Goal: Transaction & Acquisition: Purchase product/service

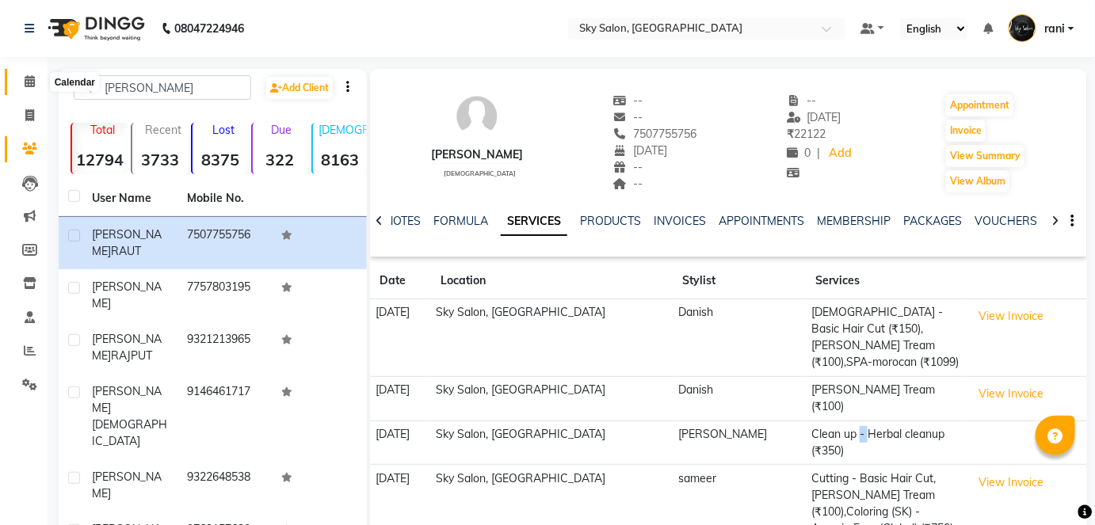
click at [32, 79] on icon at bounding box center [30, 81] width 10 height 12
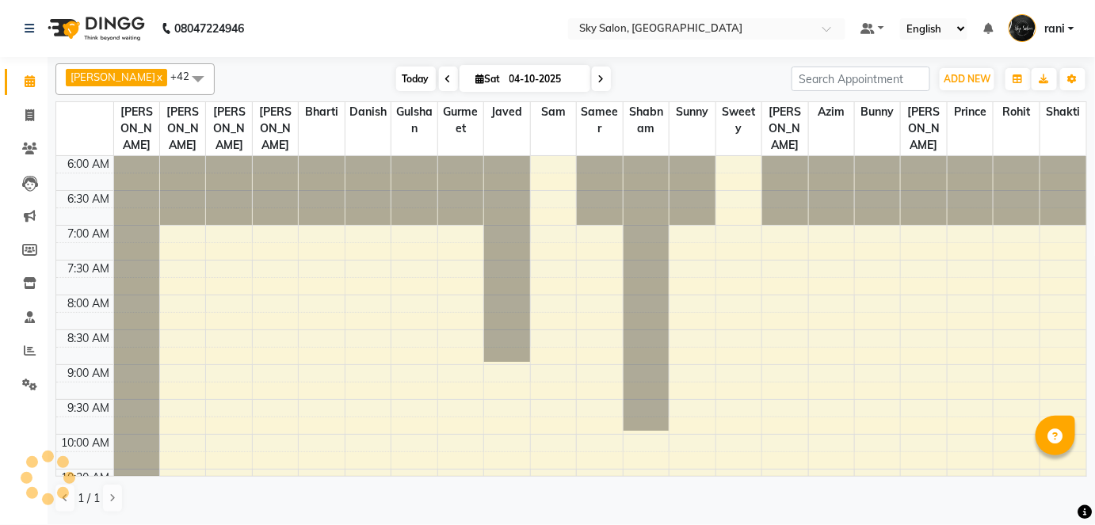
click at [396, 78] on span "Today" at bounding box center [416, 79] width 40 height 25
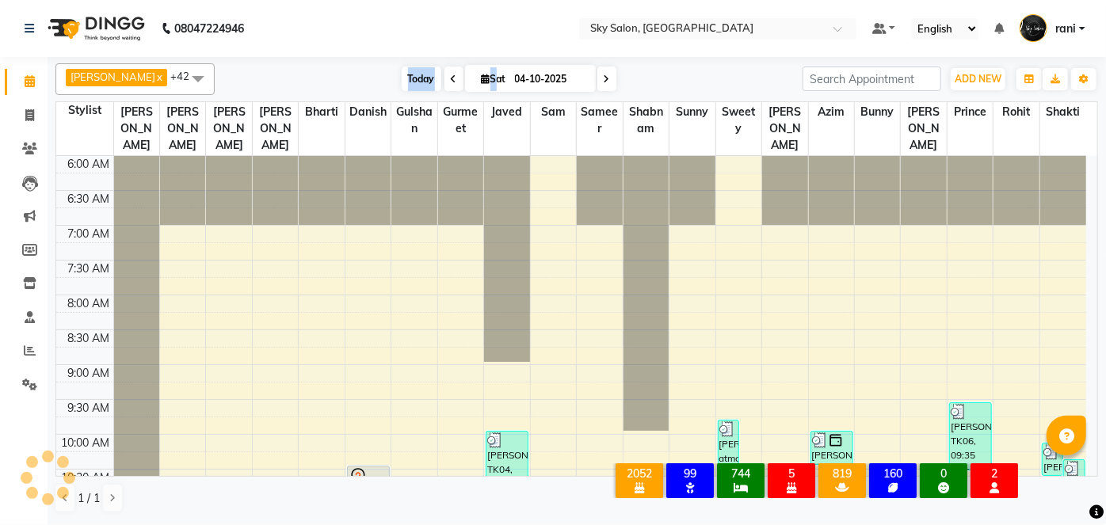
click at [402, 78] on span "Today" at bounding box center [422, 79] width 40 height 25
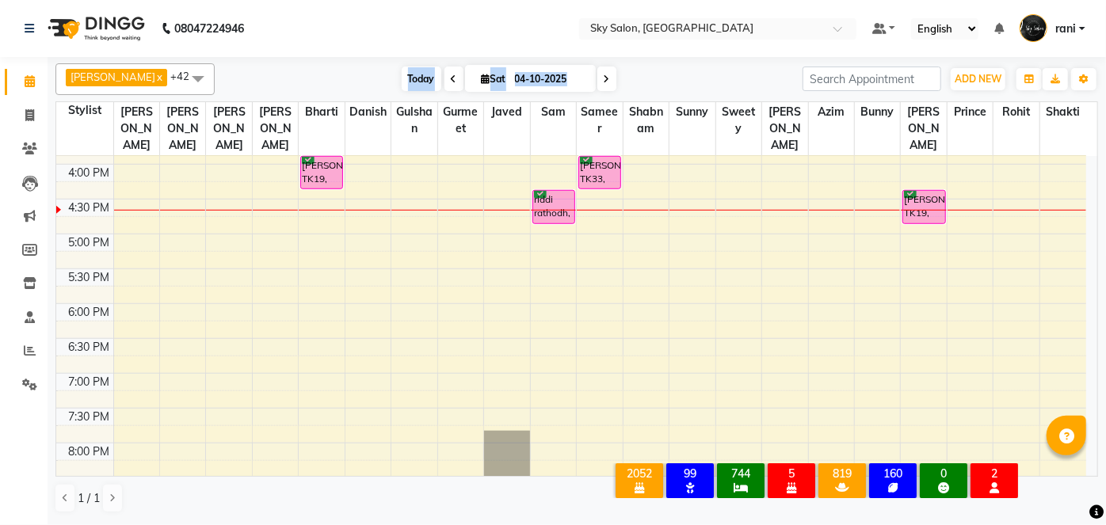
click at [402, 76] on span "Today" at bounding box center [422, 79] width 40 height 25
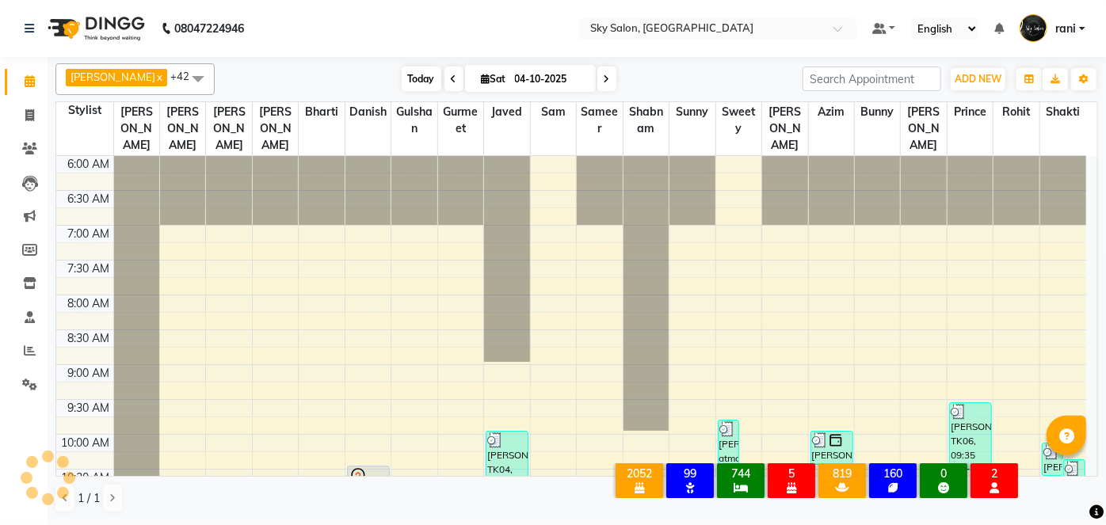
click at [402, 77] on span "Today" at bounding box center [422, 79] width 40 height 25
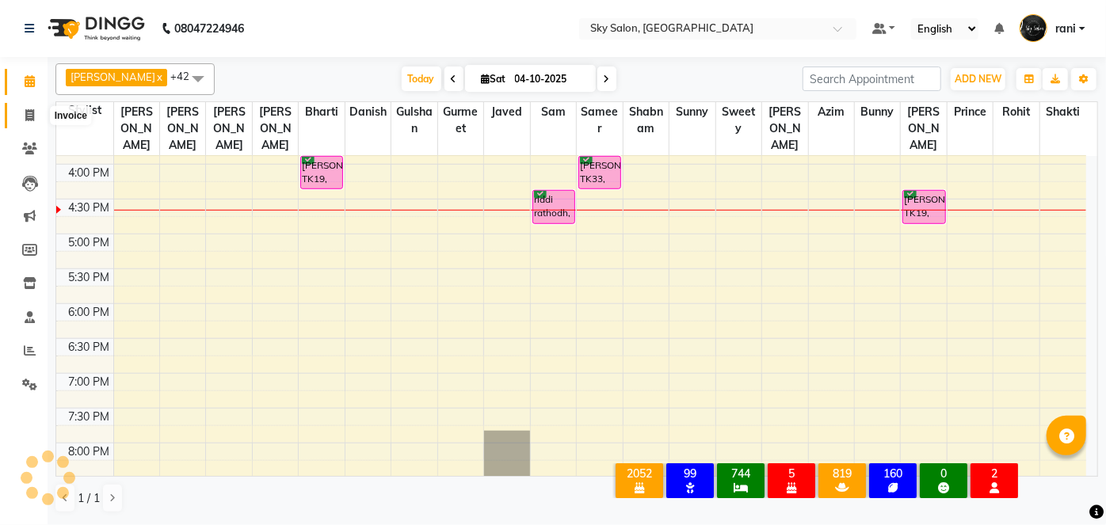
click at [32, 119] on icon at bounding box center [29, 115] width 9 height 12
select select "service"
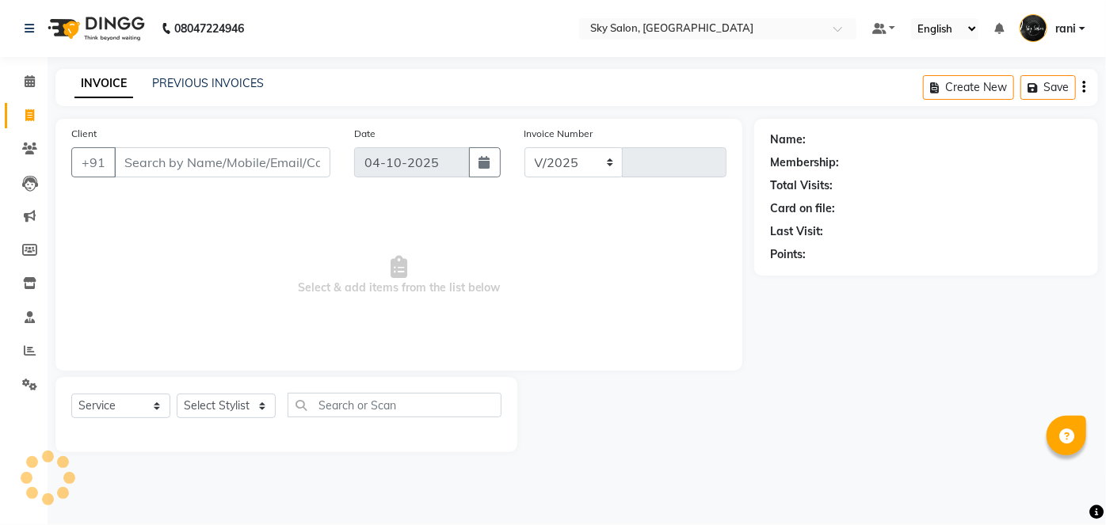
select select "3537"
type input "15055"
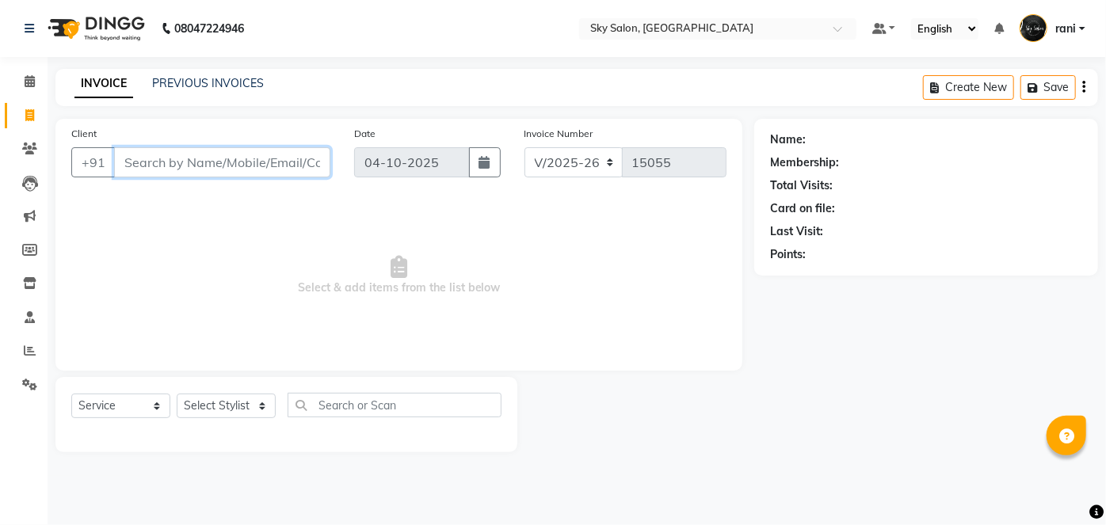
click at [188, 163] on input "Client" at bounding box center [222, 162] width 216 height 30
type input "9960332536"
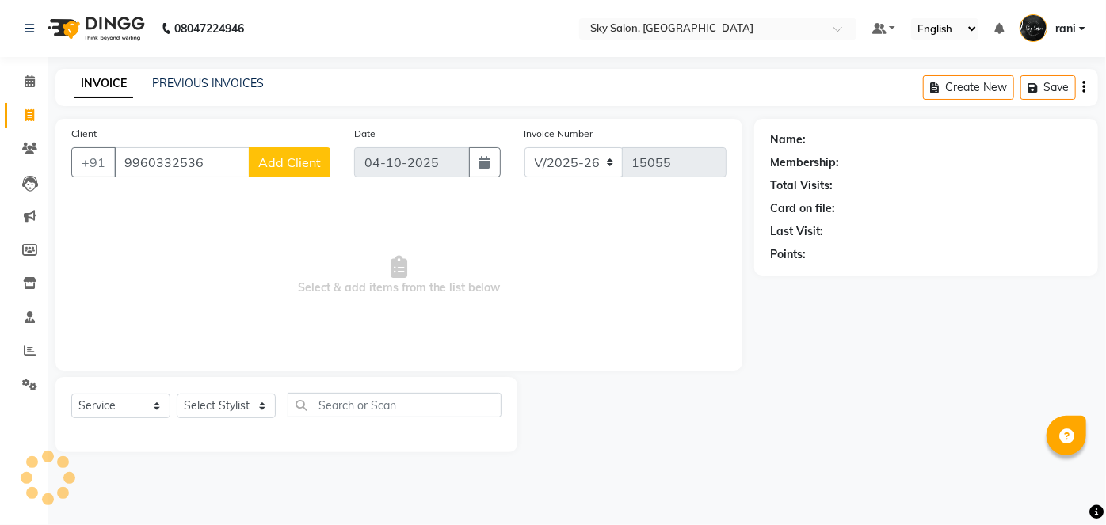
click at [286, 158] on span "Add Client" at bounding box center [289, 162] width 63 height 16
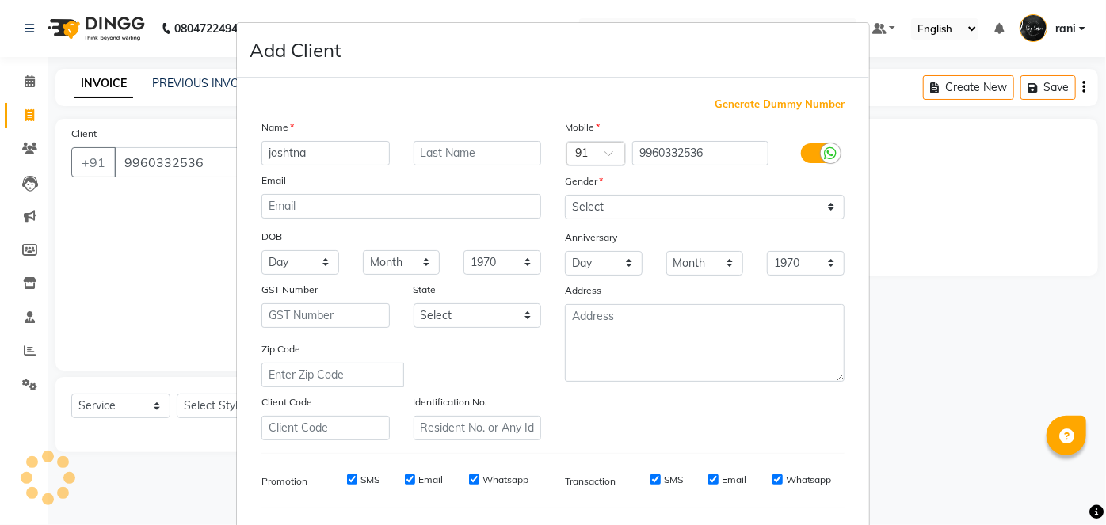
type input "joshtna"
type input "pawar"
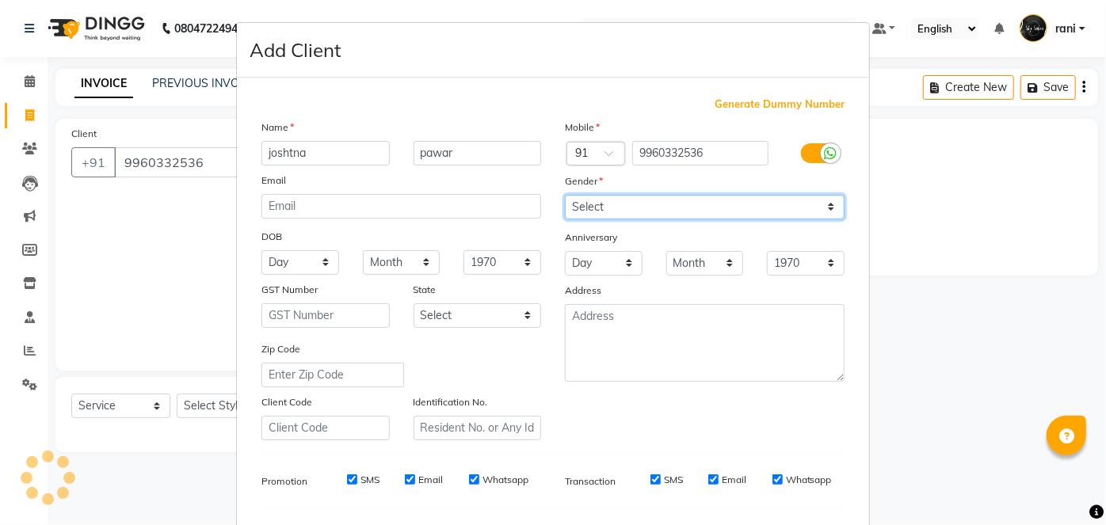
drag, startPoint x: 669, startPoint y: 213, endPoint x: 616, endPoint y: 273, distance: 79.7
click at [616, 273] on div "Mobile Country Code × 91 9960332536 Gender Select Male Female Other Prefer Not …" at bounding box center [704, 280] width 303 height 322
select select "[DEMOGRAPHIC_DATA]"
click at [565, 195] on select "Select [DEMOGRAPHIC_DATA] [DEMOGRAPHIC_DATA] Other Prefer Not To Say" at bounding box center [705, 207] width 280 height 25
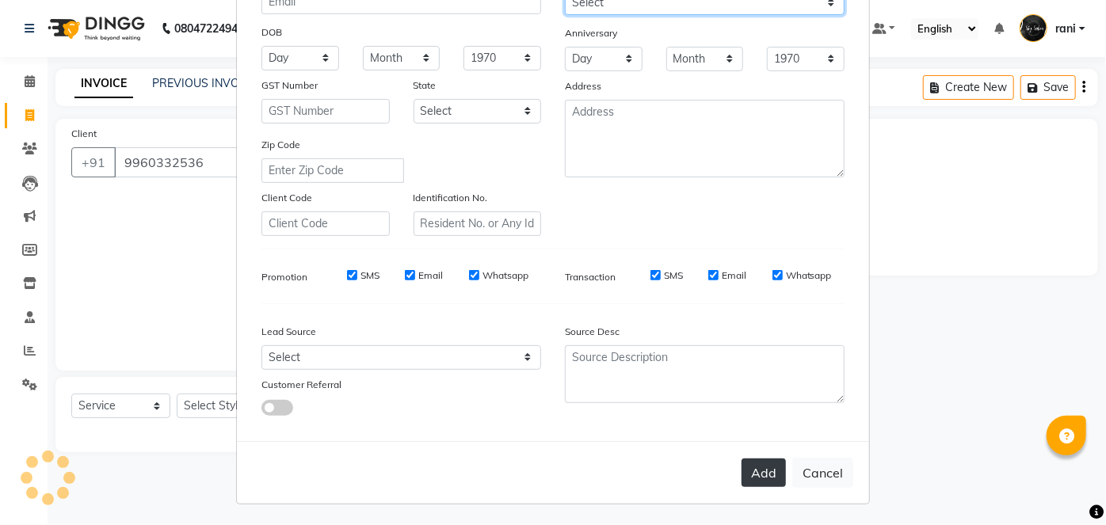
scroll to position [204, 0]
click at [758, 475] on button "Add" at bounding box center [764, 473] width 44 height 29
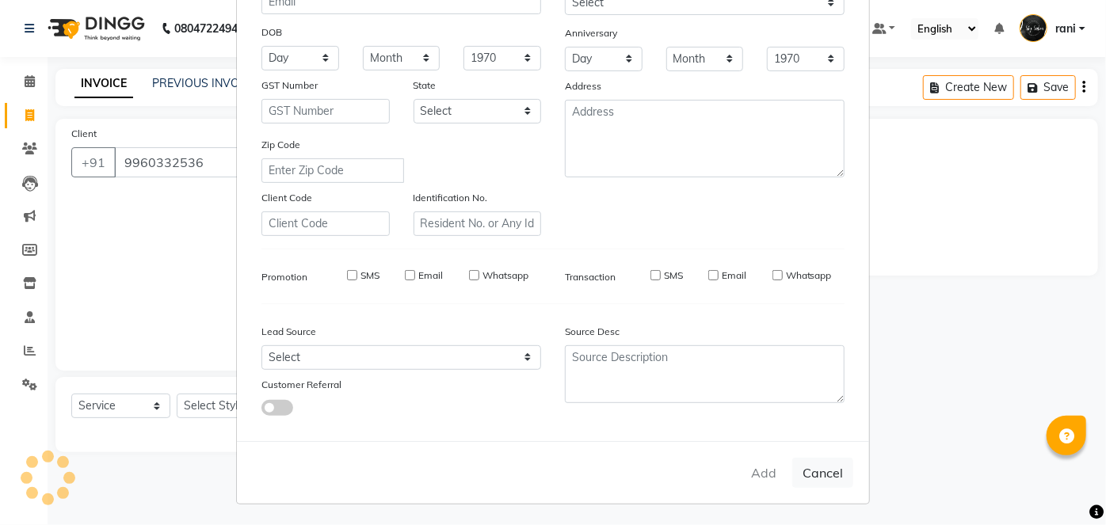
select select
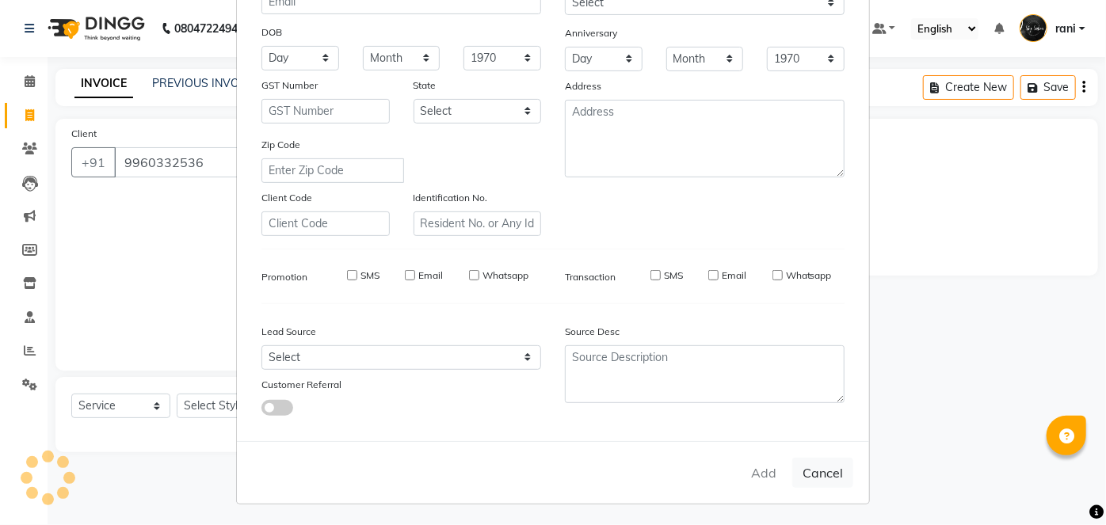
select select
checkbox input "false"
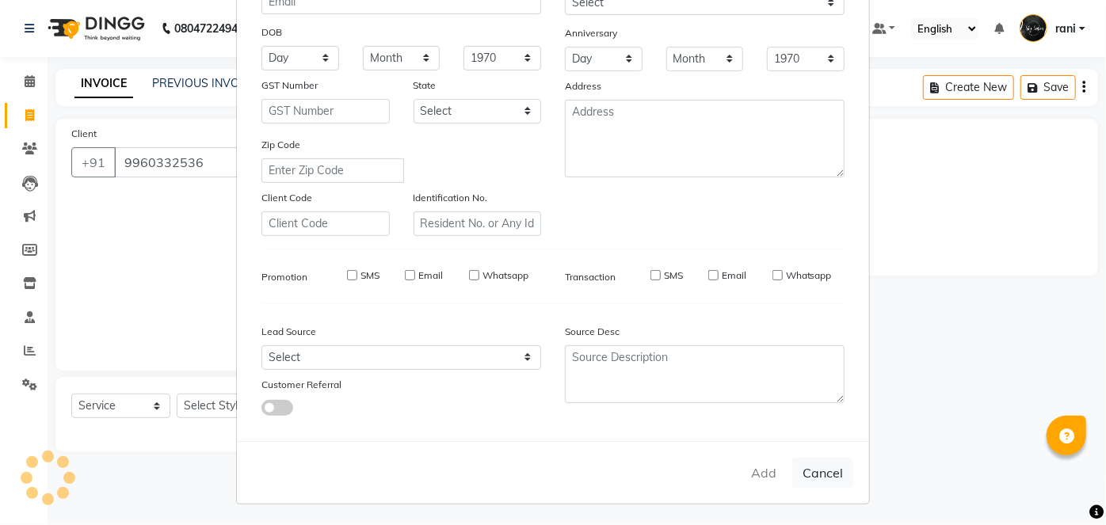
checkbox input "false"
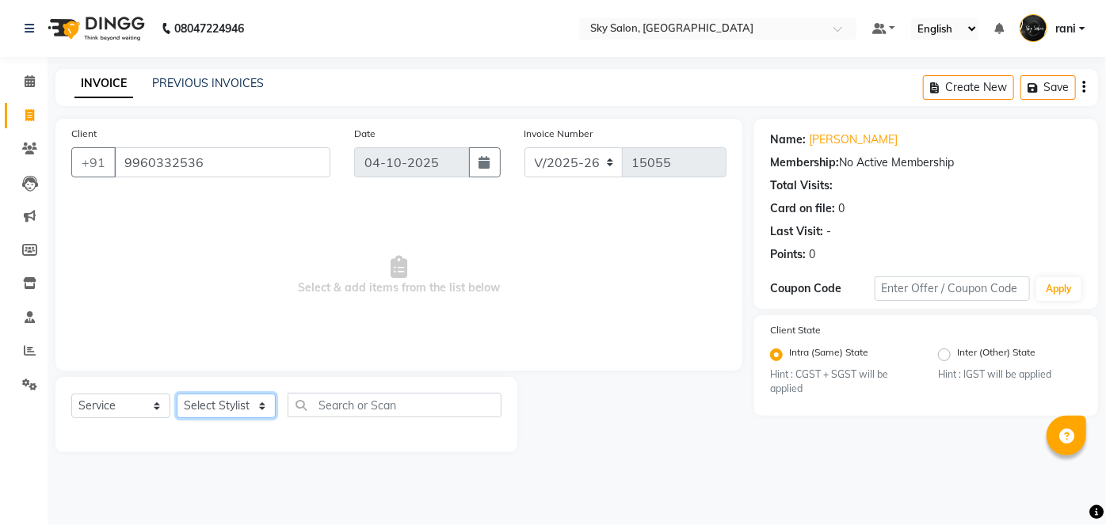
click at [226, 408] on select "Select Stylist afreen [PERSON_NAME] saha [PERSON_NAME] [PERSON_NAME] [PERSON_NA…" at bounding box center [226, 406] width 99 height 25
select select "27779"
click at [177, 394] on select "Select Stylist afreen [PERSON_NAME] saha [PERSON_NAME] [PERSON_NAME] [PERSON_NA…" at bounding box center [226, 406] width 99 height 25
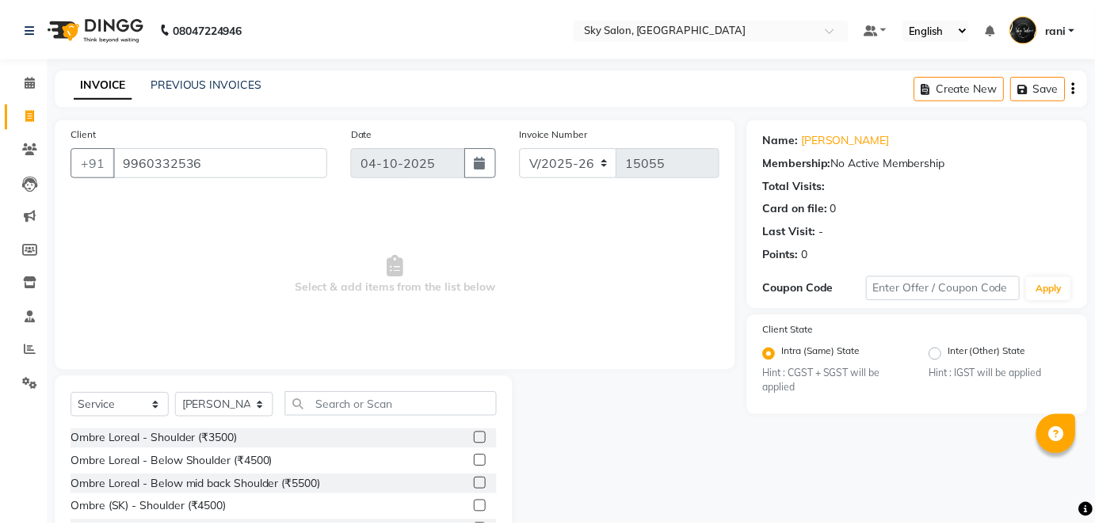
scroll to position [63, 0]
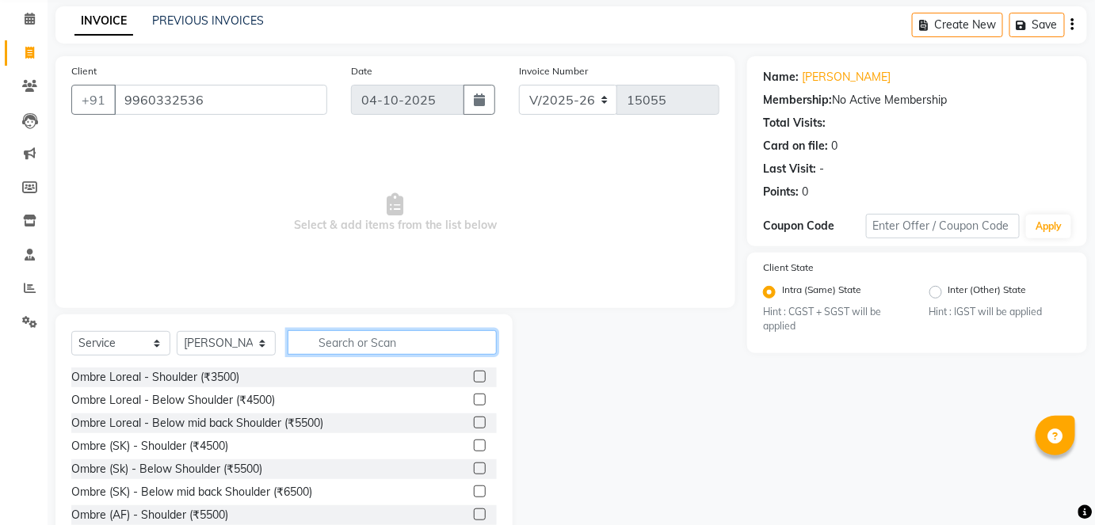
click at [399, 348] on input "text" at bounding box center [392, 342] width 209 height 25
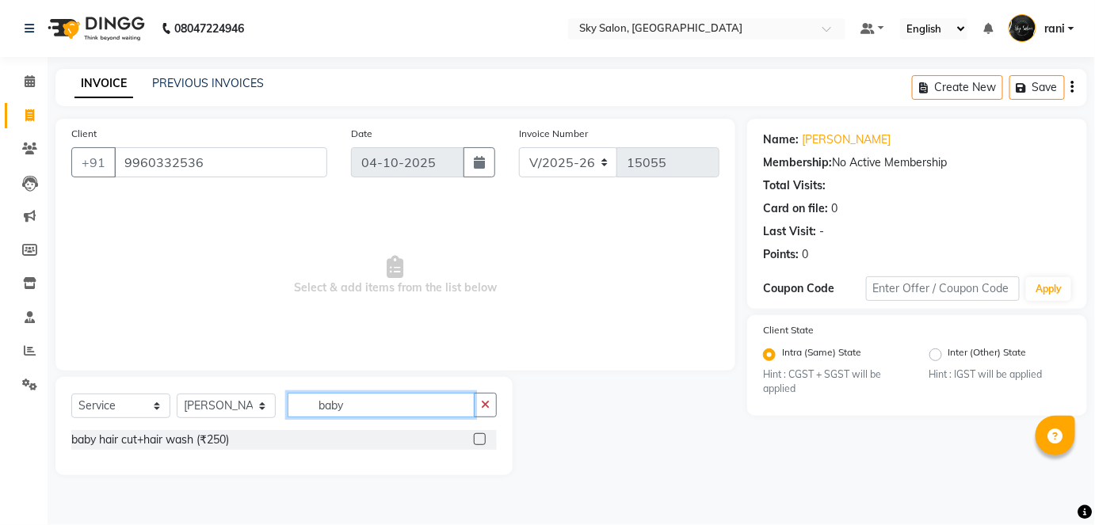
scroll to position [0, 0]
type input "baby"
click at [484, 438] on label at bounding box center [485, 439] width 12 height 12
click at [484, 438] on input "checkbox" at bounding box center [484, 440] width 10 height 10
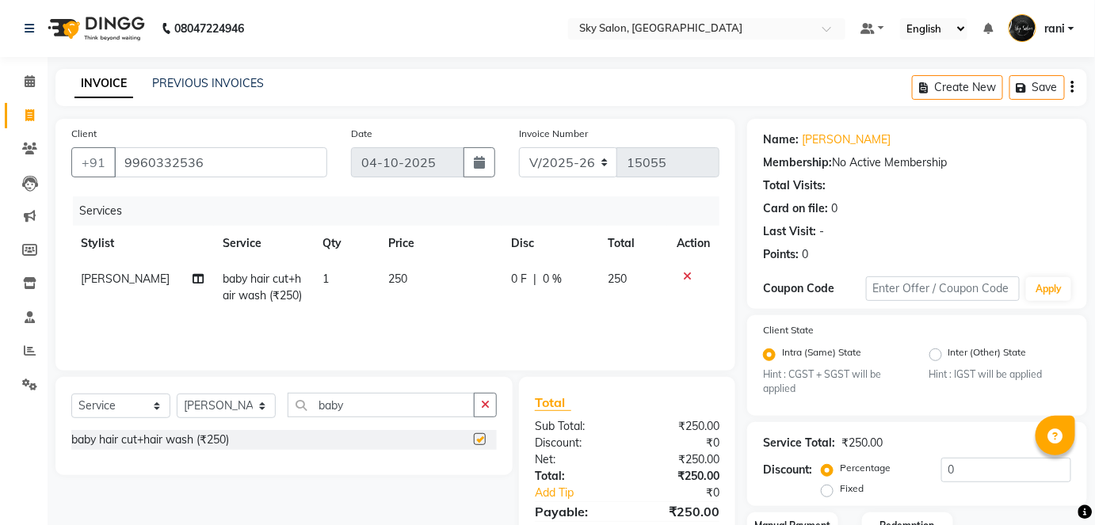
checkbox input "false"
click at [402, 277] on td "250" at bounding box center [440, 287] width 122 height 52
select select "27779"
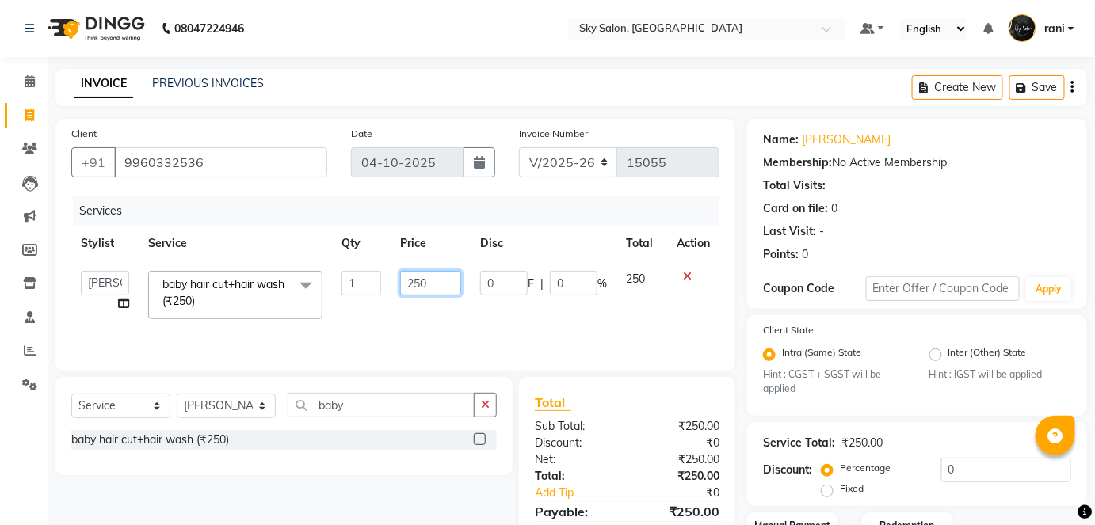
click at [433, 282] on input "250" at bounding box center [430, 283] width 61 height 25
type input "200"
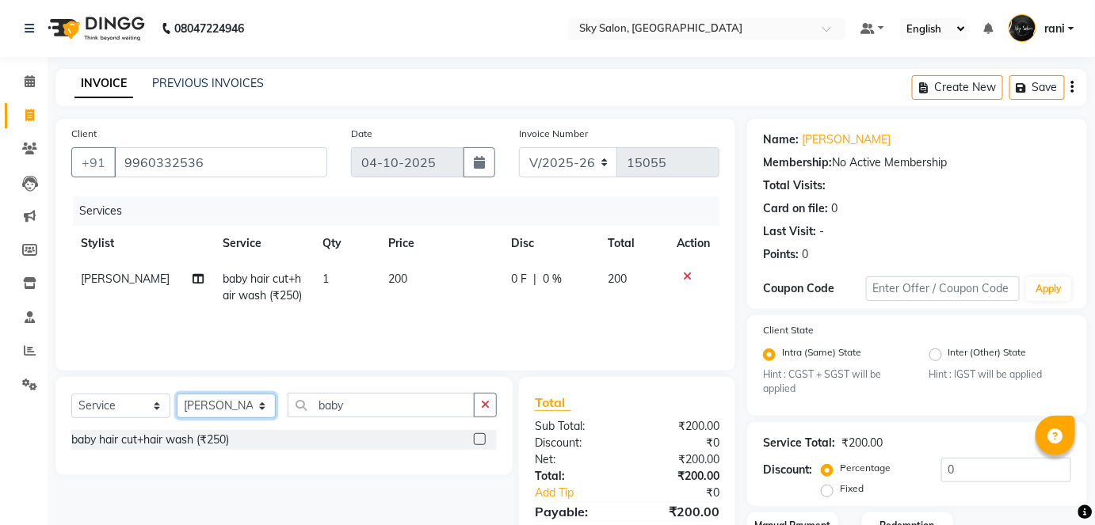
click at [224, 402] on select "Select Stylist afreen [PERSON_NAME] saha [PERSON_NAME] [PERSON_NAME] [PERSON_NA…" at bounding box center [226, 406] width 99 height 25
select select "16680"
click at [177, 394] on select "Select Stylist afreen [PERSON_NAME] saha [PERSON_NAME] [PERSON_NAME] [PERSON_NA…" at bounding box center [226, 406] width 99 height 25
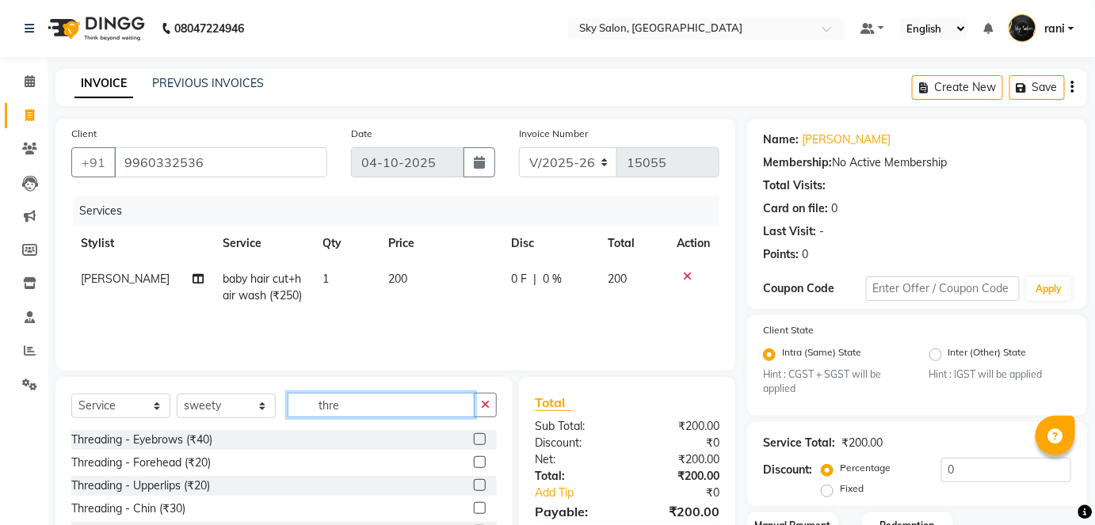
type input "thre"
click at [474, 440] on label at bounding box center [480, 439] width 12 height 12
click at [474, 440] on input "checkbox" at bounding box center [479, 440] width 10 height 10
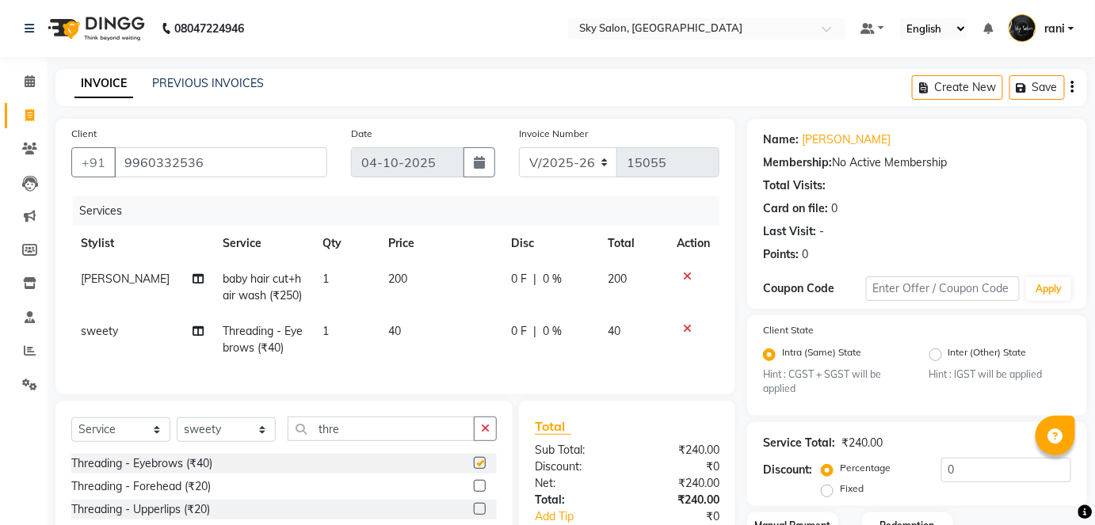
checkbox input "false"
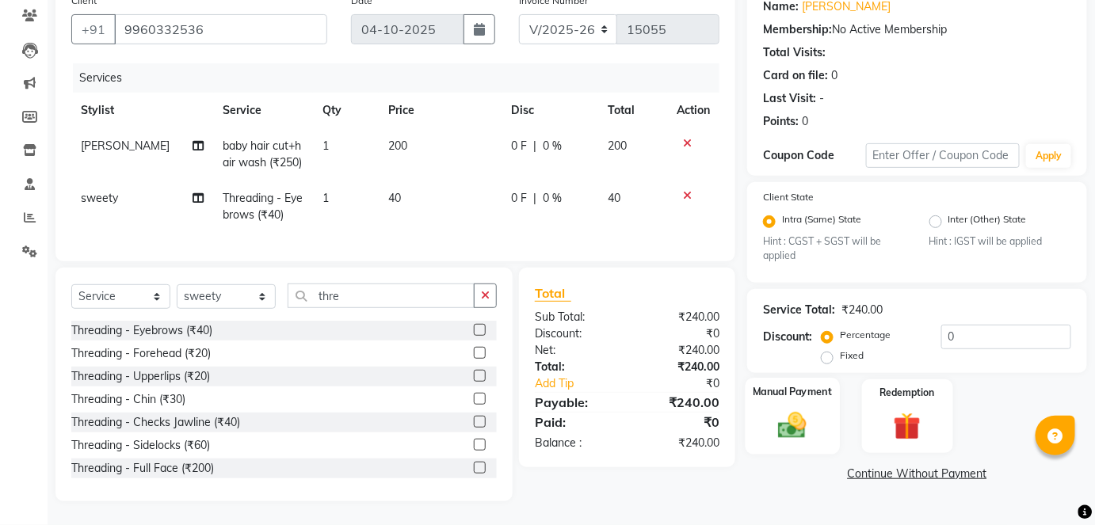
click at [775, 415] on img at bounding box center [792, 426] width 46 height 32
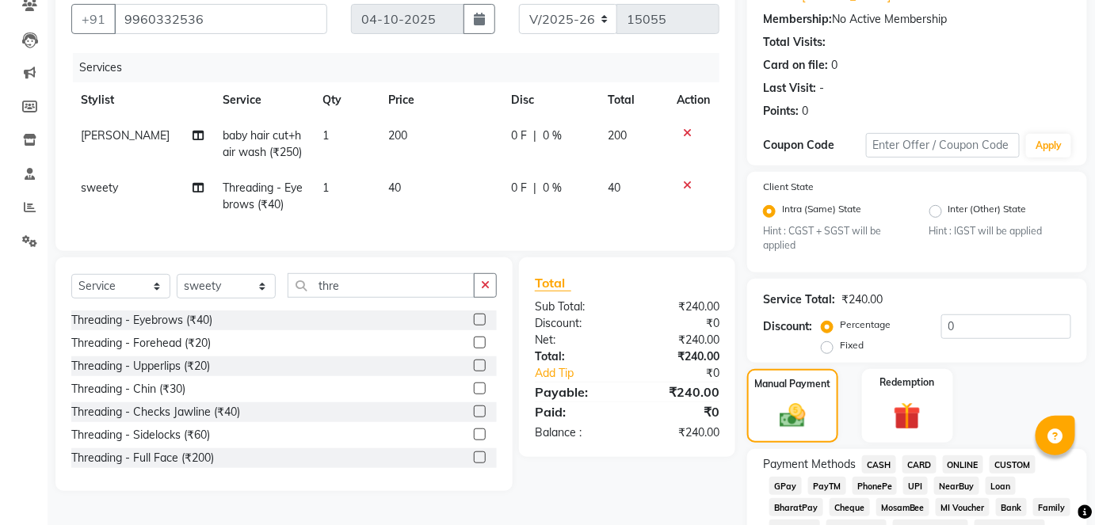
scroll to position [247, 0]
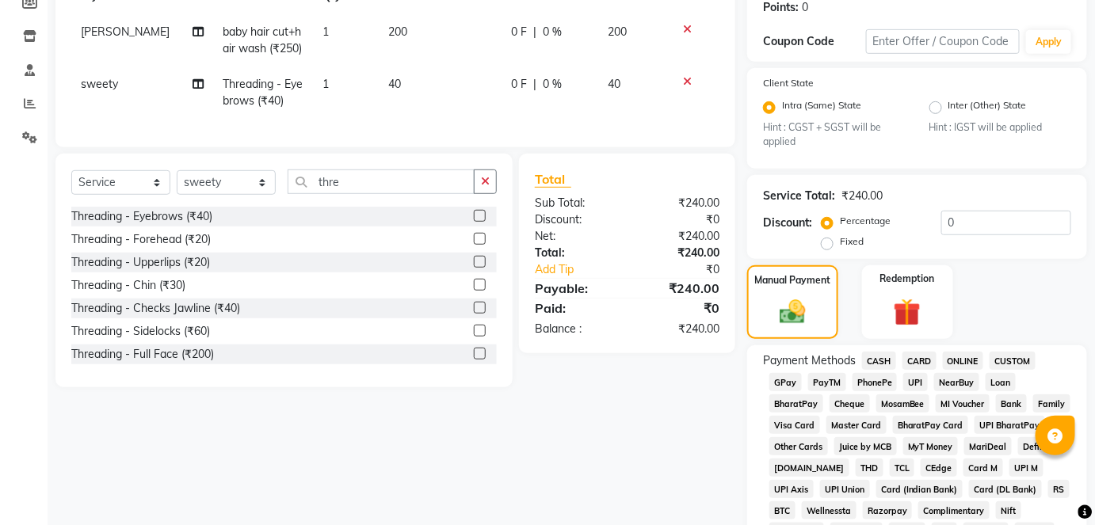
click at [879, 360] on span "CASH" at bounding box center [879, 361] width 34 height 18
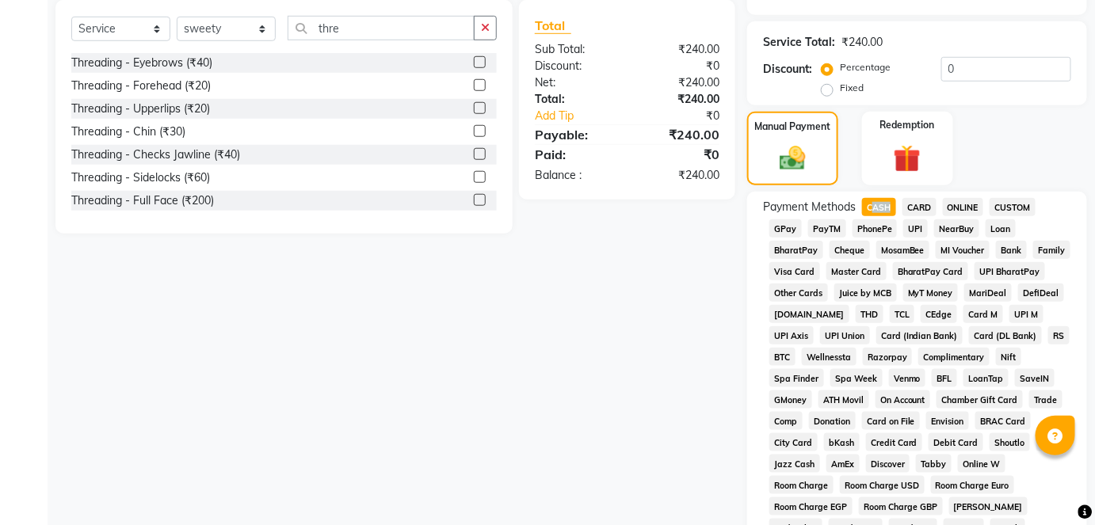
scroll to position [399, 0]
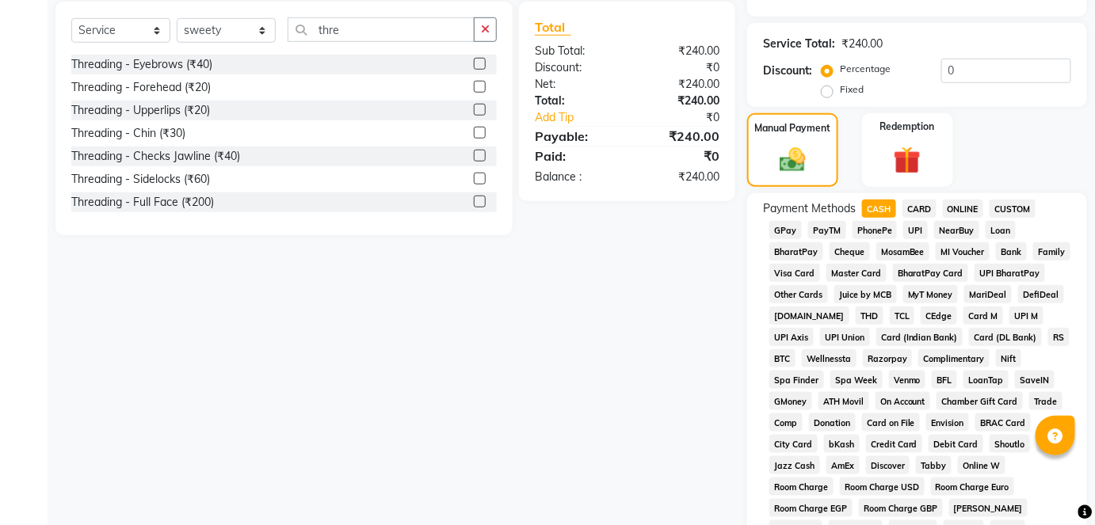
click at [777, 227] on span "GPay" at bounding box center [785, 230] width 32 height 18
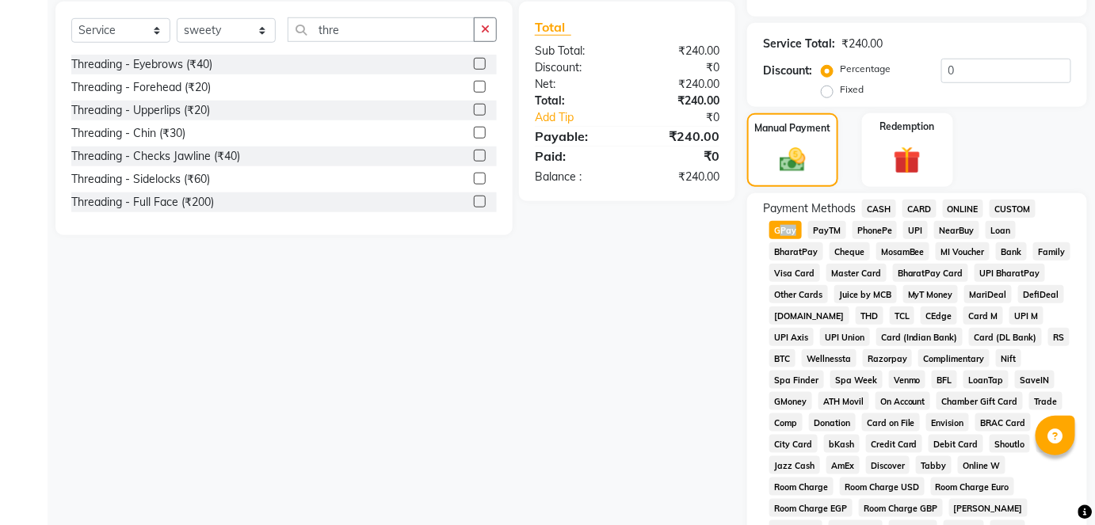
scroll to position [774, 0]
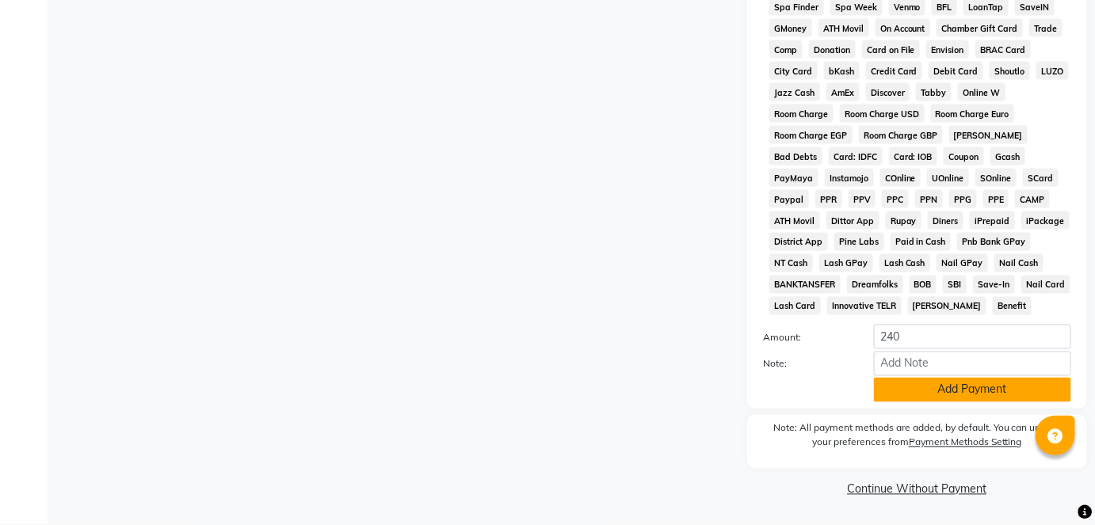
click at [913, 385] on button "Add Payment" at bounding box center [972, 390] width 197 height 25
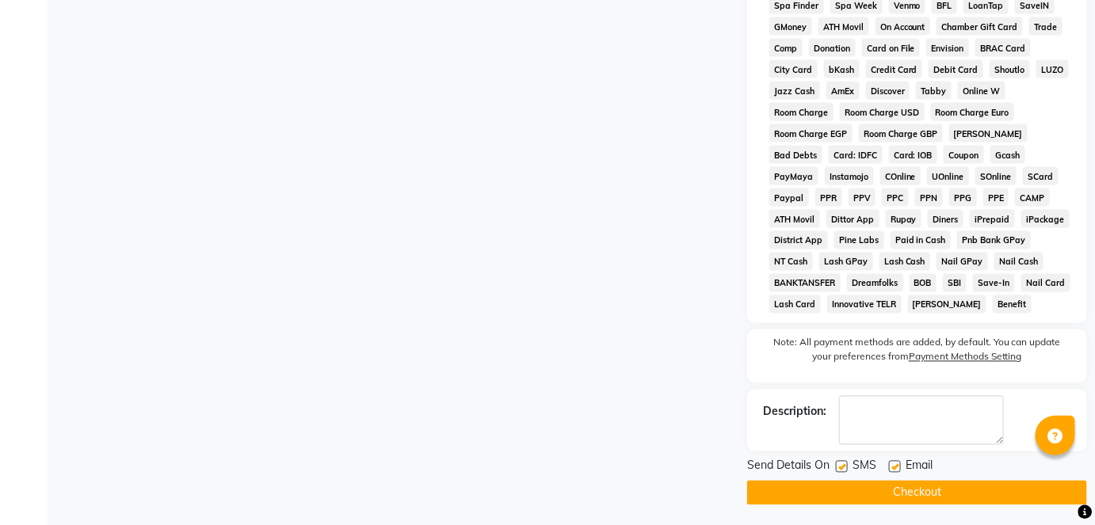
click at [845, 469] on label at bounding box center [842, 467] width 12 height 12
click at [845, 469] on input "checkbox" at bounding box center [841, 468] width 10 height 10
checkbox input "false"
click at [856, 478] on span "SMS" at bounding box center [865, 468] width 24 height 20
click at [857, 493] on button "Checkout" at bounding box center [917, 493] width 340 height 25
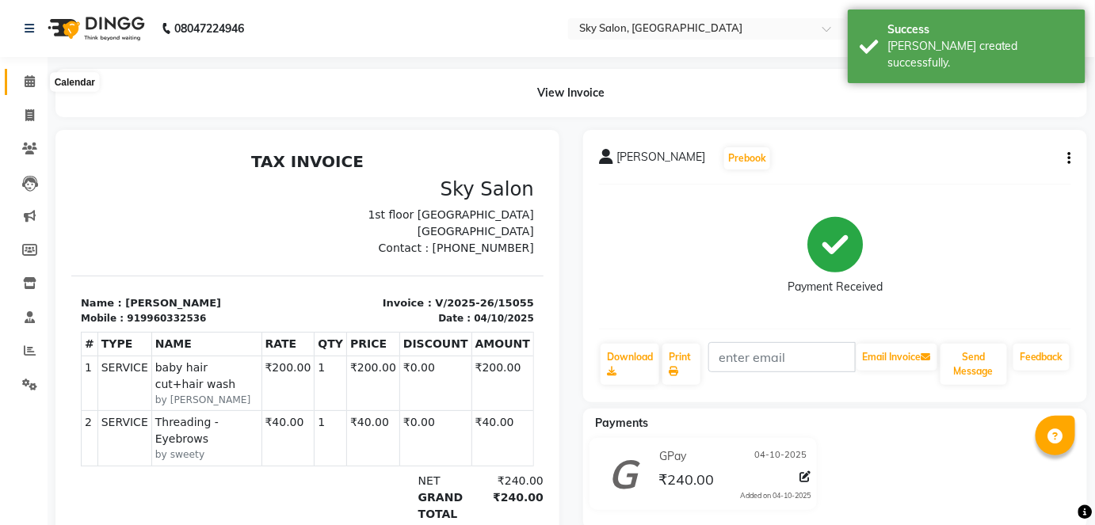
click at [36, 84] on span at bounding box center [30, 82] width 28 height 18
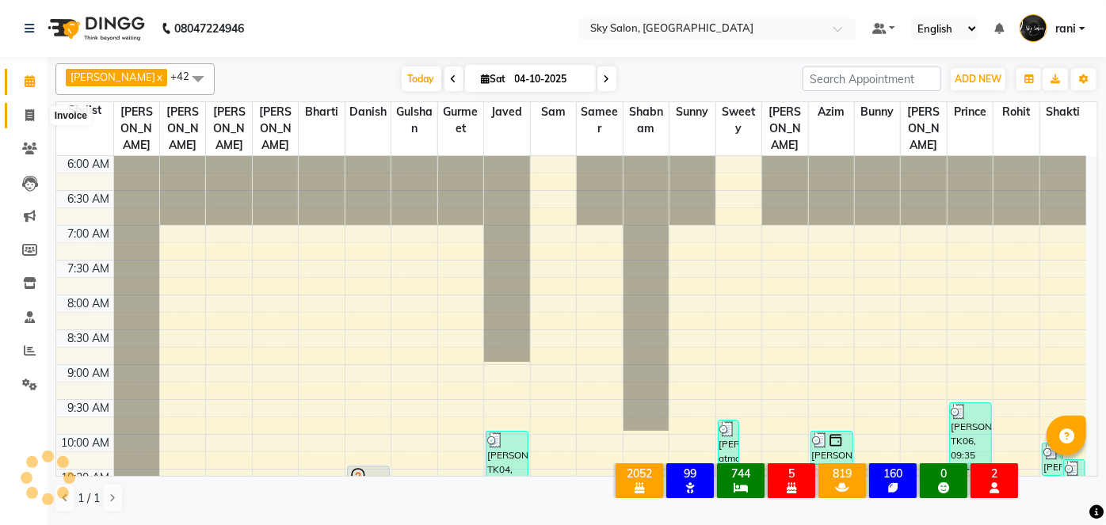
click at [24, 113] on span at bounding box center [30, 116] width 28 height 18
select select "service"
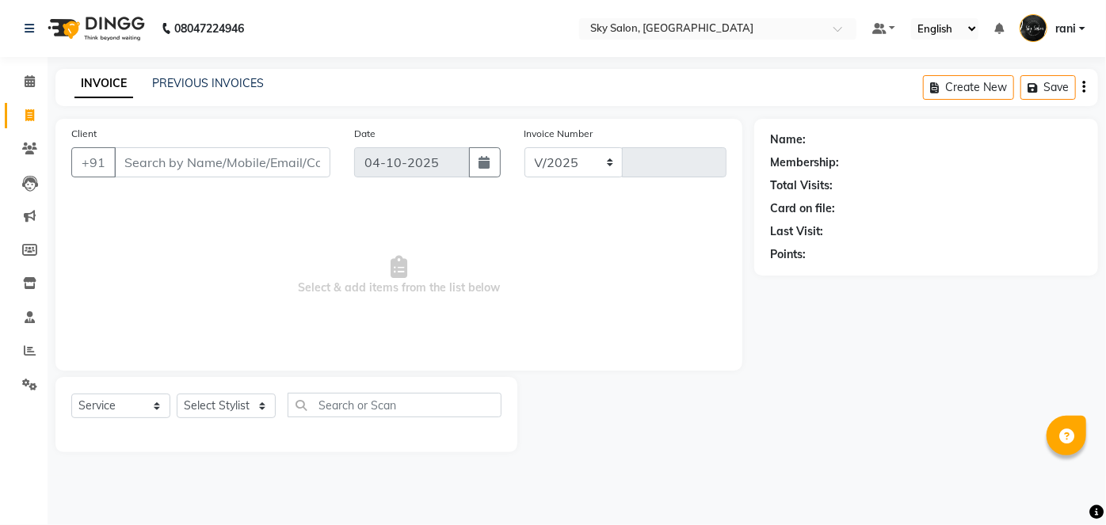
select select "3537"
type input "15056"
click at [235, 409] on select "Select Stylist afreen [PERSON_NAME] saha [PERSON_NAME] [PERSON_NAME] [PERSON_NA…" at bounding box center [226, 406] width 99 height 25
select select "80460"
click at [177, 394] on select "Select Stylist afreen [PERSON_NAME] saha [PERSON_NAME] [PERSON_NAME] [PERSON_NA…" at bounding box center [226, 406] width 99 height 25
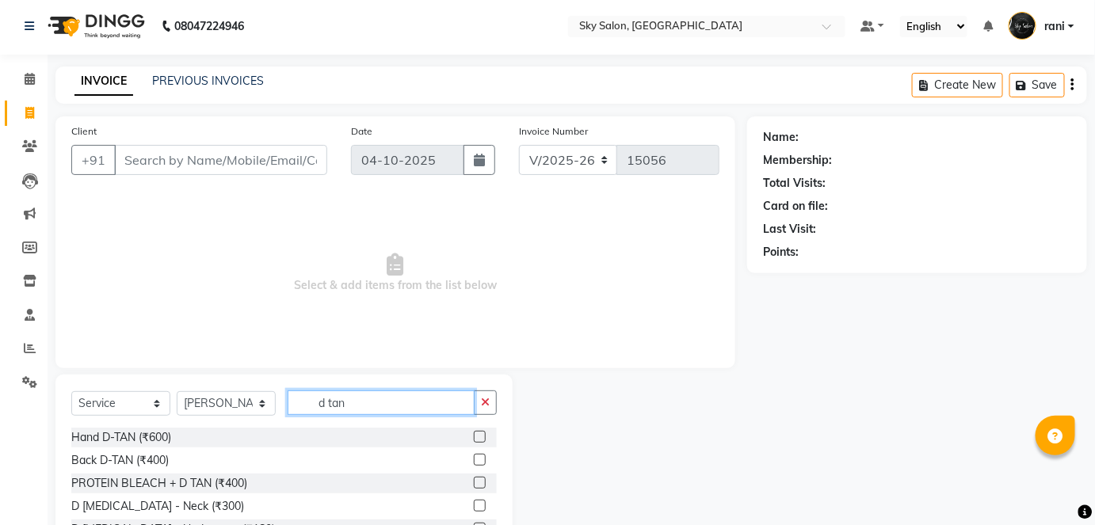
scroll to position [109, 0]
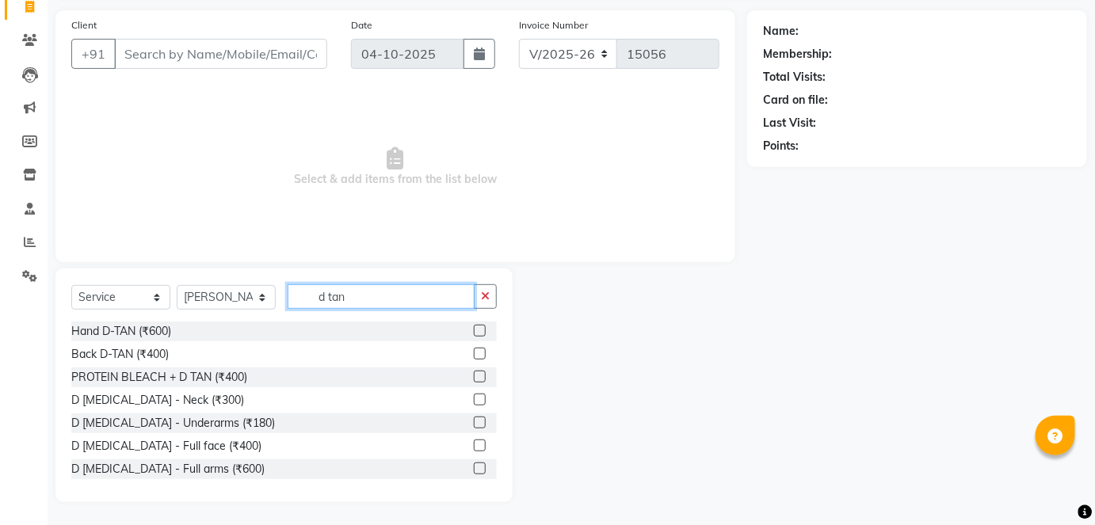
type input "d tan"
click at [474, 440] on label at bounding box center [480, 446] width 12 height 12
click at [474, 441] on input "checkbox" at bounding box center [479, 446] width 10 height 10
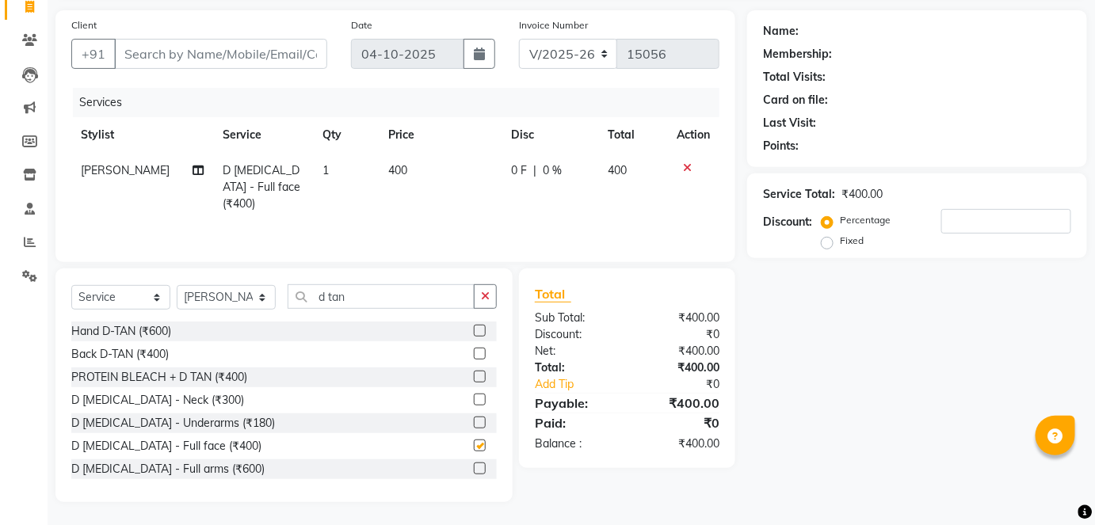
checkbox input "false"
click at [484, 296] on icon "button" at bounding box center [485, 296] width 9 height 11
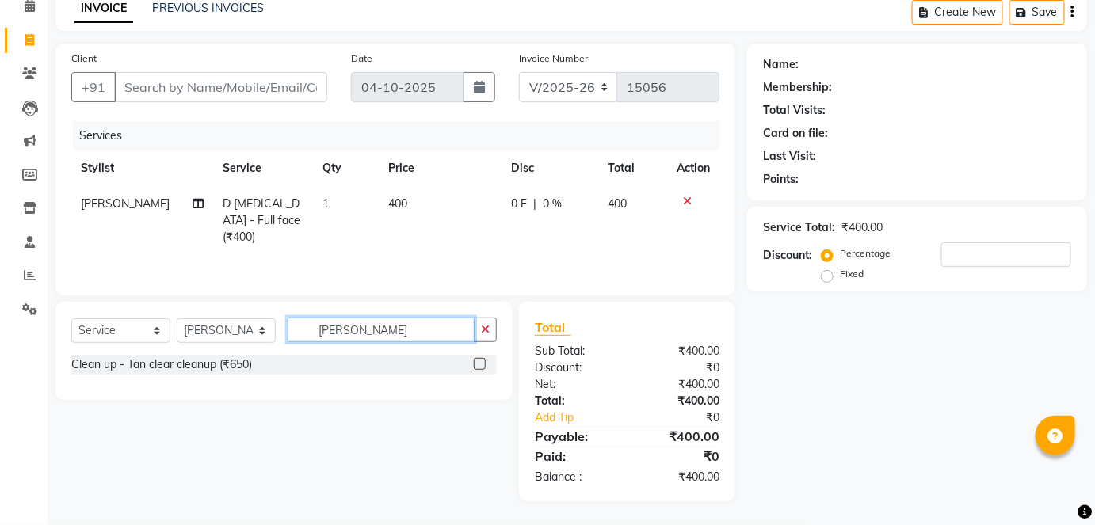
scroll to position [74, 0]
type input "tan cl"
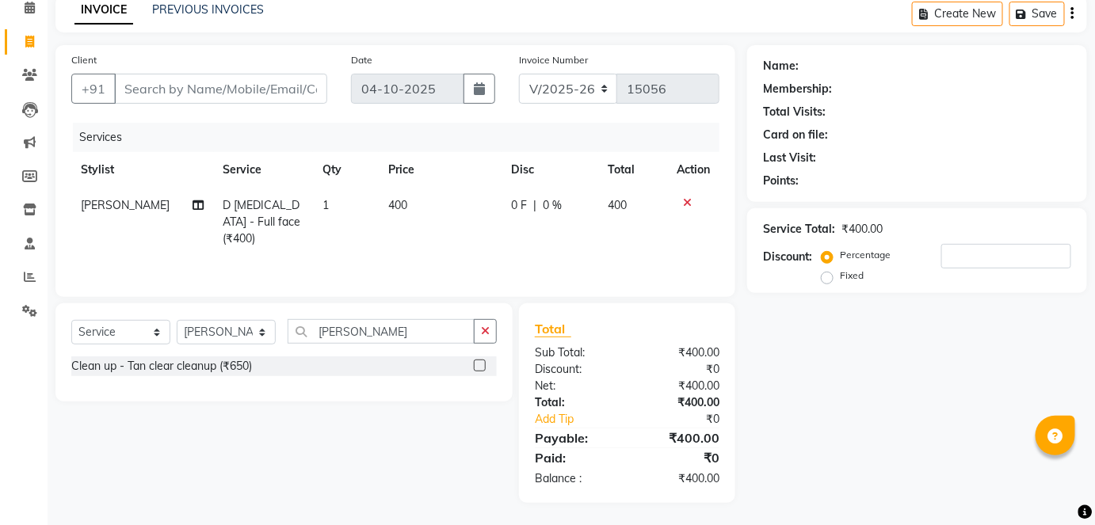
click at [479, 361] on label at bounding box center [480, 366] width 12 height 12
click at [479, 361] on input "checkbox" at bounding box center [479, 366] width 10 height 10
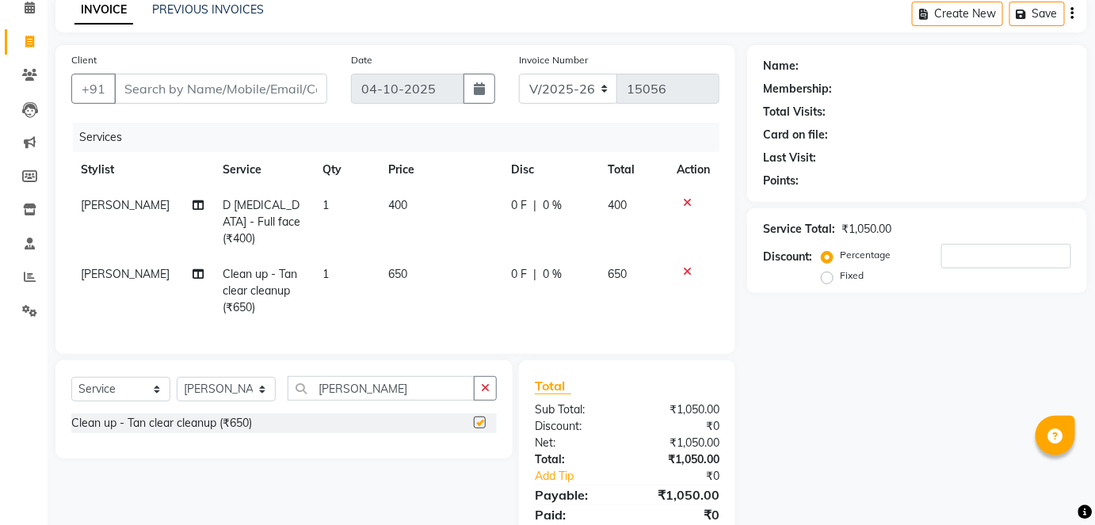
checkbox input "false"
click at [233, 383] on select "Select Stylist afreen [PERSON_NAME] saha [PERSON_NAME] [PERSON_NAME] [PERSON_NA…" at bounding box center [226, 389] width 99 height 25
select select "16688"
click at [177, 377] on select "Select Stylist afreen [PERSON_NAME] saha [PERSON_NAME] [PERSON_NAME] [PERSON_NA…" at bounding box center [226, 389] width 99 height 25
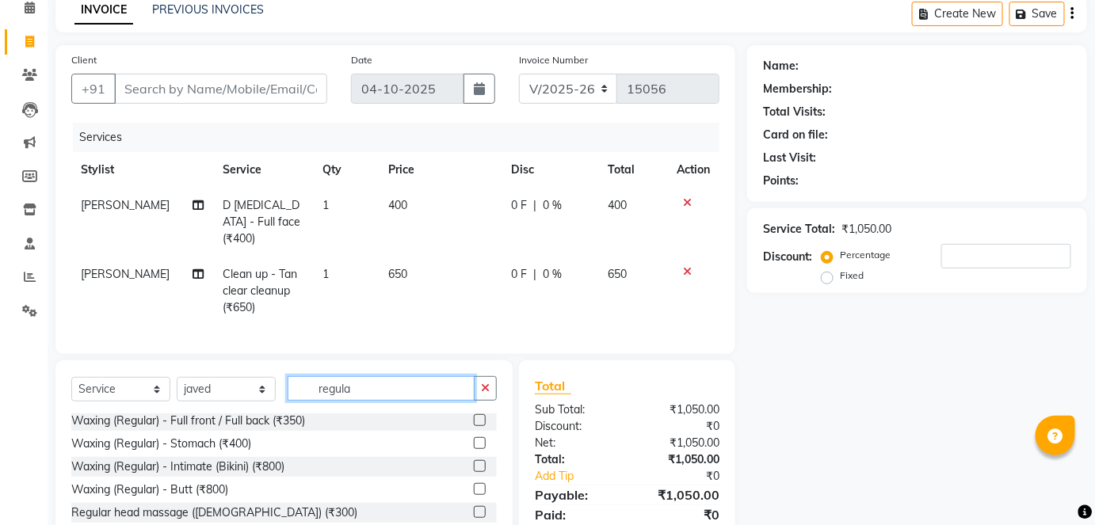
scroll to position [160, 0]
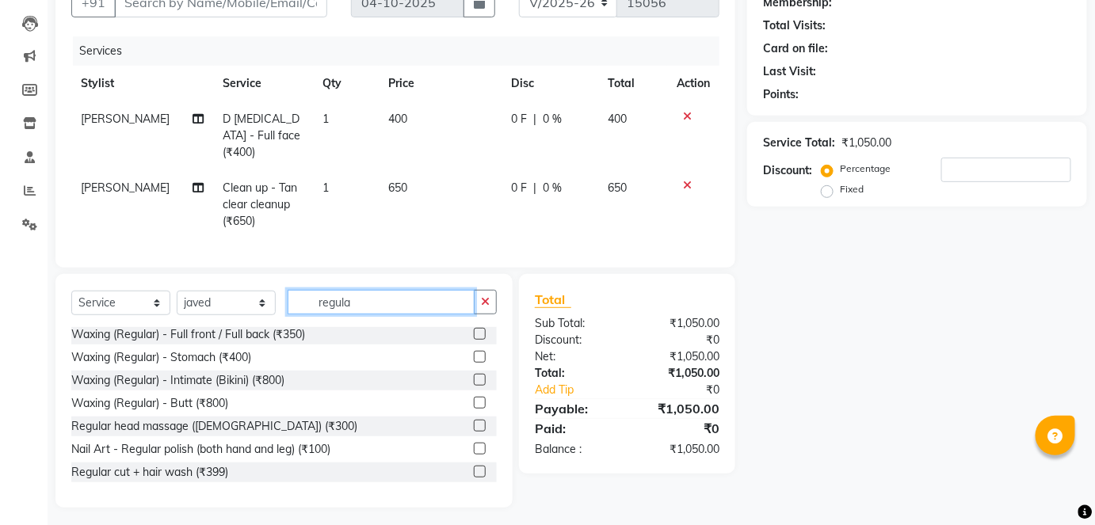
type input "regula"
click at [474, 466] on label at bounding box center [480, 472] width 12 height 12
click at [474, 467] on input "checkbox" at bounding box center [479, 472] width 10 height 10
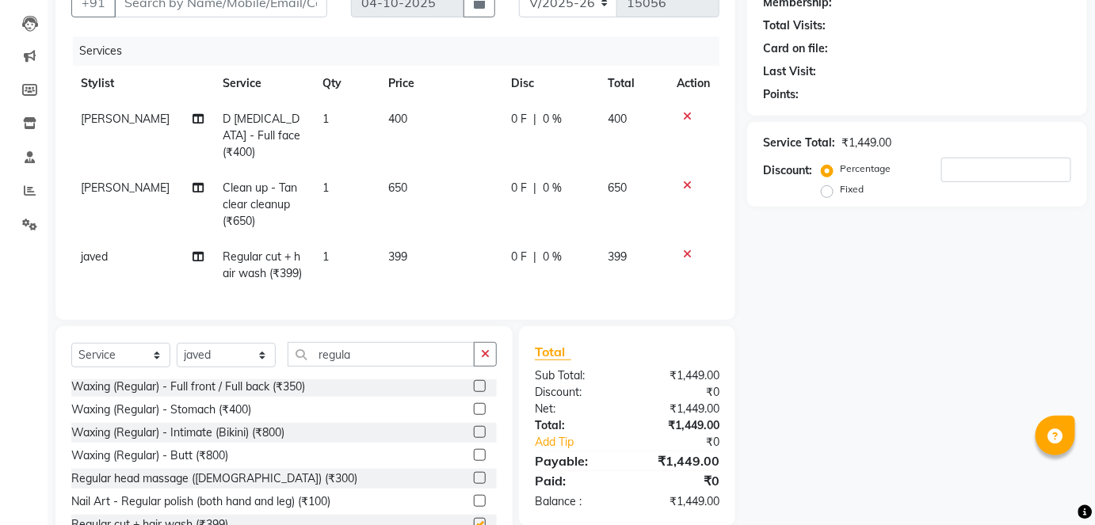
checkbox input "false"
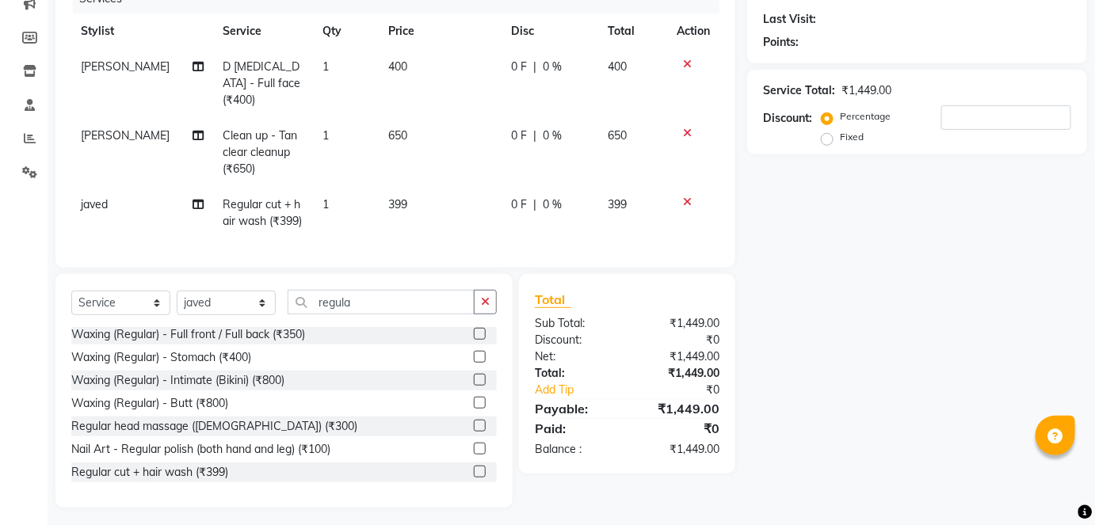
scroll to position [140, 0]
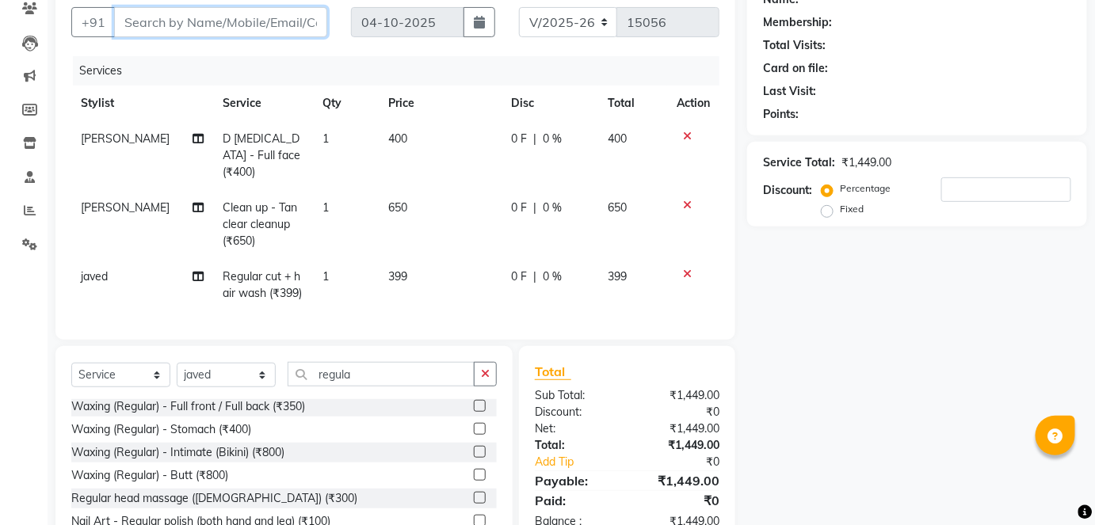
click at [283, 32] on input "Client" at bounding box center [220, 22] width 213 height 30
type input "r"
type input "0"
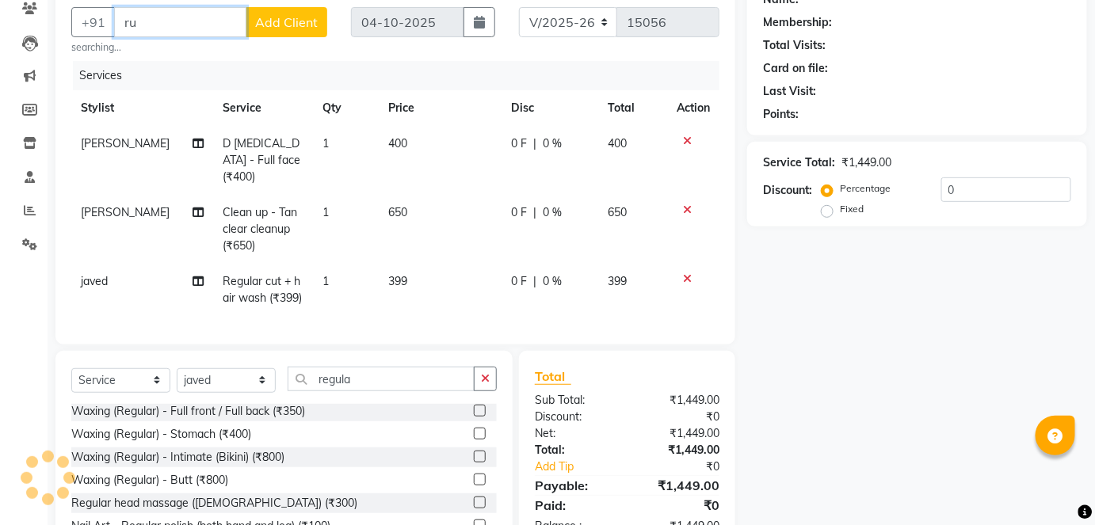
type input "r"
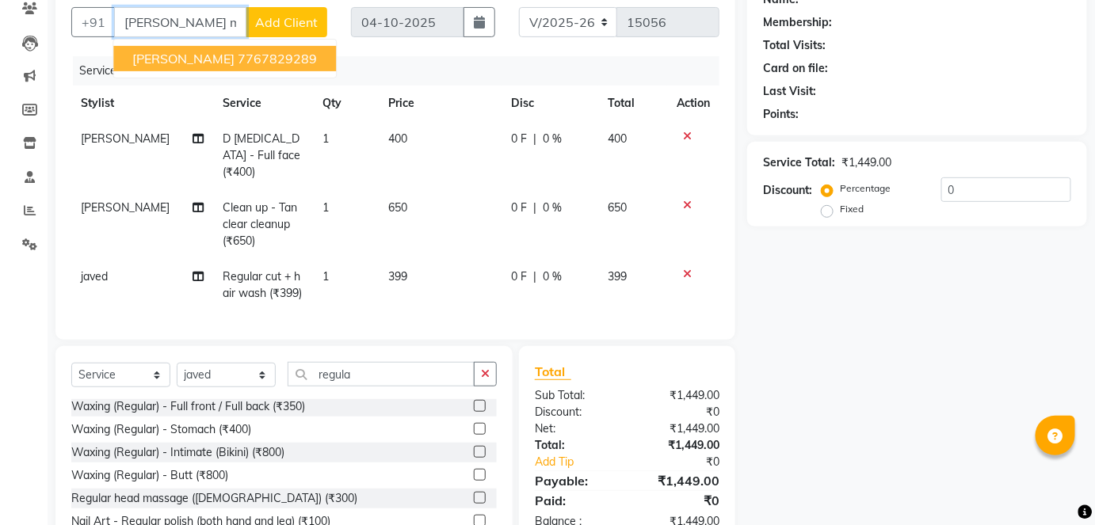
click at [238, 54] on ngb-highlight "7767829289" at bounding box center [277, 59] width 79 height 16
type input "7767829289"
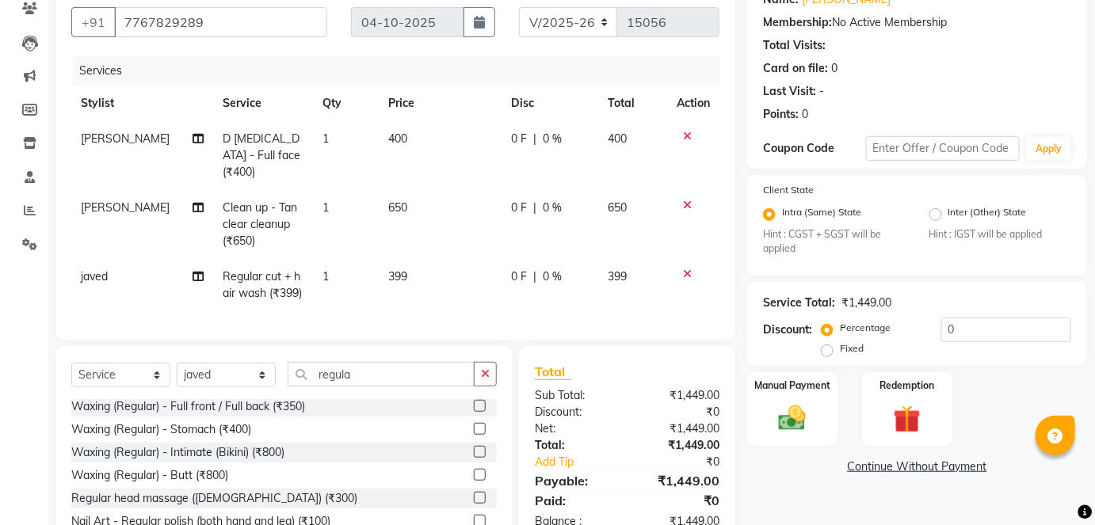
scroll to position [212, 0]
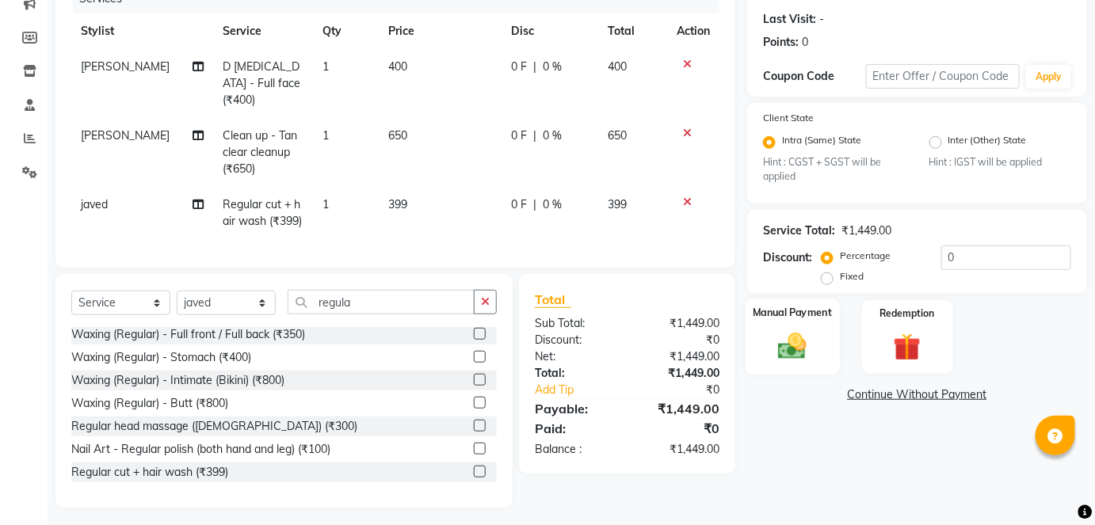
click at [796, 330] on img at bounding box center [792, 346] width 46 height 32
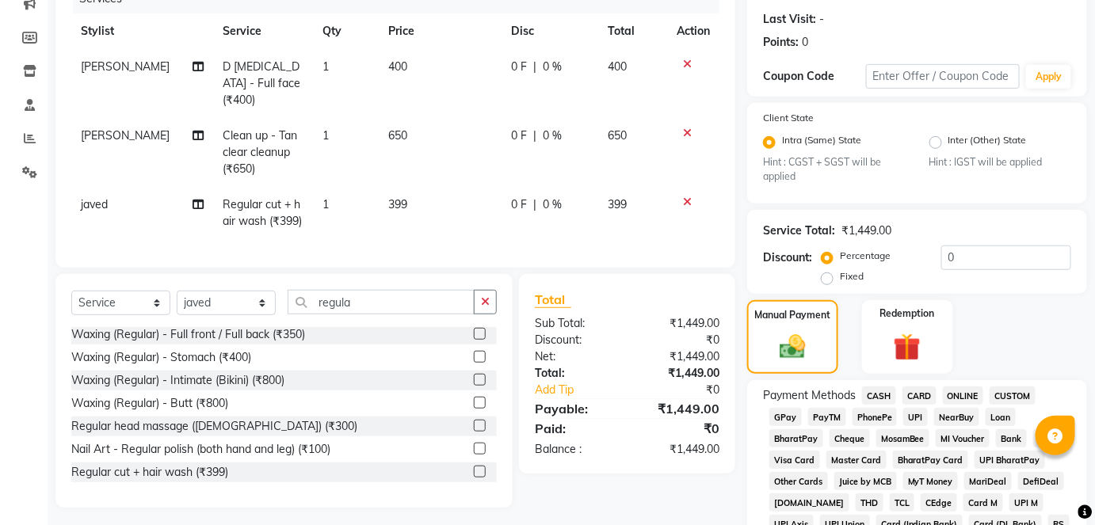
scroll to position [309, 0]
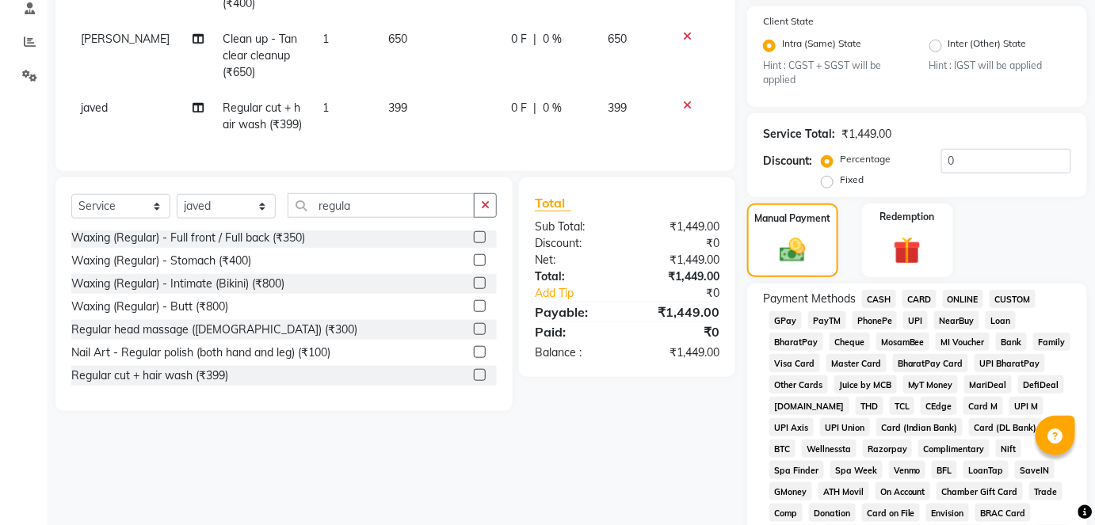
click at [788, 319] on span "GPay" at bounding box center [785, 320] width 32 height 18
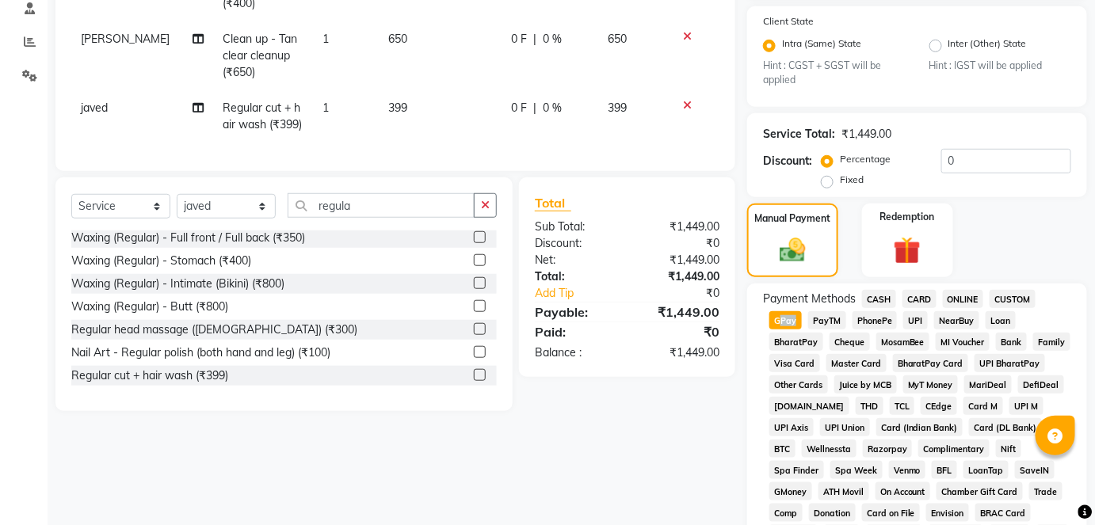
click at [788, 319] on span "GPay" at bounding box center [785, 320] width 32 height 18
click at [193, 102] on icon at bounding box center [198, 107] width 11 height 11
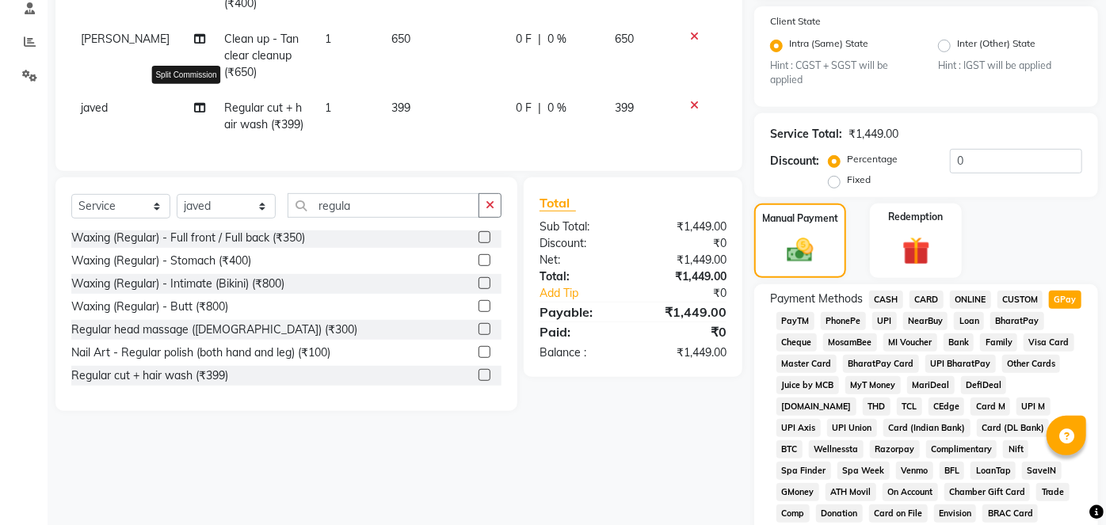
select select "16688"
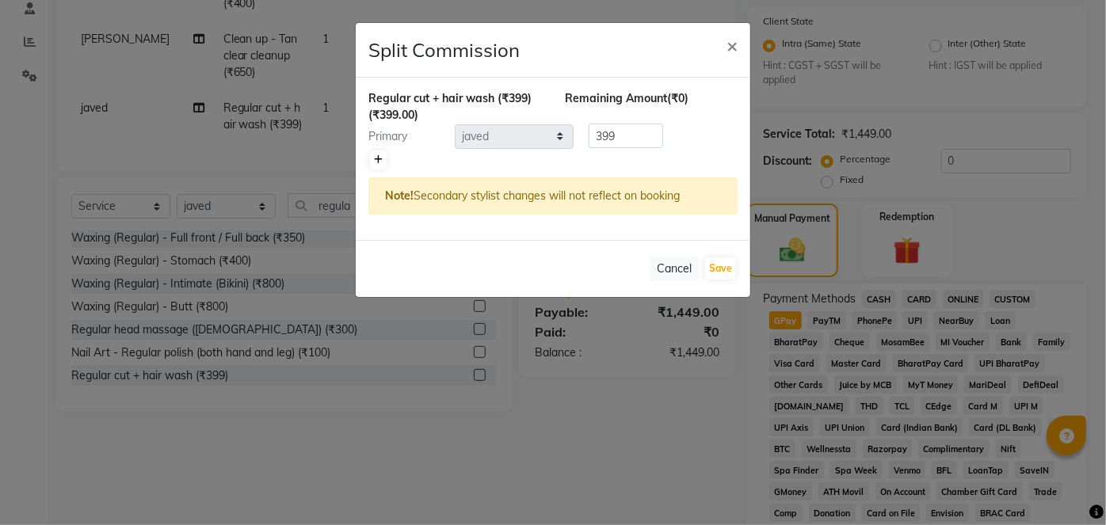
click at [376, 161] on icon at bounding box center [378, 160] width 9 height 10
type input "199.5"
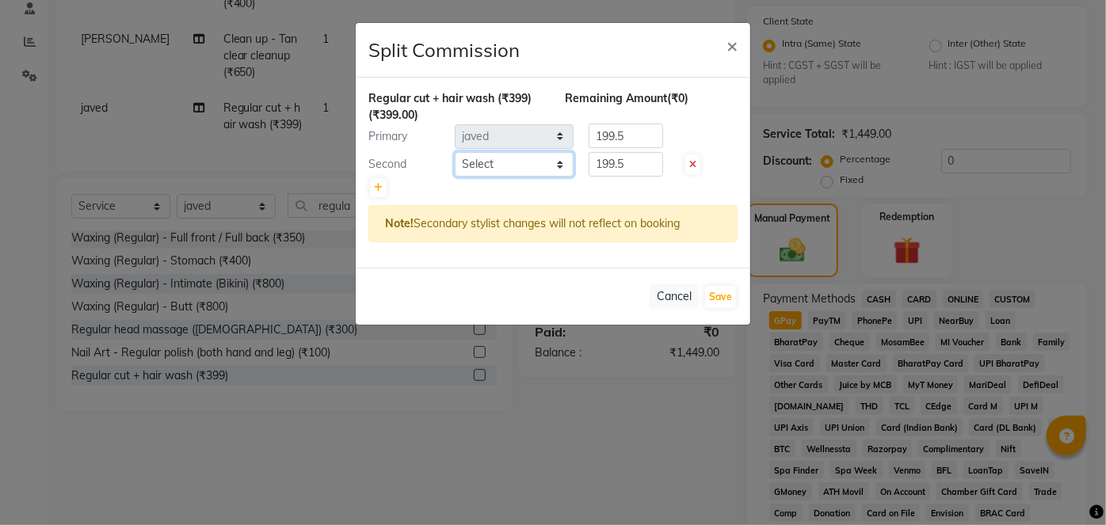
click at [511, 165] on select "Select afreen akshata aman saha ameer Anagha anisa arbaj azim bharti Bunny Dani…" at bounding box center [514, 164] width 119 height 25
select select "43486"
click at [455, 152] on select "Select afreen akshata aman saha ameer Anagha anisa arbaj azim bharti Bunny Dani…" at bounding box center [514, 164] width 119 height 25
click at [617, 144] on input "199.5" at bounding box center [626, 136] width 74 height 25
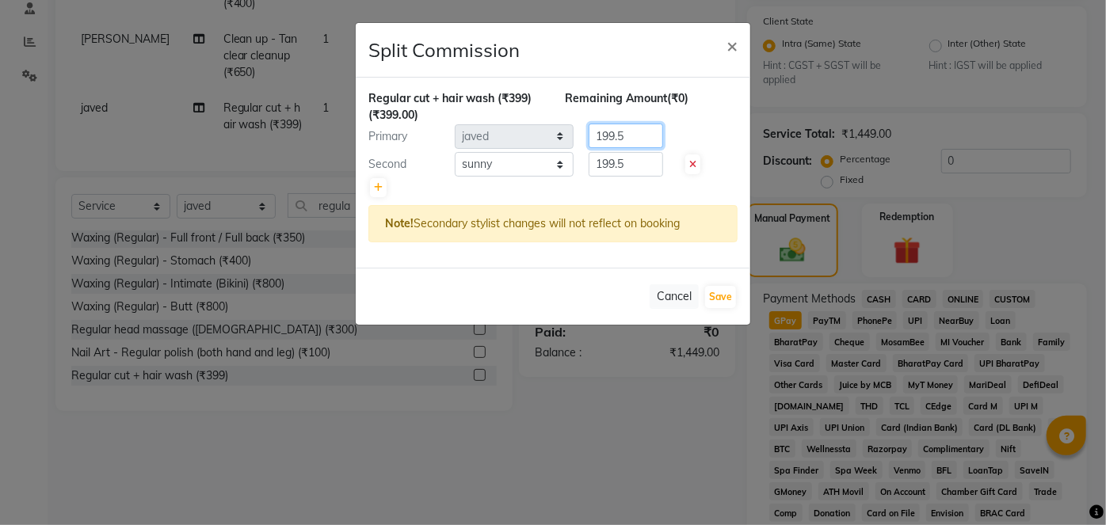
click at [617, 144] on input "199.5" at bounding box center [626, 136] width 74 height 25
click at [619, 162] on input "199.5" at bounding box center [626, 164] width 74 height 25
type input "133"
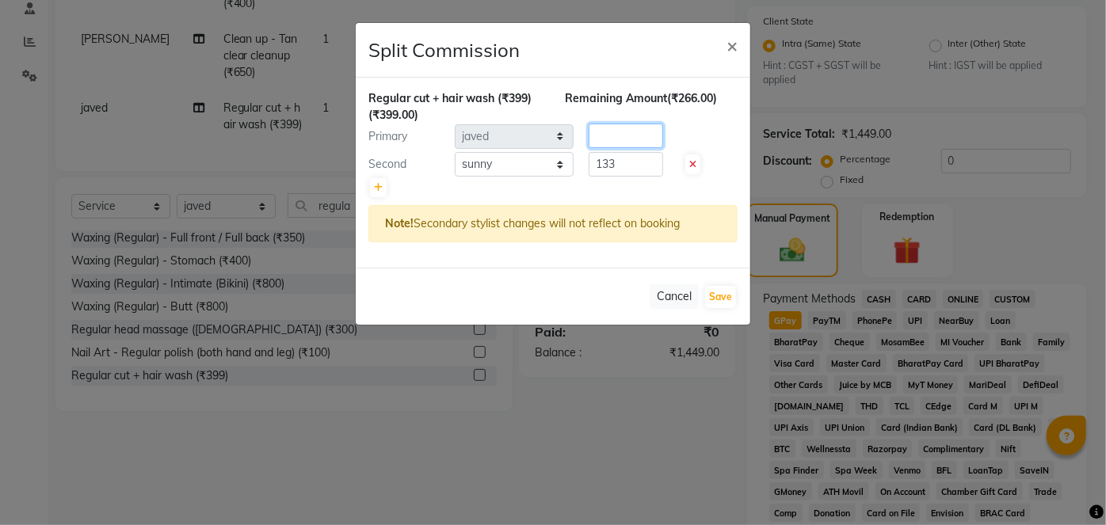
click at [626, 138] on input "number" at bounding box center [626, 136] width 74 height 25
type input "266"
click at [717, 292] on button "Save" at bounding box center [720, 297] width 31 height 22
select select "Select"
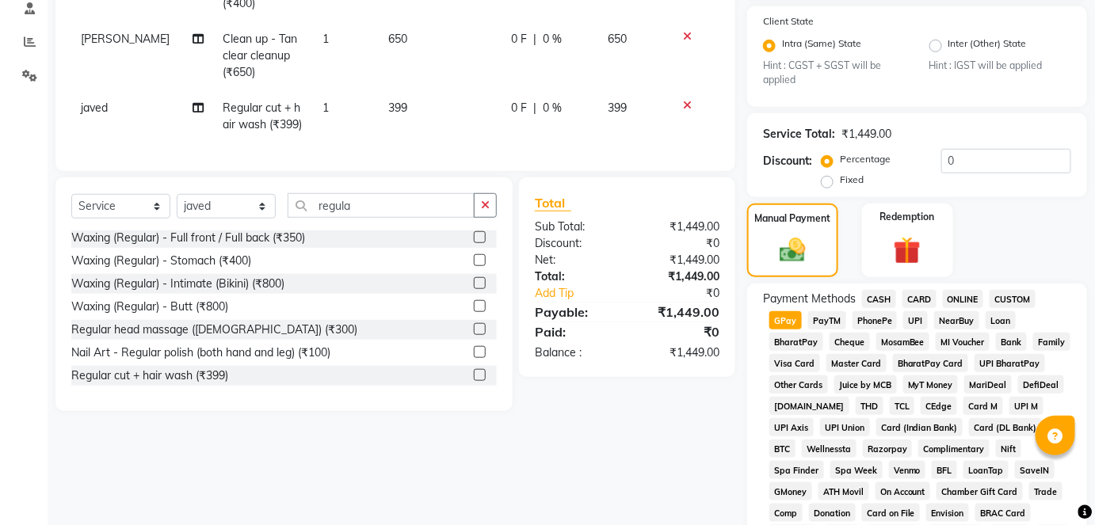
click at [795, 322] on span "GPay" at bounding box center [785, 320] width 32 height 18
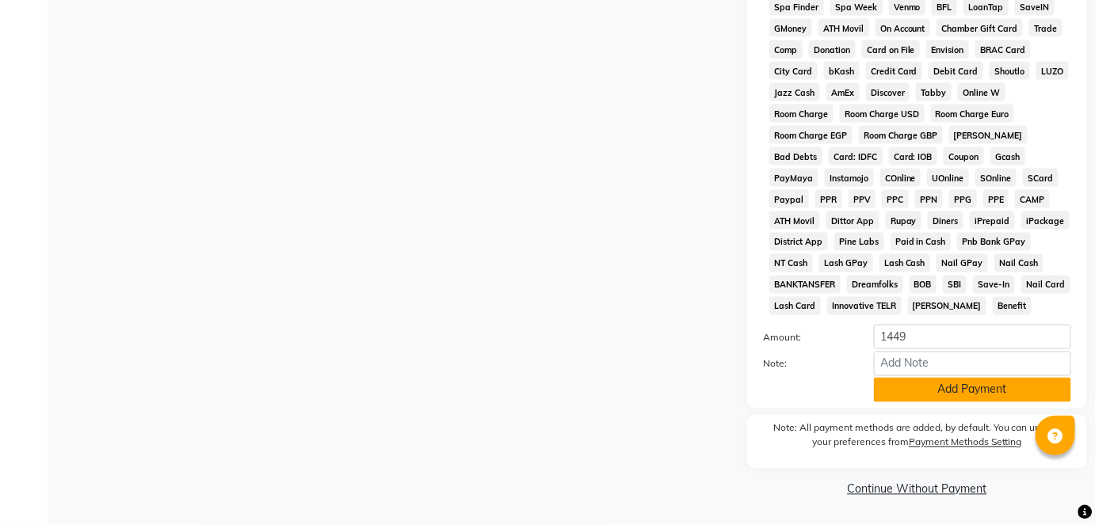
click at [925, 391] on button "Add Payment" at bounding box center [972, 390] width 197 height 25
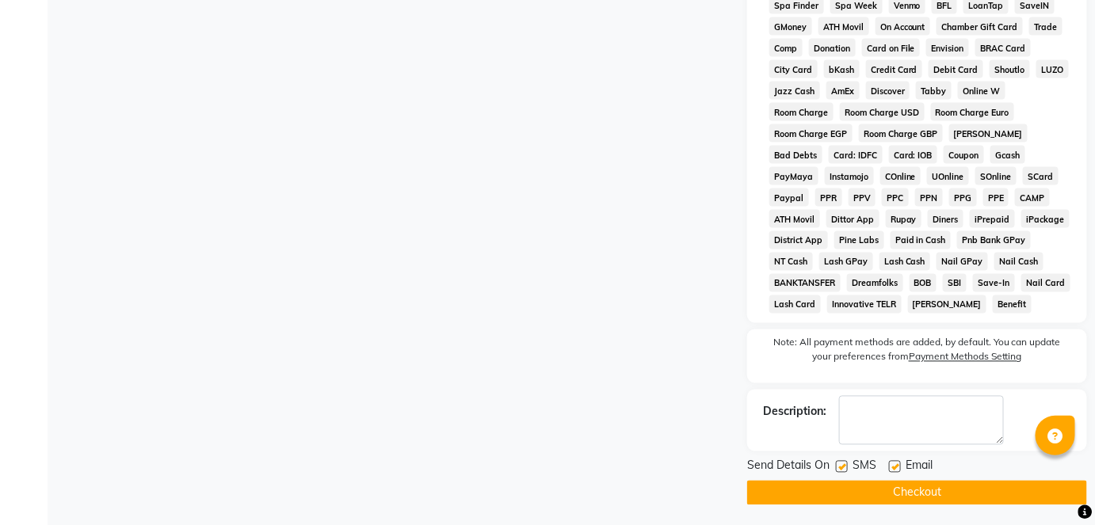
click at [841, 472] on label at bounding box center [842, 467] width 12 height 12
click at [841, 472] on input "checkbox" at bounding box center [841, 468] width 10 height 10
checkbox input "false"
click at [849, 492] on button "Checkout" at bounding box center [917, 493] width 340 height 25
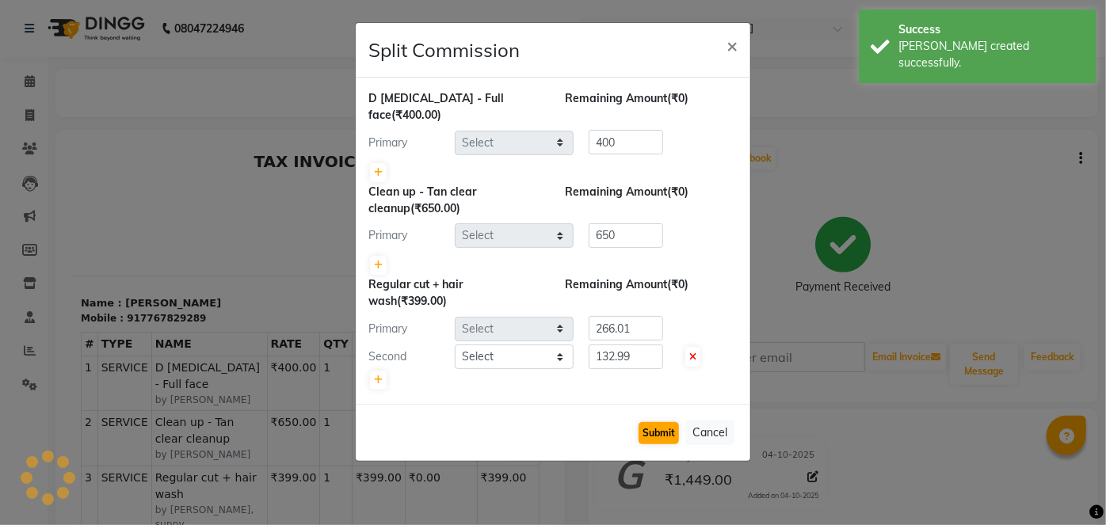
select select "80460"
select select "16688"
select select "43486"
click at [673, 422] on button "Submit" at bounding box center [659, 433] width 40 height 22
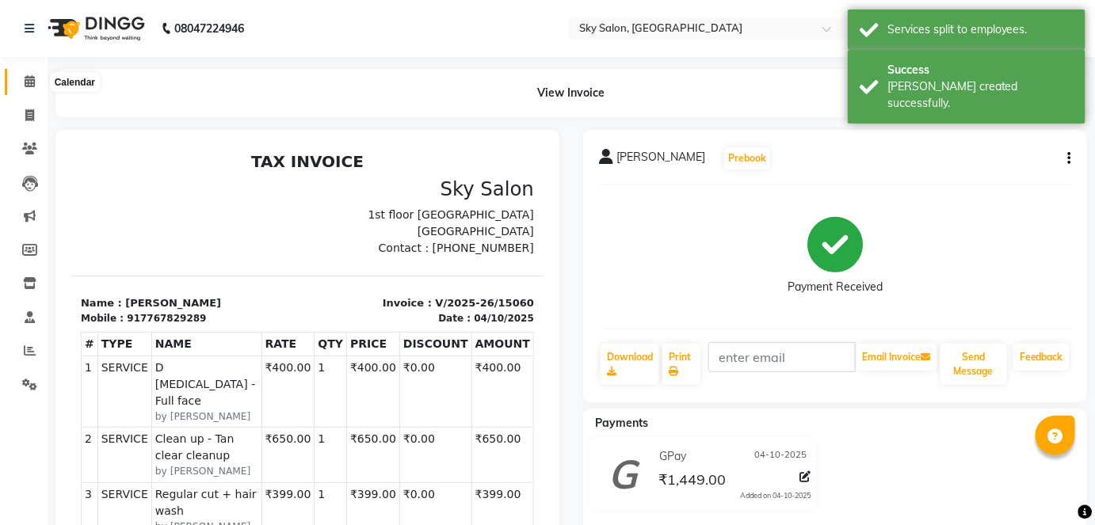
click at [32, 81] on icon at bounding box center [30, 81] width 10 height 12
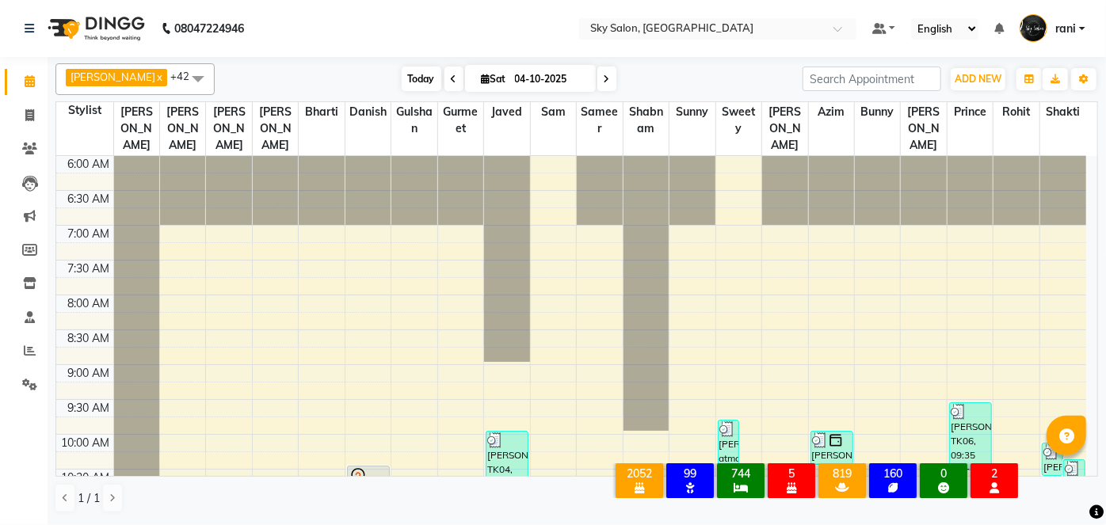
click at [402, 67] on span "Today" at bounding box center [422, 79] width 40 height 25
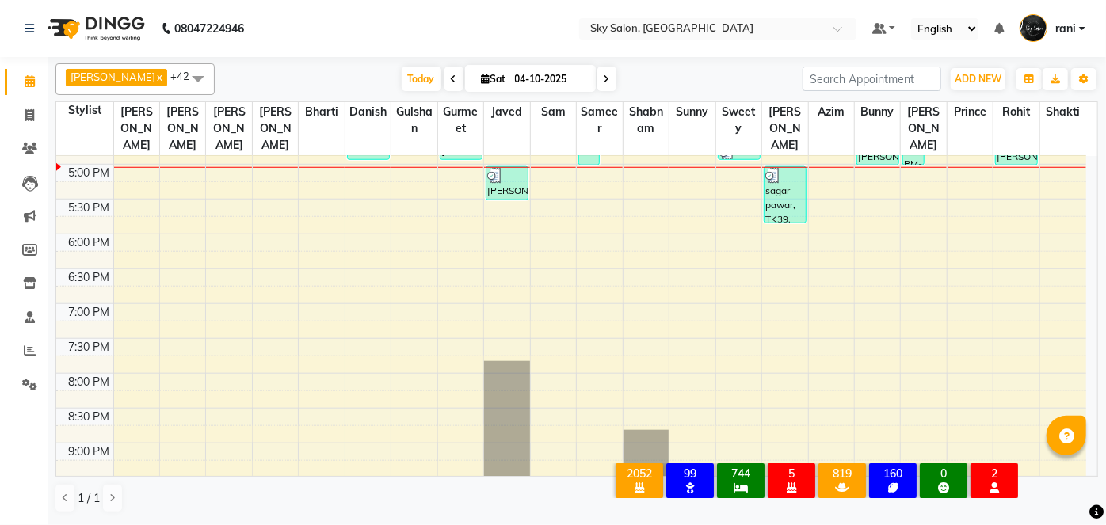
click at [480, 90] on span "Sat 04-10-2025" at bounding box center [530, 78] width 131 height 27
click at [510, 80] on input "04-10-2025" at bounding box center [549, 79] width 79 height 24
select select "10"
select select "2025"
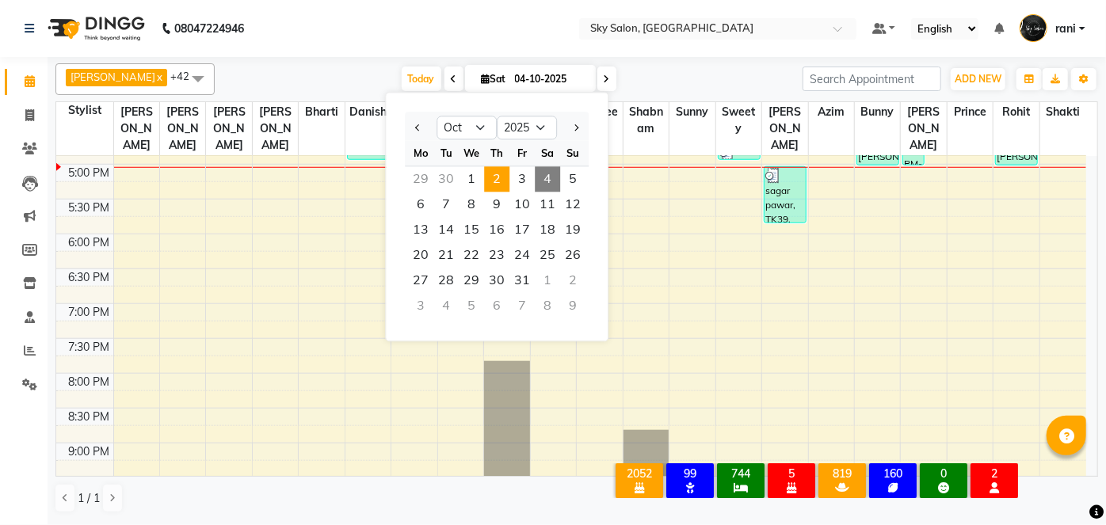
click at [496, 188] on span "2" at bounding box center [496, 178] width 25 height 25
type input "02-10-2025"
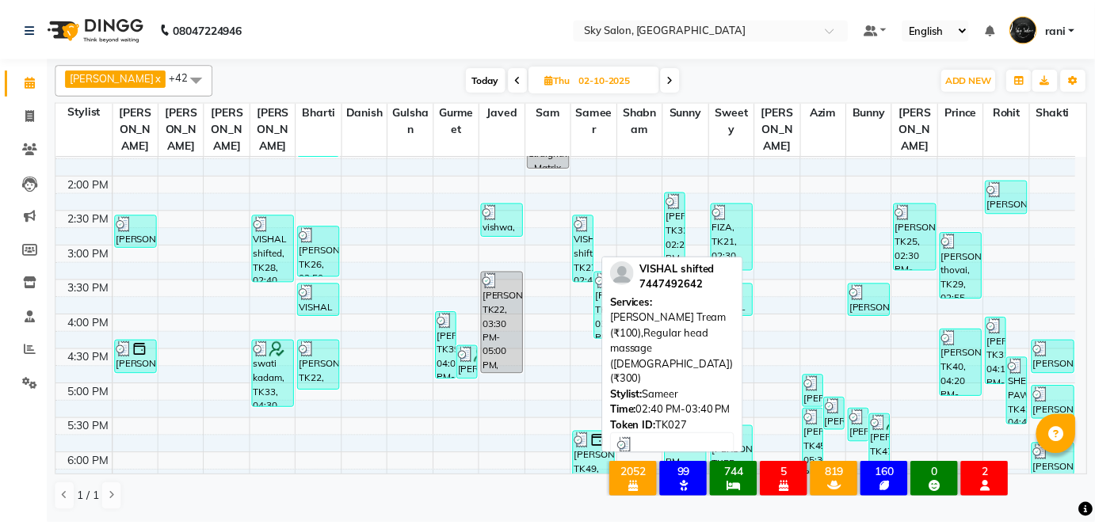
scroll to position [399, 0]
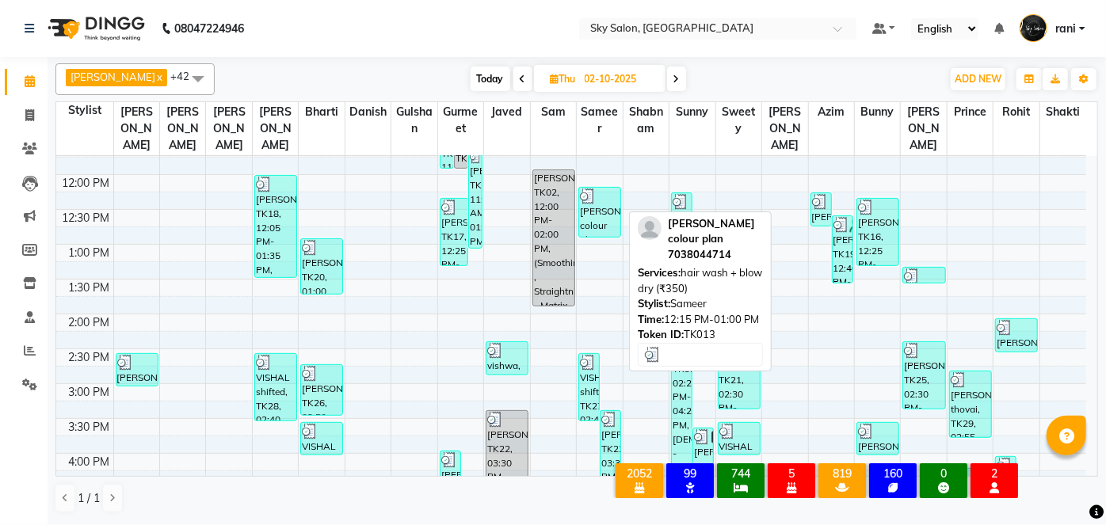
click at [596, 196] on div "ketaki dalvi colour plan, TK13, 12:15 PM-01:00 PM, hair wash + blow dry (₹350)" at bounding box center [599, 212] width 41 height 49
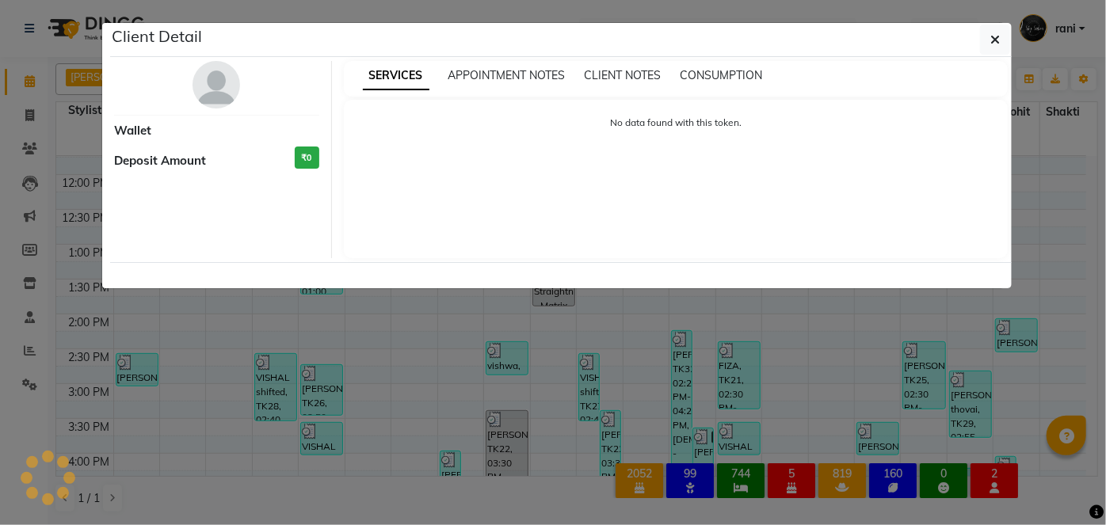
select select "3"
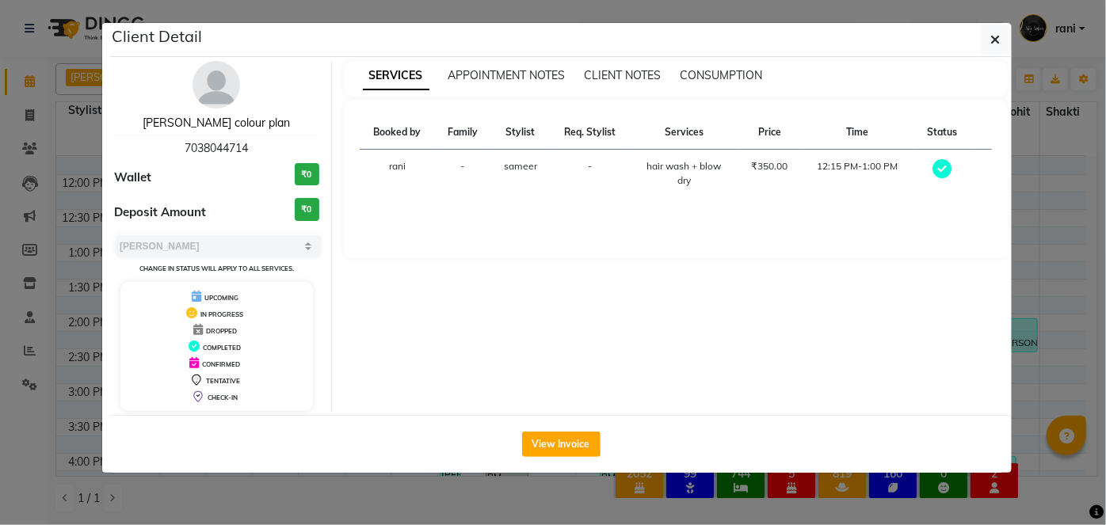
click at [235, 128] on link "ketaki dalvi colour plan" at bounding box center [216, 123] width 147 height 14
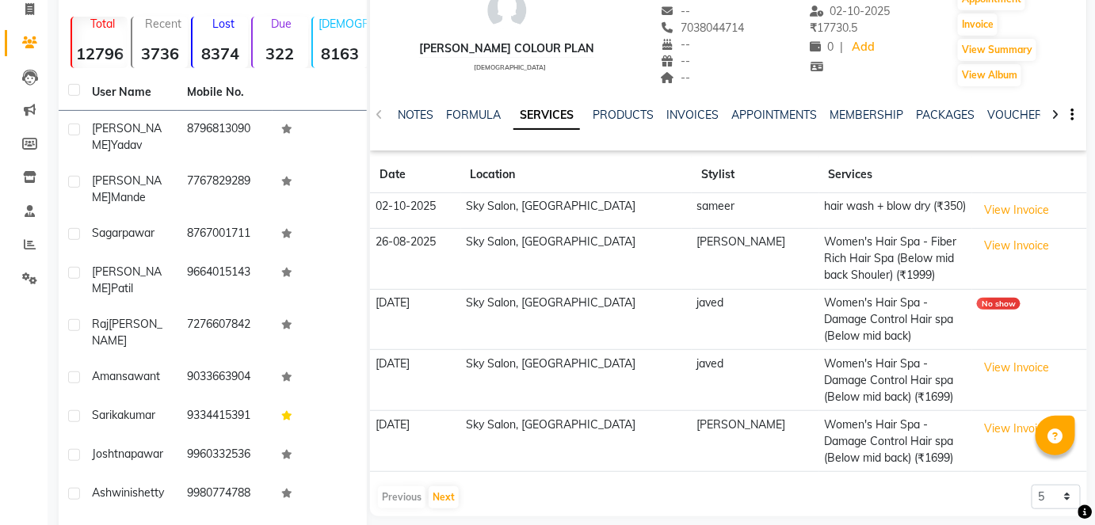
scroll to position [150, 0]
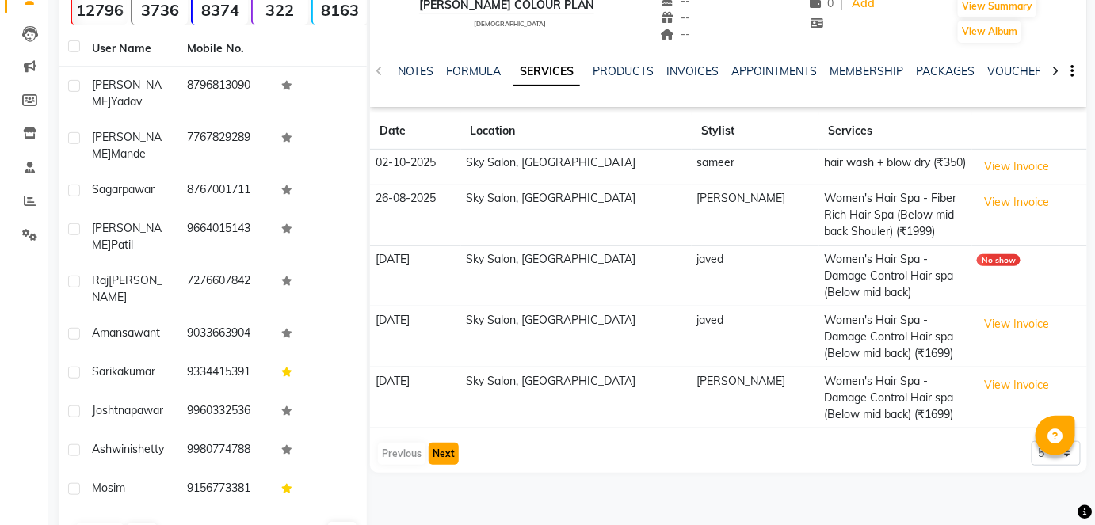
click at [455, 443] on button "Next" at bounding box center [444, 454] width 30 height 22
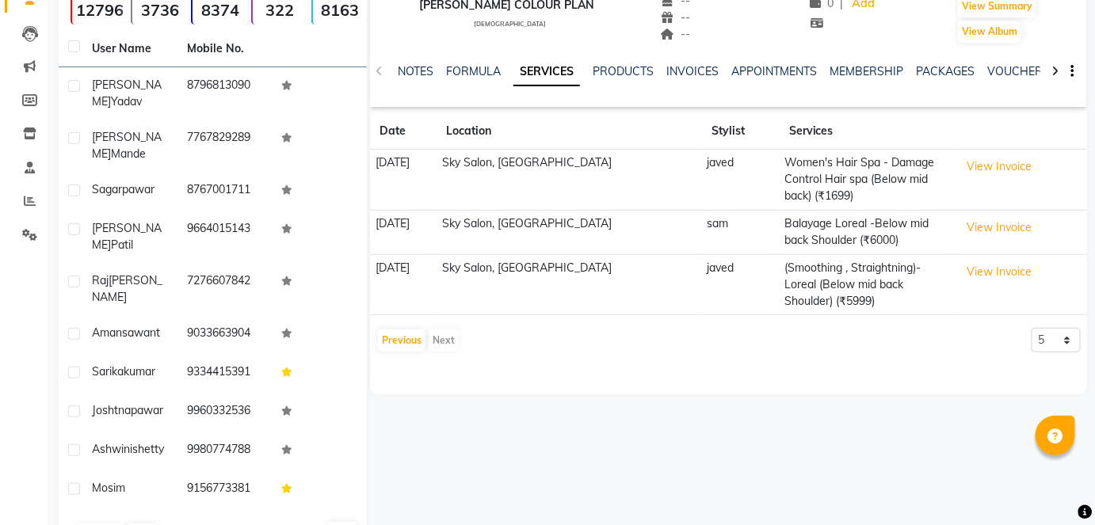
scroll to position [0, 0]
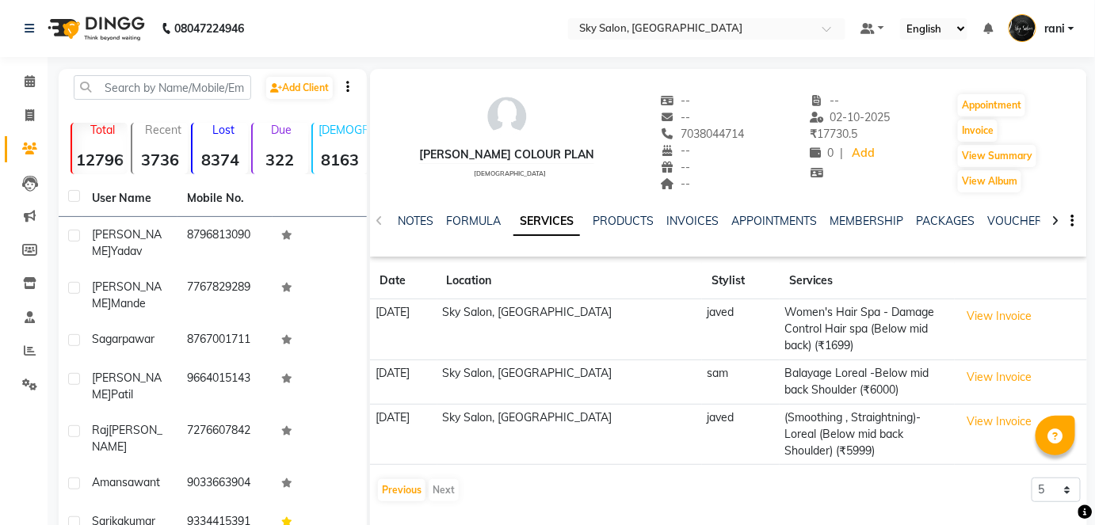
click at [410, 486] on div "Previous Next" at bounding box center [418, 490] width 84 height 25
click at [403, 479] on button "Previous" at bounding box center [402, 490] width 48 height 22
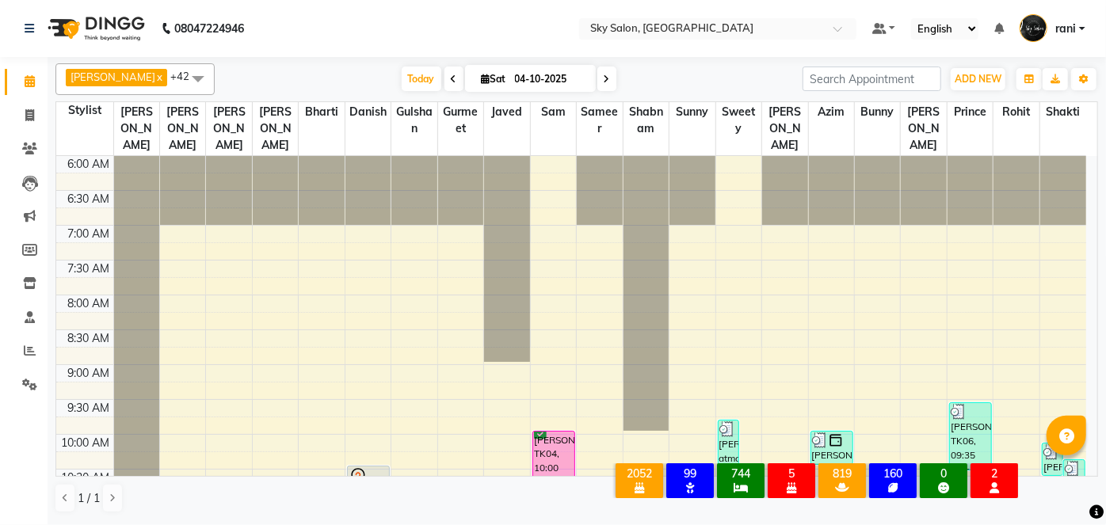
click at [402, 68] on span "Today" at bounding box center [422, 79] width 40 height 25
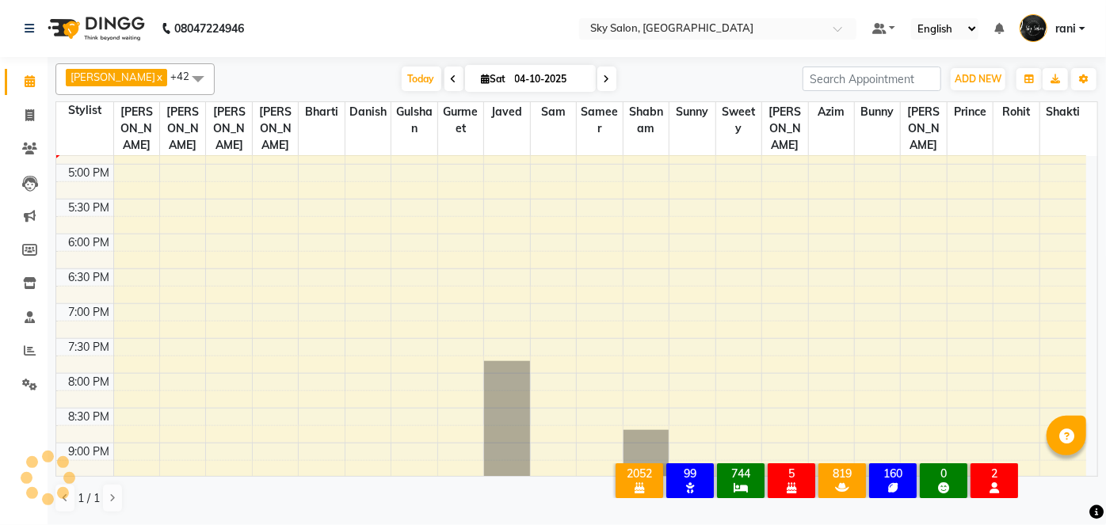
click at [597, 70] on span at bounding box center [606, 79] width 19 height 25
type input "05-10-2025"
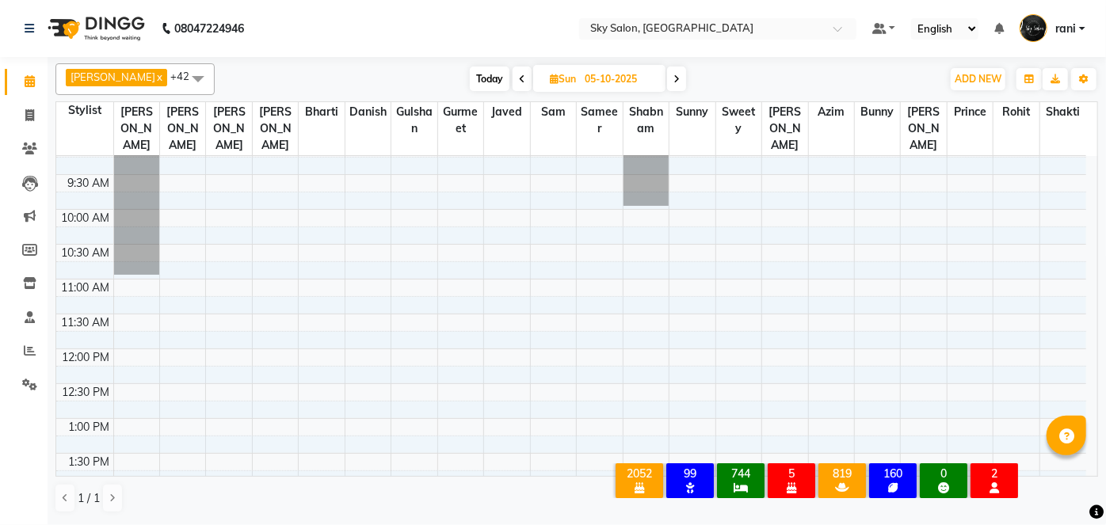
scroll to position [223, 0]
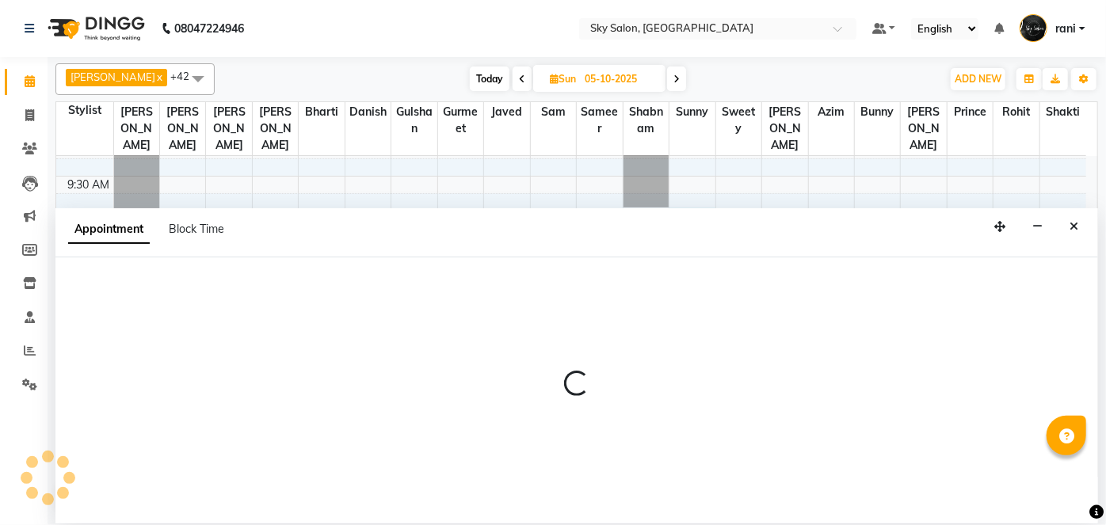
select select "43486"
select select "tentative"
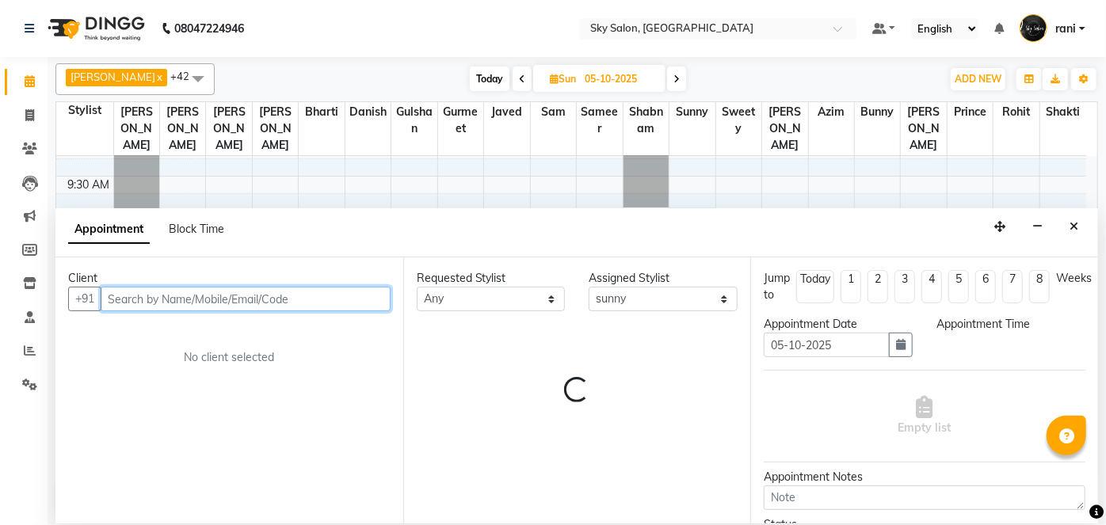
select select "600"
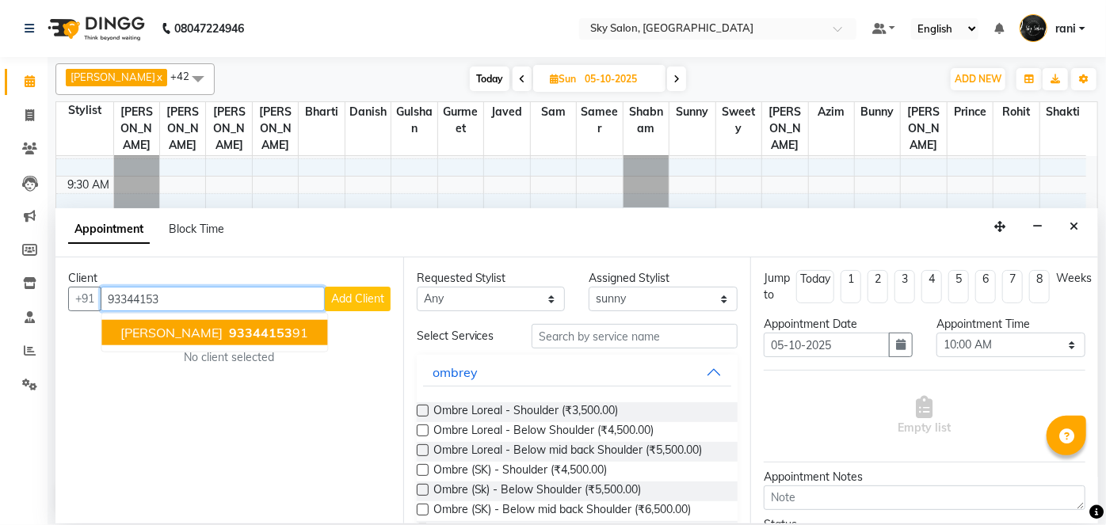
click at [188, 321] on button "[PERSON_NAME] 93344153 91" at bounding box center [214, 332] width 226 height 25
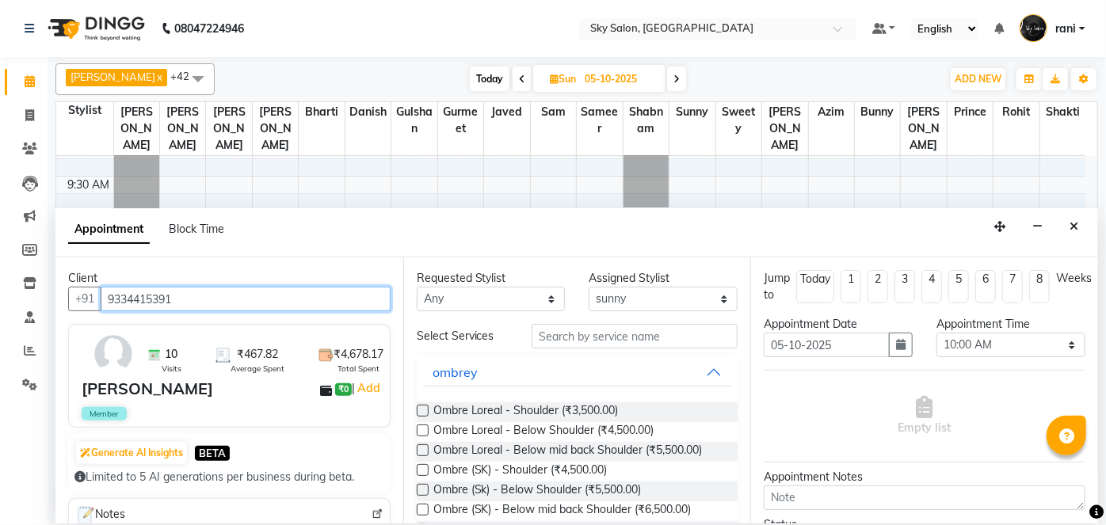
type input "9334415391"
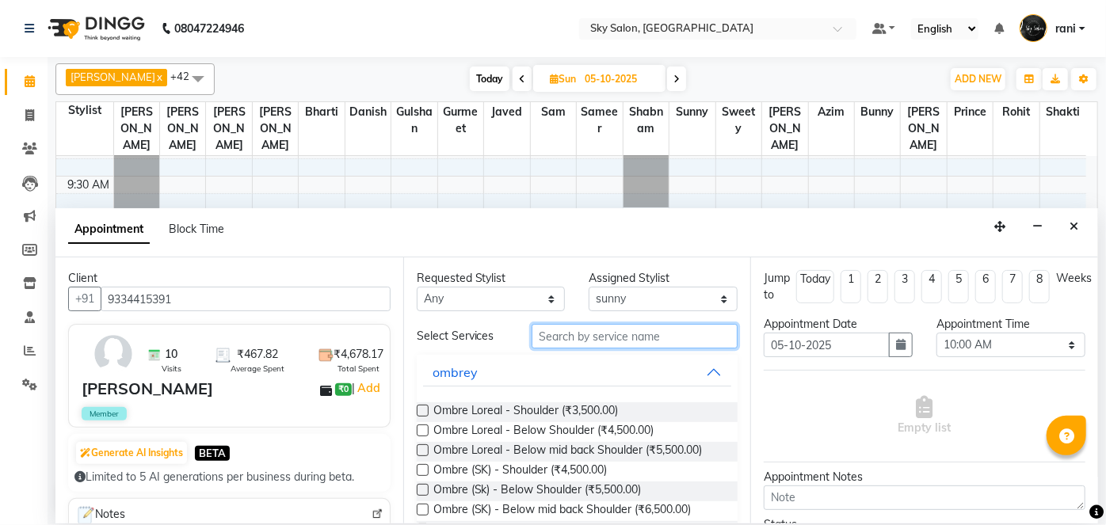
click at [578, 328] on input "text" at bounding box center [635, 336] width 206 height 25
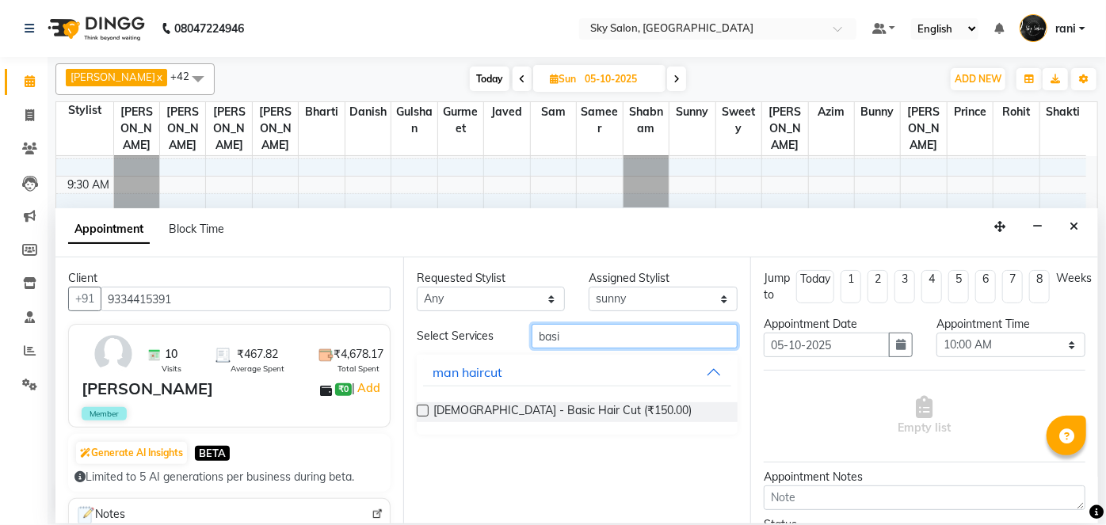
type input "basi"
click at [424, 408] on label at bounding box center [423, 411] width 12 height 12
click at [424, 408] on input "checkbox" at bounding box center [422, 412] width 10 height 10
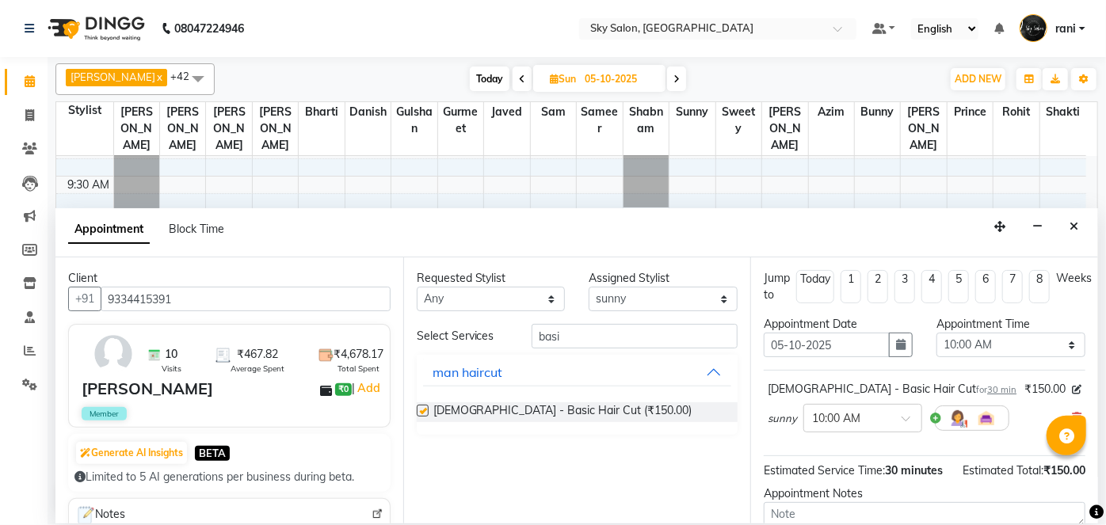
checkbox input "false"
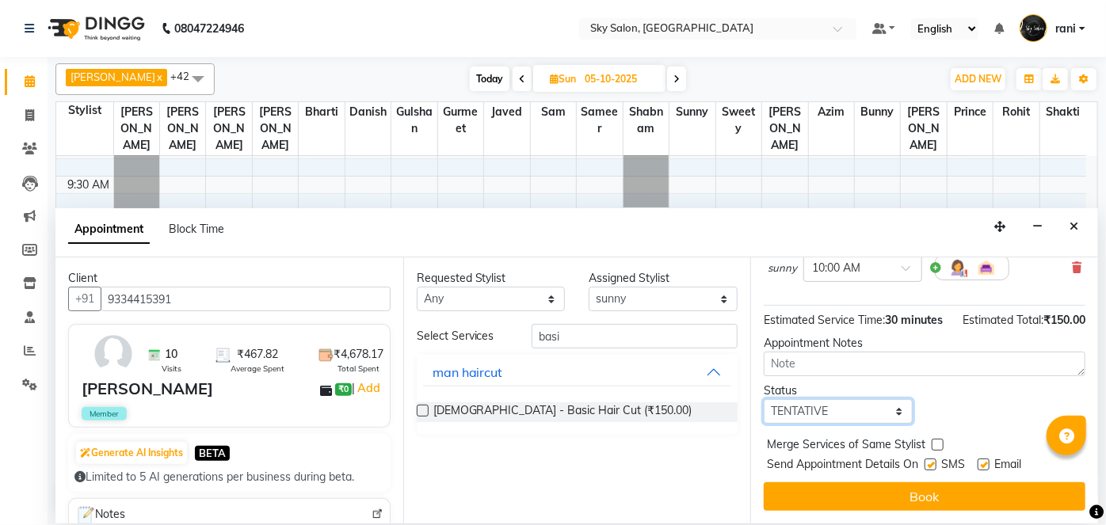
click at [856, 404] on select "Select TENTATIVE CONFIRM UPCOMING" at bounding box center [838, 411] width 149 height 25
select select "confirm booking"
click at [764, 399] on select "Select TENTATIVE CONFIRM UPCOMING" at bounding box center [838, 411] width 149 height 25
click at [933, 467] on label at bounding box center [931, 465] width 12 height 12
click at [933, 467] on input "checkbox" at bounding box center [930, 466] width 10 height 10
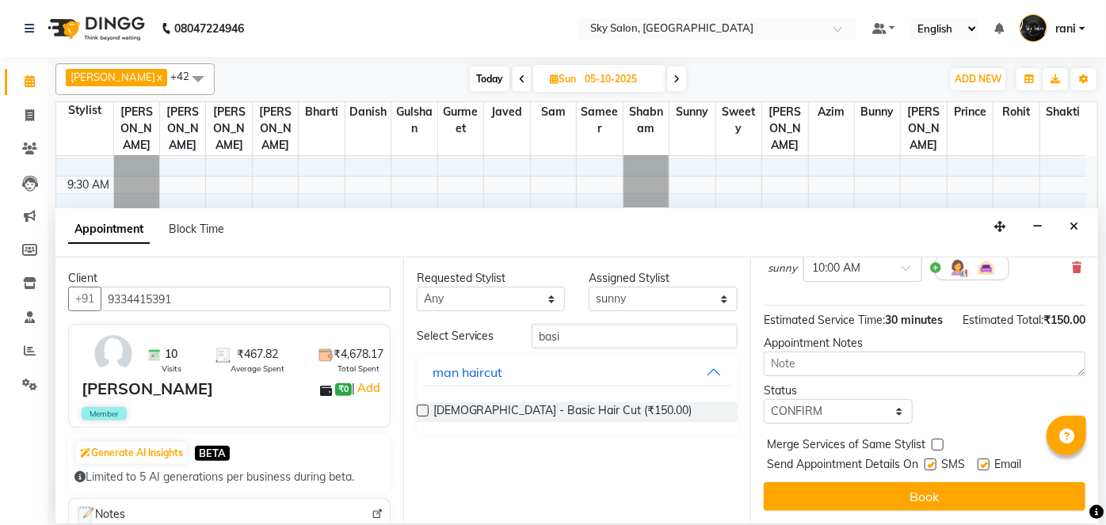
checkbox input "false"
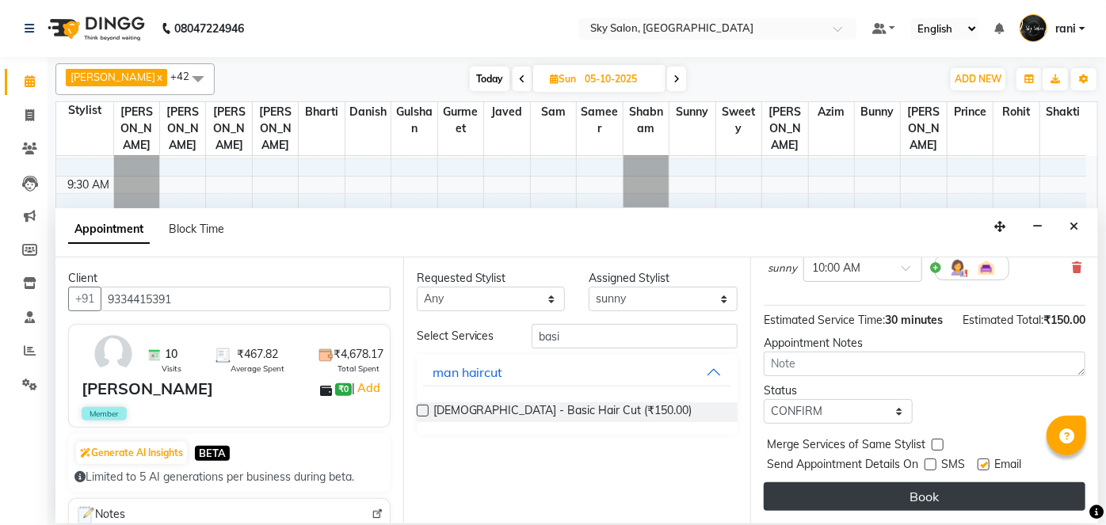
click at [925, 487] on button "Book" at bounding box center [925, 497] width 322 height 29
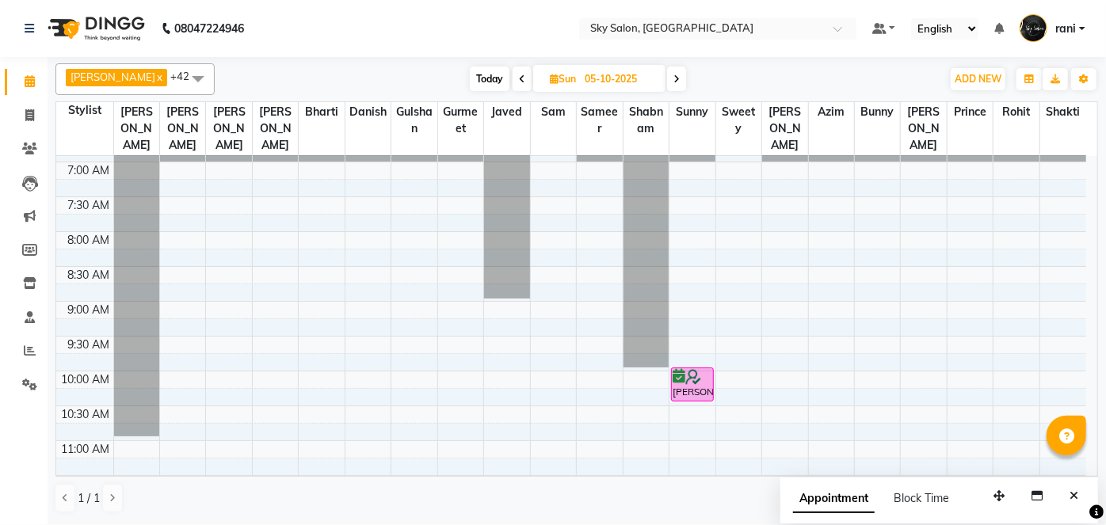
scroll to position [61, 0]
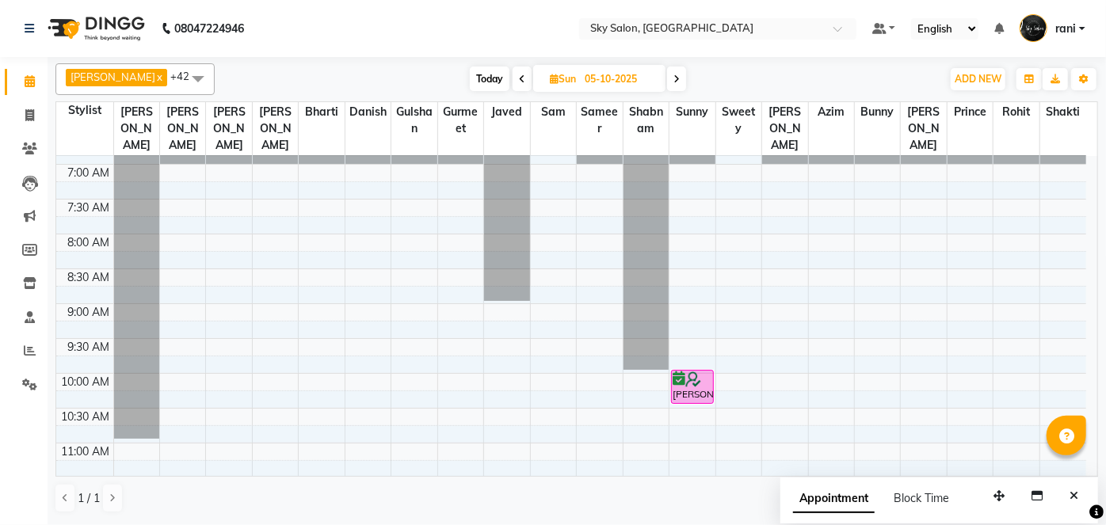
click at [471, 82] on span "Today" at bounding box center [490, 79] width 40 height 25
type input "04-10-2025"
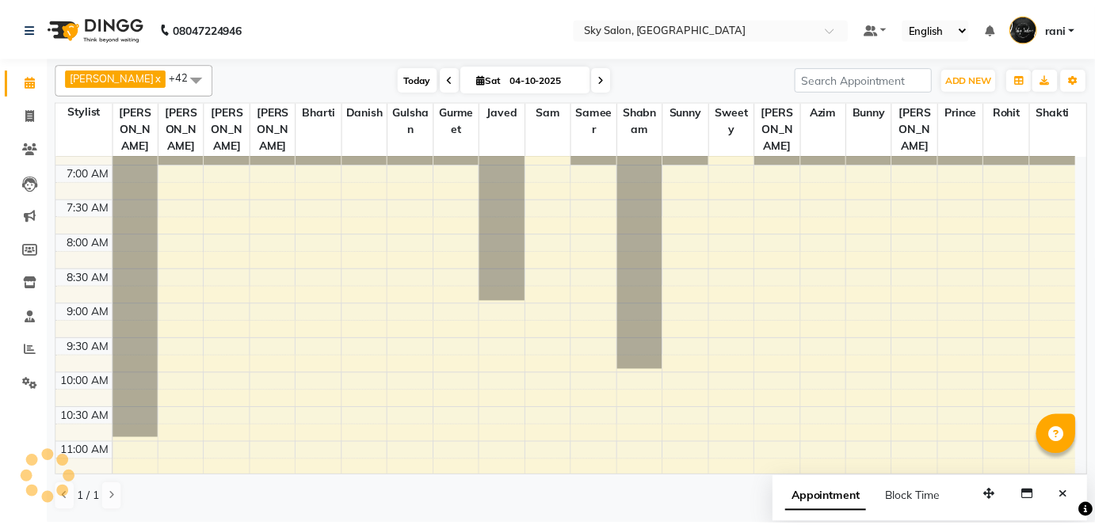
scroll to position [758, 0]
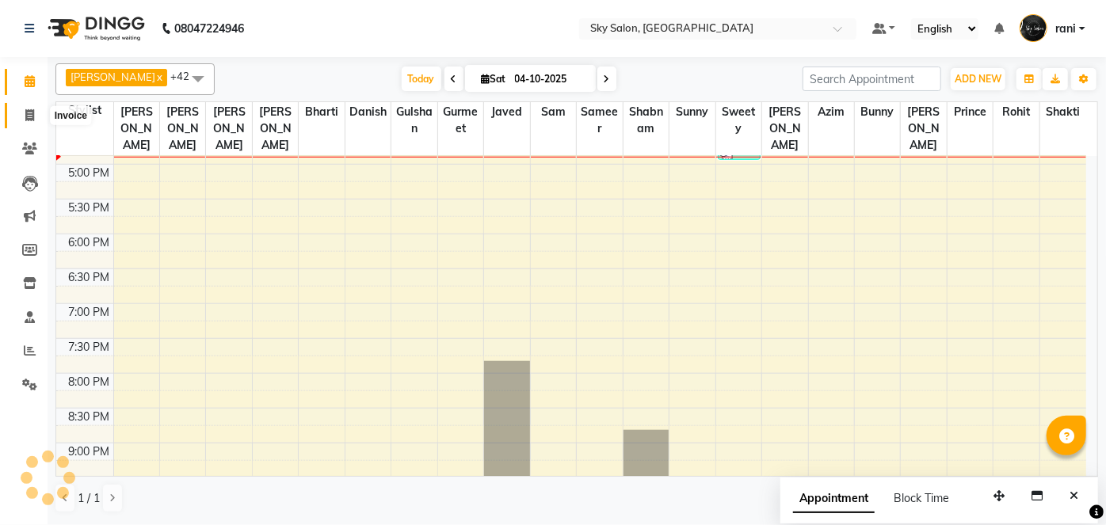
click at [39, 118] on span at bounding box center [30, 116] width 28 height 18
select select "service"
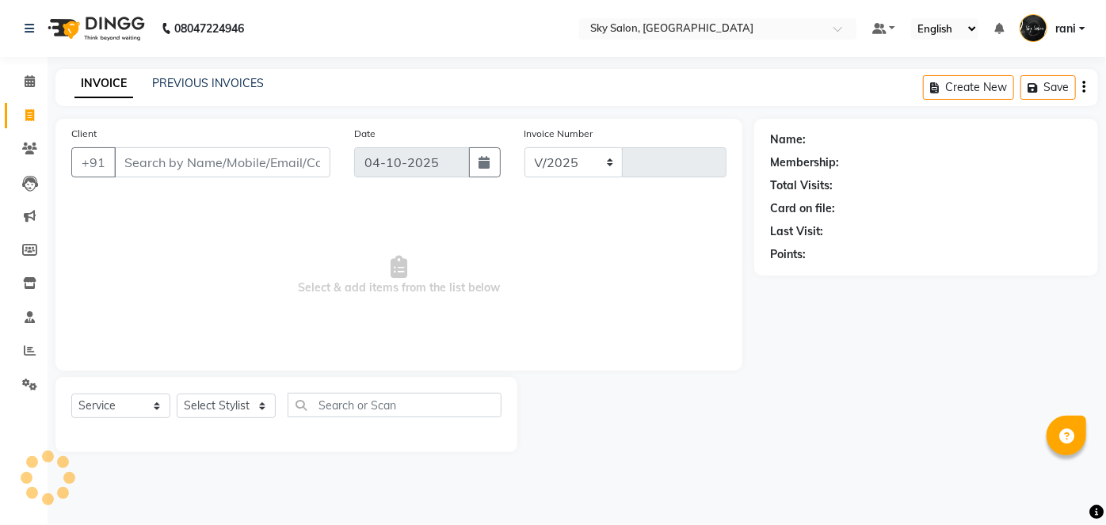
select select "3537"
type input "15056"
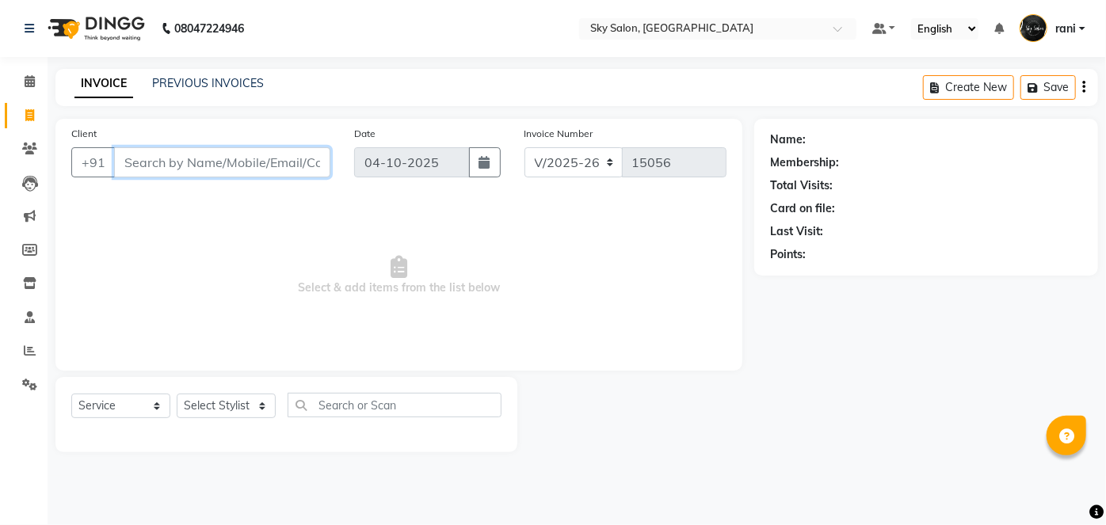
click at [169, 157] on input "Client" at bounding box center [222, 162] width 216 height 30
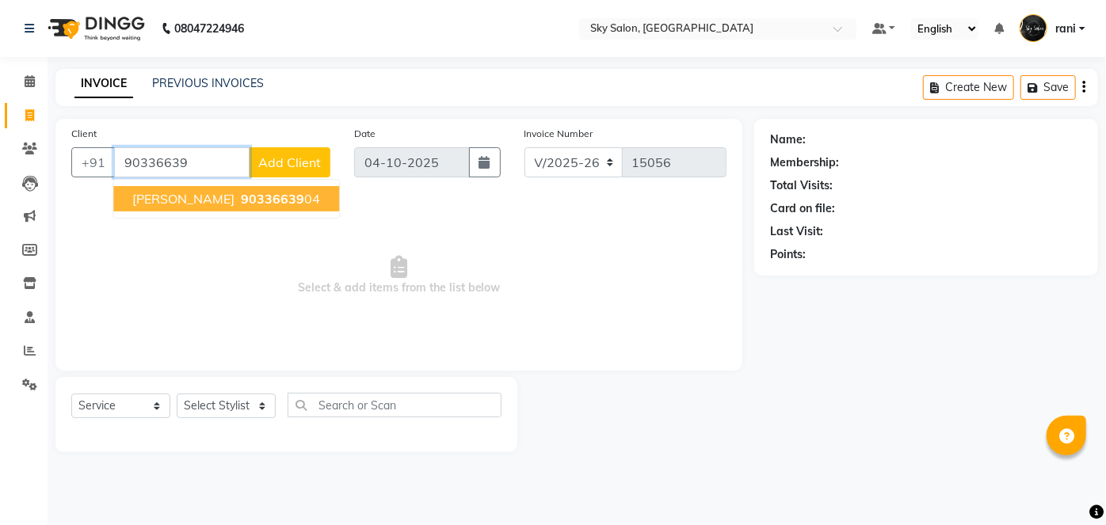
click at [172, 191] on span "[PERSON_NAME]" at bounding box center [183, 199] width 102 height 16
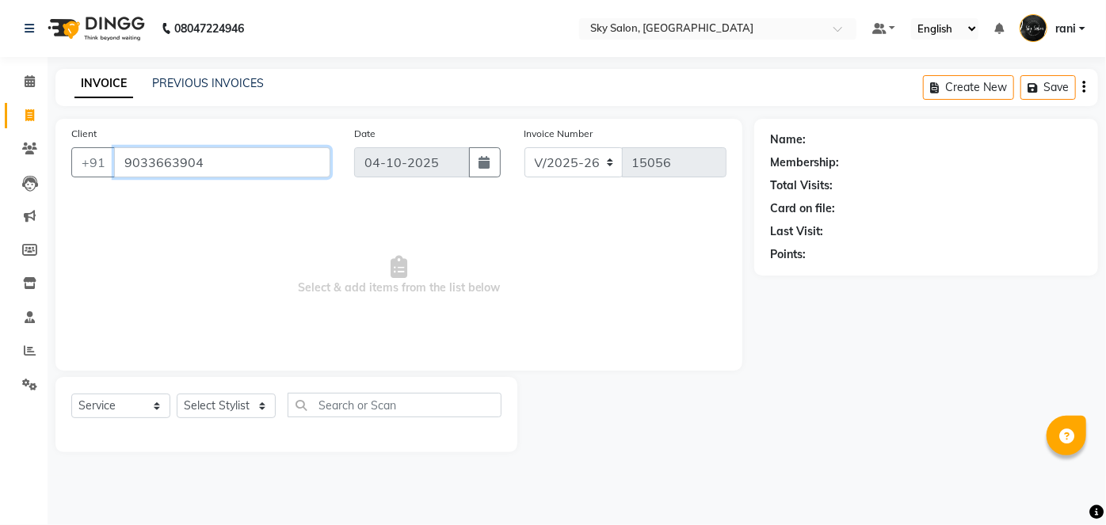
type input "9033663904"
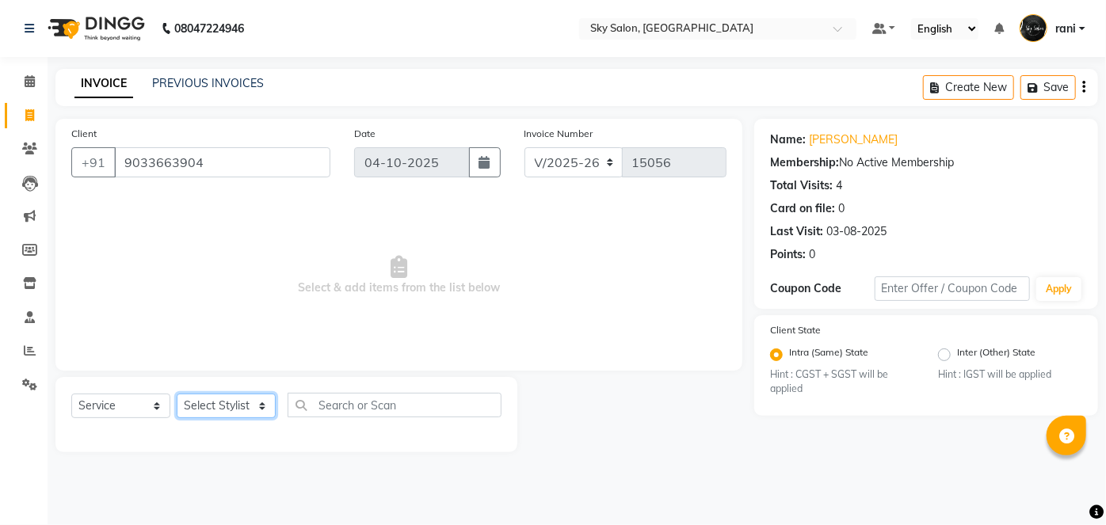
click at [236, 409] on select "Select Stylist afreen [PERSON_NAME] saha [PERSON_NAME] [PERSON_NAME] [PERSON_NA…" at bounding box center [226, 406] width 99 height 25
select select "57500"
click at [177, 394] on select "Select Stylist afreen [PERSON_NAME] saha [PERSON_NAME] [PERSON_NAME] [PERSON_NA…" at bounding box center [226, 406] width 99 height 25
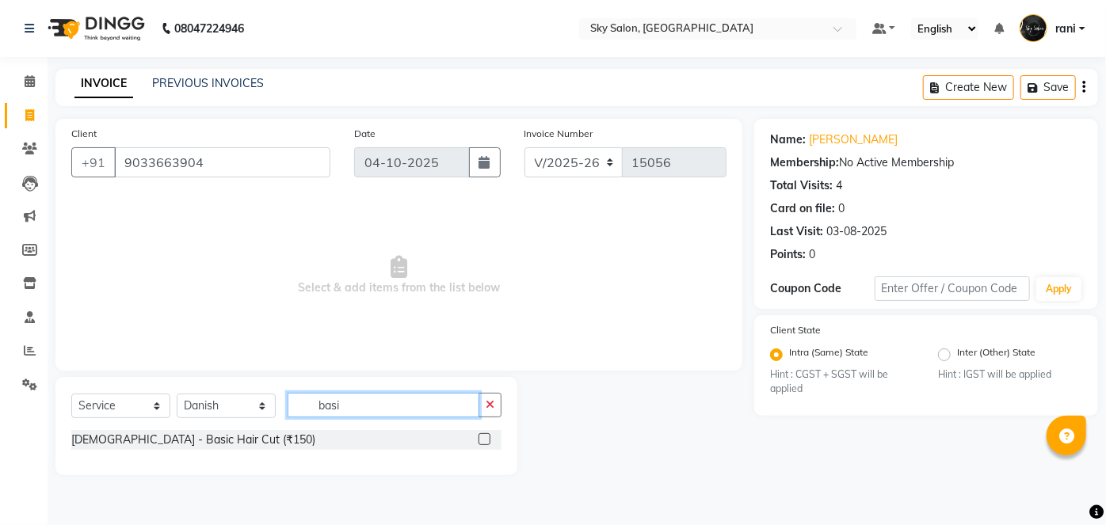
type input "basi"
click at [489, 433] on label at bounding box center [485, 439] width 12 height 12
click at [489, 435] on input "checkbox" at bounding box center [484, 440] width 10 height 10
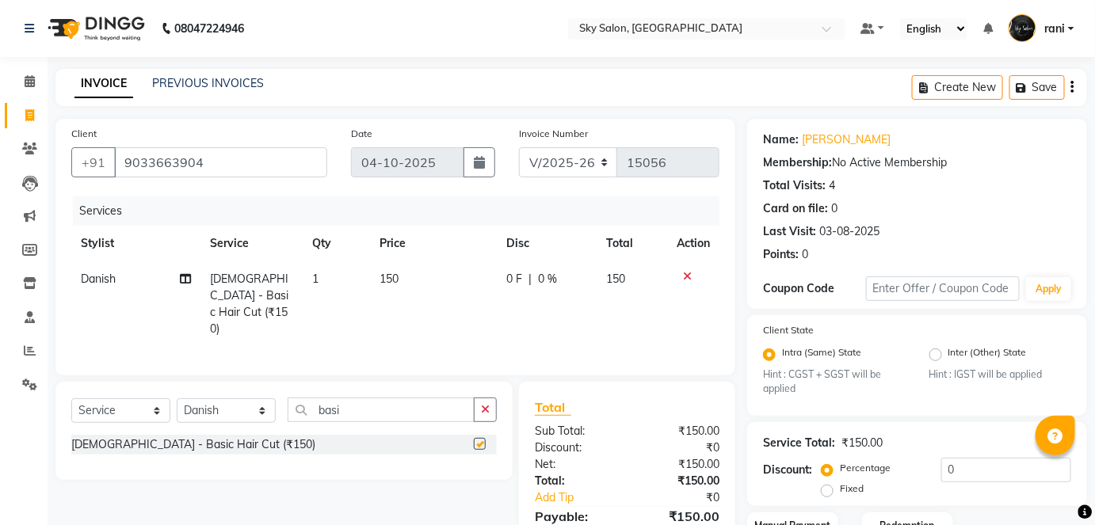
checkbox input "false"
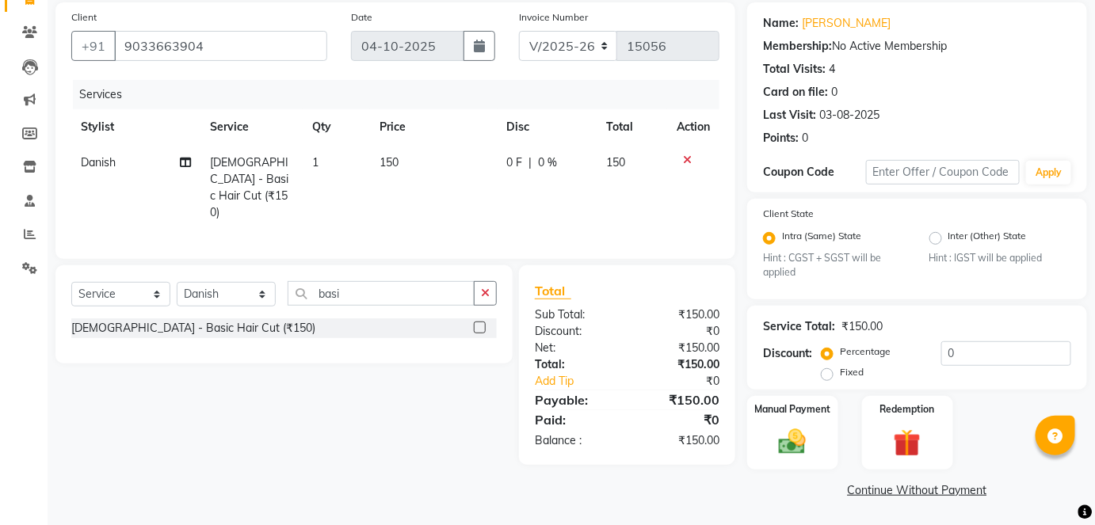
click at [841, 417] on div "Manual Payment Redemption" at bounding box center [917, 433] width 364 height 74
click at [815, 427] on img at bounding box center [792, 442] width 46 height 32
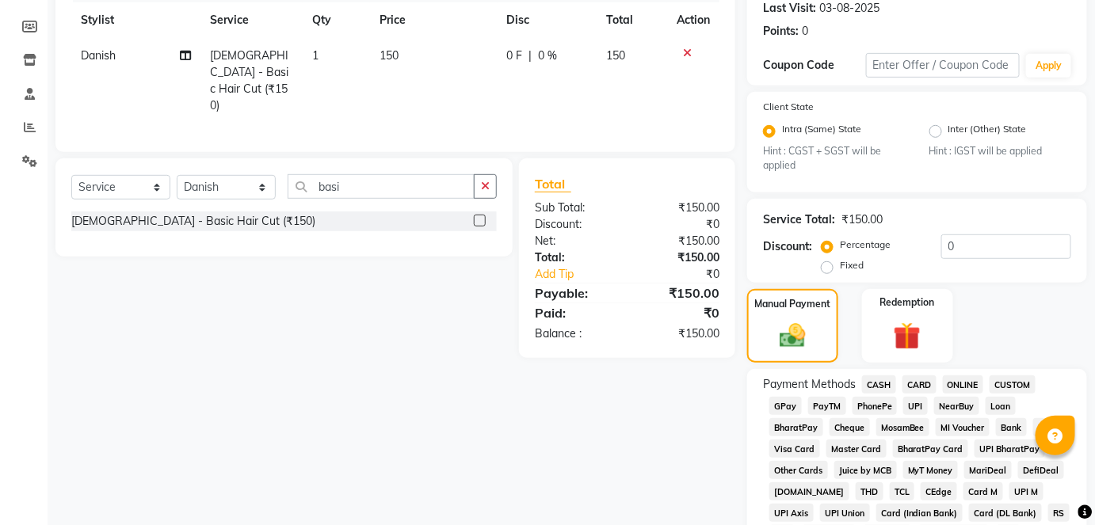
scroll to position [268, 0]
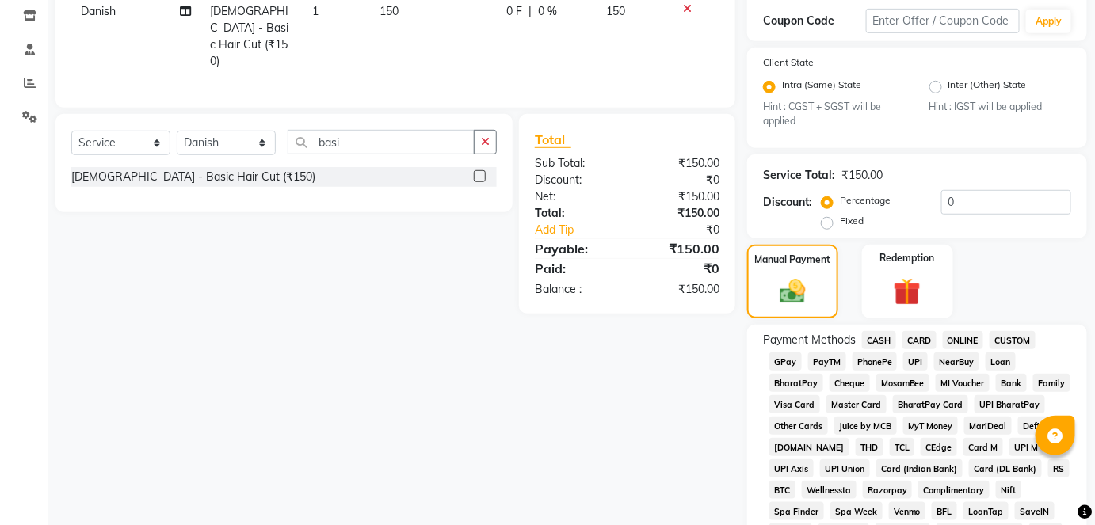
click at [787, 368] on span "GPay" at bounding box center [785, 362] width 32 height 18
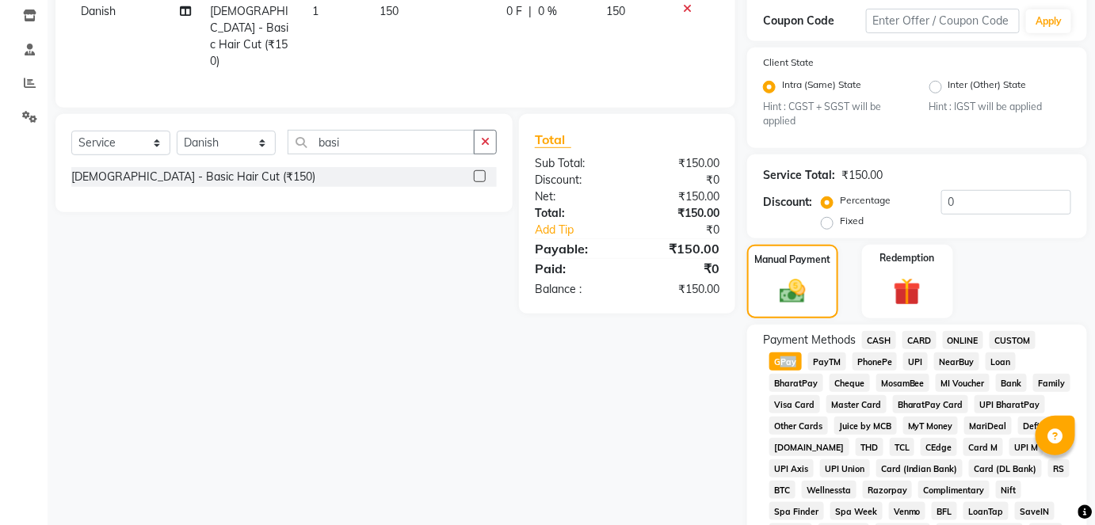
scroll to position [774, 0]
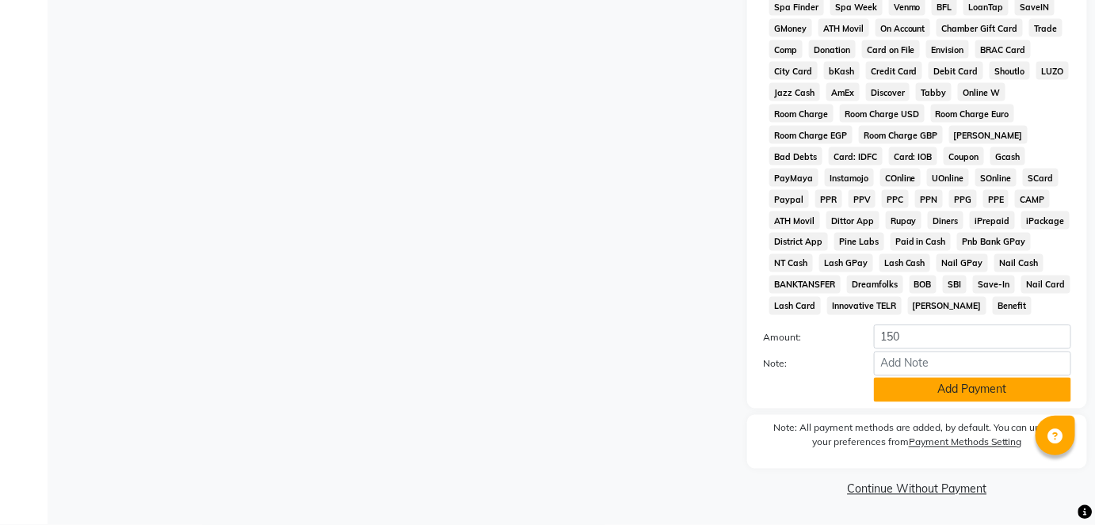
click at [919, 387] on button "Add Payment" at bounding box center [972, 390] width 197 height 25
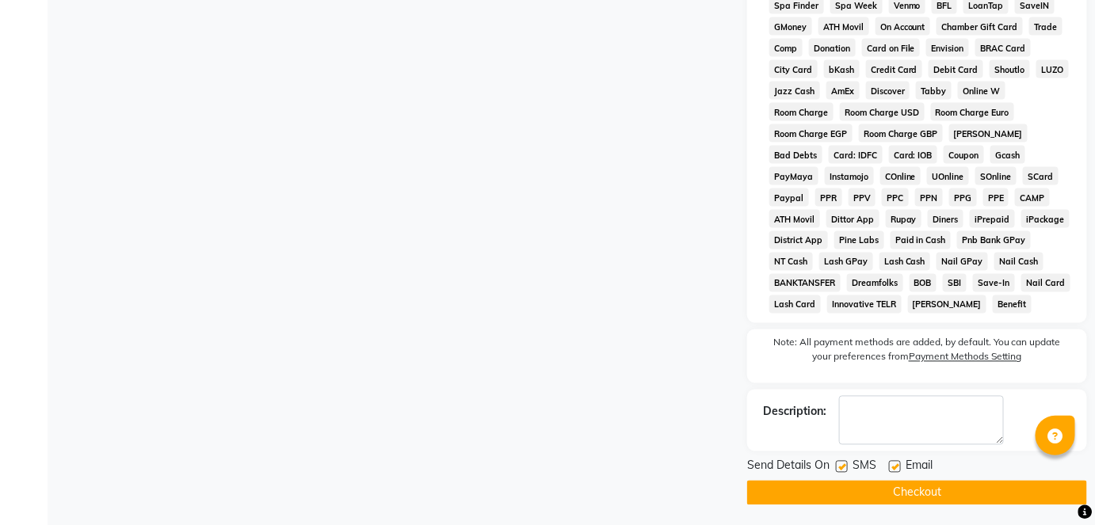
click at [843, 467] on label at bounding box center [842, 467] width 12 height 12
click at [843, 467] on input "checkbox" at bounding box center [841, 468] width 10 height 10
checkbox input "false"
click at [843, 488] on button "Checkout" at bounding box center [917, 493] width 340 height 25
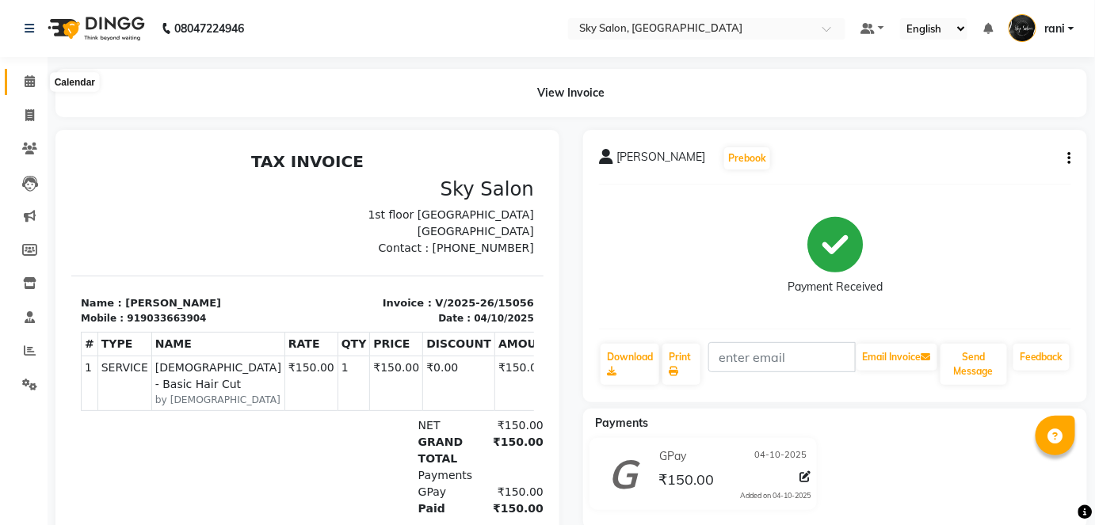
click at [29, 73] on span at bounding box center [30, 82] width 28 height 18
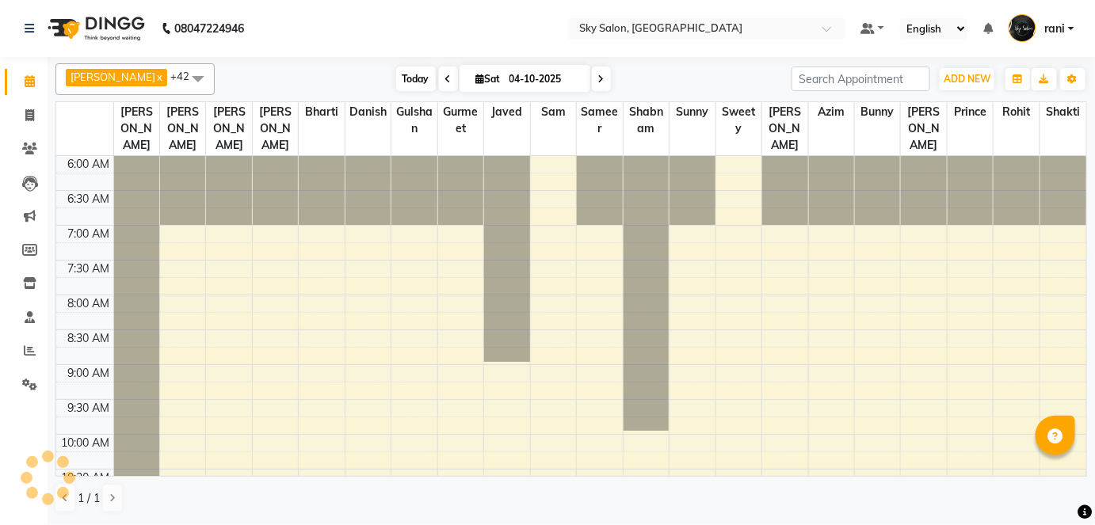
click at [396, 71] on span "Today" at bounding box center [416, 79] width 40 height 25
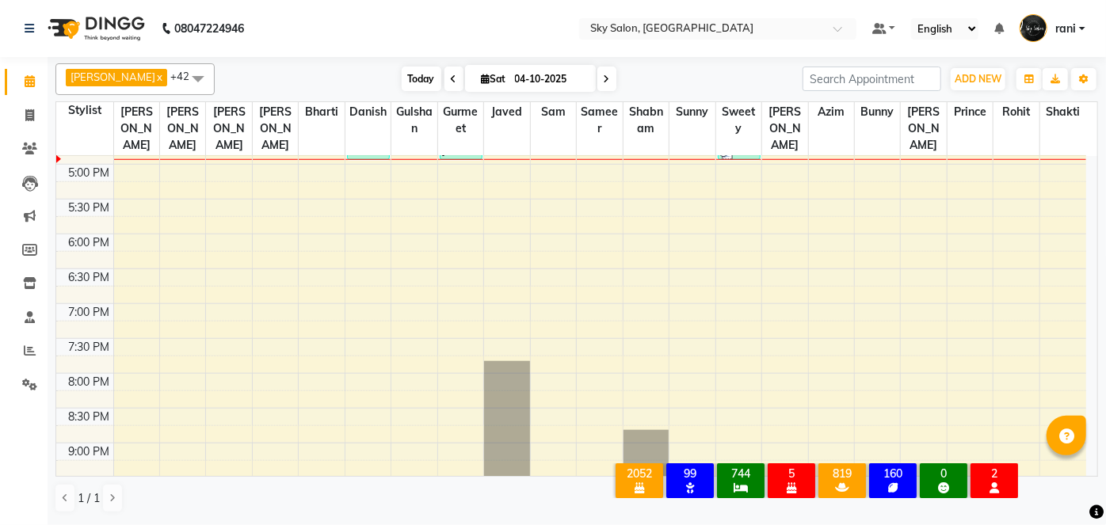
click at [402, 71] on span "Today" at bounding box center [422, 79] width 40 height 25
click at [402, 80] on span "Today" at bounding box center [422, 79] width 40 height 25
click at [21, 105] on link "Invoice" at bounding box center [24, 116] width 38 height 26
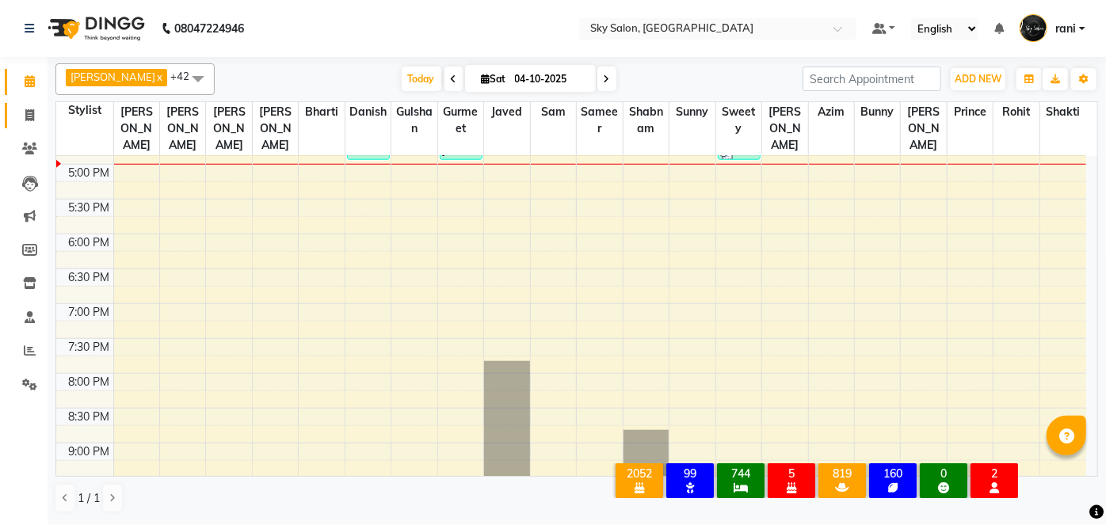
select select "service"
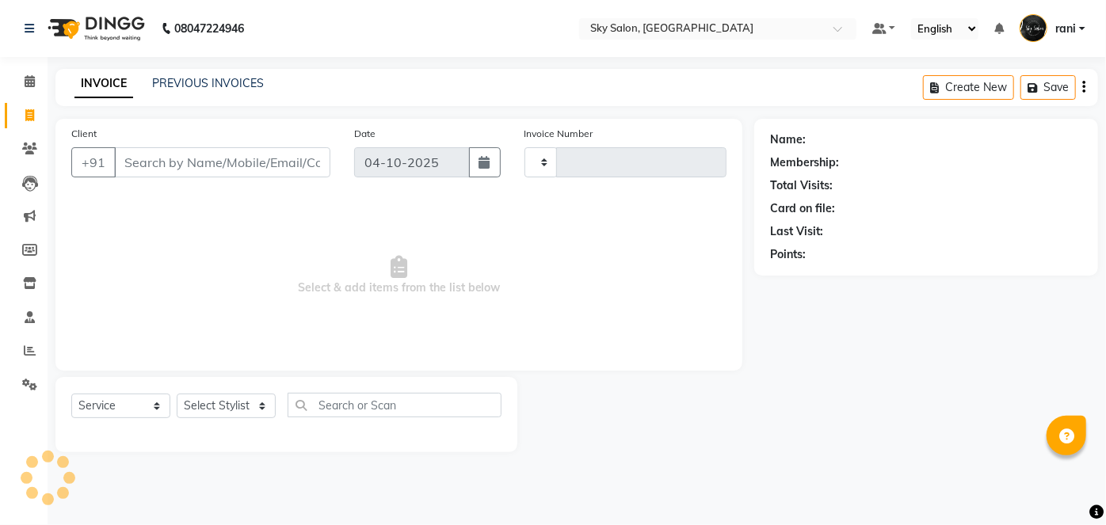
type input "15058"
select select "3537"
click at [166, 168] on input "Client" at bounding box center [222, 162] width 216 height 30
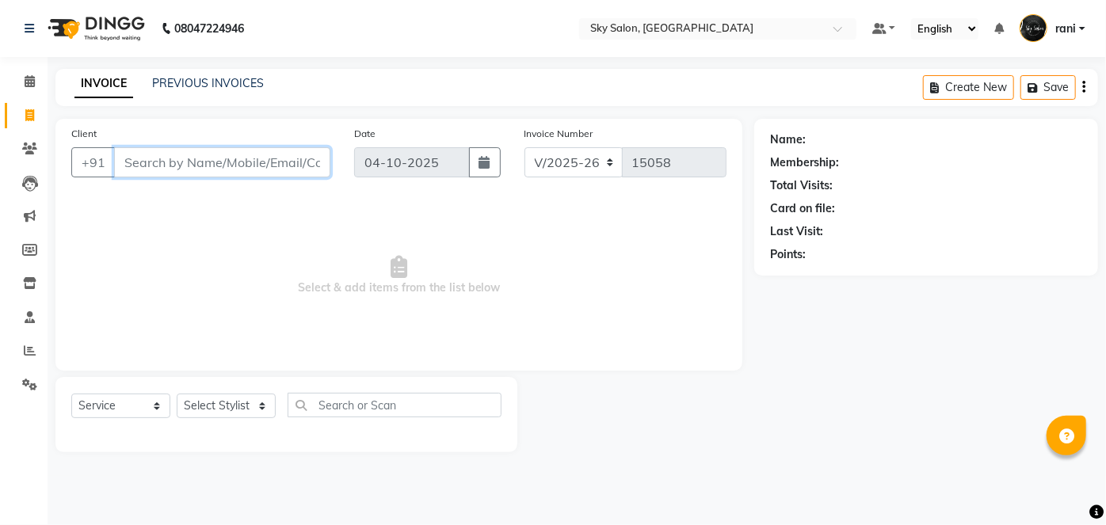
click at [166, 167] on input "Client" at bounding box center [222, 162] width 216 height 30
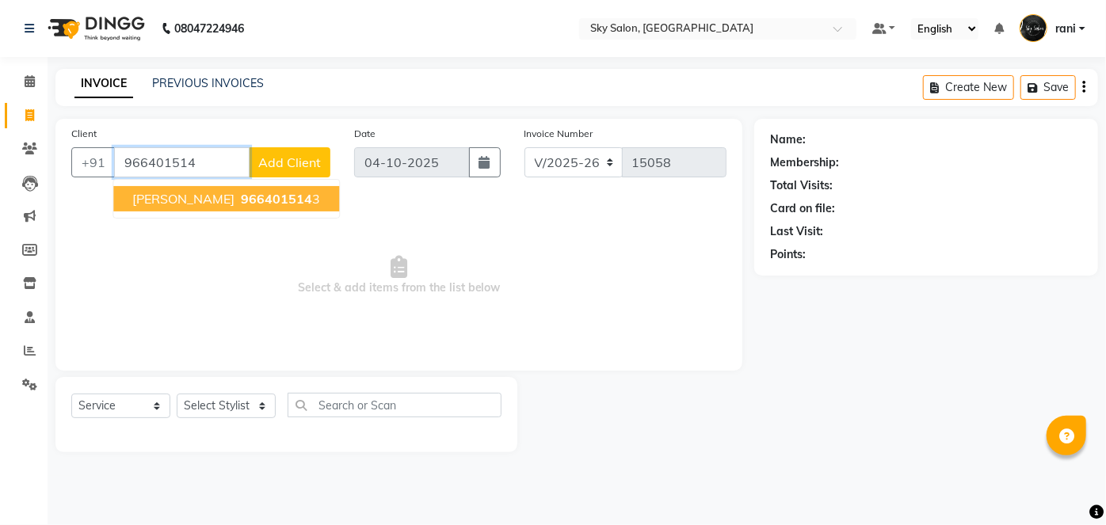
click at [174, 200] on span "[PERSON_NAME]" at bounding box center [183, 199] width 102 height 16
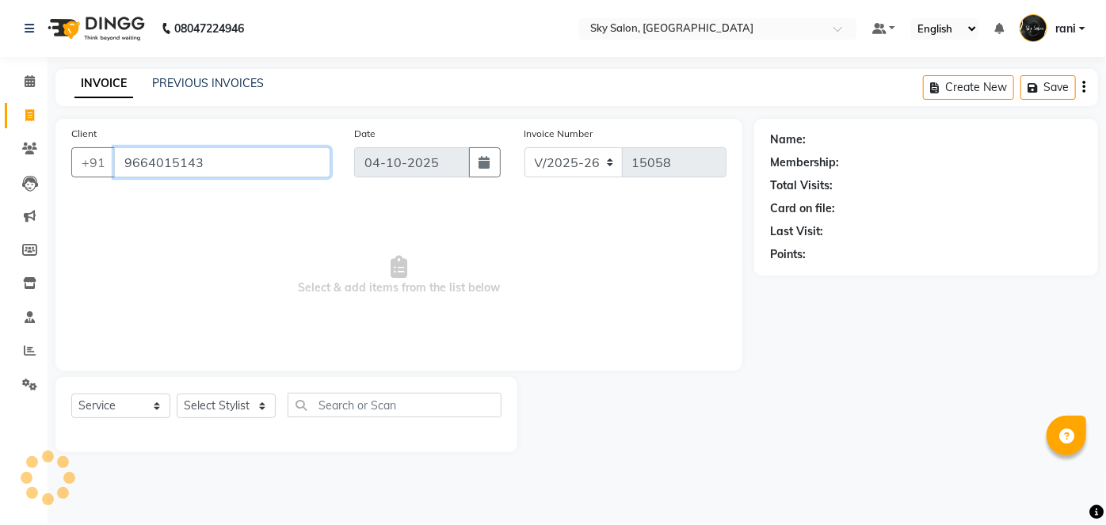
type input "9664015143"
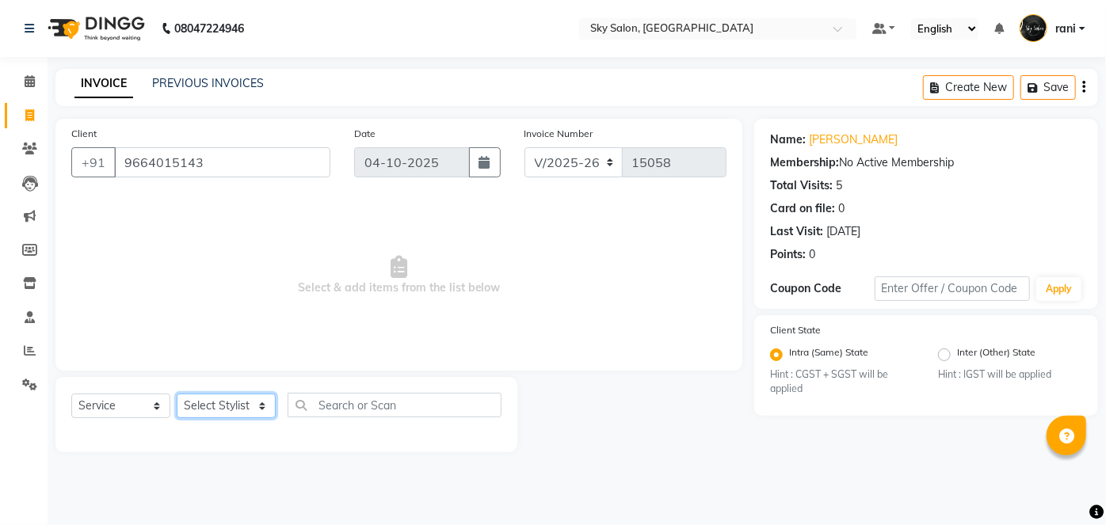
click at [238, 404] on select "Select Stylist afreen [PERSON_NAME] saha [PERSON_NAME] [PERSON_NAME] [PERSON_NA…" at bounding box center [226, 406] width 99 height 25
select select "84591"
click at [177, 394] on select "Select Stylist afreen [PERSON_NAME] saha [PERSON_NAME] [PERSON_NAME] [PERSON_NA…" at bounding box center [226, 406] width 99 height 25
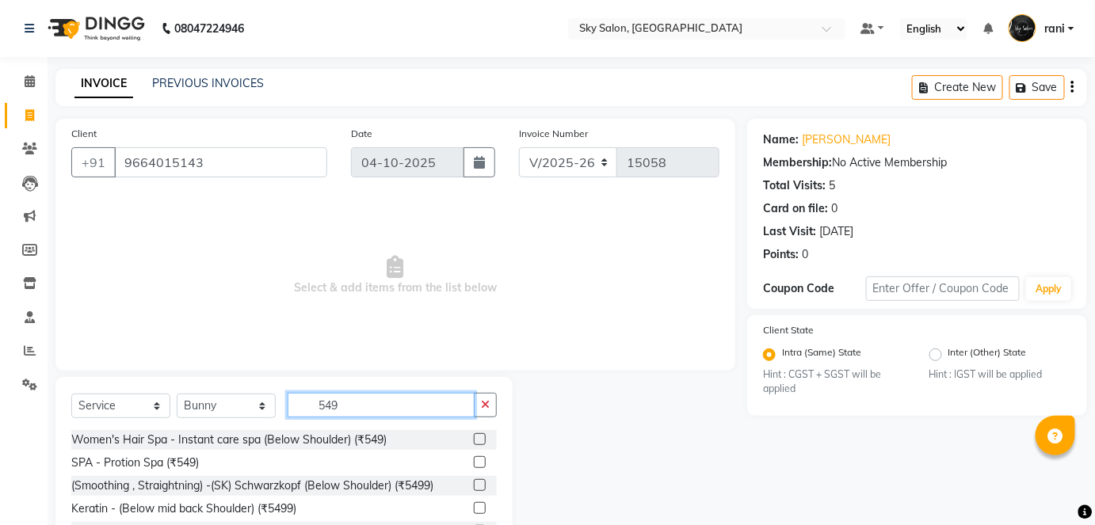
type input "549"
click at [479, 459] on label at bounding box center [480, 462] width 12 height 12
click at [479, 459] on input "checkbox" at bounding box center [479, 463] width 10 height 10
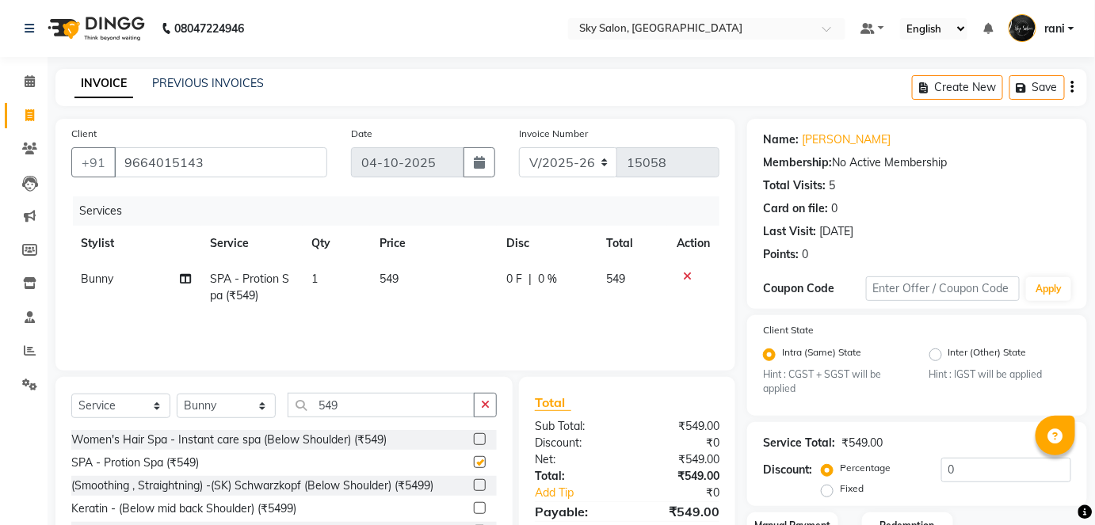
checkbox input "false"
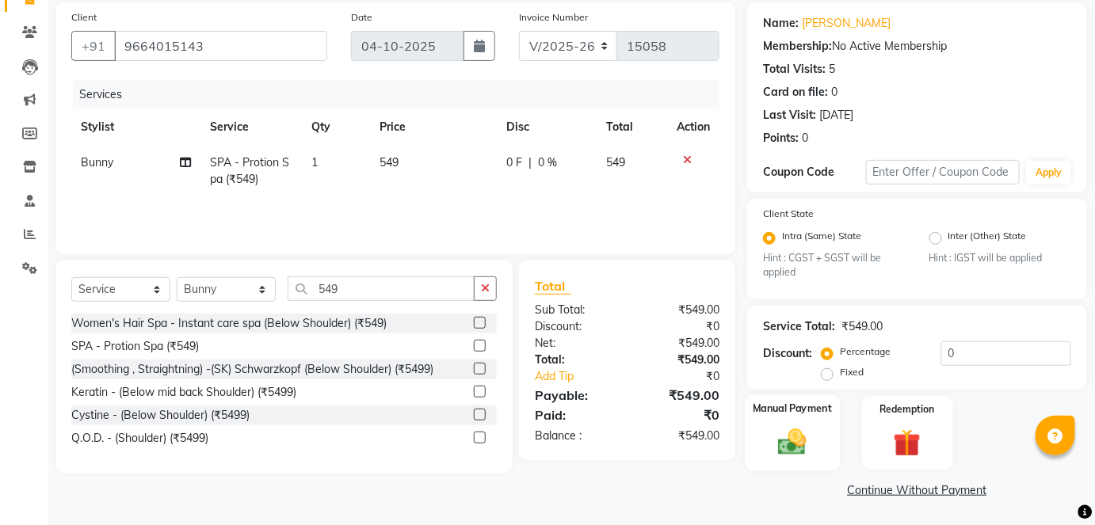
click at [793, 431] on img at bounding box center [792, 442] width 46 height 32
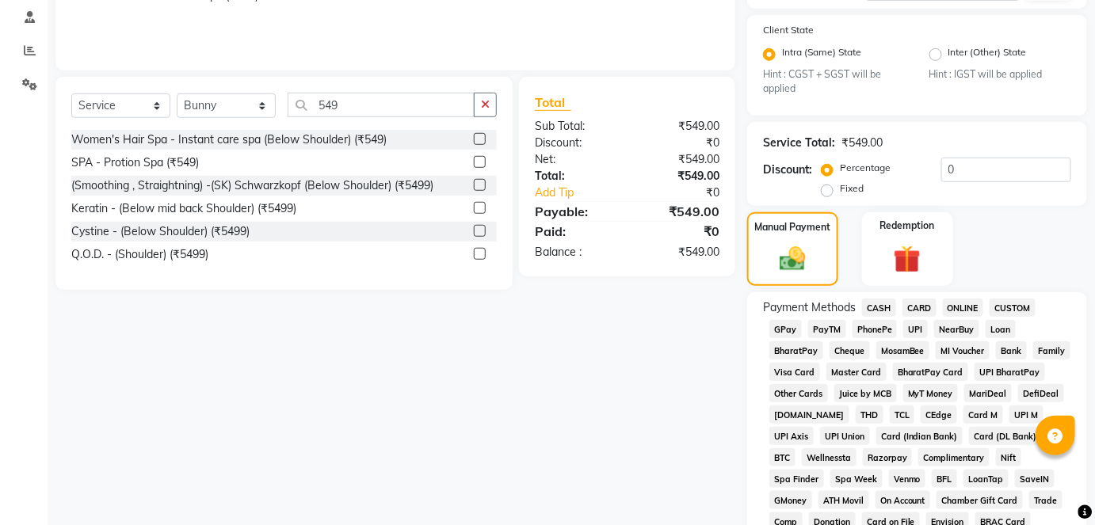
scroll to position [302, 0]
click at [787, 326] on span "GPay" at bounding box center [785, 328] width 32 height 18
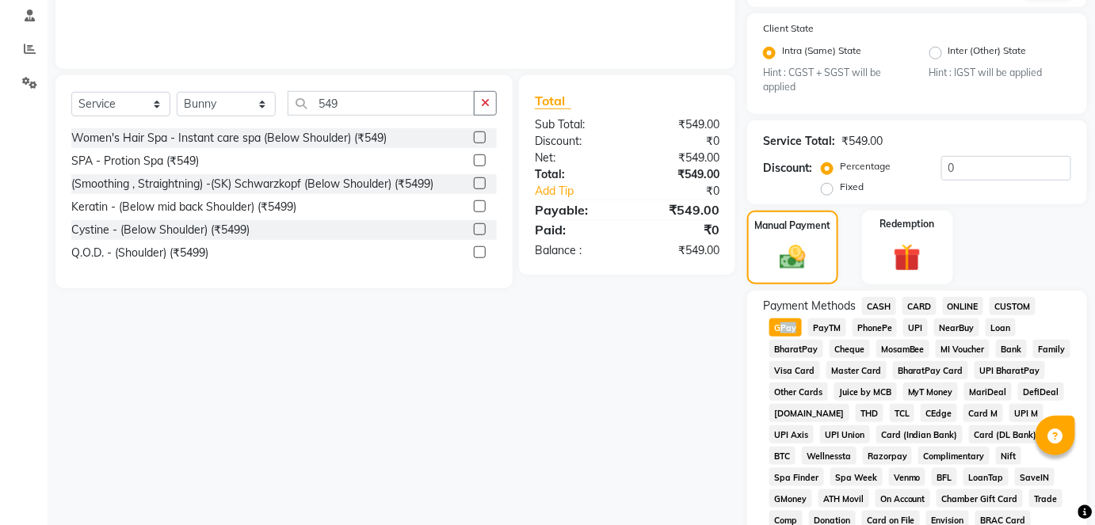
click at [787, 326] on span "GPay" at bounding box center [785, 328] width 32 height 18
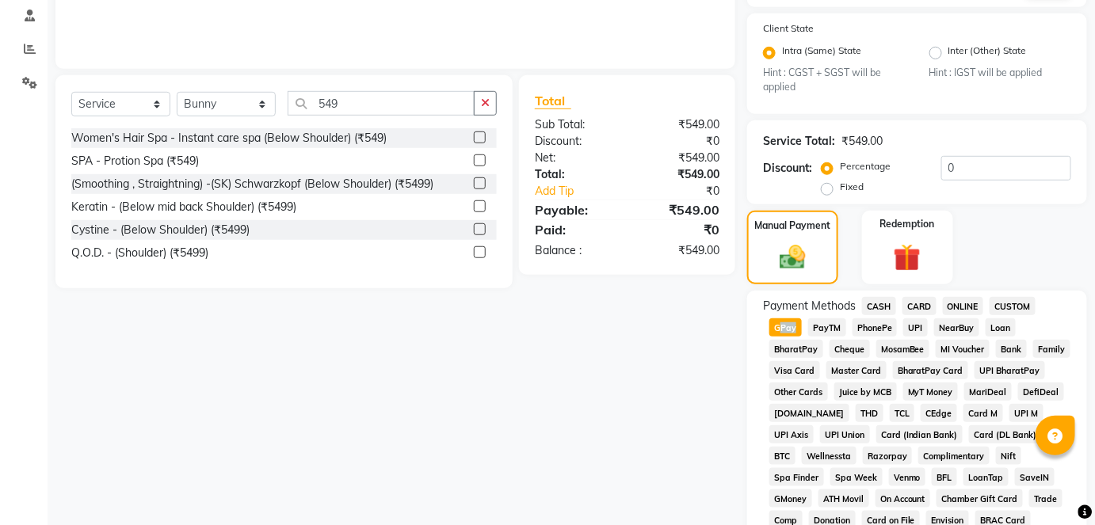
click at [787, 326] on span "GPay" at bounding box center [785, 328] width 32 height 18
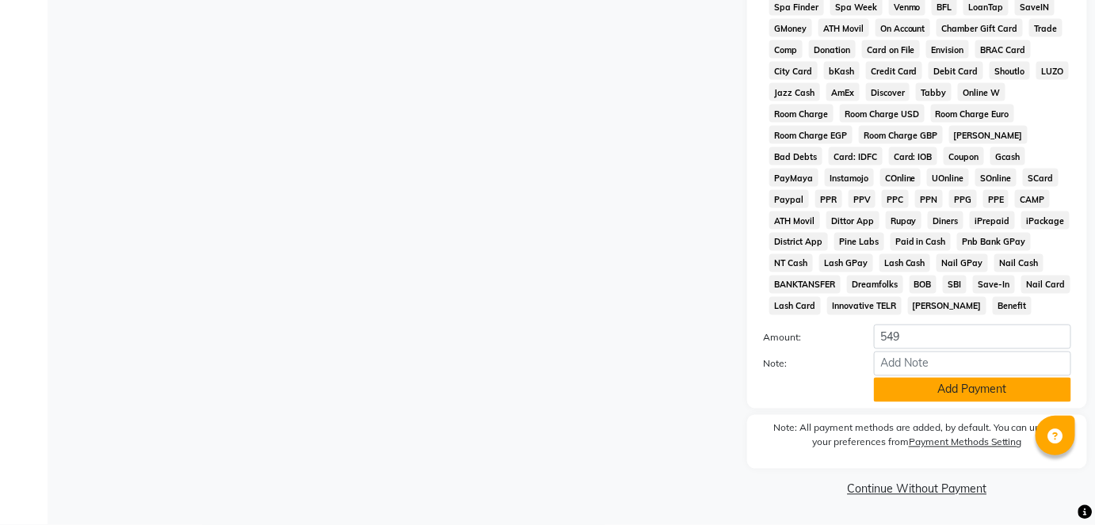
click at [898, 384] on button "Add Payment" at bounding box center [972, 390] width 197 height 25
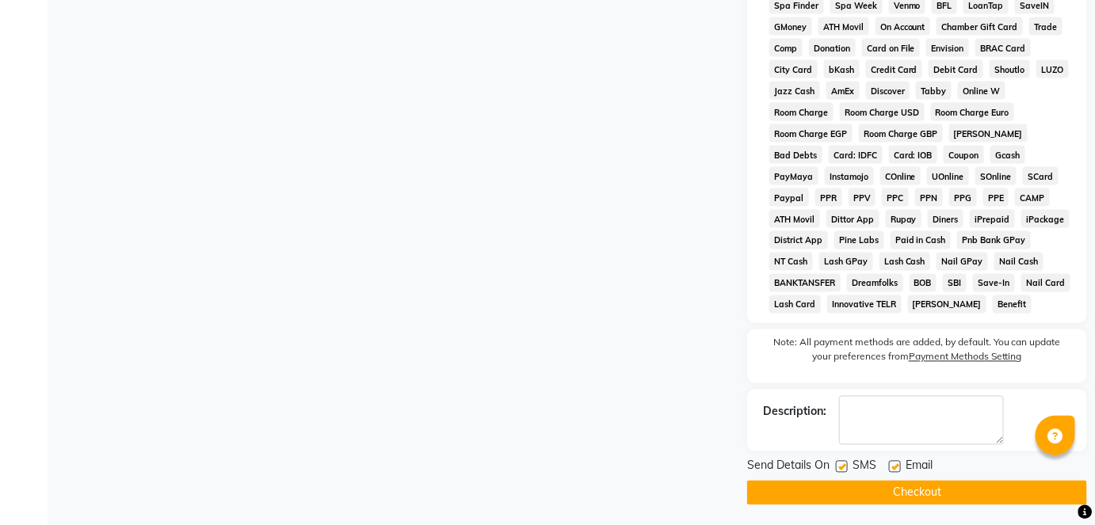
click at [841, 465] on label at bounding box center [842, 467] width 12 height 12
click at [841, 465] on input "checkbox" at bounding box center [841, 468] width 10 height 10
checkbox input "false"
click at [841, 486] on button "Checkout" at bounding box center [917, 493] width 340 height 25
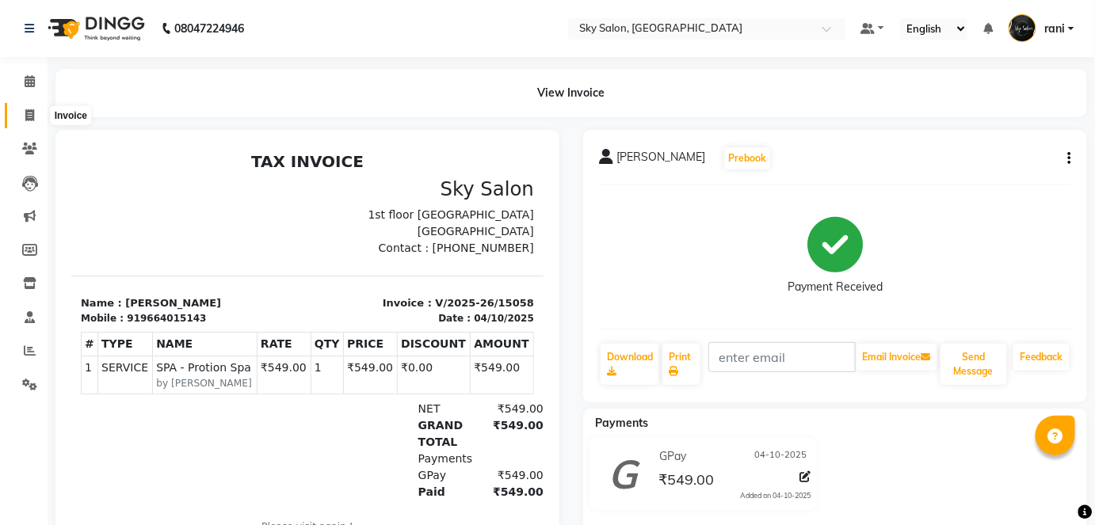
click at [33, 123] on span at bounding box center [30, 116] width 28 height 18
select select "service"
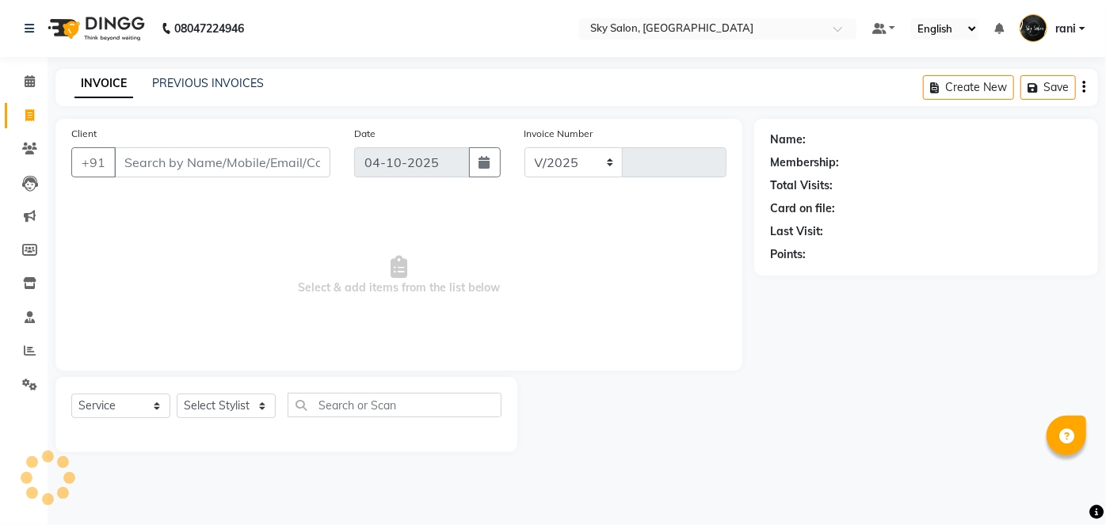
select select "3537"
type input "15059"
click at [161, 166] on input "Client" at bounding box center [222, 162] width 216 height 30
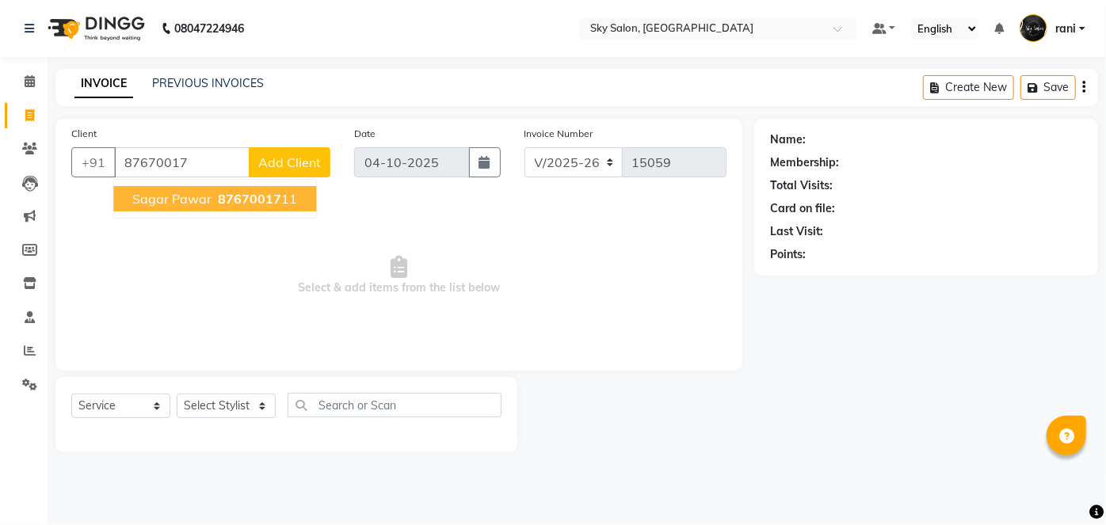
click at [175, 193] on span "sagar pawar" at bounding box center [171, 199] width 79 height 16
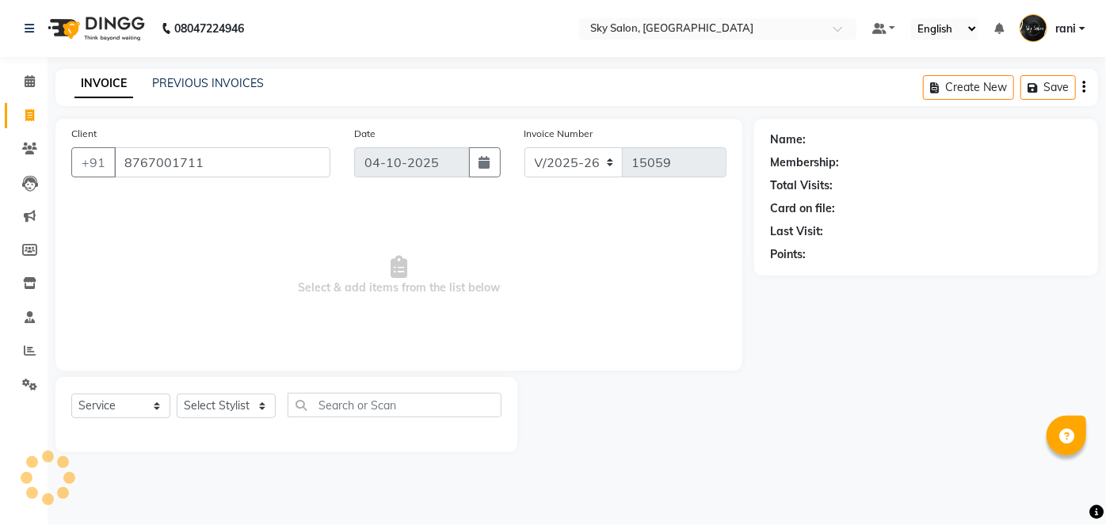
type input "8767001711"
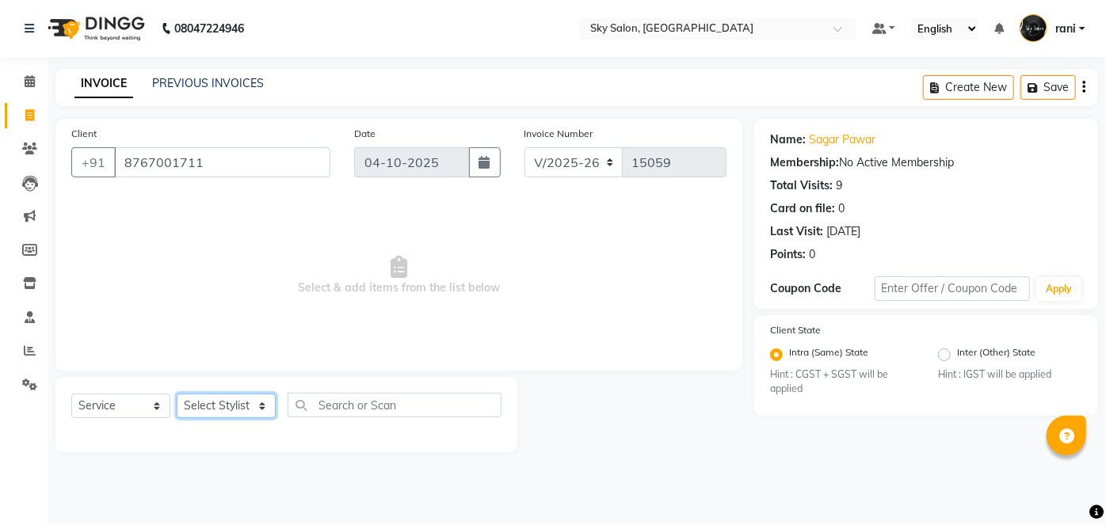
click at [217, 403] on select "Select Stylist afreen [PERSON_NAME] saha [PERSON_NAME] [PERSON_NAME] [PERSON_NA…" at bounding box center [226, 406] width 99 height 25
select select "20908"
click at [177, 394] on select "Select Stylist afreen [PERSON_NAME] saha [PERSON_NAME] [PERSON_NAME] [PERSON_NA…" at bounding box center [226, 406] width 99 height 25
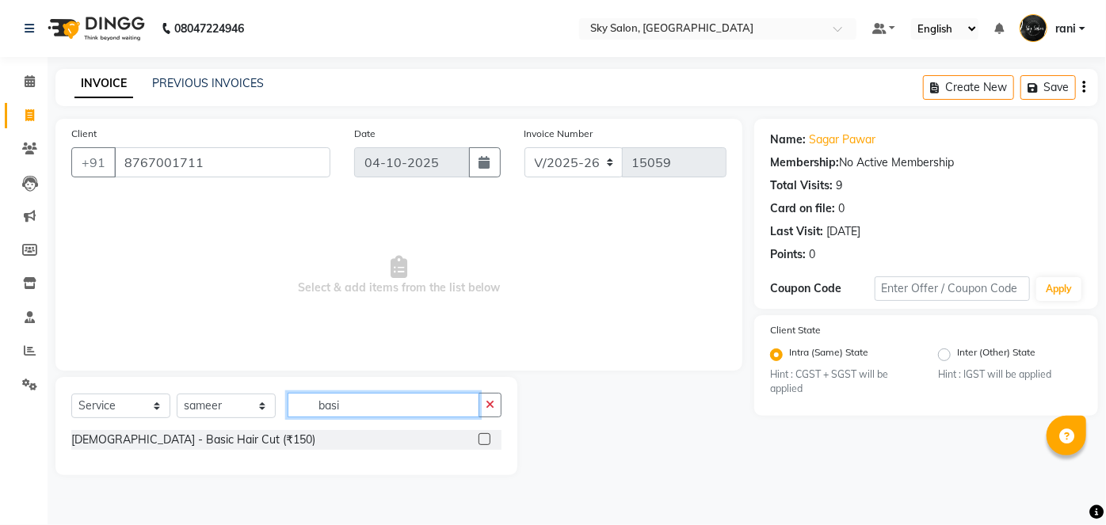
type input "basi"
click at [486, 439] on label at bounding box center [485, 439] width 12 height 12
click at [486, 439] on input "checkbox" at bounding box center [484, 440] width 10 height 10
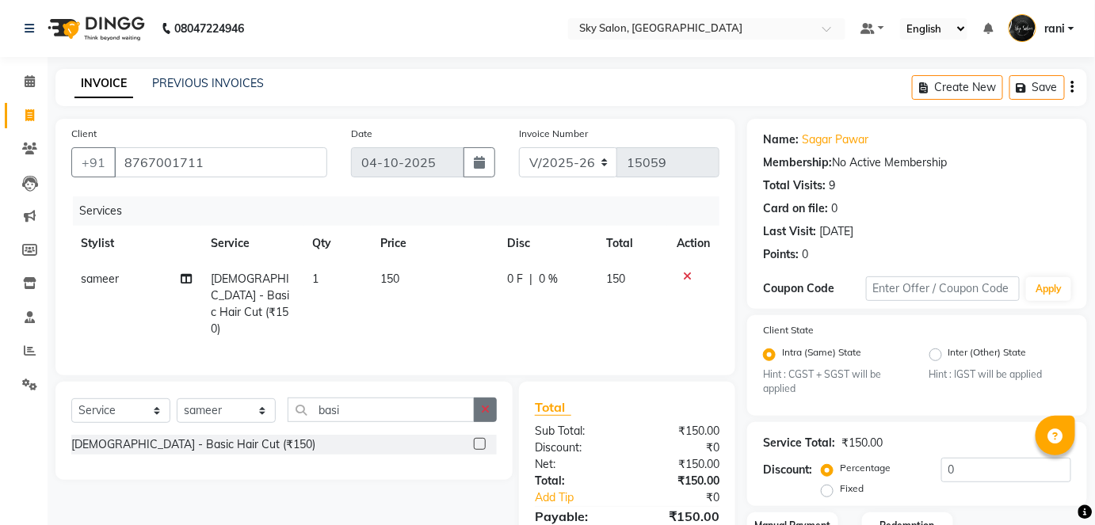
checkbox input "false"
click at [488, 415] on button "button" at bounding box center [485, 410] width 23 height 25
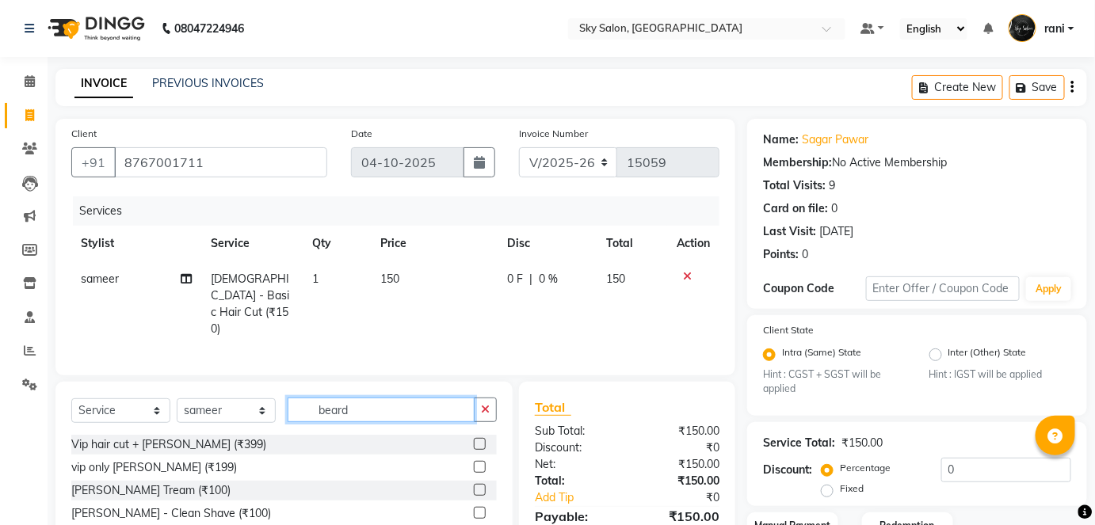
scroll to position [100, 0]
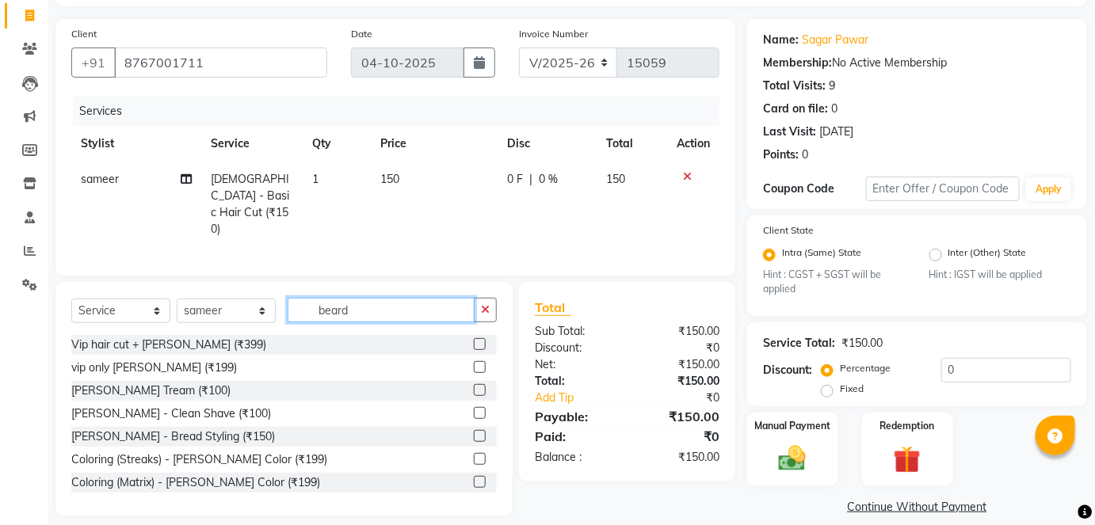
type input "beard"
click at [474, 386] on label at bounding box center [480, 390] width 12 height 12
click at [474, 386] on input "checkbox" at bounding box center [479, 391] width 10 height 10
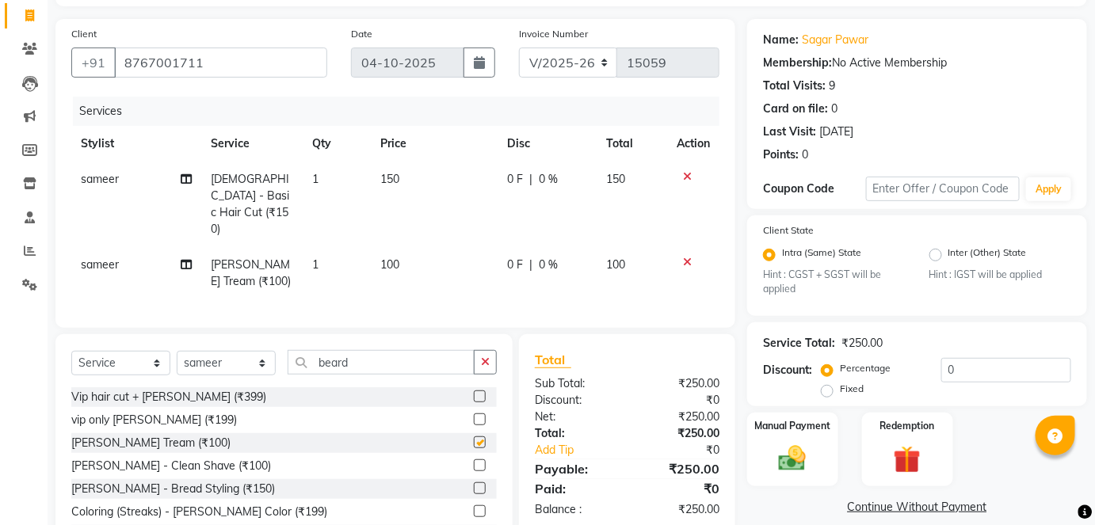
checkbox input "false"
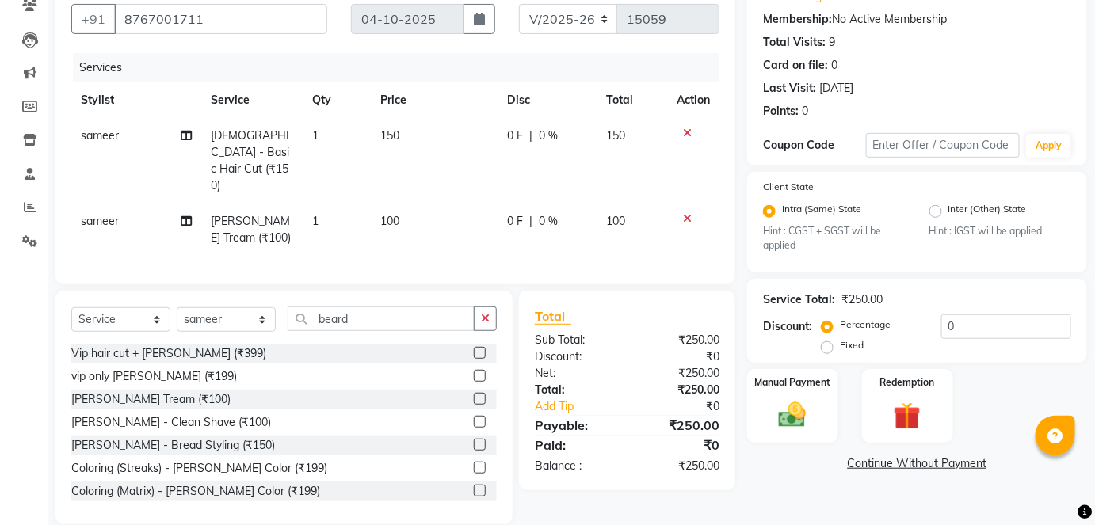
click at [388, 291] on div "Select Service Product Membership Package Voucher Prepaid Gift Card Select Styl…" at bounding box center [283, 408] width 457 height 234
drag, startPoint x: 388, startPoint y: 281, endPoint x: 371, endPoint y: 312, distance: 35.5
click at [371, 312] on div "Select Service Product Membership Package Voucher Prepaid Gift Card Select Styl…" at bounding box center [283, 408] width 457 height 234
drag, startPoint x: 371, startPoint y: 312, endPoint x: 368, endPoint y: 300, distance: 12.1
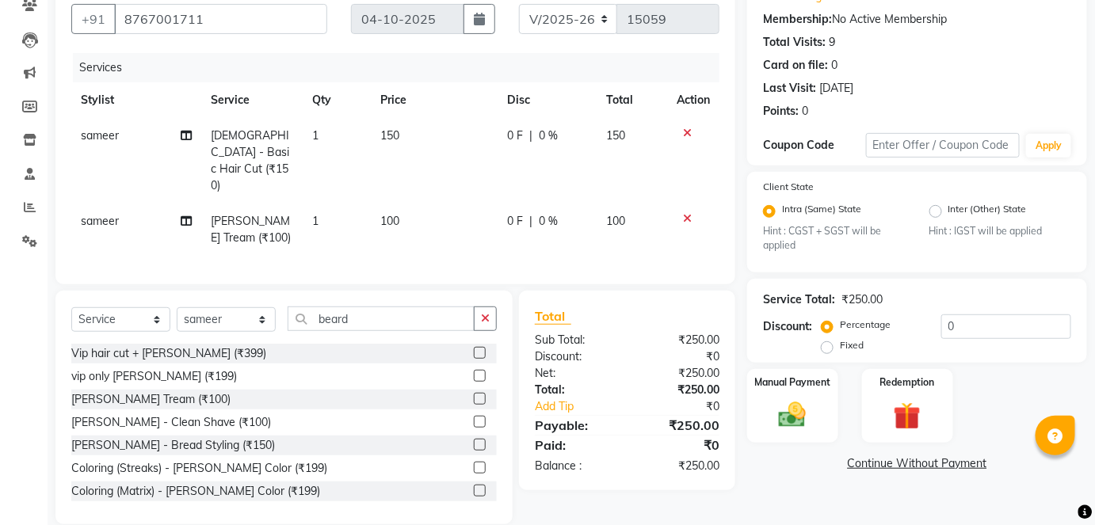
click at [368, 307] on div "Select Service Product Membership Package Voucher Prepaid Gift Card Select Styl…" at bounding box center [283, 325] width 425 height 37
click at [368, 307] on input "beard" at bounding box center [381, 319] width 187 height 25
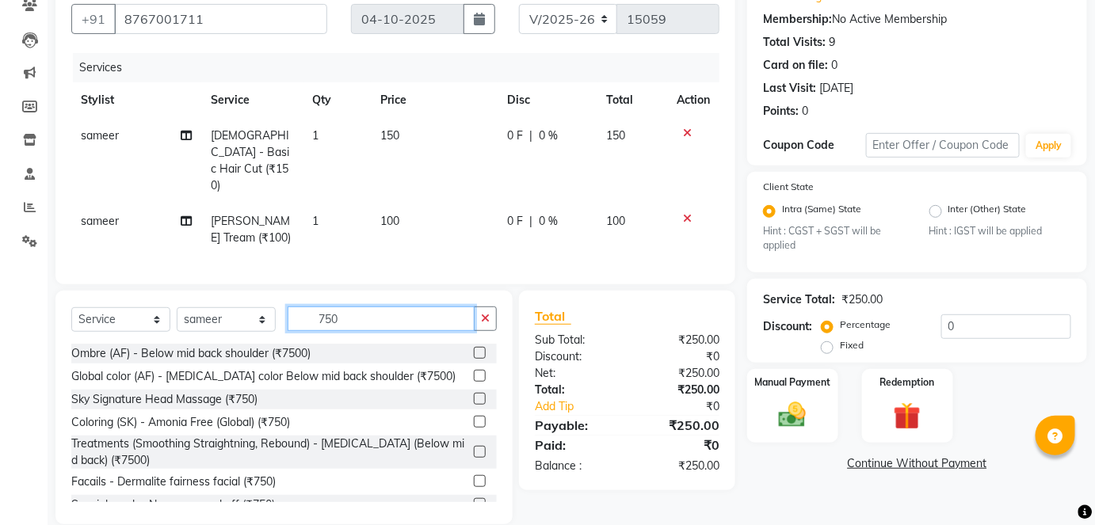
type input "750"
click at [474, 416] on label at bounding box center [480, 422] width 12 height 12
click at [474, 418] on input "checkbox" at bounding box center [479, 423] width 10 height 10
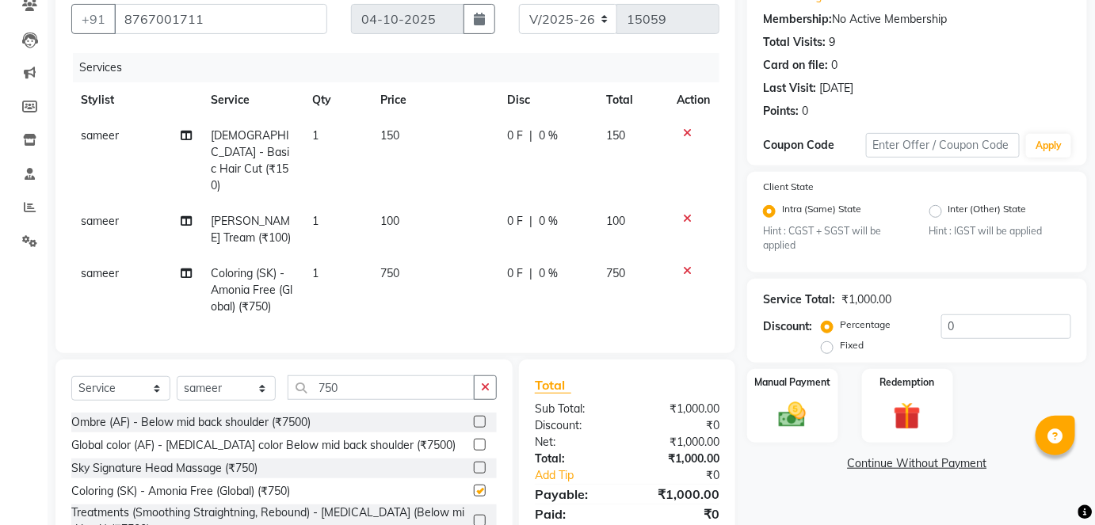
checkbox input "false"
click at [488, 382] on icon "button" at bounding box center [485, 387] width 9 height 11
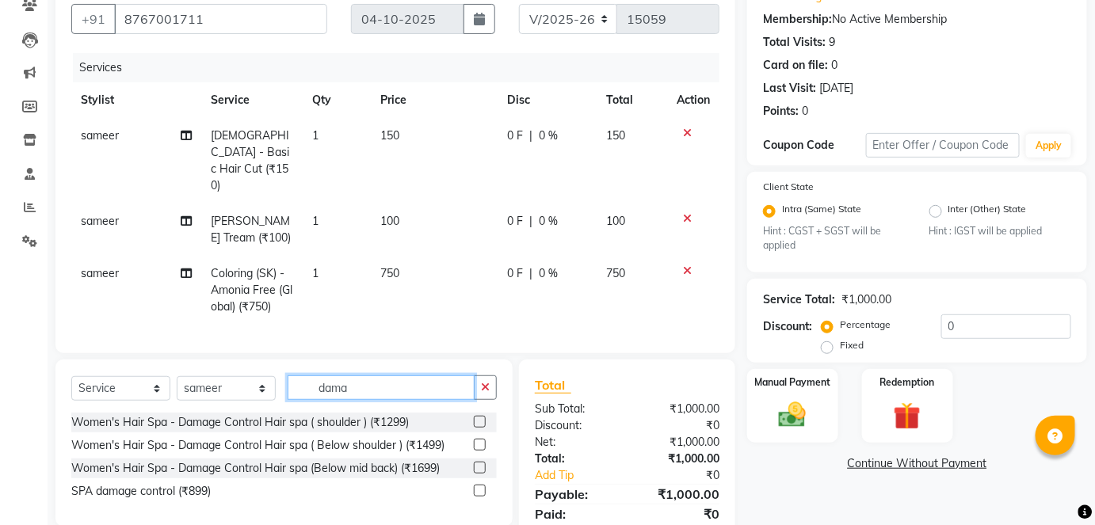
type input "dama"
click at [476, 485] on label at bounding box center [480, 491] width 12 height 12
click at [476, 486] on input "checkbox" at bounding box center [479, 491] width 10 height 10
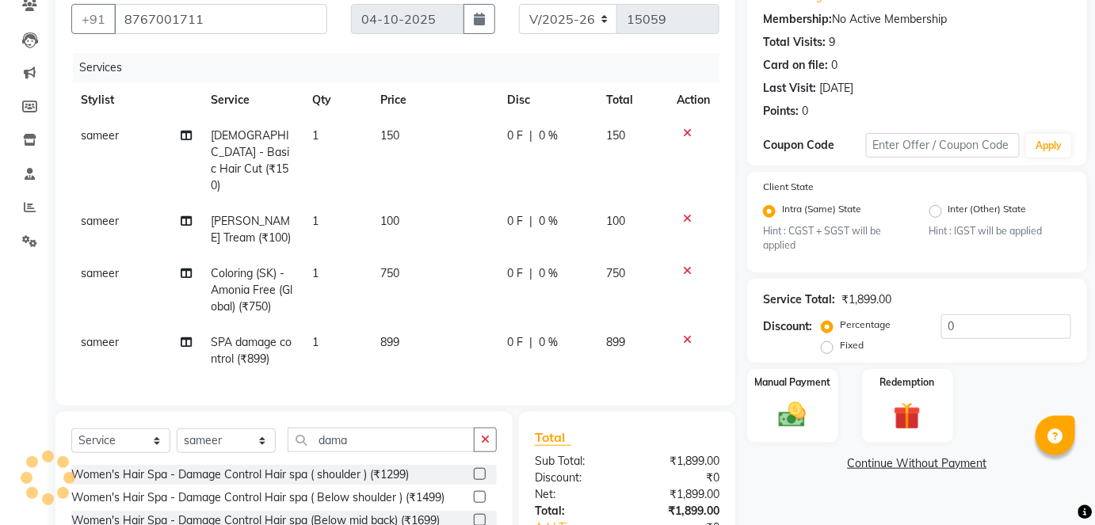
checkbox input "false"
click at [251, 429] on select "Select Stylist afreen [PERSON_NAME] saha [PERSON_NAME] [PERSON_NAME] [PERSON_NA…" at bounding box center [226, 441] width 99 height 25
select select "83682"
click at [177, 429] on select "Select Stylist afreen [PERSON_NAME] saha [PERSON_NAME] [PERSON_NAME] [PERSON_NA…" at bounding box center [226, 441] width 99 height 25
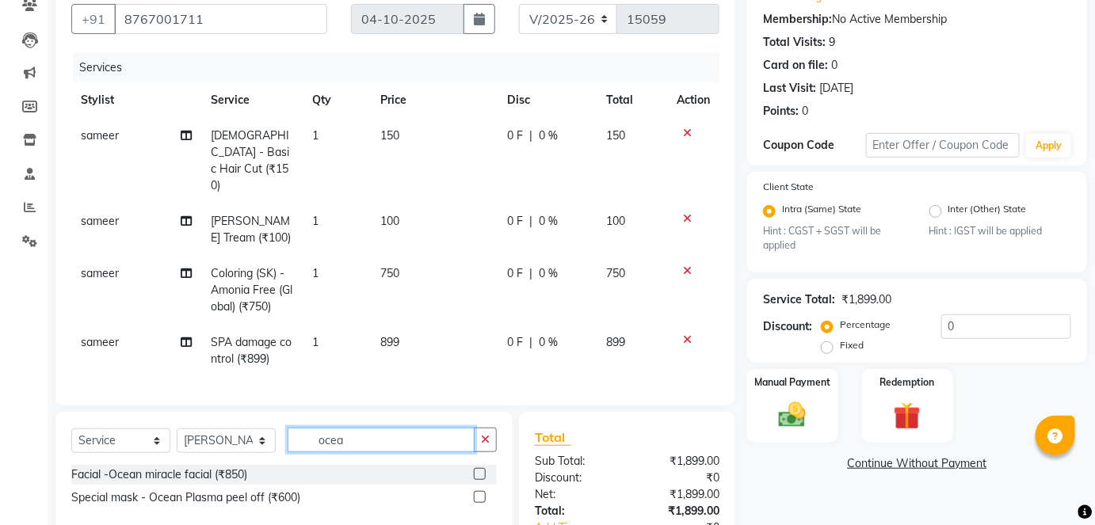
type input "ocea"
click at [479, 468] on label at bounding box center [480, 474] width 12 height 12
click at [479, 470] on input "checkbox" at bounding box center [479, 475] width 10 height 10
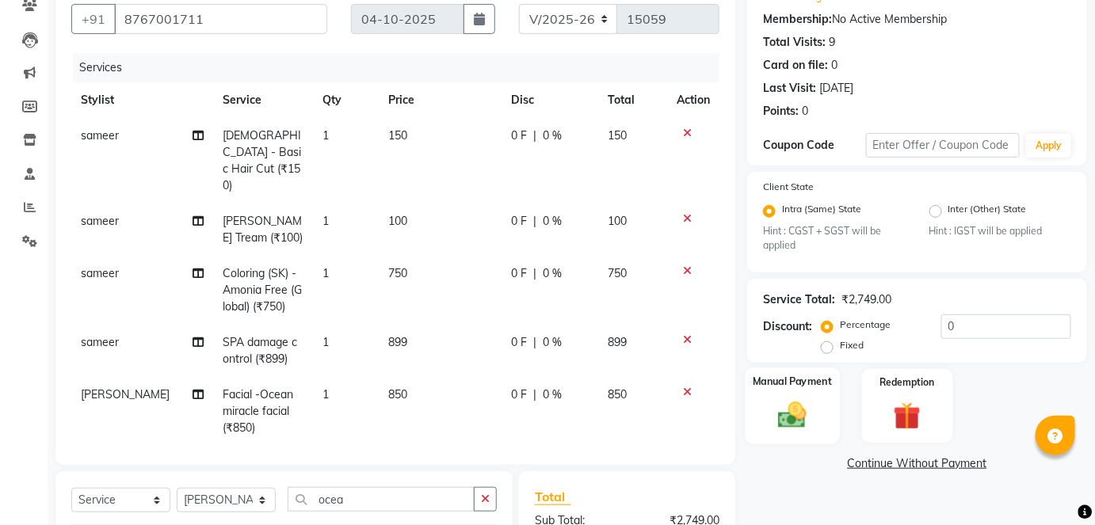
checkbox input "false"
click at [809, 423] on img at bounding box center [792, 415] width 46 height 32
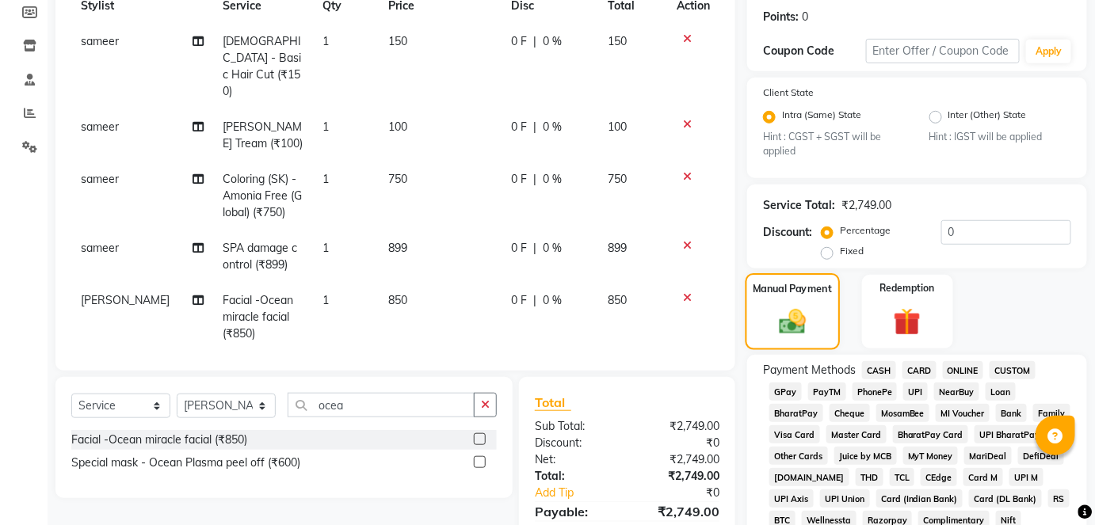
scroll to position [240, 0]
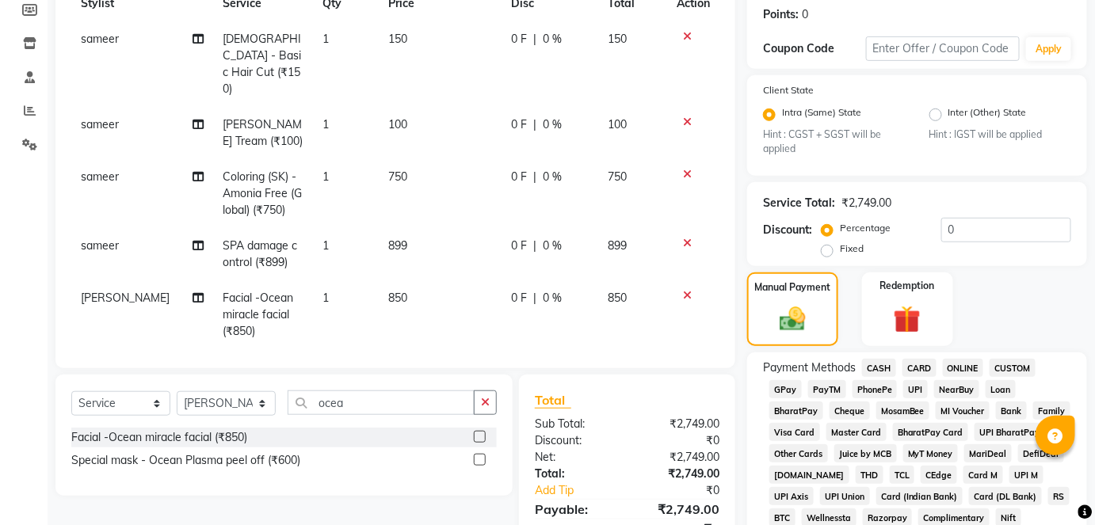
click at [788, 388] on span "GPay" at bounding box center [785, 389] width 32 height 18
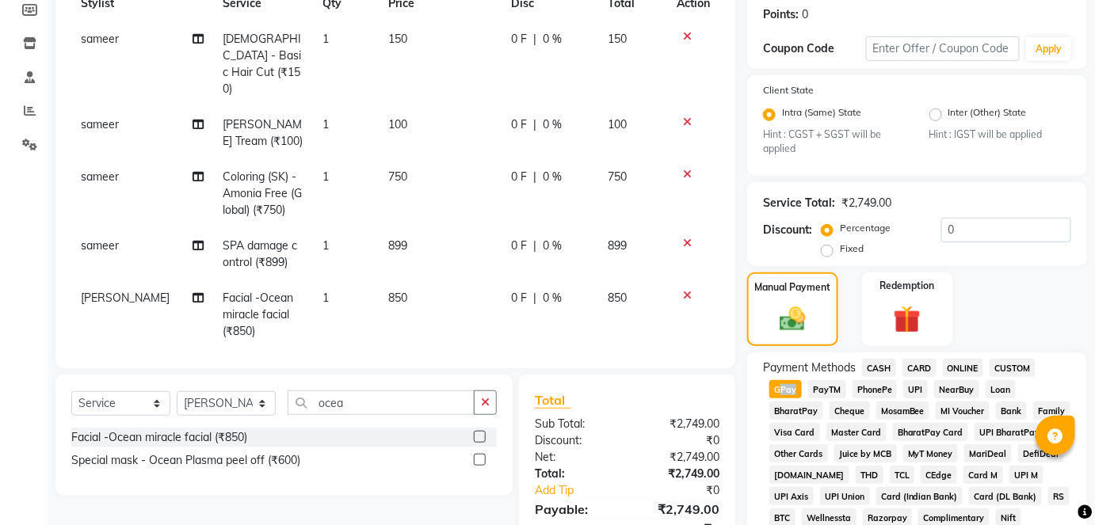
click at [788, 388] on span "GPay" at bounding box center [785, 389] width 32 height 18
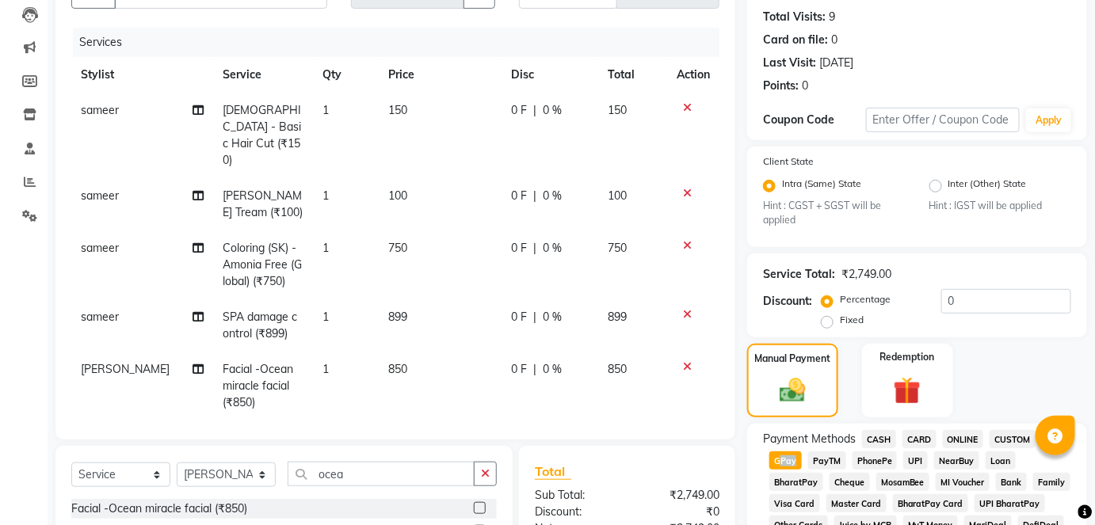
scroll to position [774, 0]
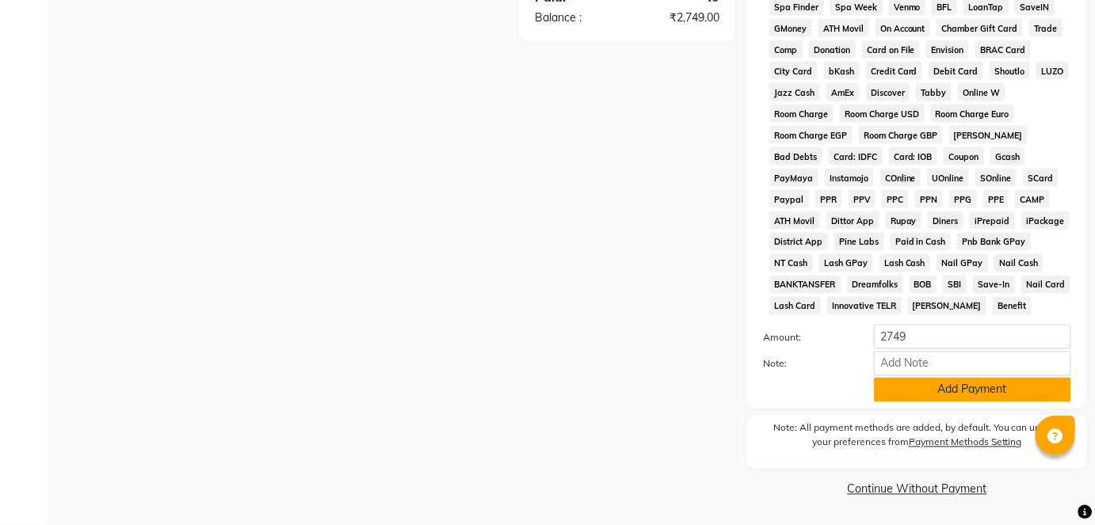
click at [945, 393] on button "Add Payment" at bounding box center [972, 390] width 197 height 25
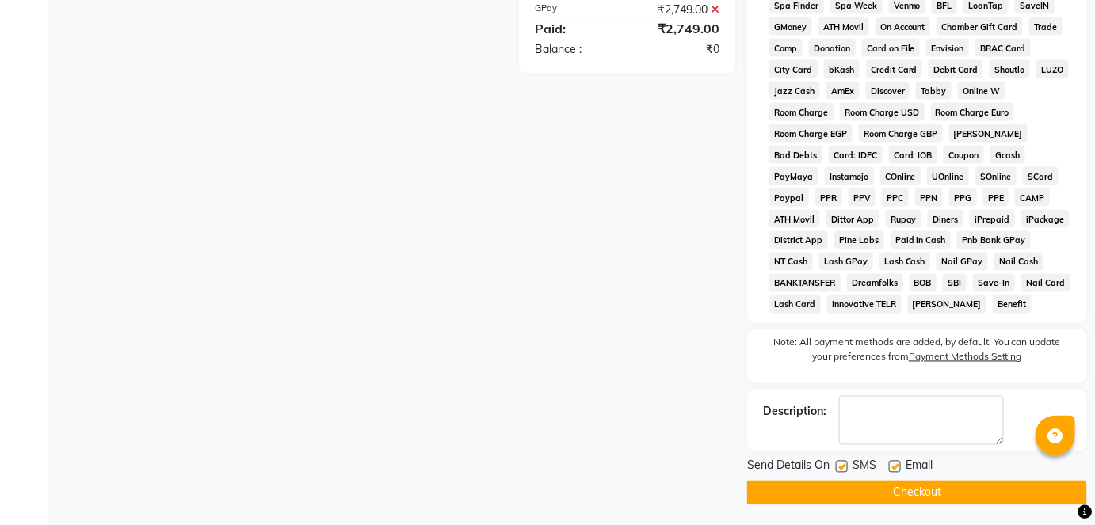
click at [841, 469] on label at bounding box center [842, 467] width 12 height 12
click at [841, 469] on input "checkbox" at bounding box center [841, 468] width 10 height 10
checkbox input "false"
click at [864, 498] on button "Checkout" at bounding box center [917, 493] width 340 height 25
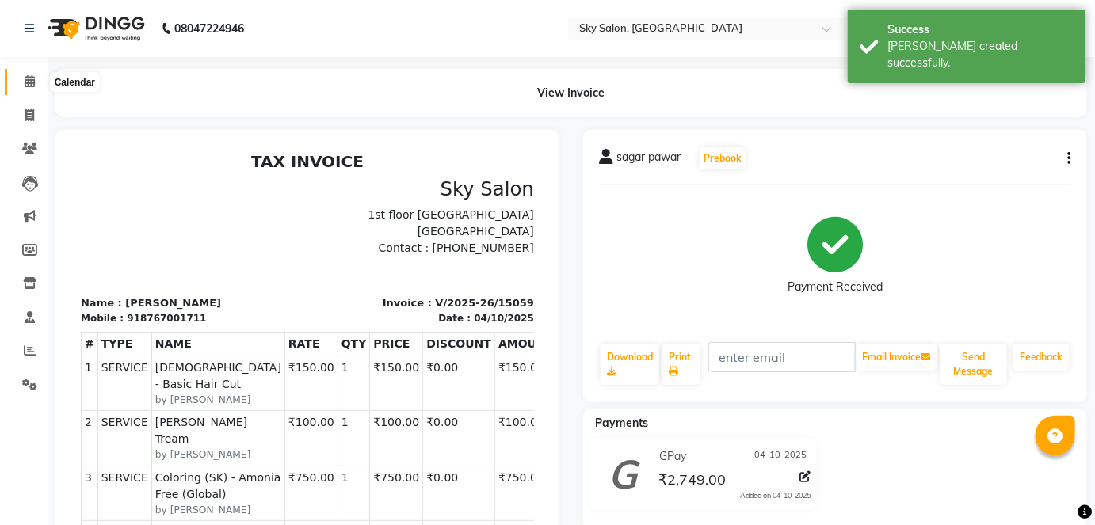
click at [32, 79] on icon at bounding box center [30, 81] width 10 height 12
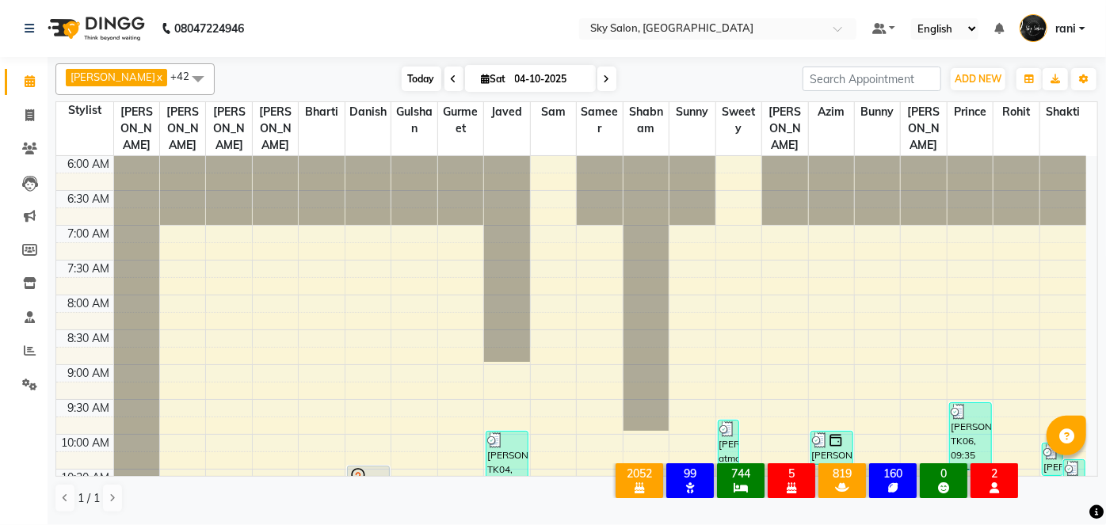
click at [402, 71] on span "Today" at bounding box center [422, 79] width 40 height 25
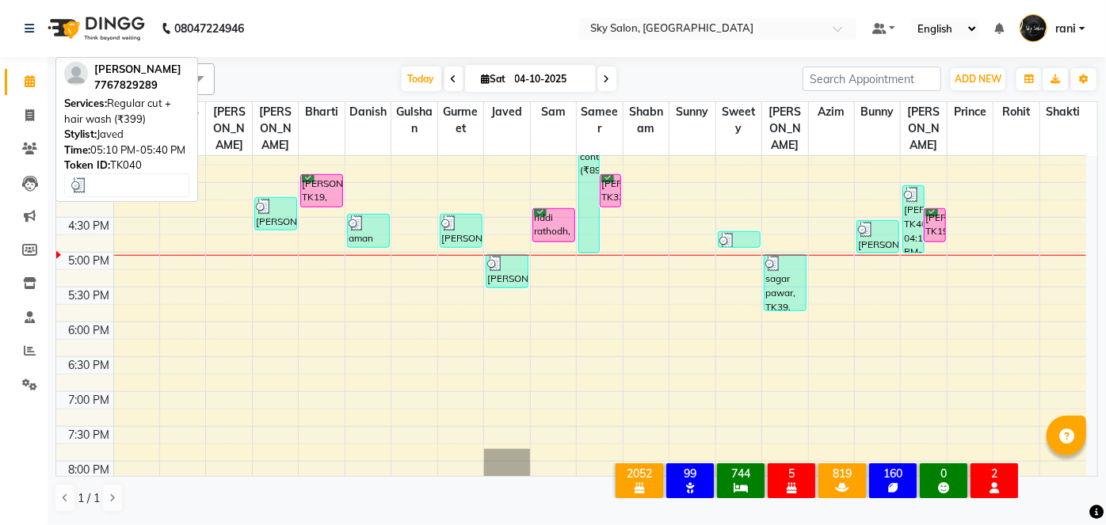
scroll to position [669, 0]
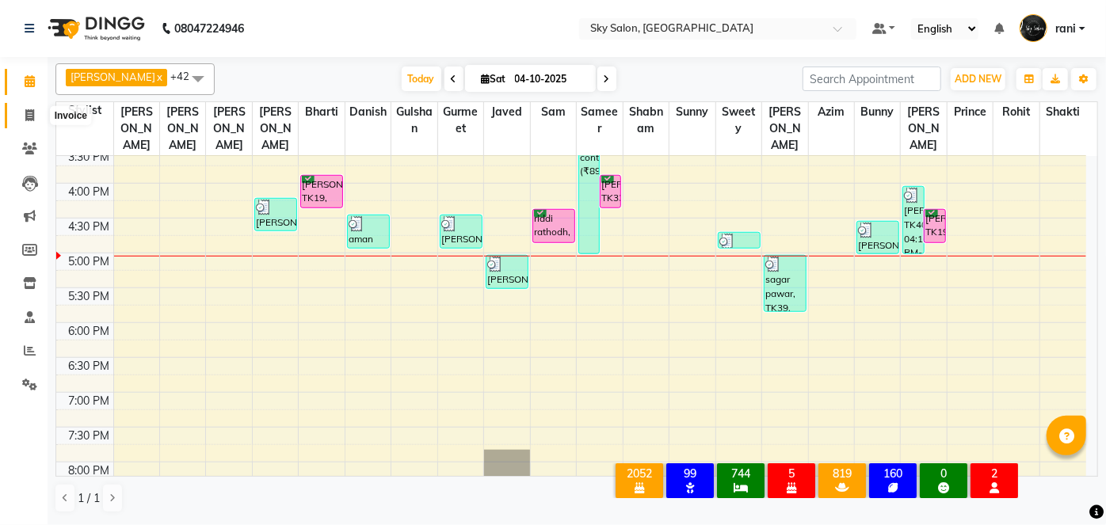
click at [33, 107] on span at bounding box center [30, 116] width 28 height 18
select select "service"
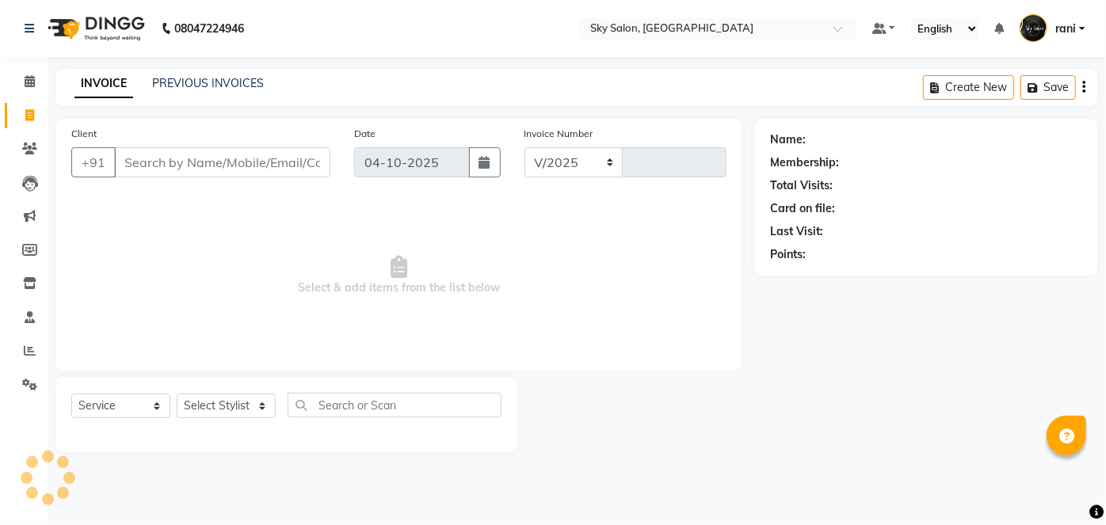
select select "3537"
type input "15061"
click at [190, 77] on link "PREVIOUS INVOICES" at bounding box center [208, 83] width 112 height 14
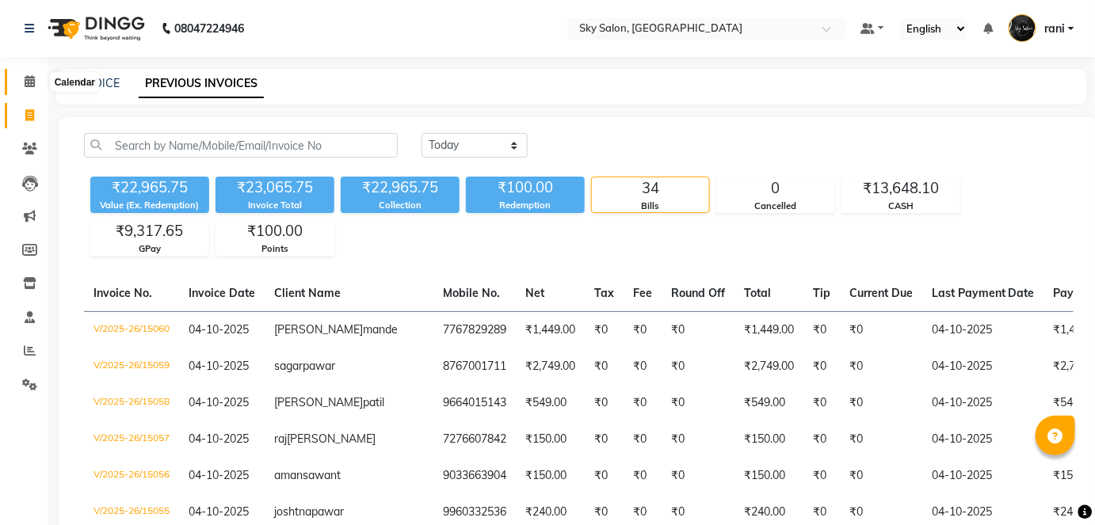
click at [27, 84] on icon at bounding box center [30, 81] width 10 height 12
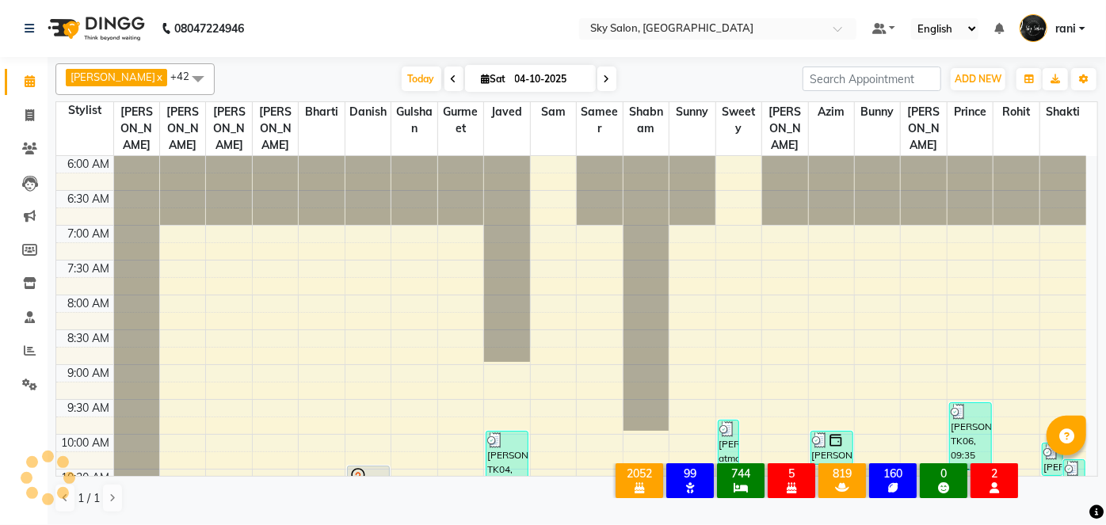
scroll to position [758, 0]
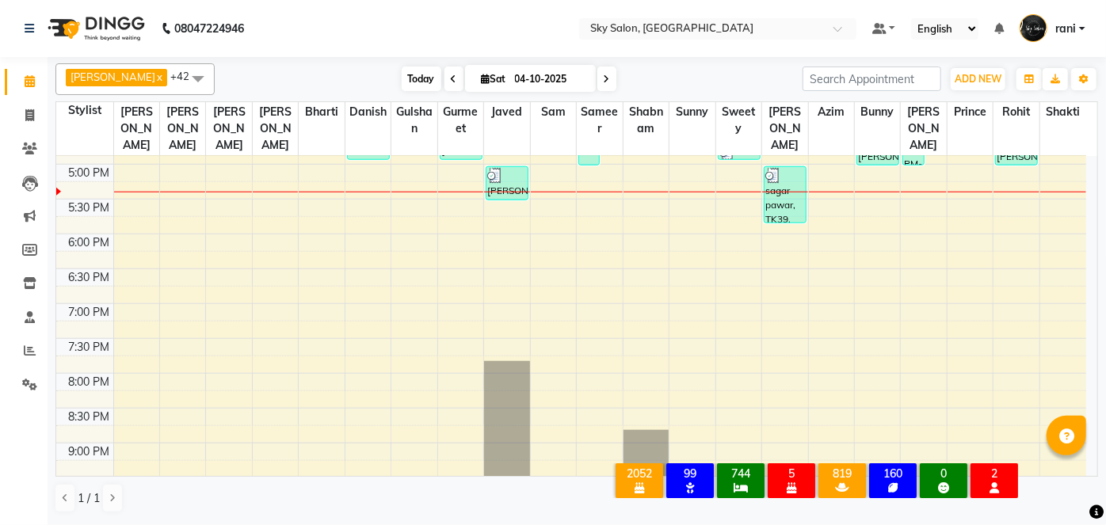
click at [402, 71] on span "Today" at bounding box center [422, 79] width 40 height 25
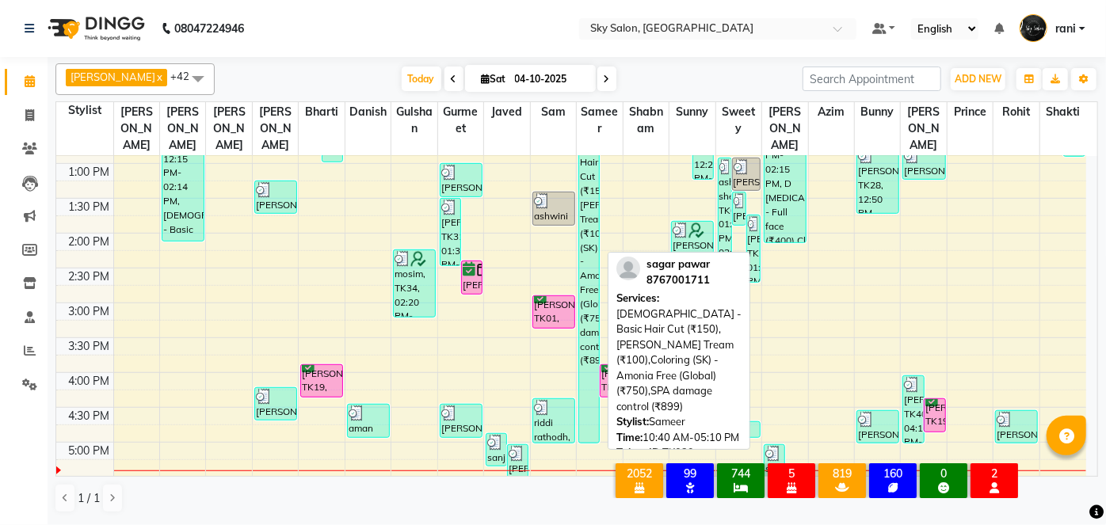
scroll to position [482, 0]
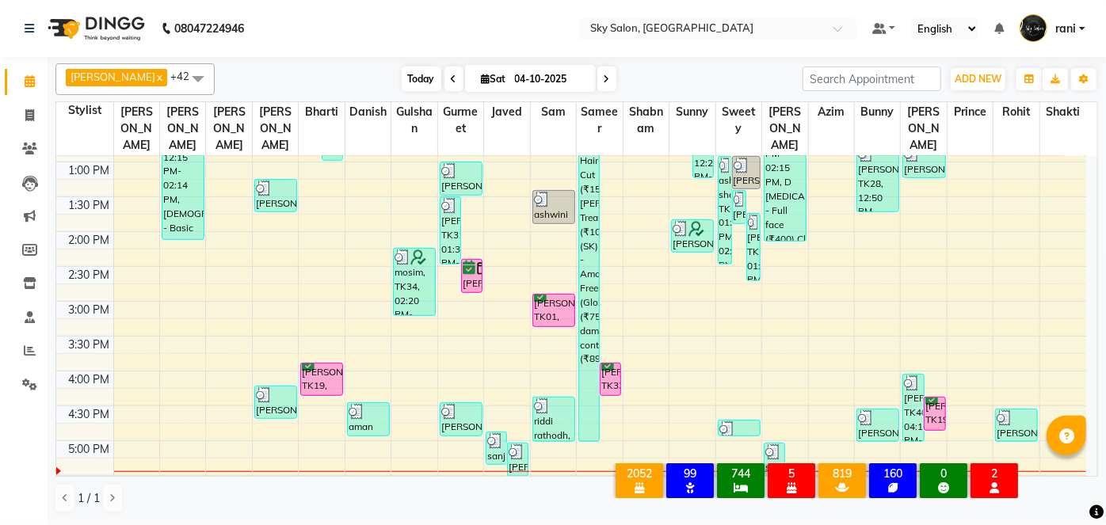
click at [402, 86] on span "Today" at bounding box center [422, 79] width 40 height 25
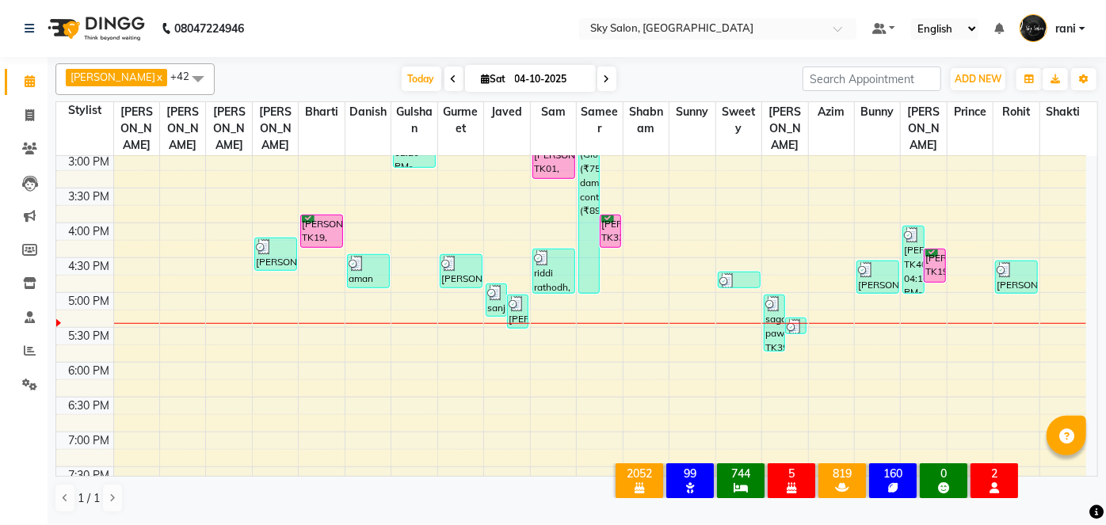
scroll to position [631, 0]
click at [402, 72] on span "Today" at bounding box center [422, 79] width 40 height 25
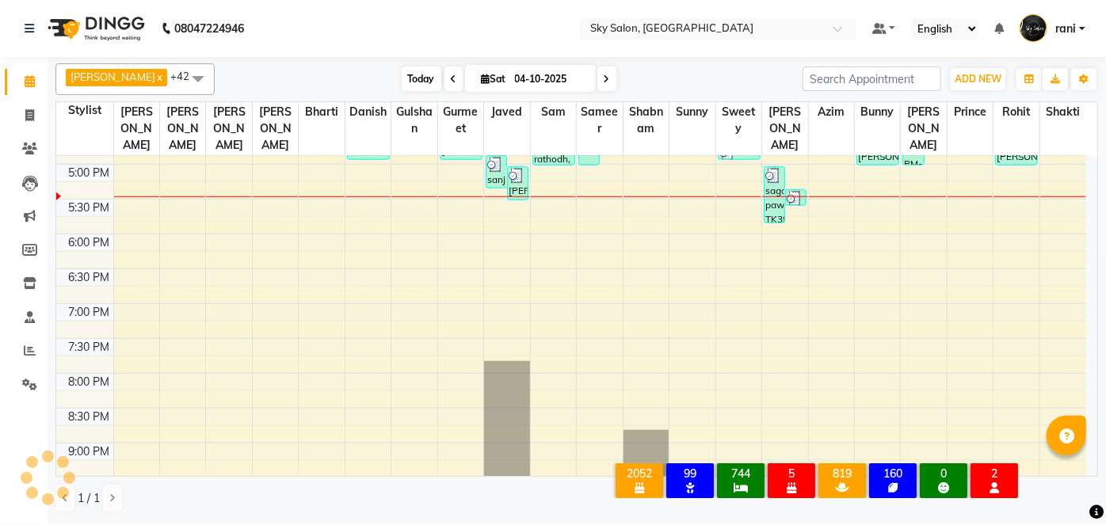
click at [402, 72] on span "Today" at bounding box center [422, 79] width 40 height 25
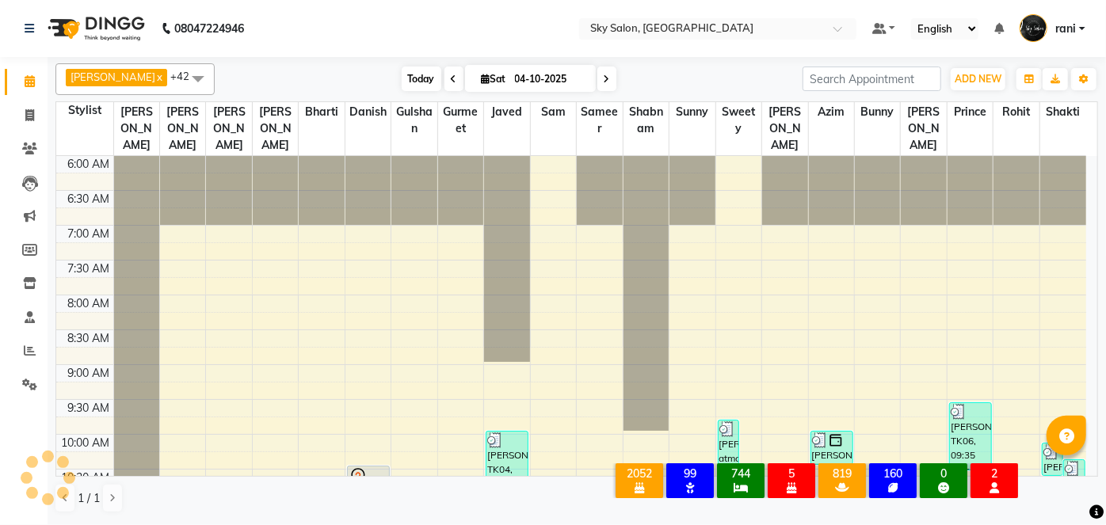
click at [402, 72] on span "Today" at bounding box center [422, 79] width 40 height 25
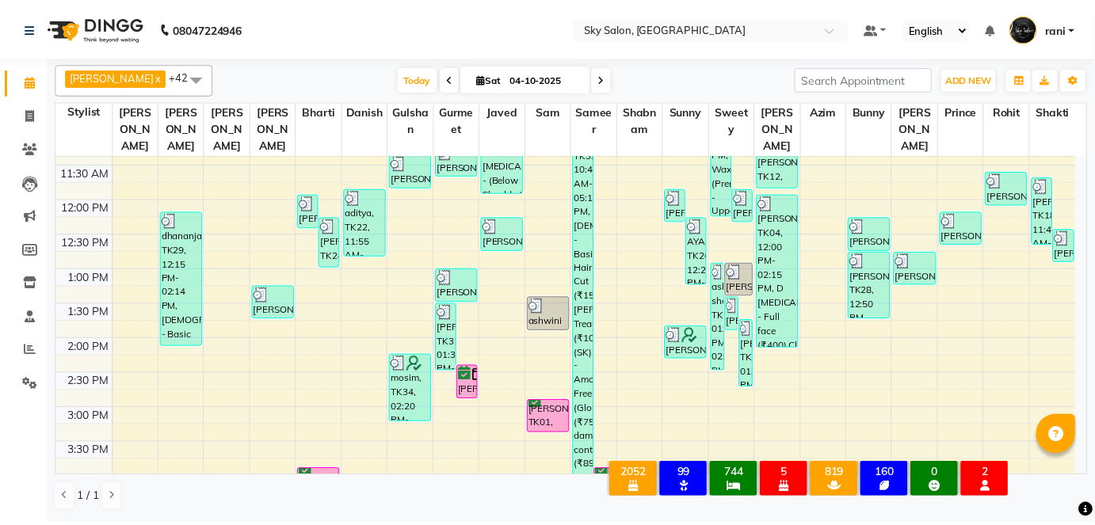
scroll to position [388, 0]
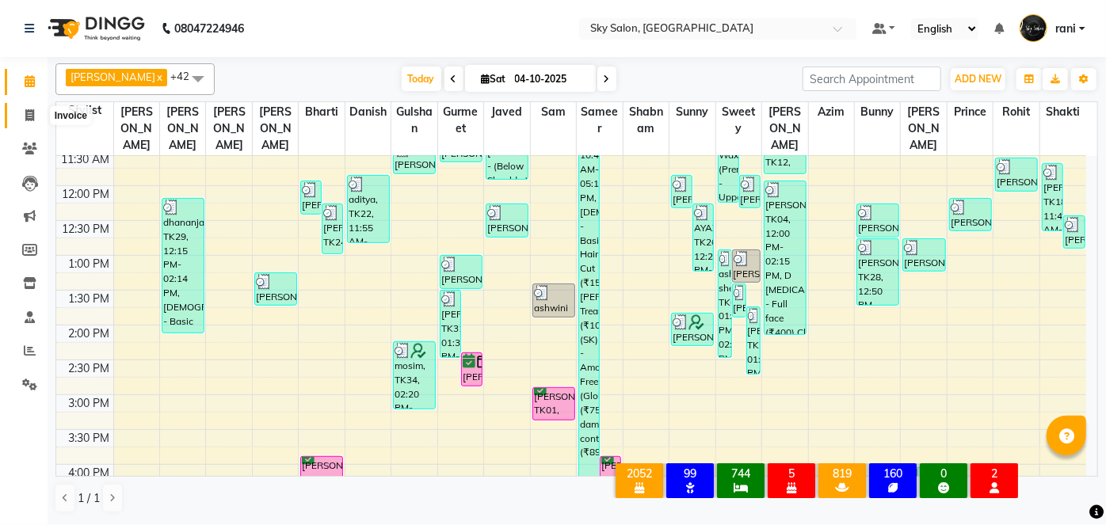
click at [29, 115] on icon at bounding box center [29, 115] width 9 height 12
select select "service"
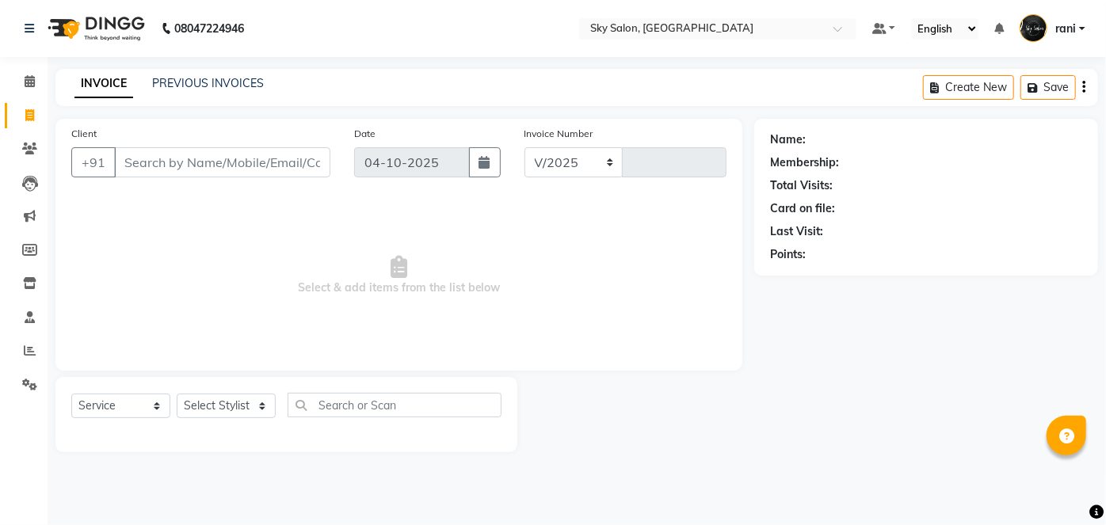
select select "3537"
type input "15064"
click at [222, 409] on select "Select Stylist" at bounding box center [226, 406] width 99 height 25
select select "43485"
click at [177, 394] on select "Select Stylist afreen [PERSON_NAME] saha [PERSON_NAME] [PERSON_NAME] [PERSON_NA…" at bounding box center [226, 406] width 99 height 25
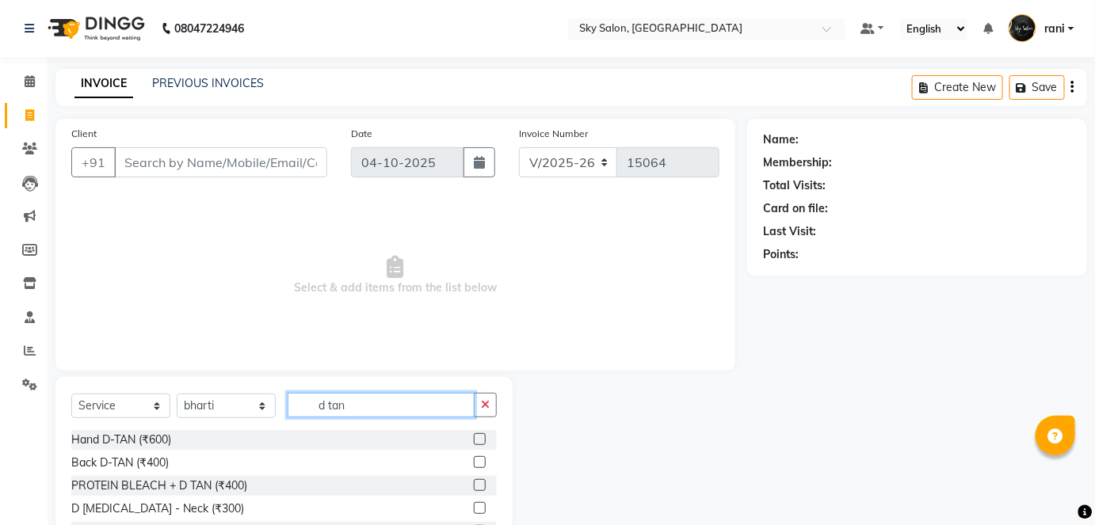
scroll to position [109, 0]
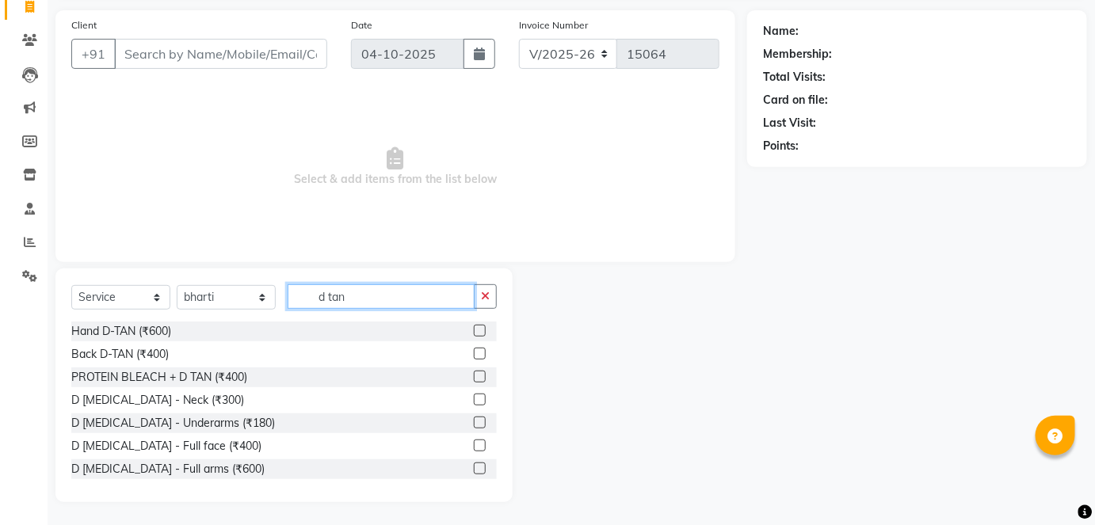
type input "d tan"
click at [474, 445] on label at bounding box center [480, 446] width 12 height 12
click at [474, 445] on input "checkbox" at bounding box center [479, 446] width 10 height 10
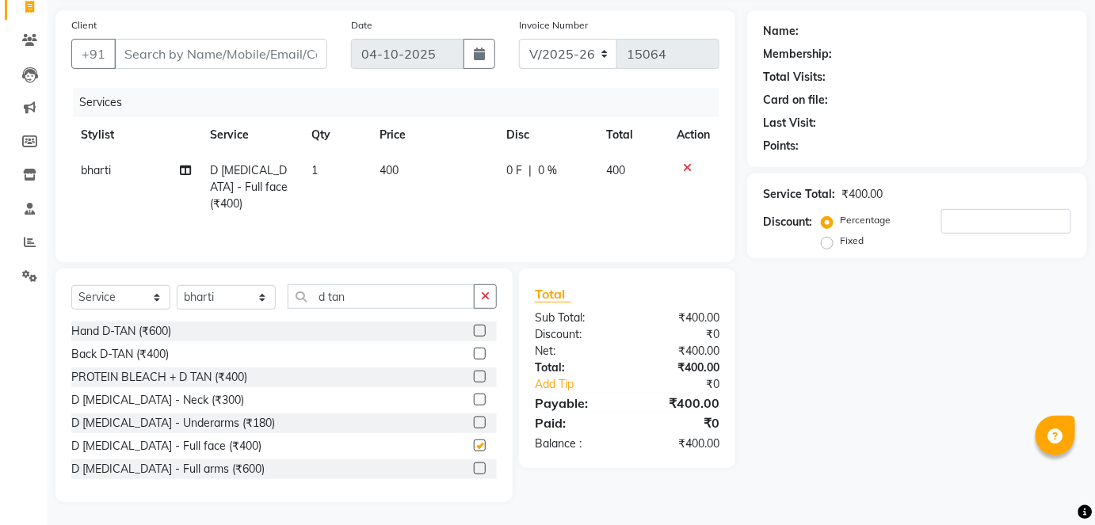
checkbox input "false"
click at [489, 292] on icon "button" at bounding box center [485, 296] width 9 height 11
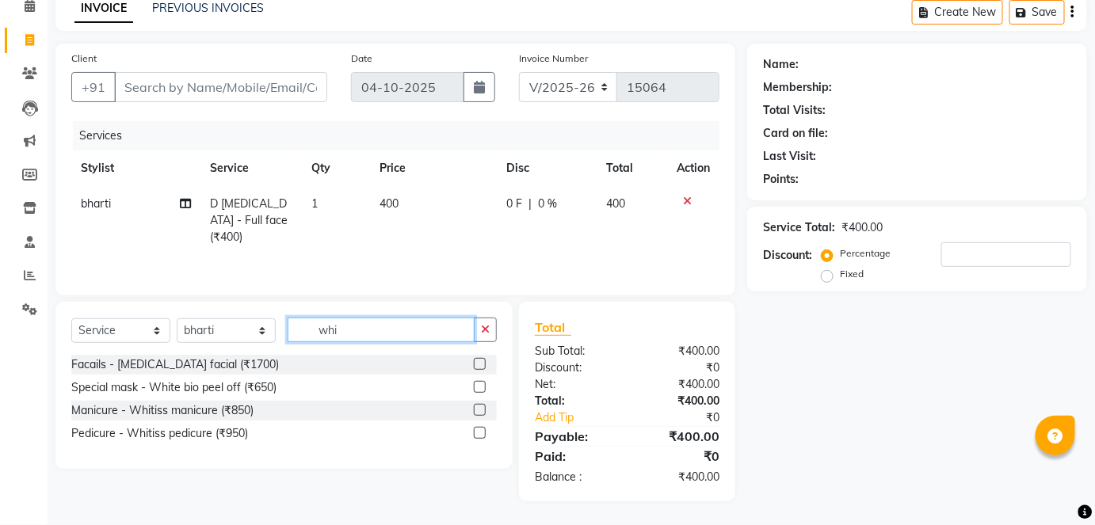
scroll to position [74, 0]
type input "whit"
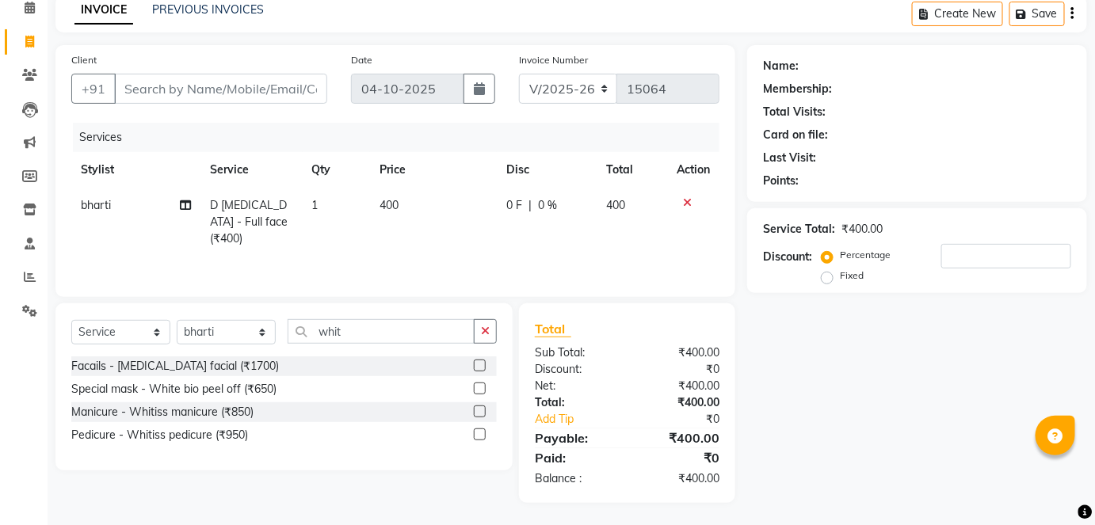
click at [477, 362] on label at bounding box center [480, 366] width 12 height 12
click at [477, 362] on input "checkbox" at bounding box center [479, 366] width 10 height 10
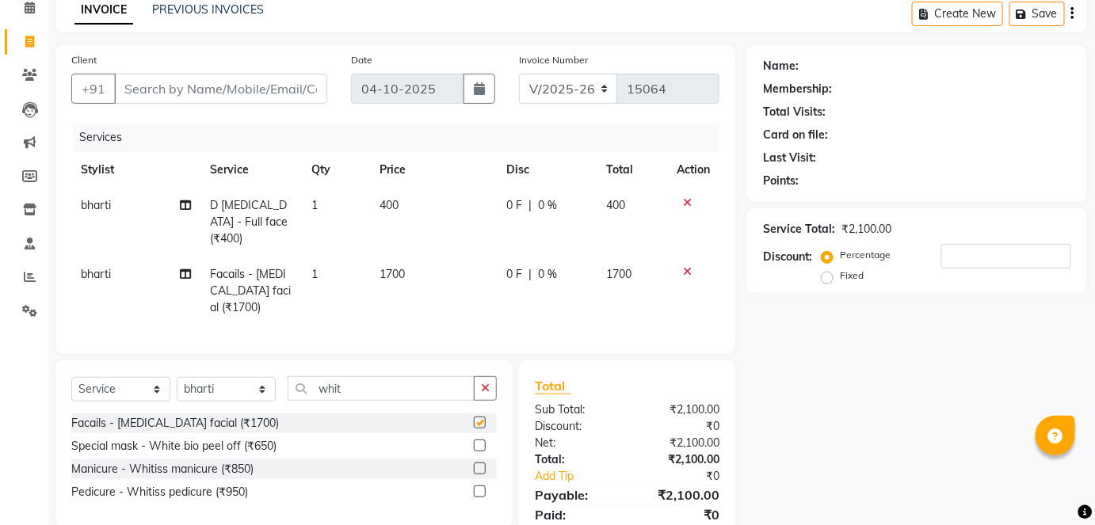
checkbox input "false"
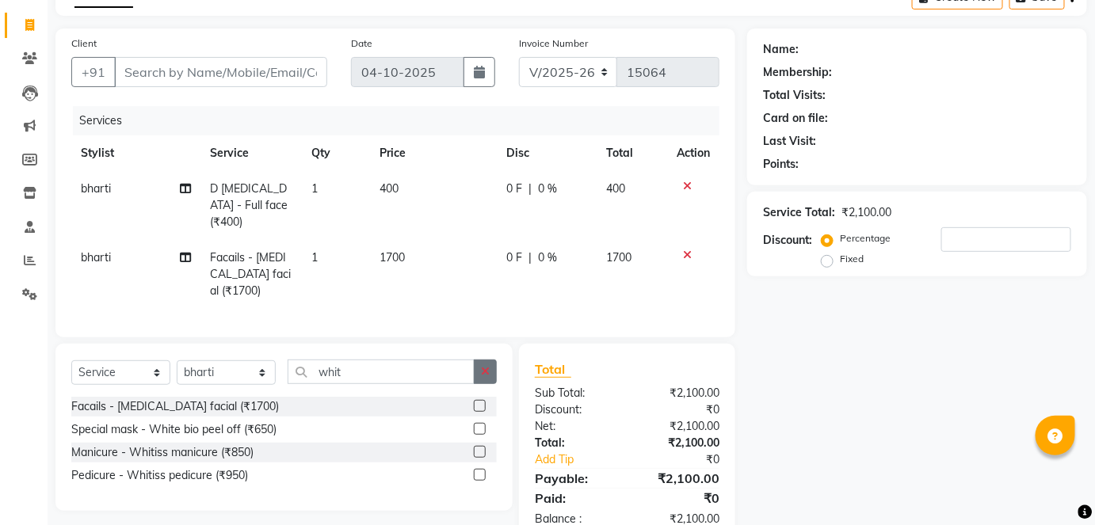
click at [485, 366] on icon "button" at bounding box center [485, 371] width 9 height 11
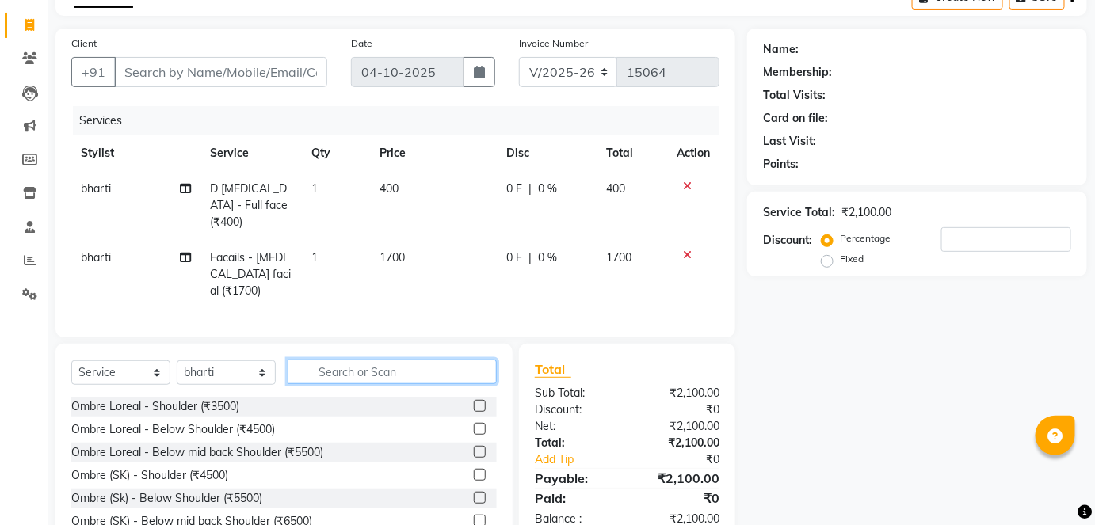
click at [382, 376] on input "text" at bounding box center [392, 372] width 209 height 25
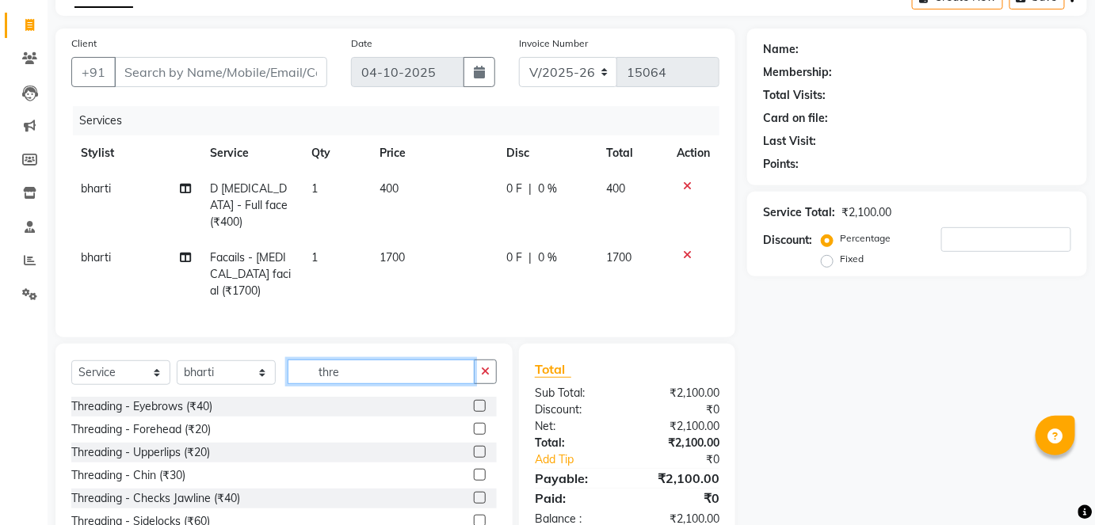
type input "thre"
click at [474, 400] on label at bounding box center [480, 406] width 12 height 12
click at [474, 402] on input "checkbox" at bounding box center [479, 407] width 10 height 10
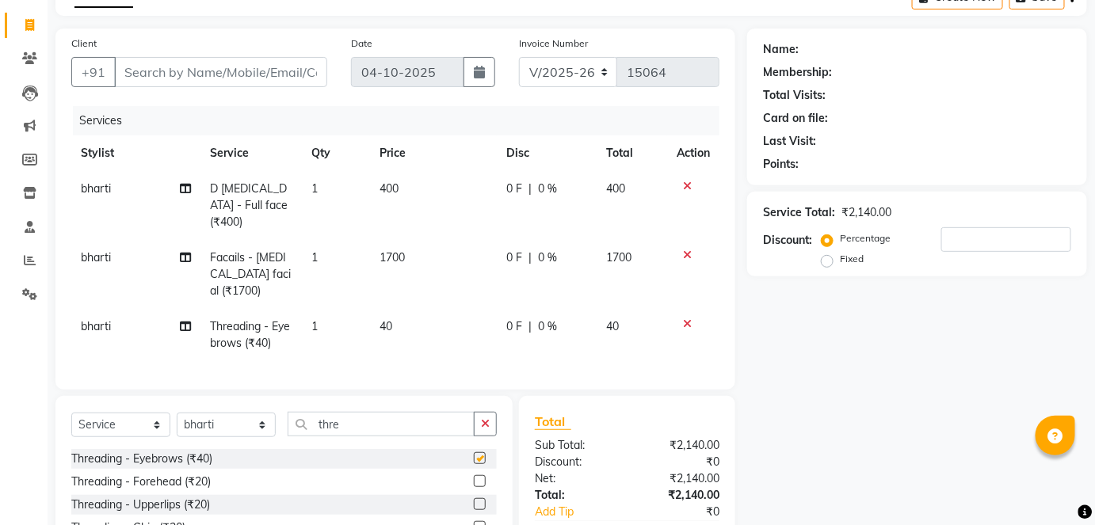
checkbox input "false"
click at [474, 475] on label at bounding box center [480, 481] width 12 height 12
click at [474, 477] on input "checkbox" at bounding box center [479, 482] width 10 height 10
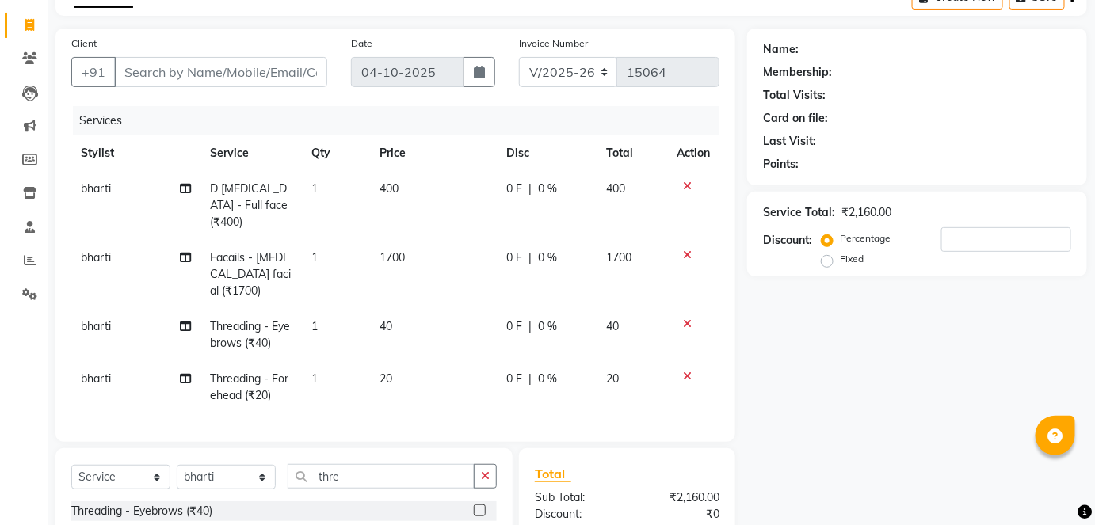
checkbox input "false"
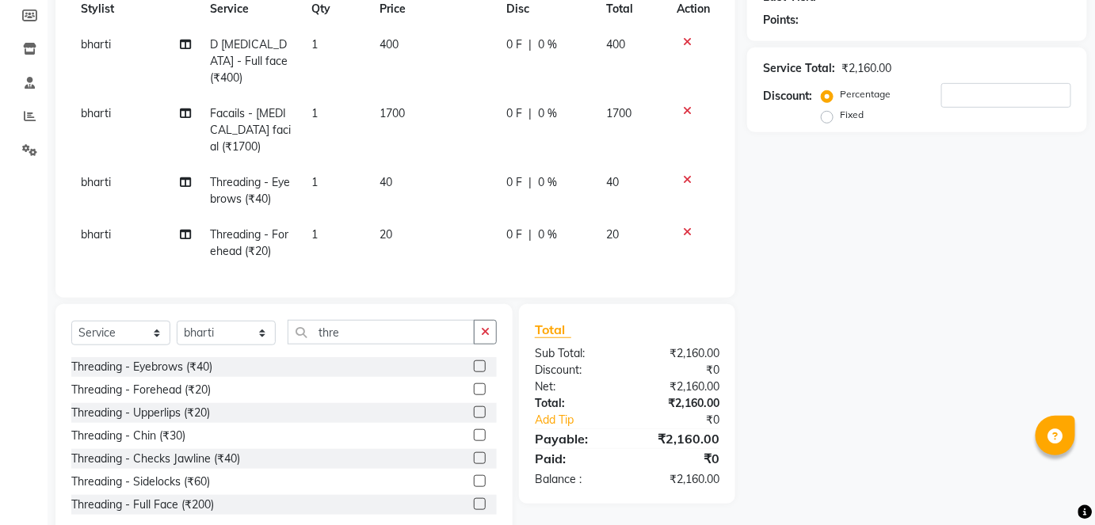
click at [474, 407] on label at bounding box center [480, 412] width 12 height 12
click at [474, 408] on input "checkbox" at bounding box center [479, 413] width 10 height 10
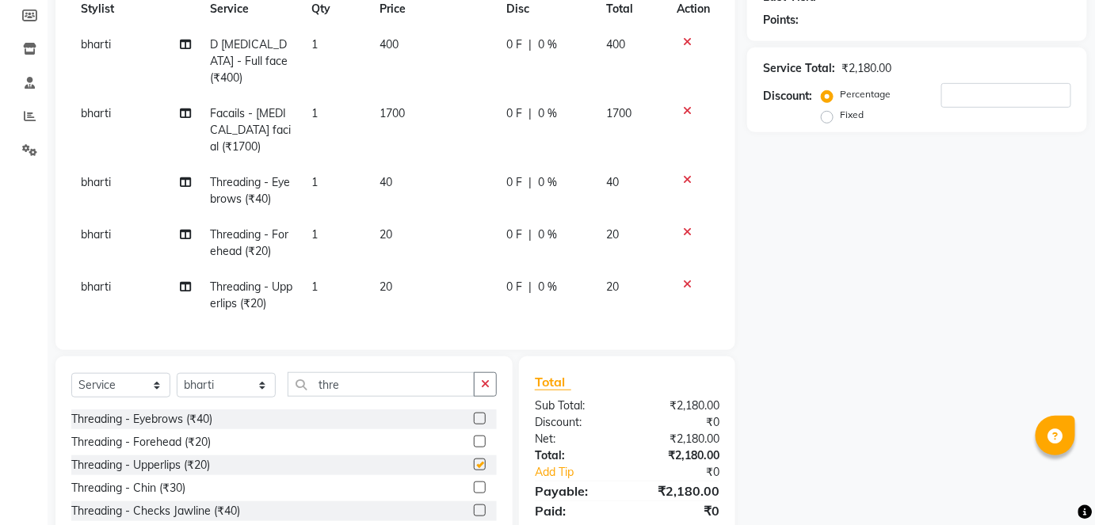
checkbox input "false"
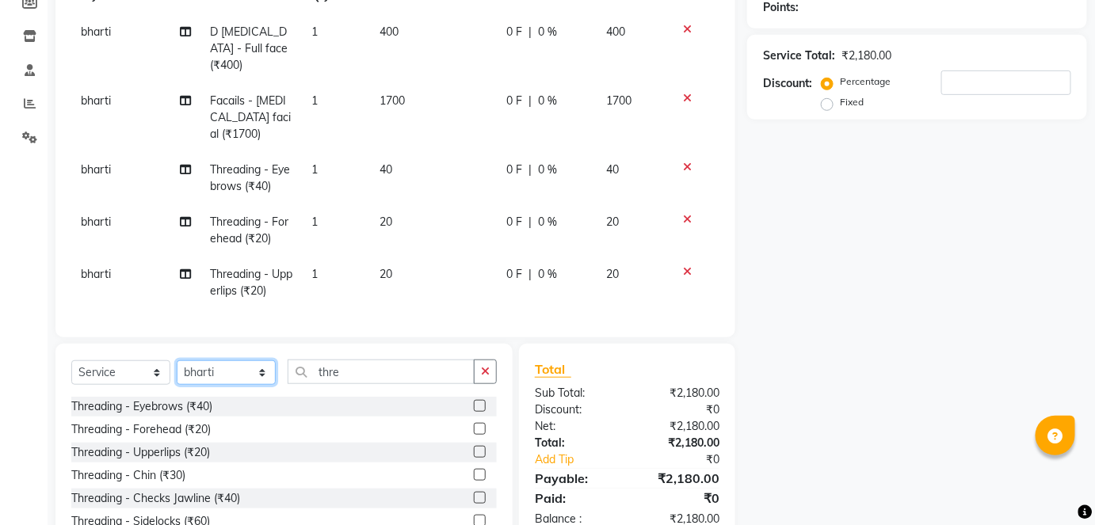
click at [222, 360] on select "Select Stylist afreen [PERSON_NAME] saha [PERSON_NAME] [PERSON_NAME] [PERSON_NA…" at bounding box center [226, 372] width 99 height 25
select select "27779"
click at [177, 360] on select "Select Stylist afreen [PERSON_NAME] saha [PERSON_NAME] [PERSON_NAME] [PERSON_NA…" at bounding box center [226, 372] width 99 height 25
type input "f"
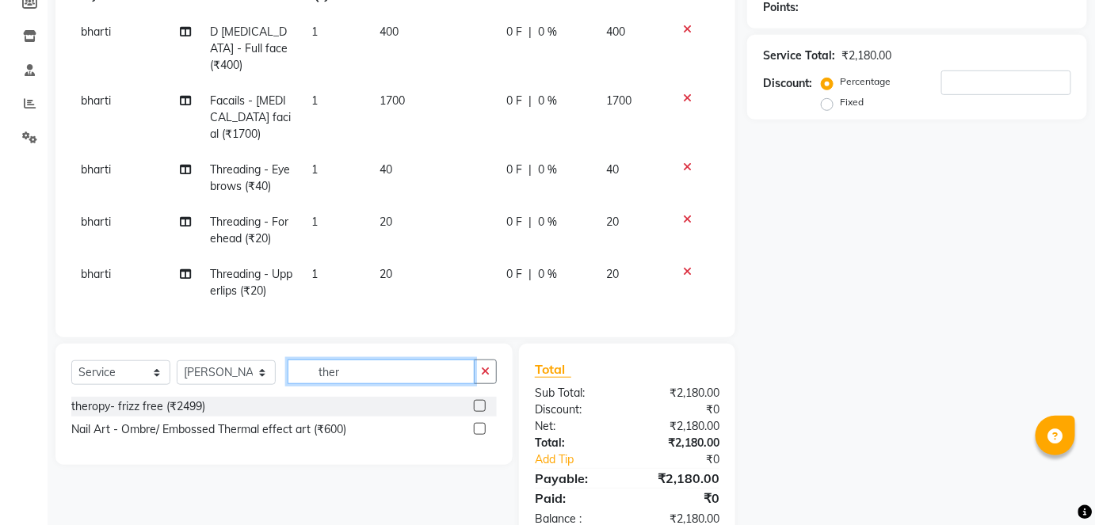
type input "ther"
click at [475, 400] on label at bounding box center [480, 406] width 12 height 12
click at [475, 402] on input "checkbox" at bounding box center [479, 407] width 10 height 10
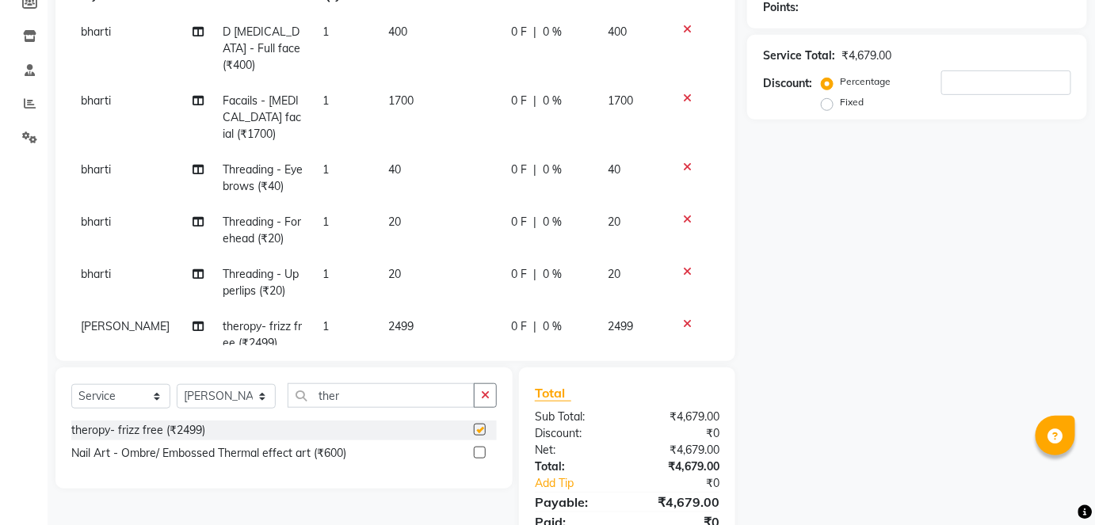
checkbox input "false"
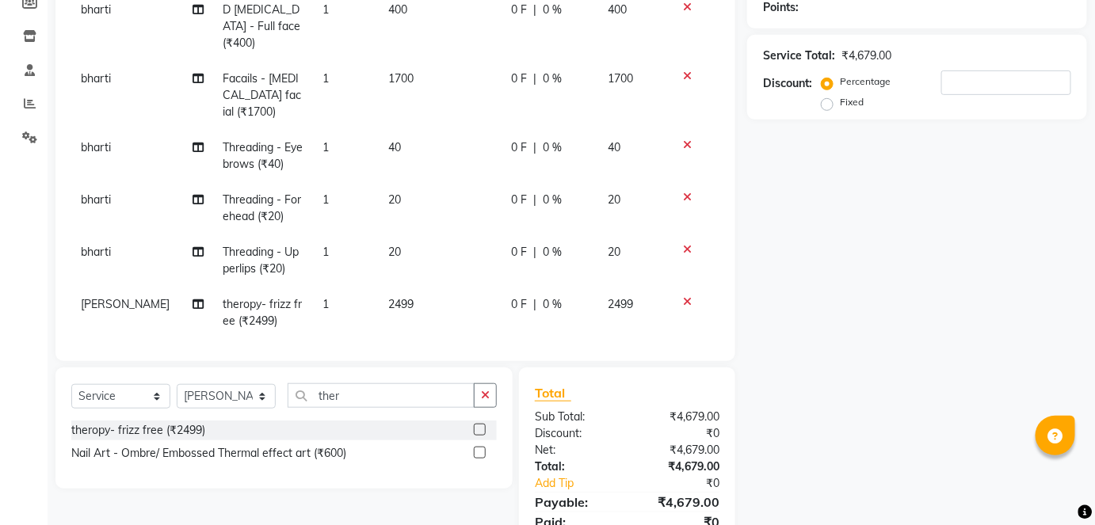
scroll to position [0, 0]
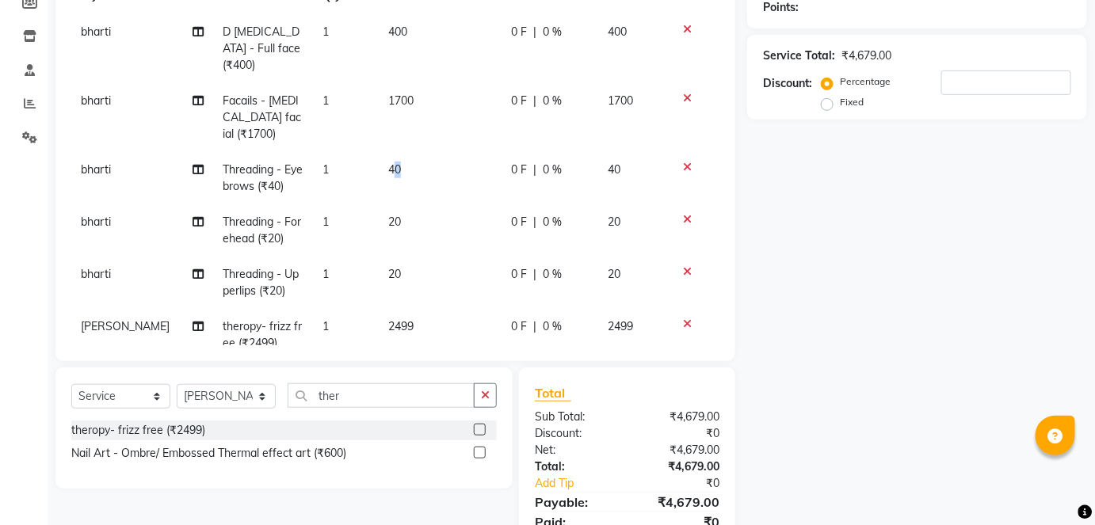
drag, startPoint x: 460, startPoint y: 143, endPoint x: 382, endPoint y: 186, distance: 89.0
click at [382, 186] on td "40" at bounding box center [440, 178] width 122 height 52
select select "43485"
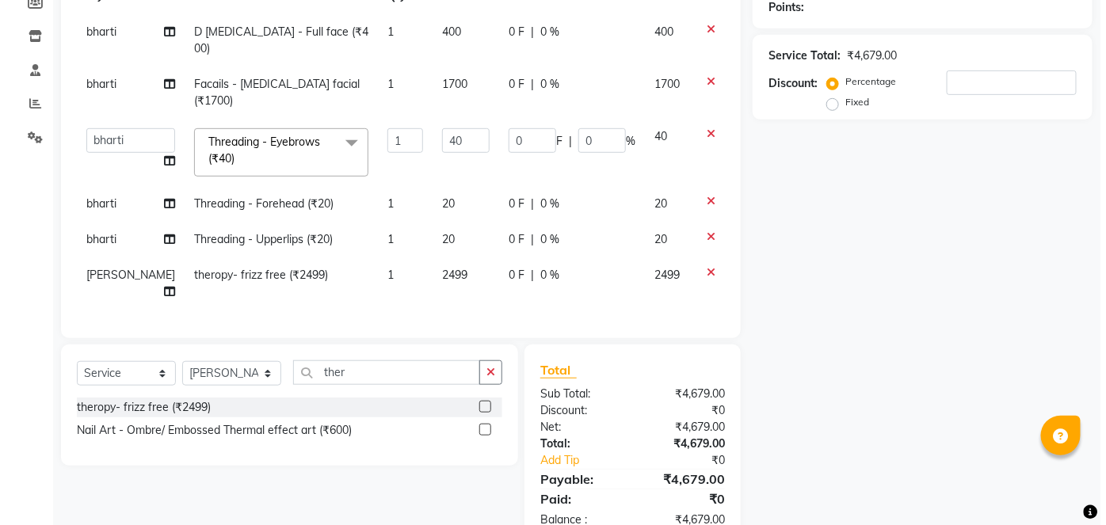
scroll to position [19, 0]
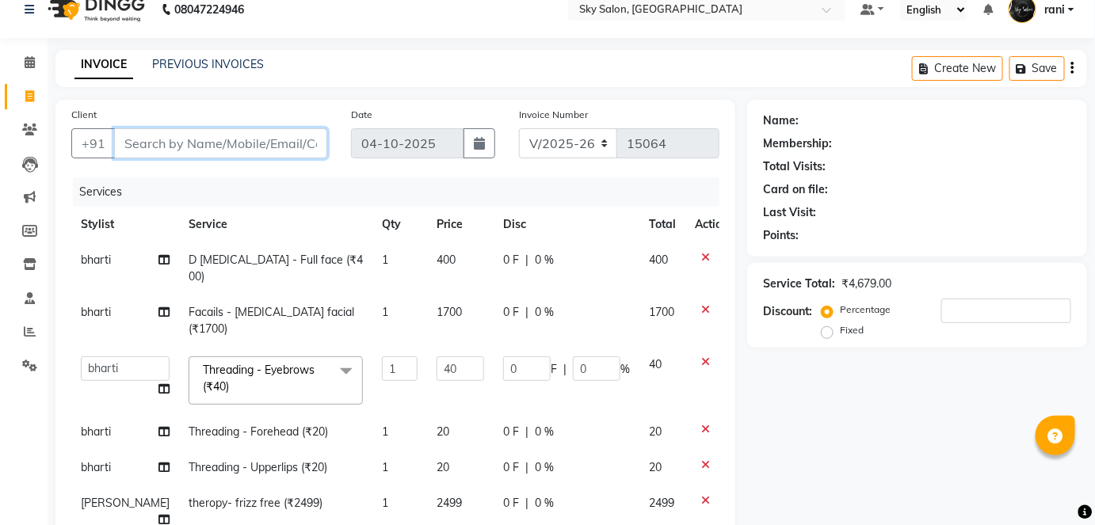
click at [277, 135] on input "Client" at bounding box center [220, 143] width 213 height 30
type input "8"
type input "0"
type input "8149746476"
click at [304, 151] on span "Add Client" at bounding box center [286, 143] width 63 height 16
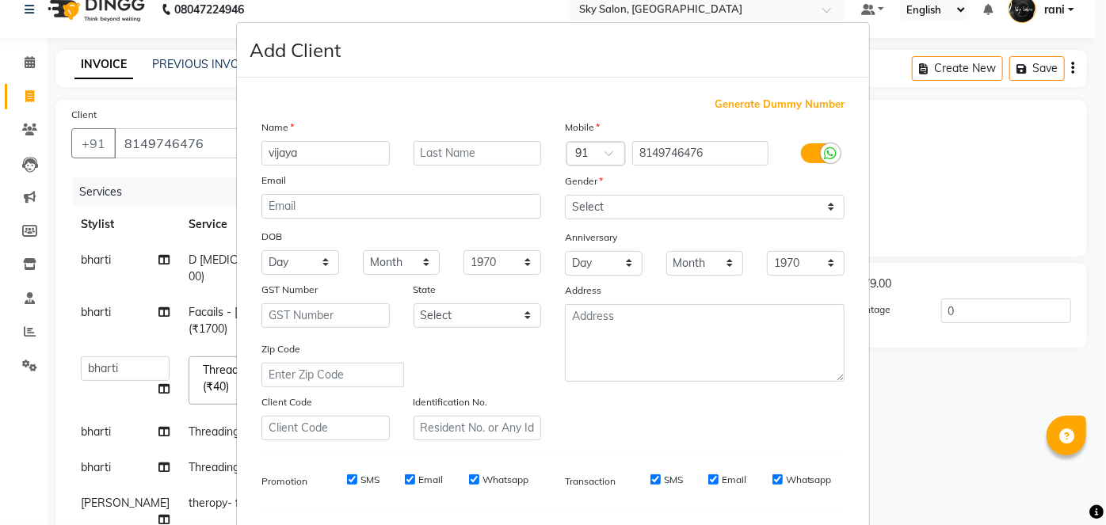
type input "vijaya"
type input "more"
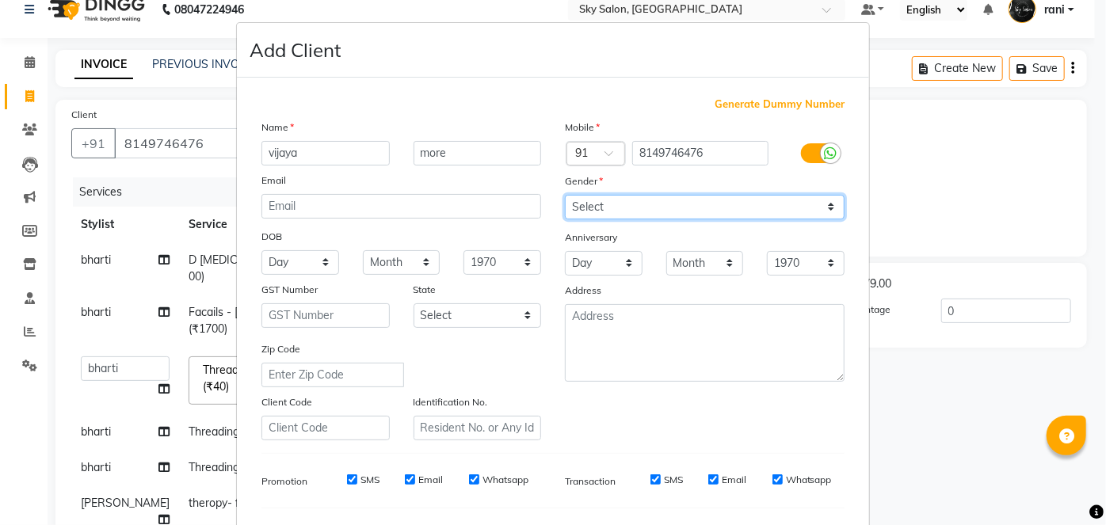
click at [704, 198] on select "Select [DEMOGRAPHIC_DATA] [DEMOGRAPHIC_DATA] Other Prefer Not To Say" at bounding box center [705, 207] width 280 height 25
select select "[DEMOGRAPHIC_DATA]"
click at [565, 195] on select "Select [DEMOGRAPHIC_DATA] [DEMOGRAPHIC_DATA] Other Prefer Not To Say" at bounding box center [705, 207] width 280 height 25
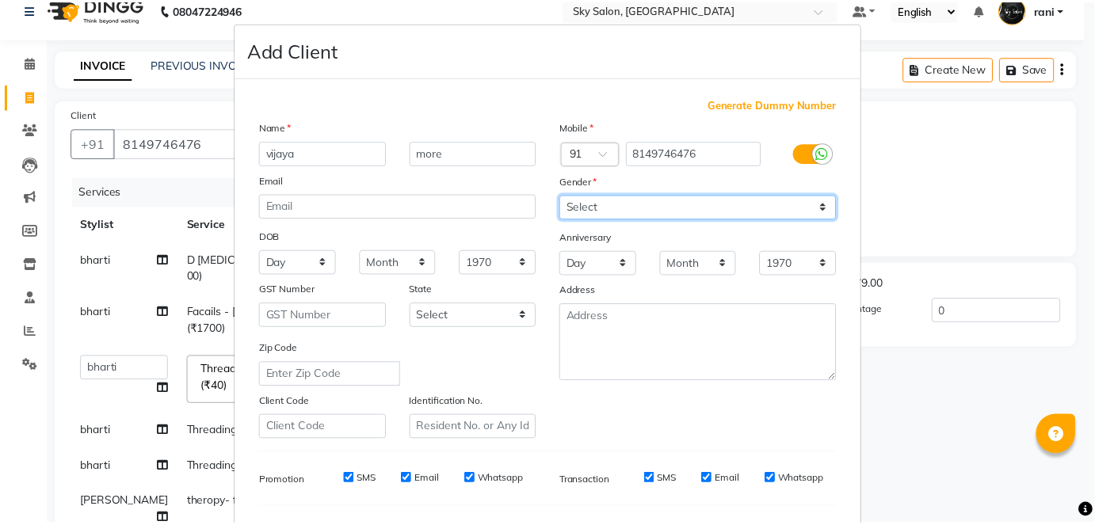
scroll to position [204, 0]
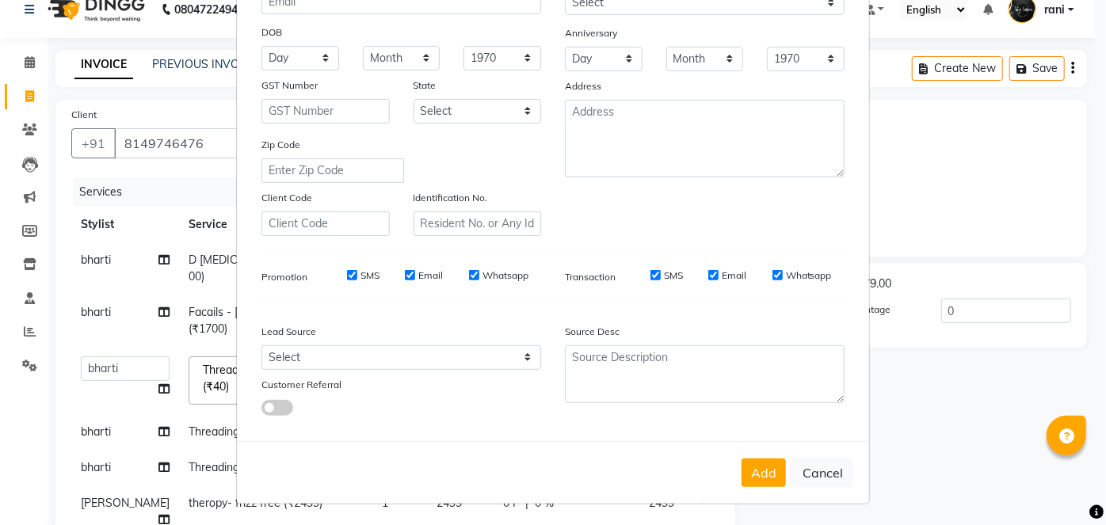
drag, startPoint x: 770, startPoint y: 484, endPoint x: 764, endPoint y: 475, distance: 11.4
click at [764, 475] on button "Add" at bounding box center [764, 473] width 44 height 29
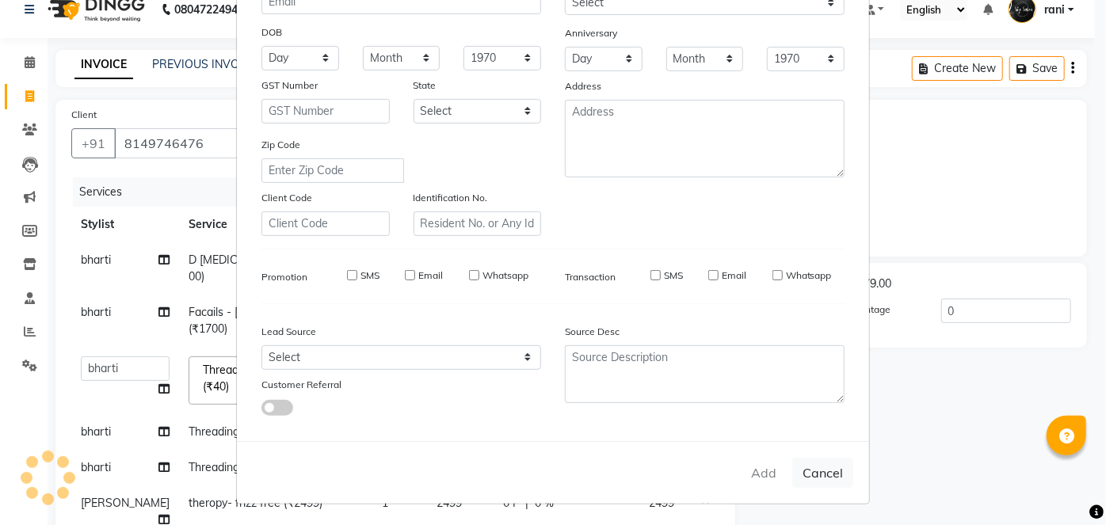
select select
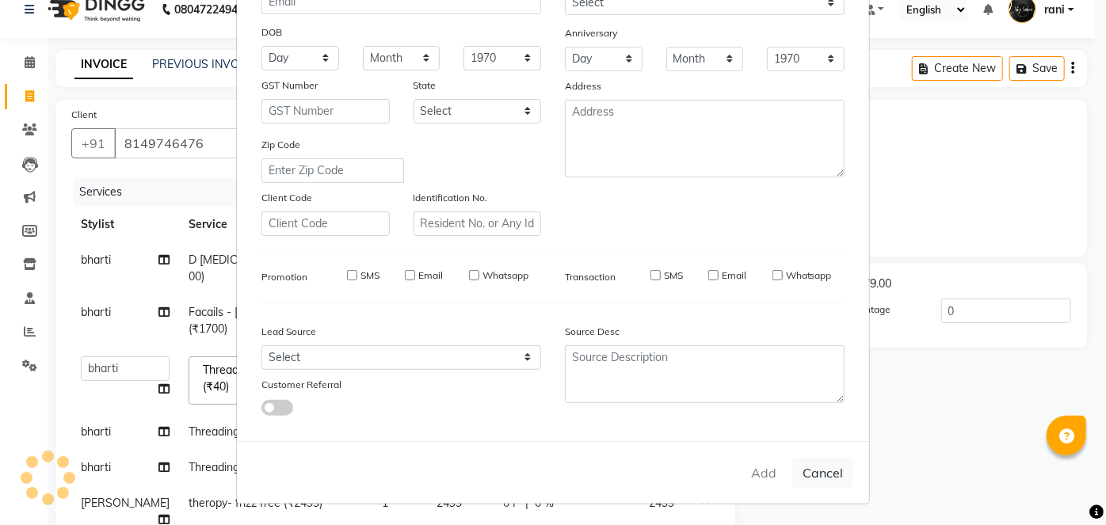
select select
checkbox input "false"
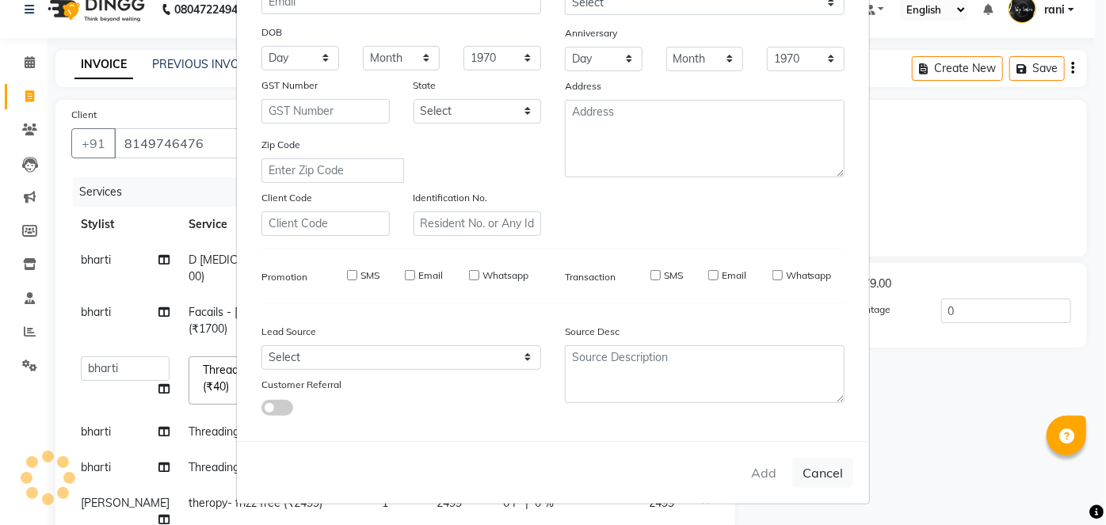
checkbox input "false"
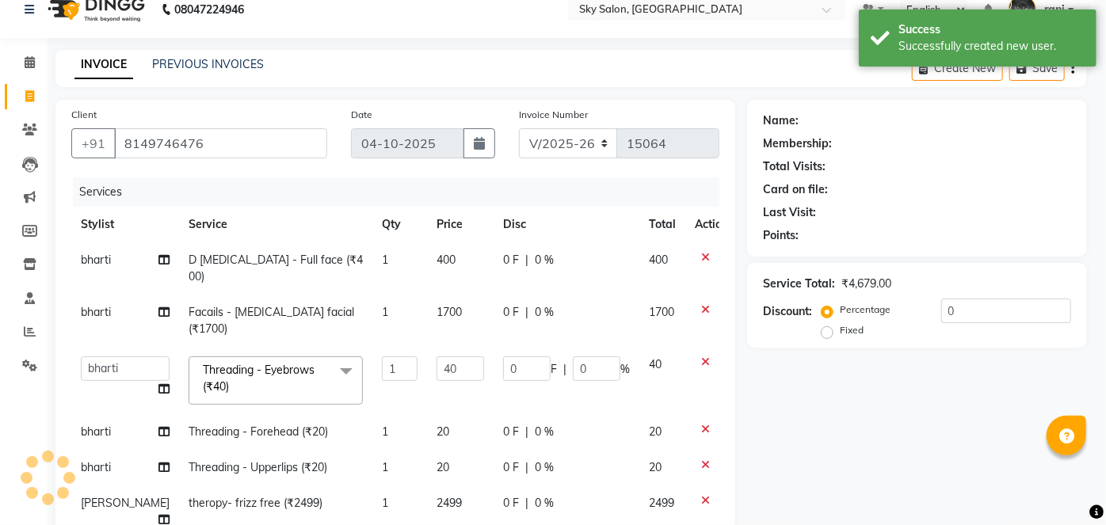
click at [764, 464] on div "Add Cancel" at bounding box center [553, 433] width 632 height 63
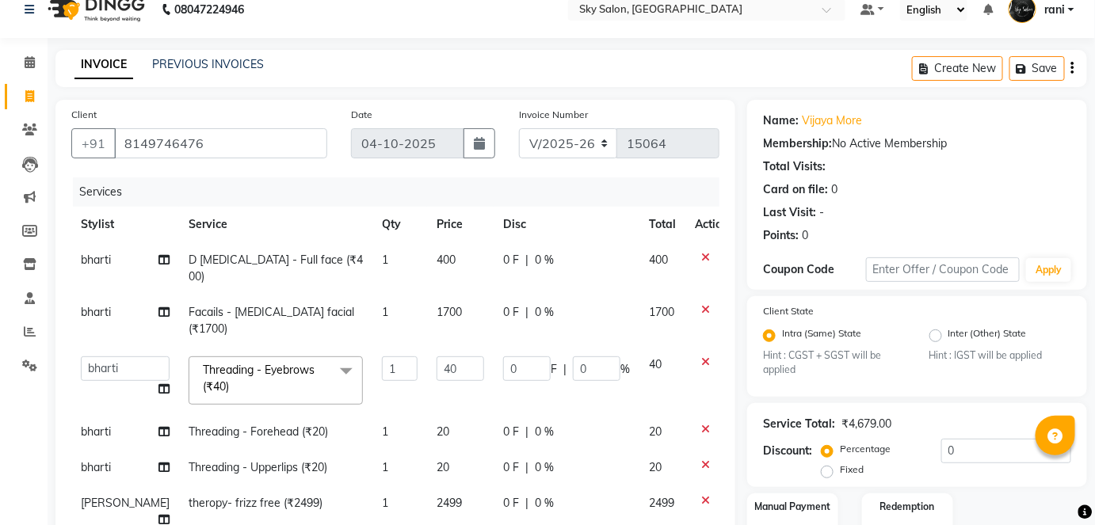
scroll to position [249, 0]
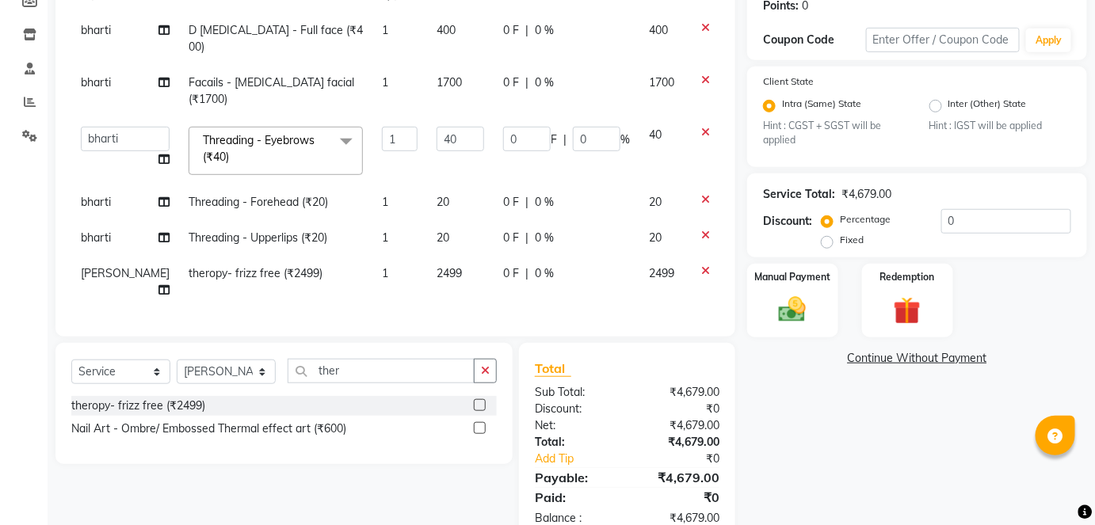
drag, startPoint x: 395, startPoint y: 347, endPoint x: 388, endPoint y: 337, distance: 12.1
click at [388, 359] on div "Select Service Product Membership Package Voucher Prepaid Gift Card Select Styl…" at bounding box center [283, 377] width 425 height 37
click at [388, 359] on input "ther" at bounding box center [381, 371] width 187 height 25
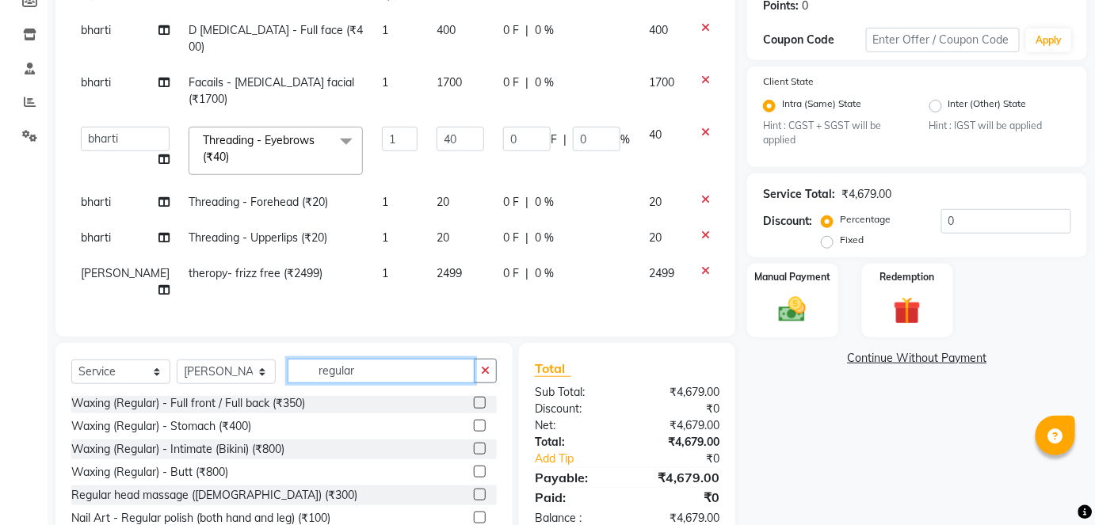
scroll to position [284, 0]
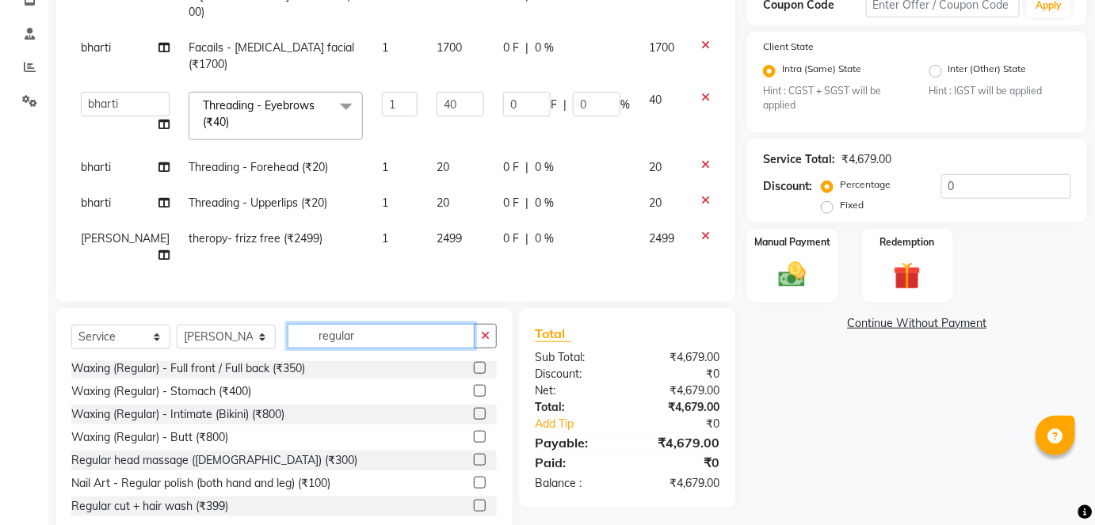
type input "regular"
click at [474, 500] on label at bounding box center [480, 506] width 12 height 12
click at [474, 502] on input "checkbox" at bounding box center [479, 507] width 10 height 10
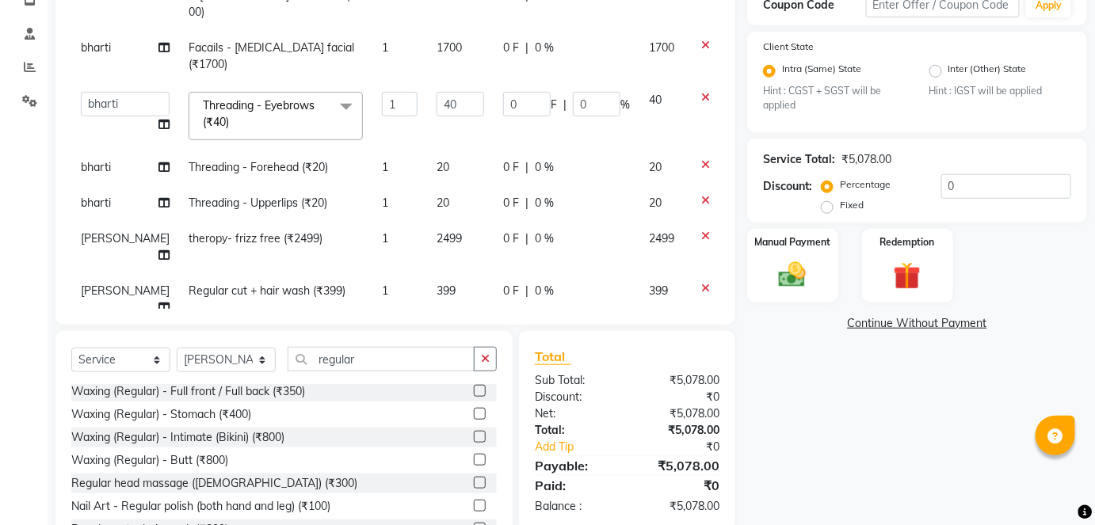
checkbox input "false"
click at [796, 281] on img at bounding box center [792, 275] width 46 height 32
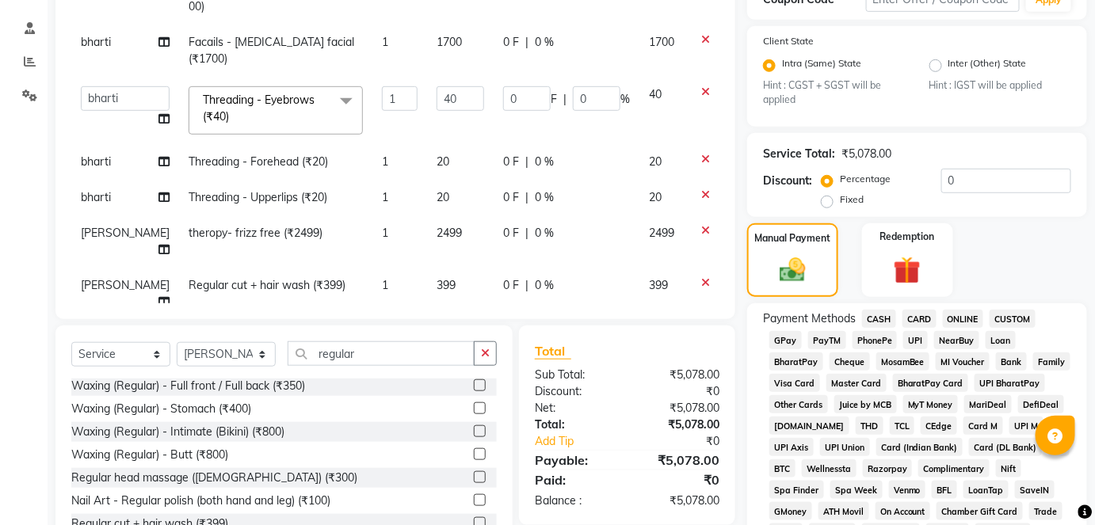
scroll to position [292, 0]
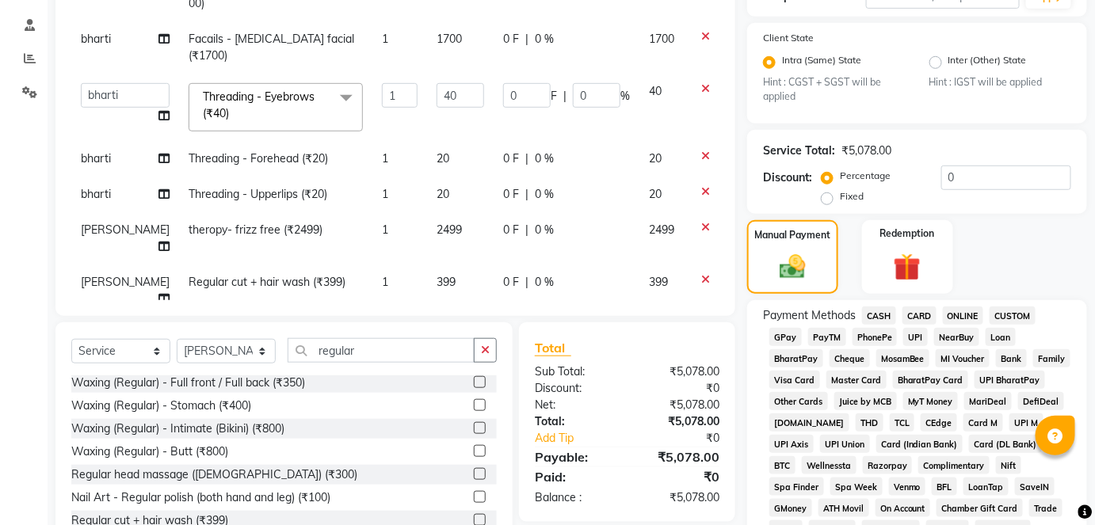
click at [791, 341] on span "GPay" at bounding box center [785, 337] width 32 height 18
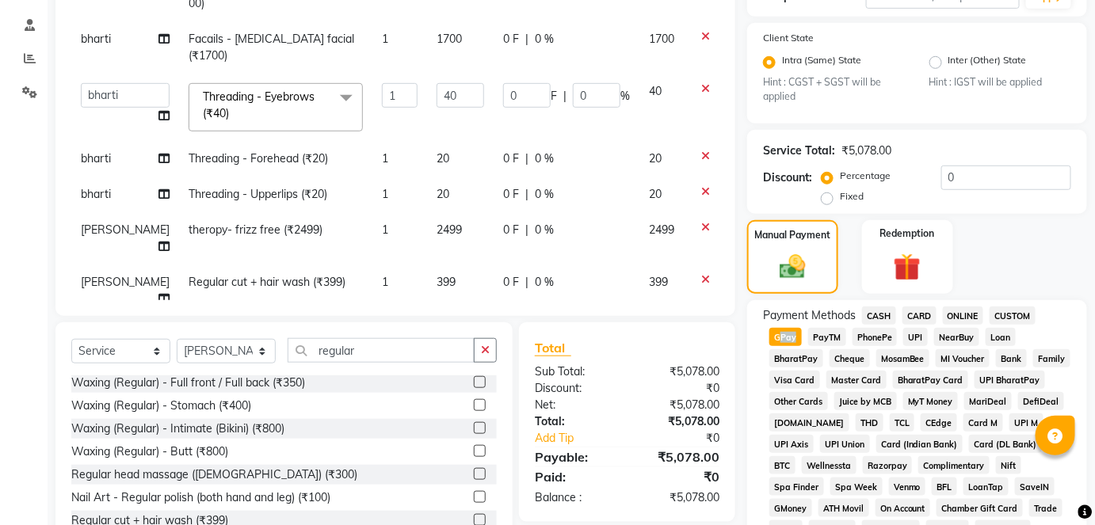
click at [791, 341] on span "GPay" at bounding box center [785, 337] width 32 height 18
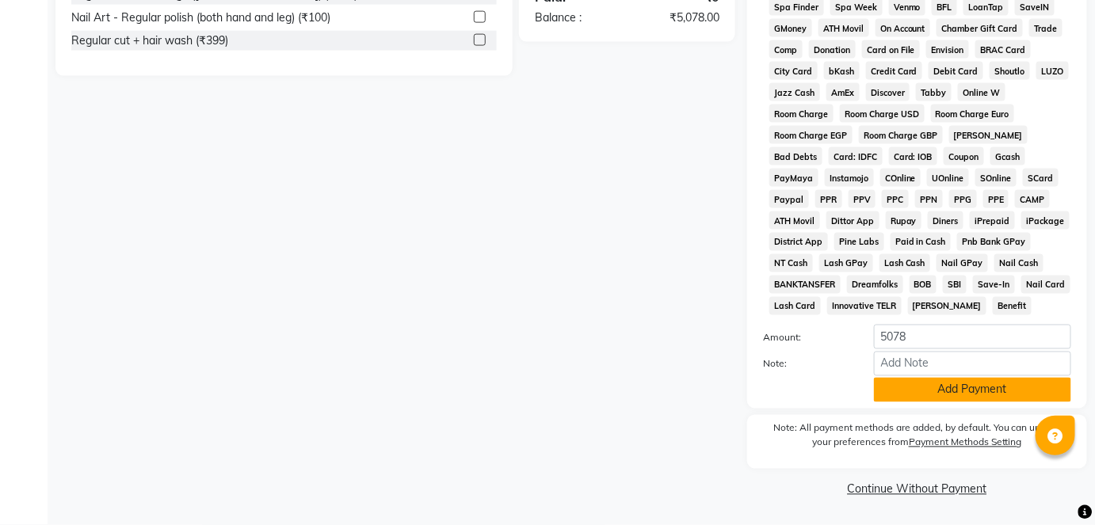
click at [945, 387] on button "Add Payment" at bounding box center [972, 390] width 197 height 25
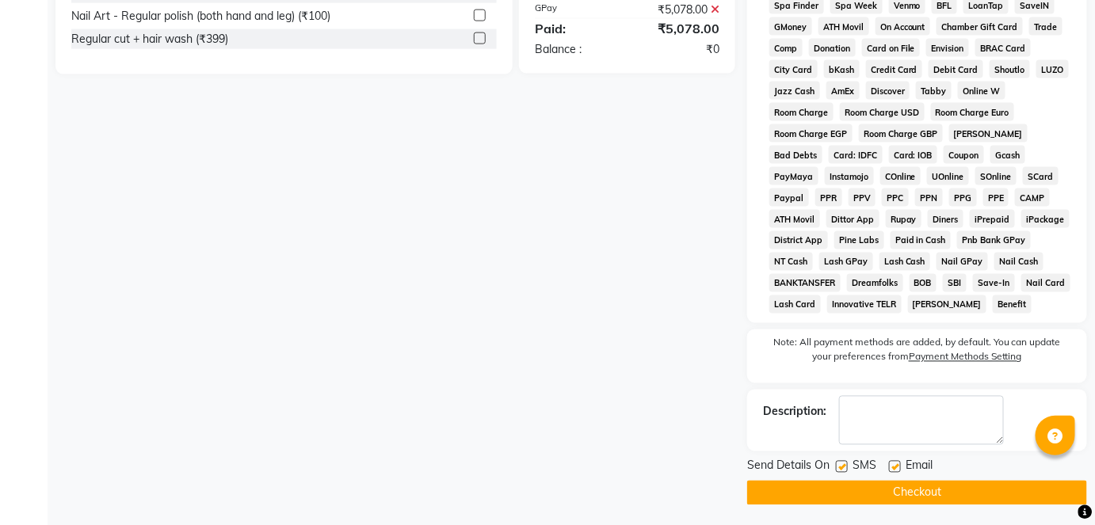
click at [836, 467] on label at bounding box center [842, 467] width 12 height 12
click at [836, 467] on input "checkbox" at bounding box center [841, 468] width 10 height 10
click at [838, 466] on label at bounding box center [842, 467] width 12 height 12
click at [838, 466] on input "checkbox" at bounding box center [841, 468] width 10 height 10
checkbox input "true"
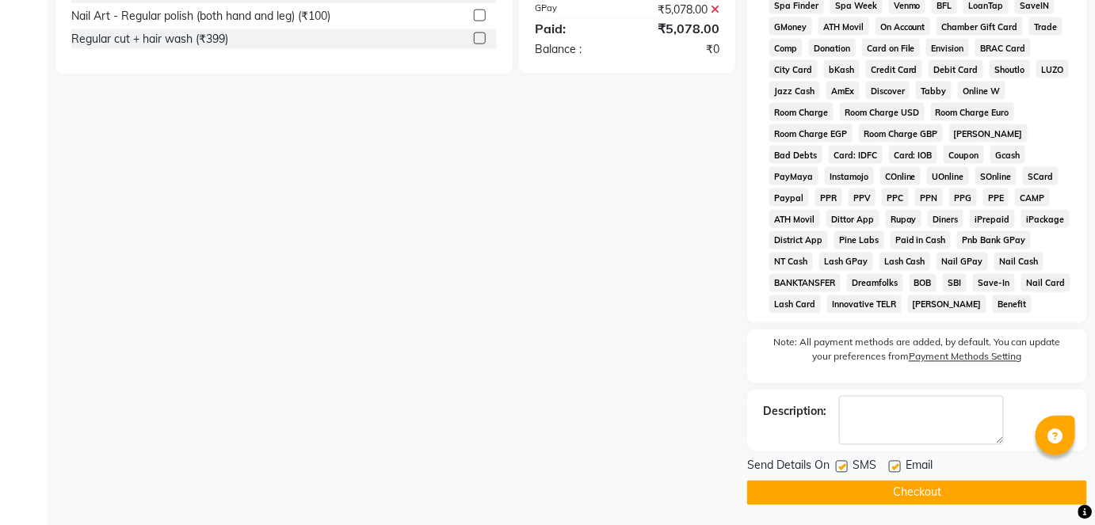
click at [841, 486] on button "Checkout" at bounding box center [917, 493] width 340 height 25
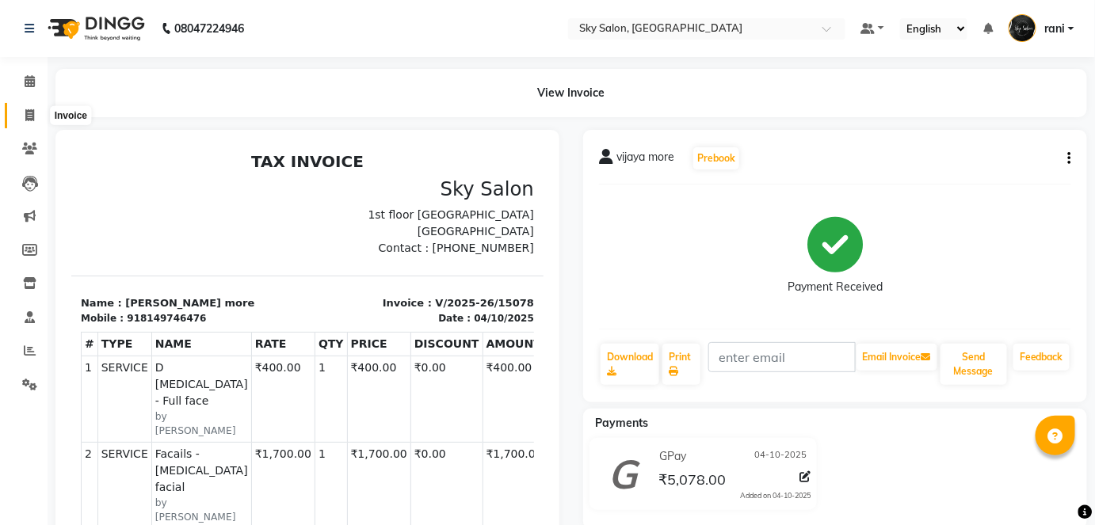
click at [33, 119] on icon at bounding box center [29, 115] width 9 height 12
select select "service"
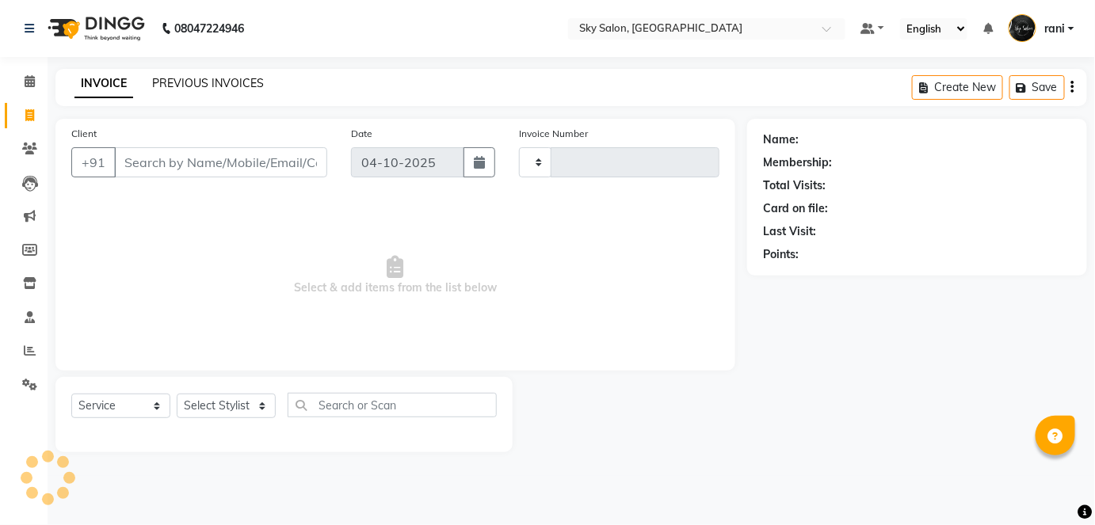
type input "15079"
select select "3537"
click at [206, 78] on link "PREVIOUS INVOICES" at bounding box center [208, 83] width 112 height 14
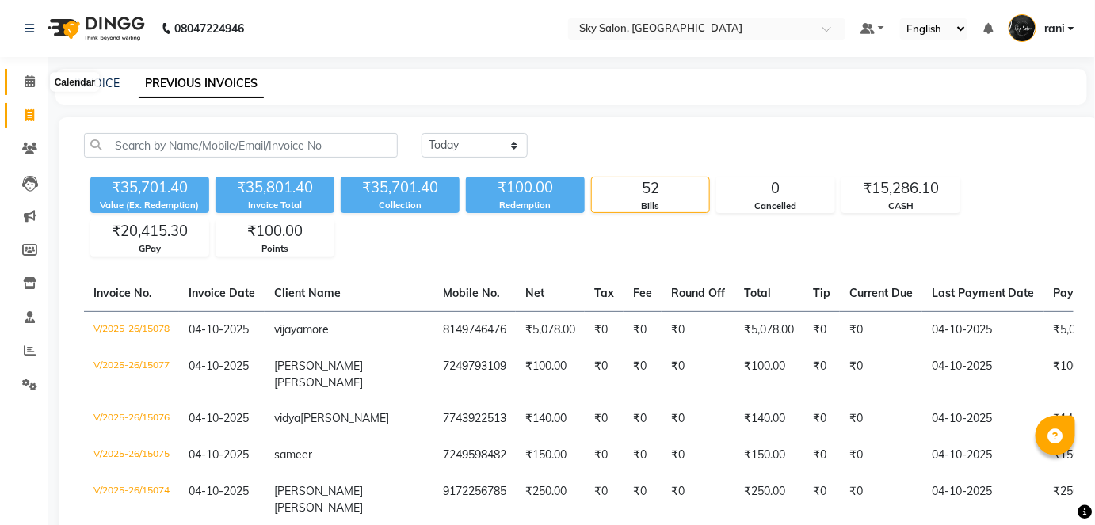
click at [21, 85] on span at bounding box center [30, 82] width 28 height 18
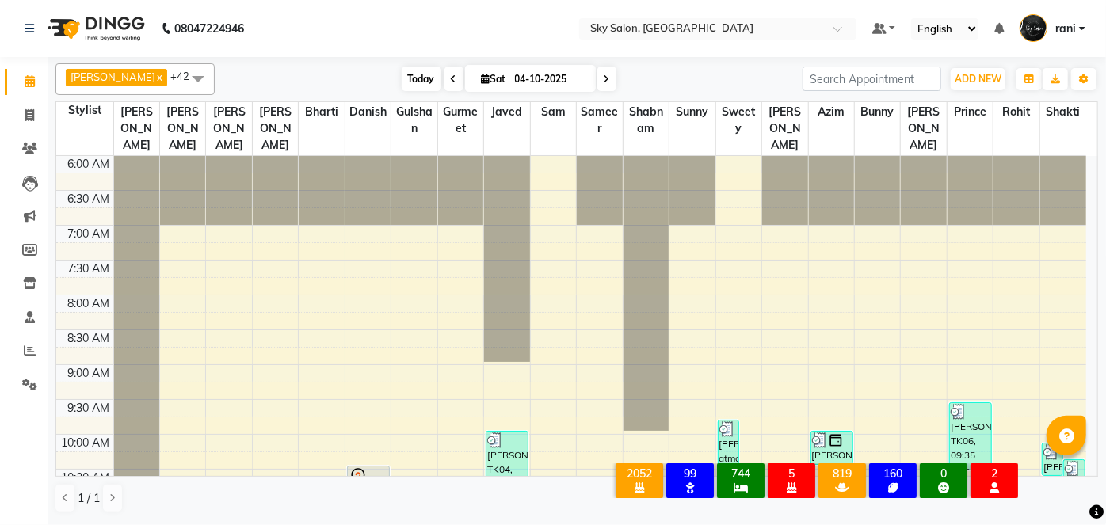
drag, startPoint x: 375, startPoint y: 67, endPoint x: 384, endPoint y: 72, distance: 10.6
click at [384, 72] on div "[DATE] [DATE]" at bounding box center [509, 79] width 572 height 24
click at [402, 72] on span "Today" at bounding box center [422, 79] width 40 height 25
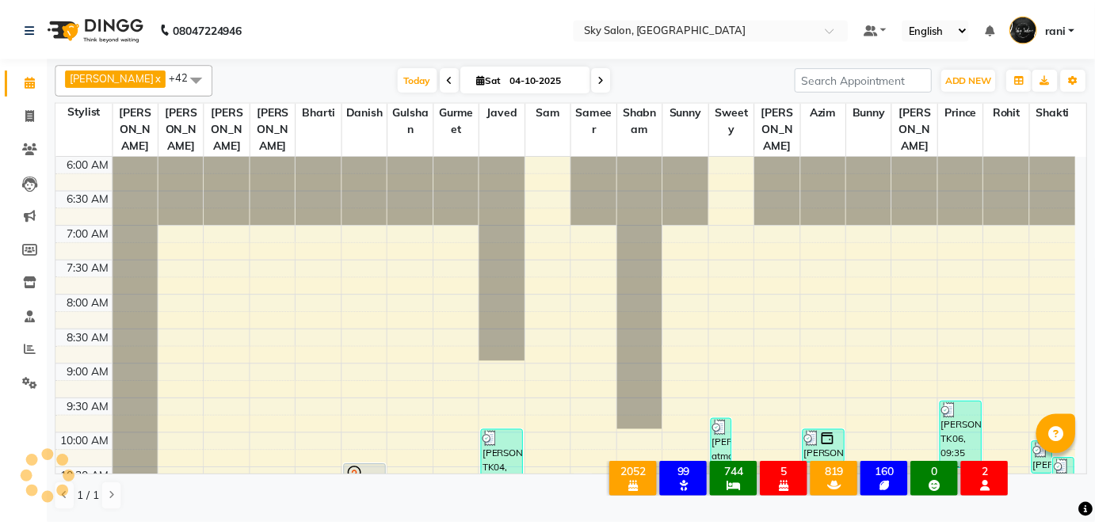
scroll to position [895, 0]
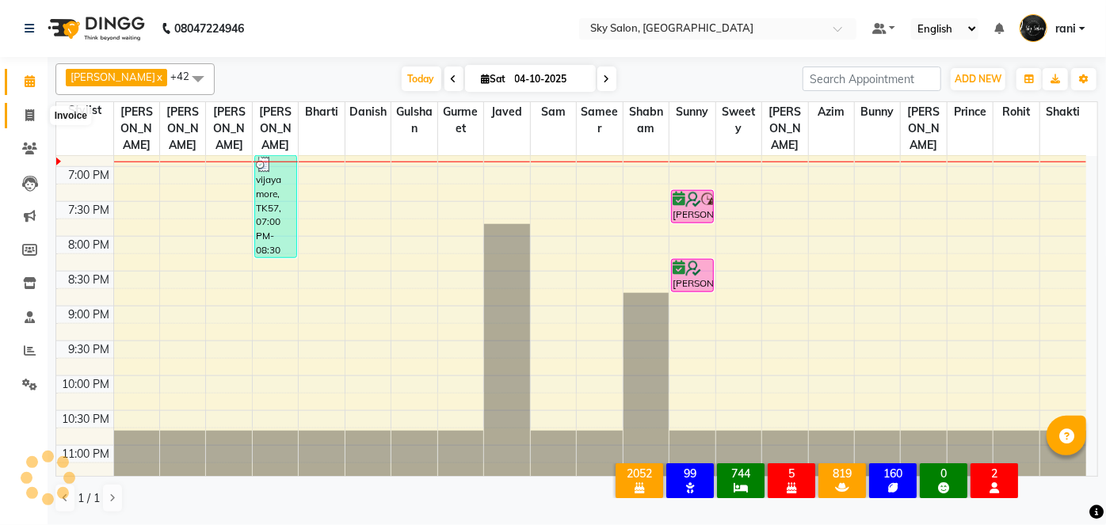
click at [35, 113] on span at bounding box center [30, 116] width 28 height 18
select select "service"
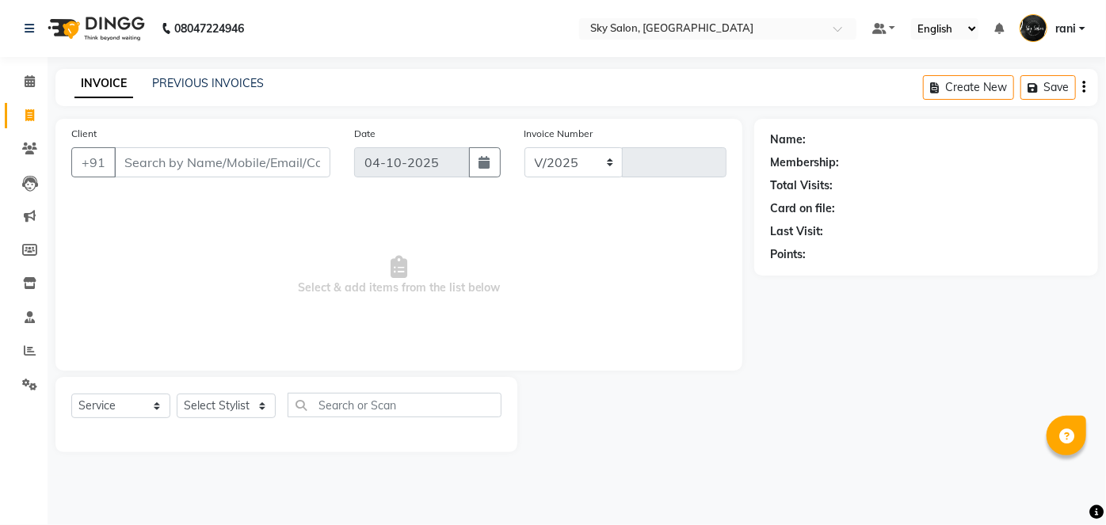
select select "3537"
type input "15079"
click at [174, 77] on link "PREVIOUS INVOICES" at bounding box center [208, 83] width 112 height 14
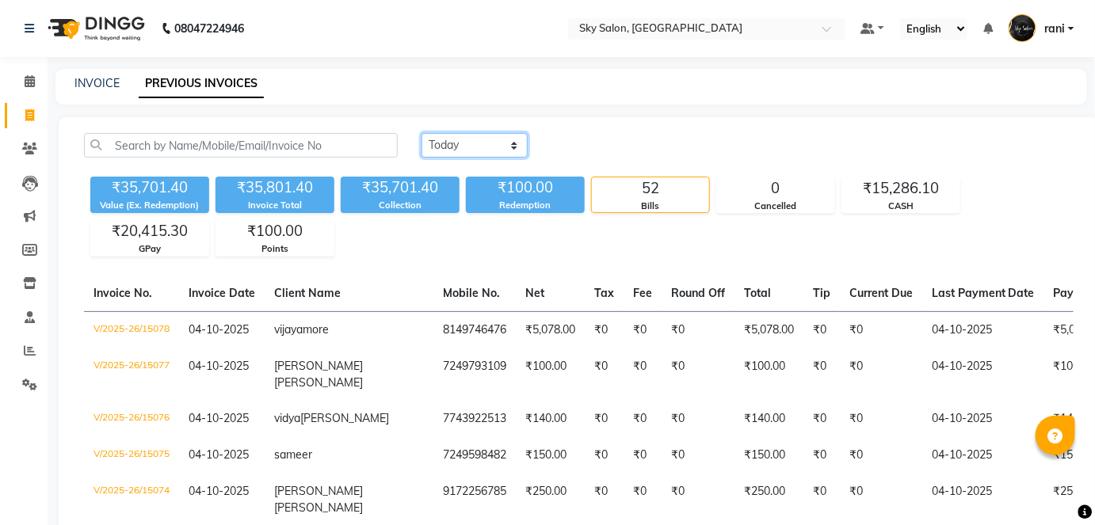
click at [490, 147] on select "[DATE] [DATE] Custom Range" at bounding box center [475, 145] width 106 height 25
click at [422, 133] on select "[DATE] [DATE] Custom Range" at bounding box center [475, 145] width 106 height 25
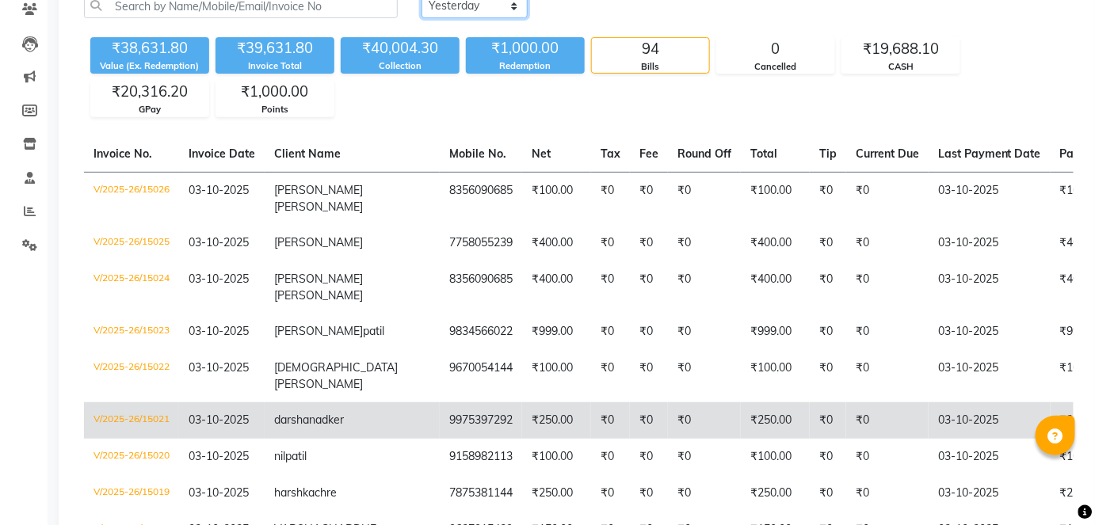
scroll to position [65, 0]
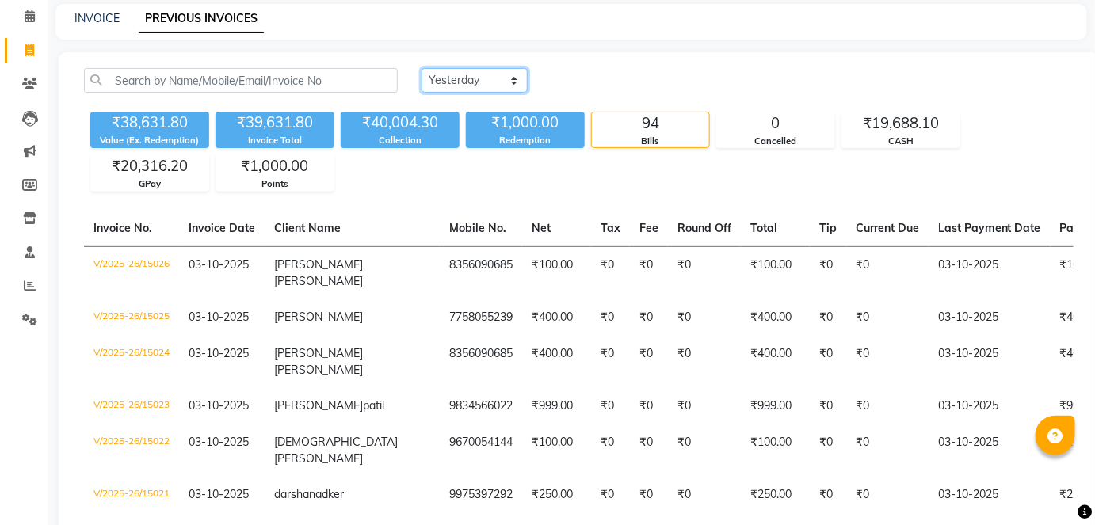
click at [456, 91] on select "[DATE] [DATE] Custom Range" at bounding box center [475, 80] width 106 height 25
click at [422, 68] on select "[DATE] [DATE] Custom Range" at bounding box center [475, 80] width 106 height 25
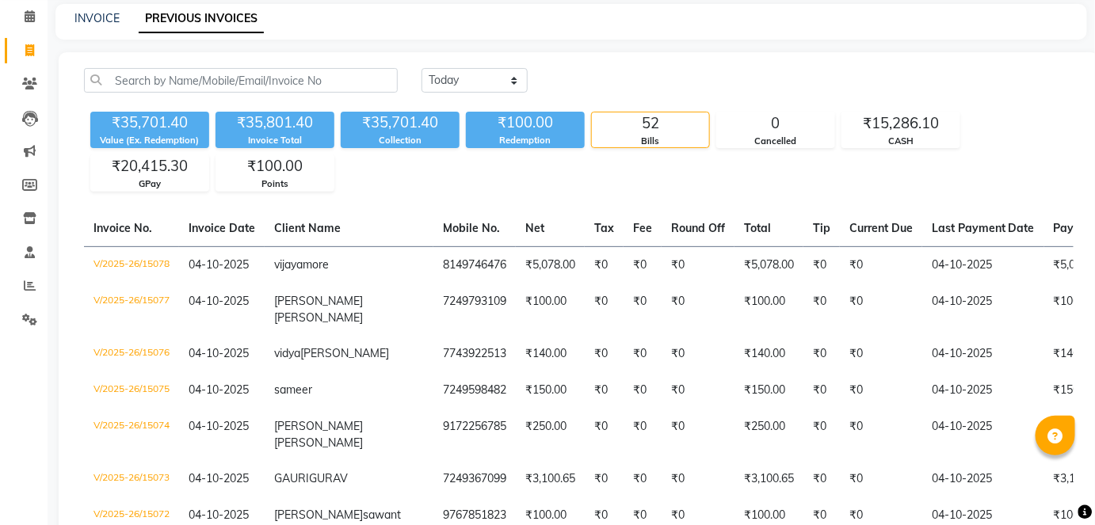
click at [507, 93] on div "[DATE] [DATE] Custom Range" at bounding box center [748, 86] width 676 height 37
drag, startPoint x: 484, startPoint y: 80, endPoint x: 456, endPoint y: 131, distance: 58.2
click at [456, 131] on div "[DATE] [DATE] Custom Range ₹35,701.40 Value (Ex. Redemption) ₹35,801.40 Invoice…" at bounding box center [578, 130] width 1009 height 124
select select "yesterday"
click at [422, 68] on select "[DATE] [DATE] Custom Range" at bounding box center [475, 80] width 106 height 25
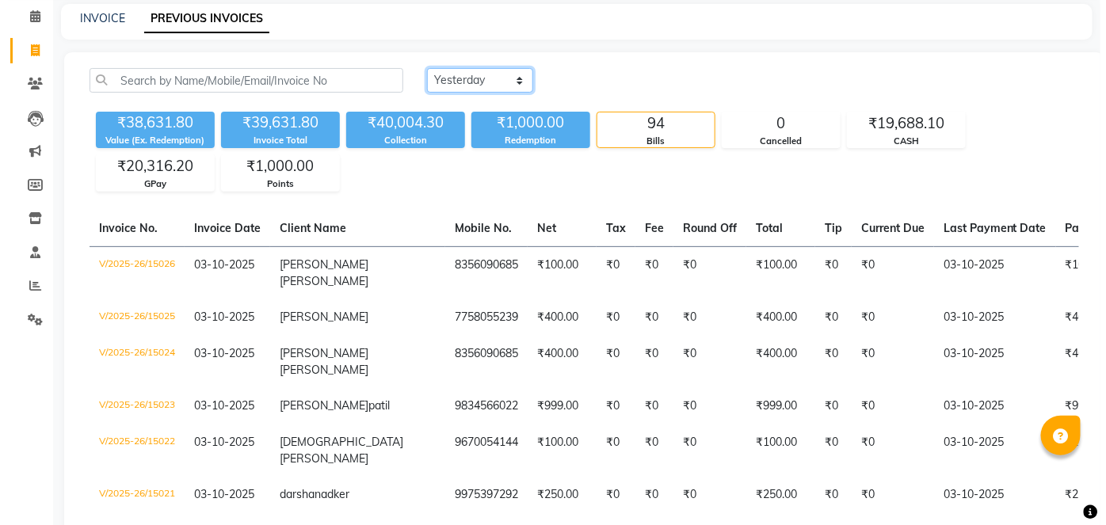
scroll to position [0, 0]
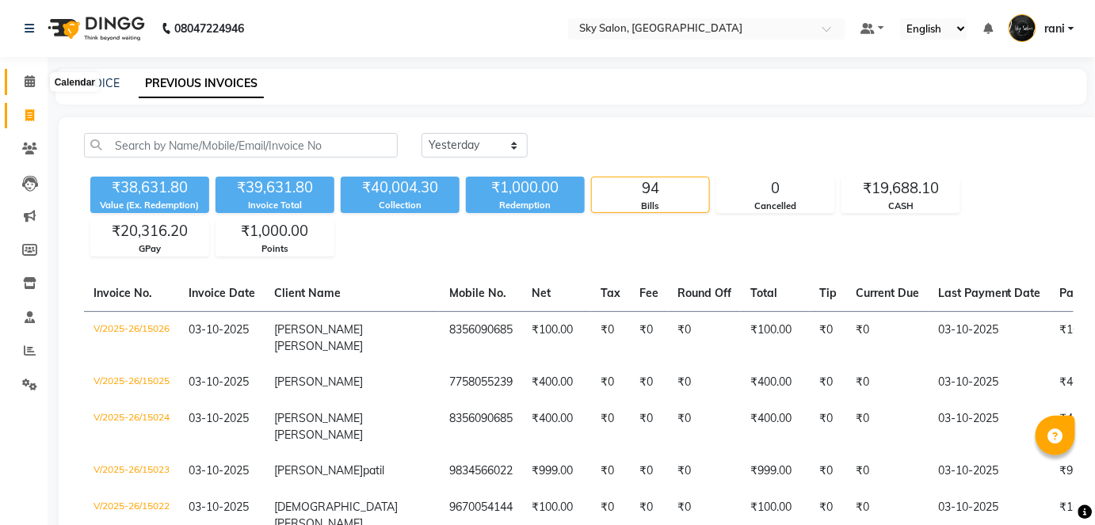
click at [36, 82] on span at bounding box center [30, 82] width 28 height 18
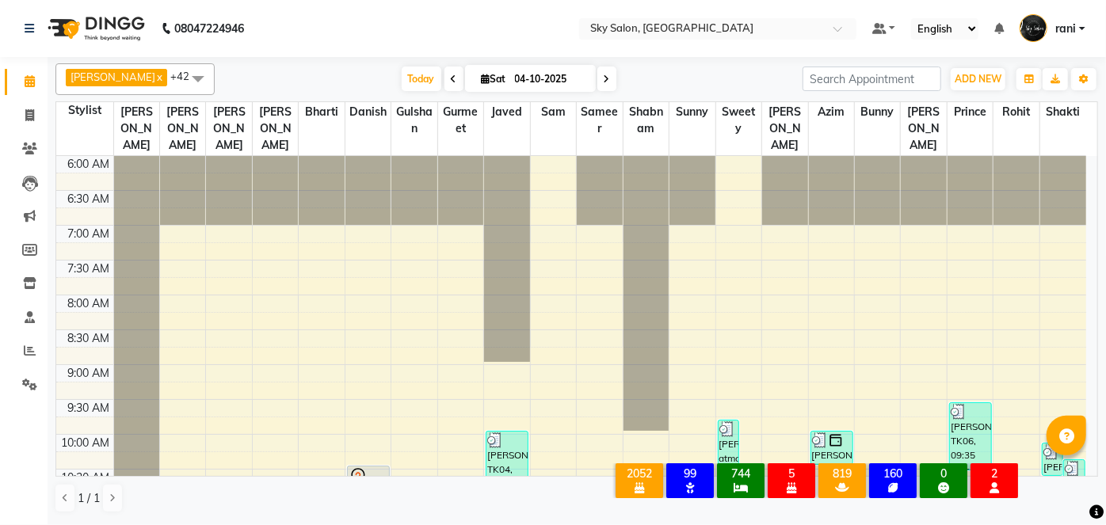
click at [36, 82] on span at bounding box center [30, 82] width 28 height 18
click at [402, 75] on span "Today" at bounding box center [422, 79] width 40 height 25
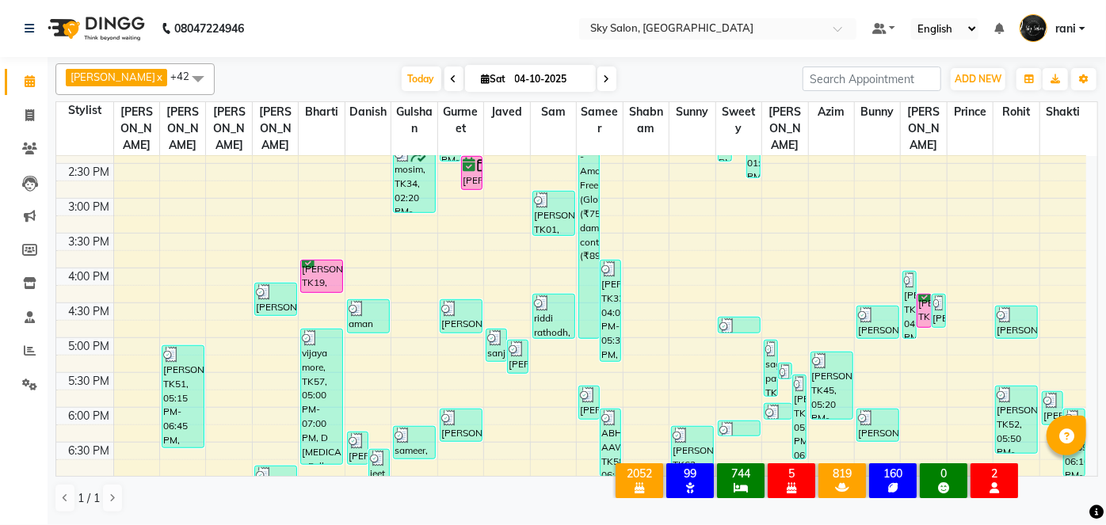
scroll to position [585, 0]
click at [409, 64] on div "[PERSON_NAME] x [PERSON_NAME] x [PERSON_NAME] x bharti x [PERSON_NAME] 1 x [PER…" at bounding box center [576, 79] width 1043 height 32
click at [402, 86] on span "Today" at bounding box center [422, 79] width 40 height 25
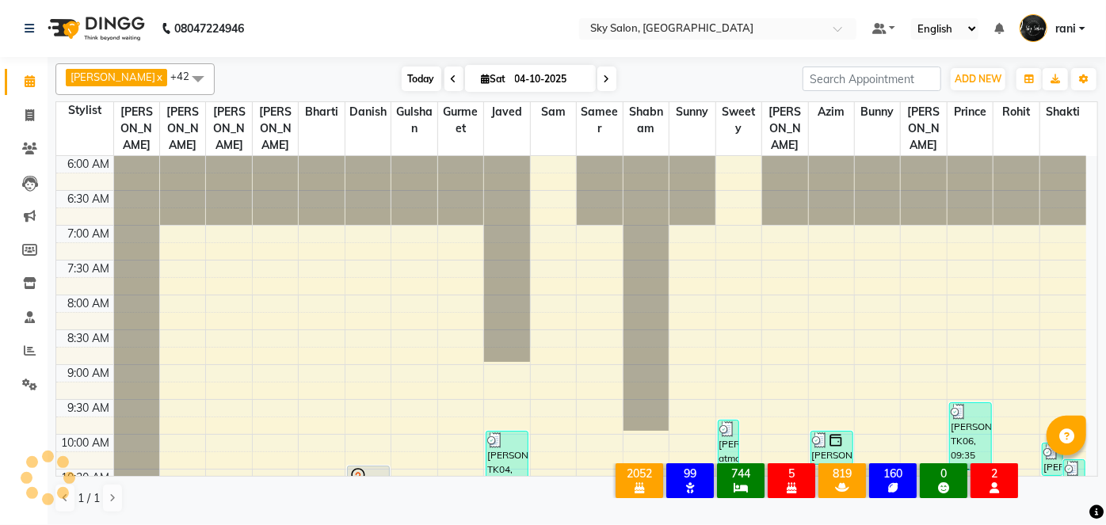
scroll to position [895, 0]
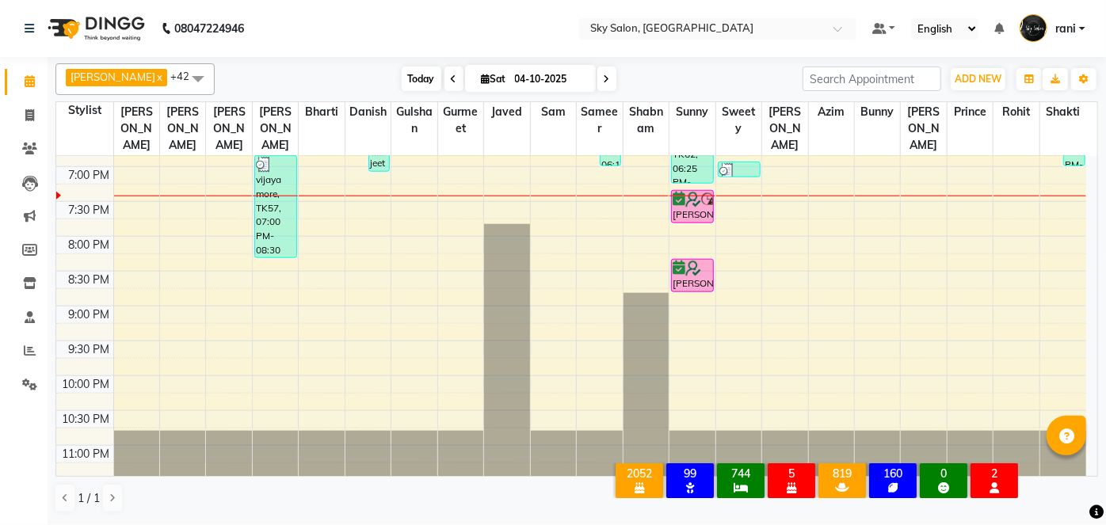
click at [402, 89] on span "Today" at bounding box center [422, 79] width 40 height 25
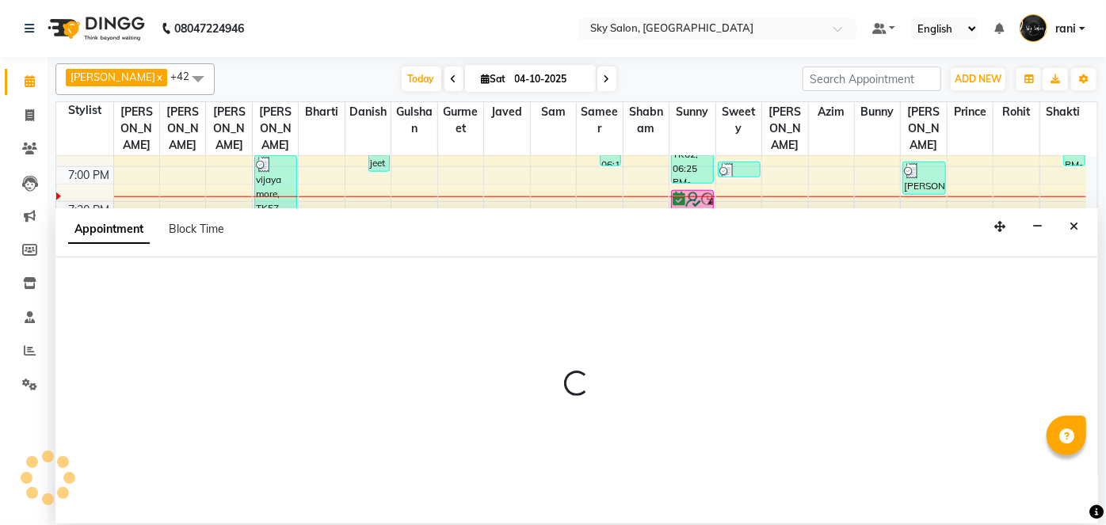
select select "43486"
select select "tentative"
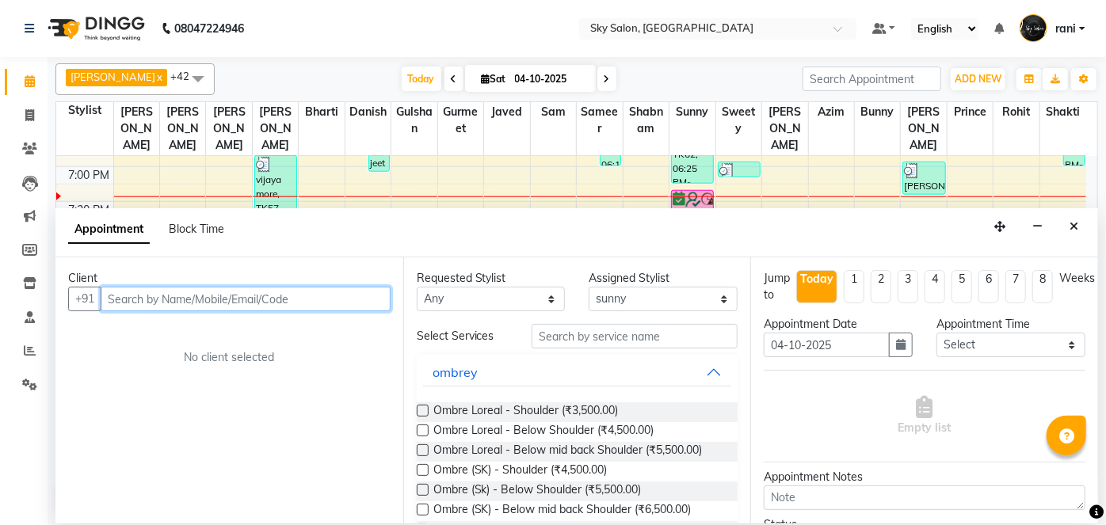
click at [338, 304] on input "text" at bounding box center [246, 299] width 290 height 25
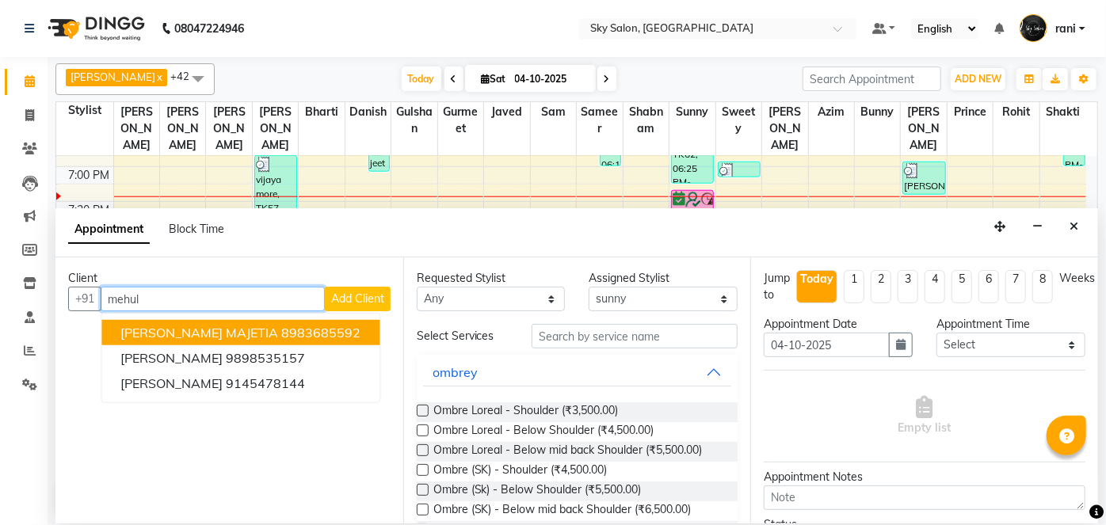
click at [289, 298] on input "mehul" at bounding box center [213, 299] width 224 height 25
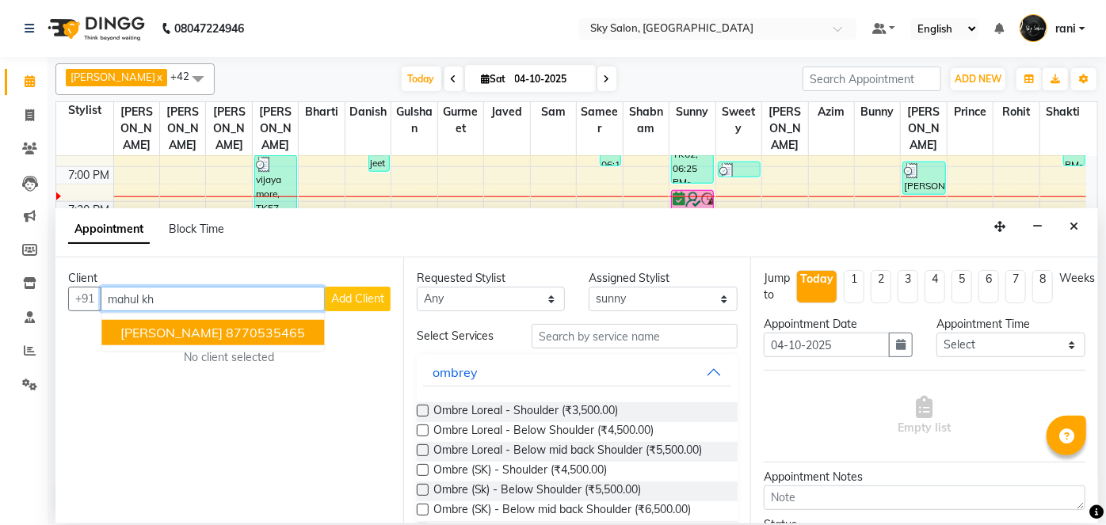
click at [223, 331] on span "[PERSON_NAME]" at bounding box center [171, 333] width 102 height 16
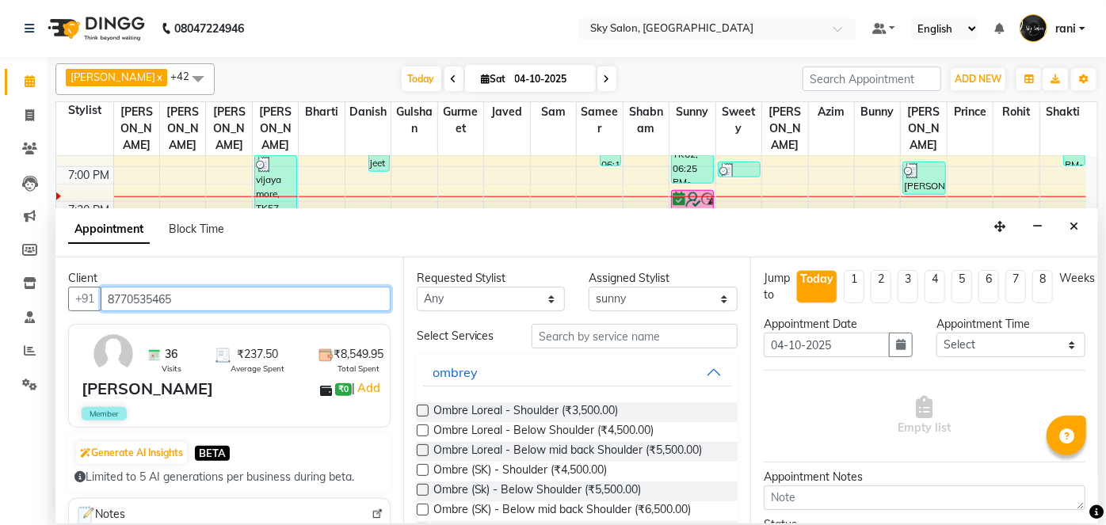
type input "8770535465"
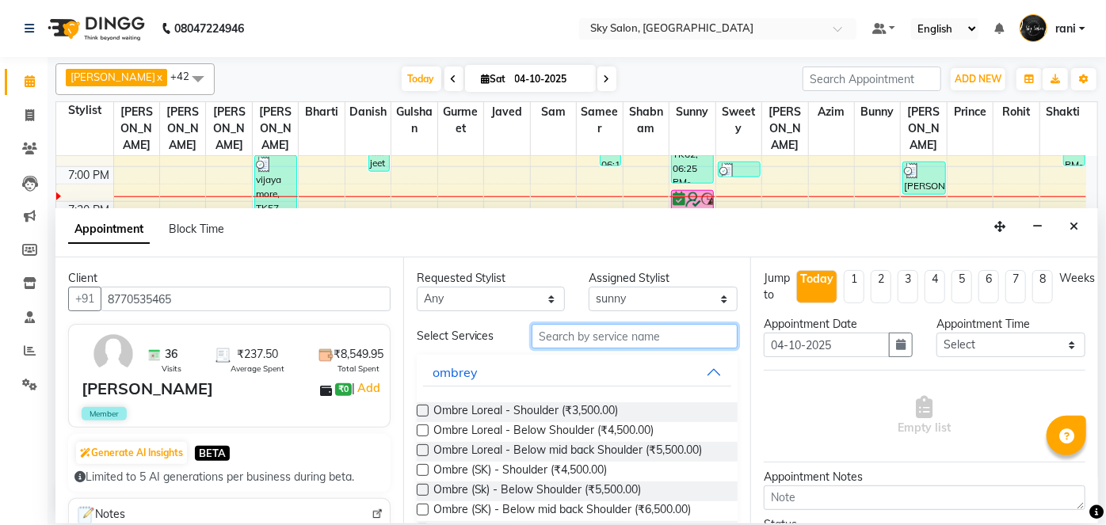
click at [563, 334] on input "text" at bounding box center [635, 336] width 206 height 25
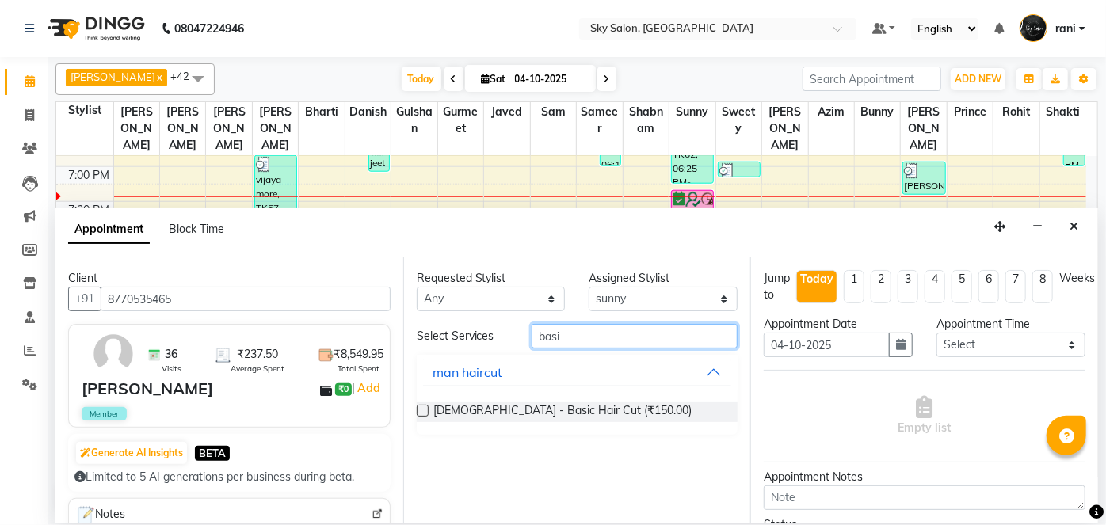
type input "basi"
click at [425, 406] on label at bounding box center [423, 411] width 12 height 12
click at [425, 407] on input "checkbox" at bounding box center [422, 412] width 10 height 10
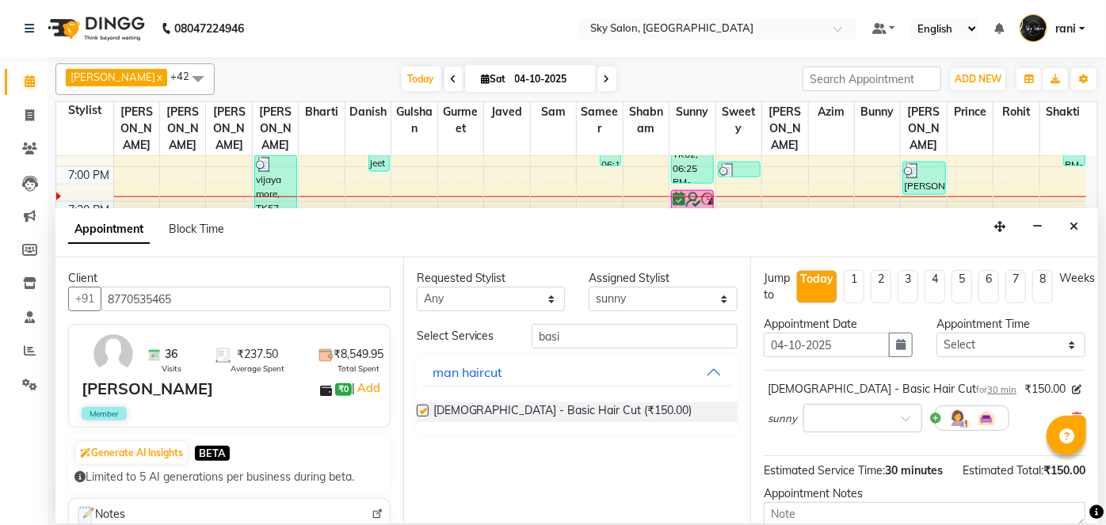
checkbox input "false"
click at [980, 342] on select "Select 07:00 AM 07:30 AM 08:00 AM 08:30 AM 09:00 AM 09:30 AM 10:00 AM 10:30 AM …" at bounding box center [1011, 345] width 149 height 25
select select "1260"
click at [937, 333] on select "Select 07:00 AM 07:30 AM 08:00 AM 08:30 AM 09:00 AM 09:30 AM 10:00 AM 10:30 AM …" at bounding box center [1011, 345] width 149 height 25
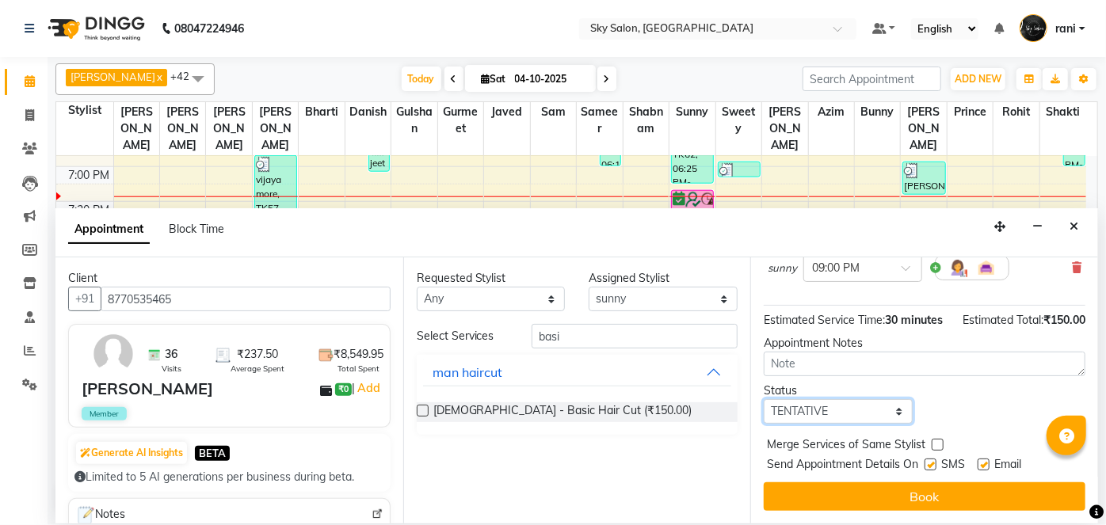
click at [860, 414] on select "Select TENTATIVE CONFIRM CHECK-IN UPCOMING" at bounding box center [838, 411] width 149 height 25
select select "confirm booking"
click at [764, 399] on select "Select TENTATIVE CONFIRM CHECK-IN UPCOMING" at bounding box center [838, 411] width 149 height 25
click at [929, 459] on label at bounding box center [931, 465] width 12 height 12
click at [929, 461] on input "checkbox" at bounding box center [930, 466] width 10 height 10
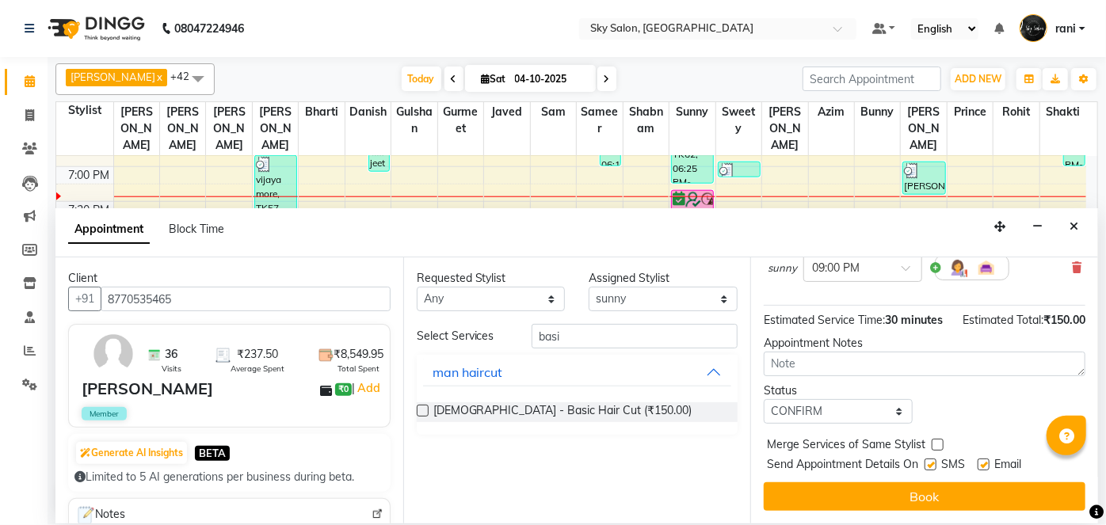
checkbox input "false"
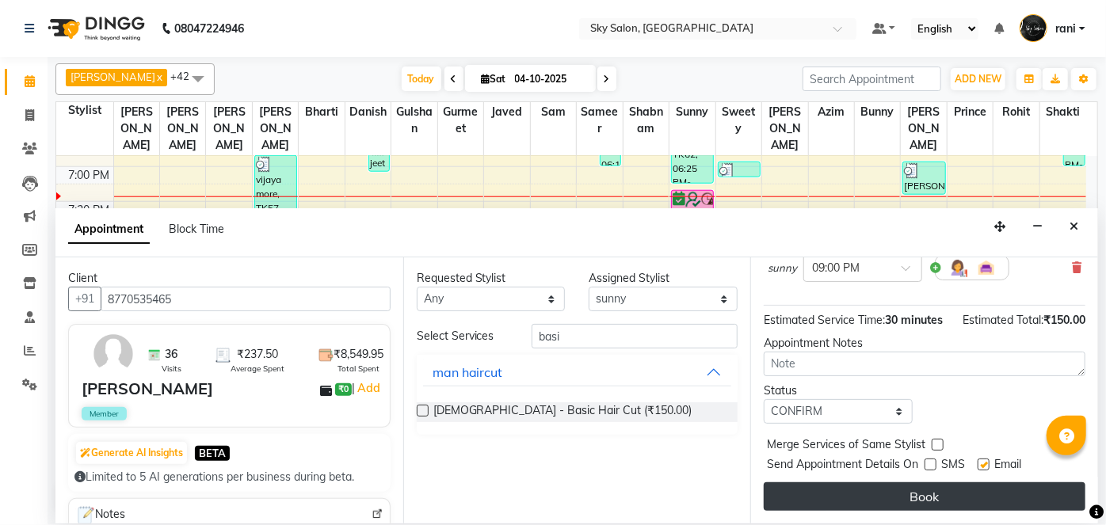
click at [916, 490] on button "Book" at bounding box center [925, 497] width 322 height 29
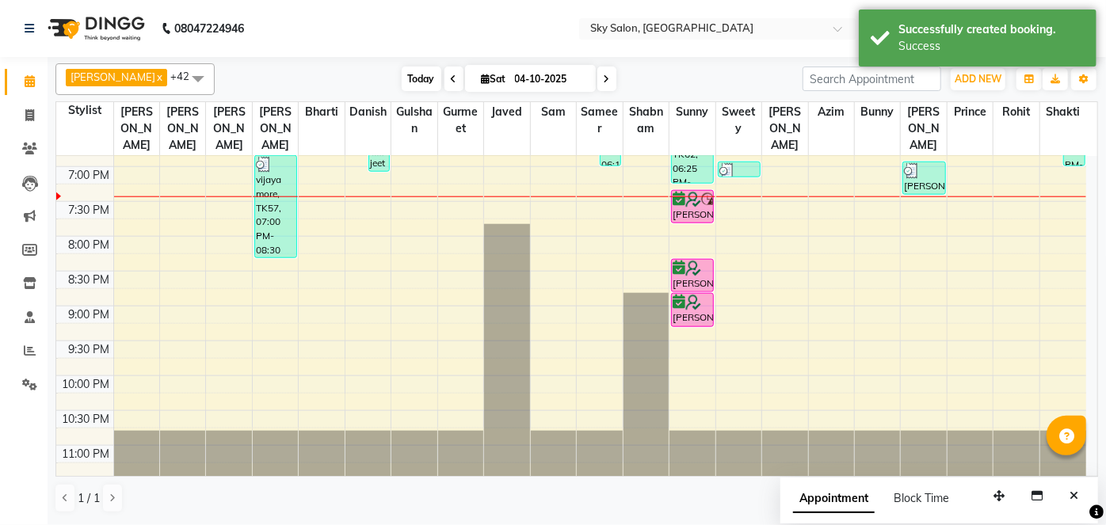
click at [403, 71] on span "Today" at bounding box center [422, 79] width 40 height 25
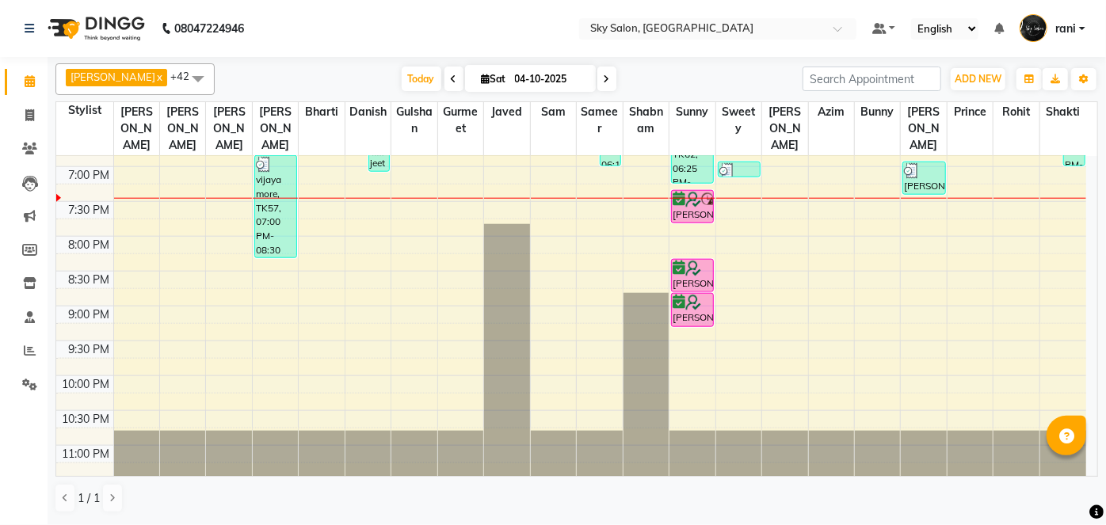
drag, startPoint x: 1003, startPoint y: 490, endPoint x: 987, endPoint y: 555, distance: 66.9
click at [987, 525] on html "08047224946 Select Location × Sky Salon, Khopoli Default Panel My Panel English…" at bounding box center [553, 262] width 1106 height 525
click at [402, 84] on span "Today" at bounding box center [422, 79] width 40 height 25
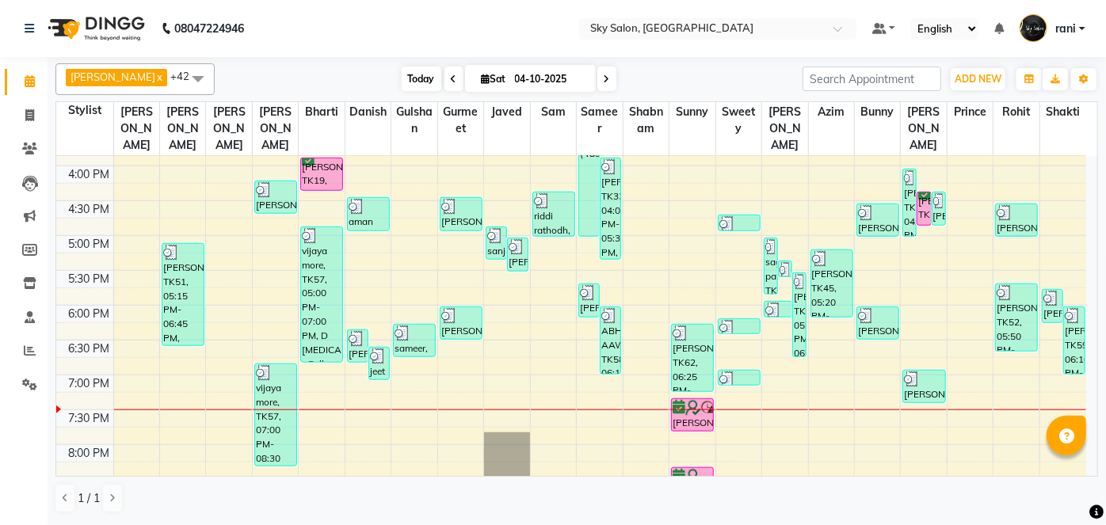
scroll to position [685, 0]
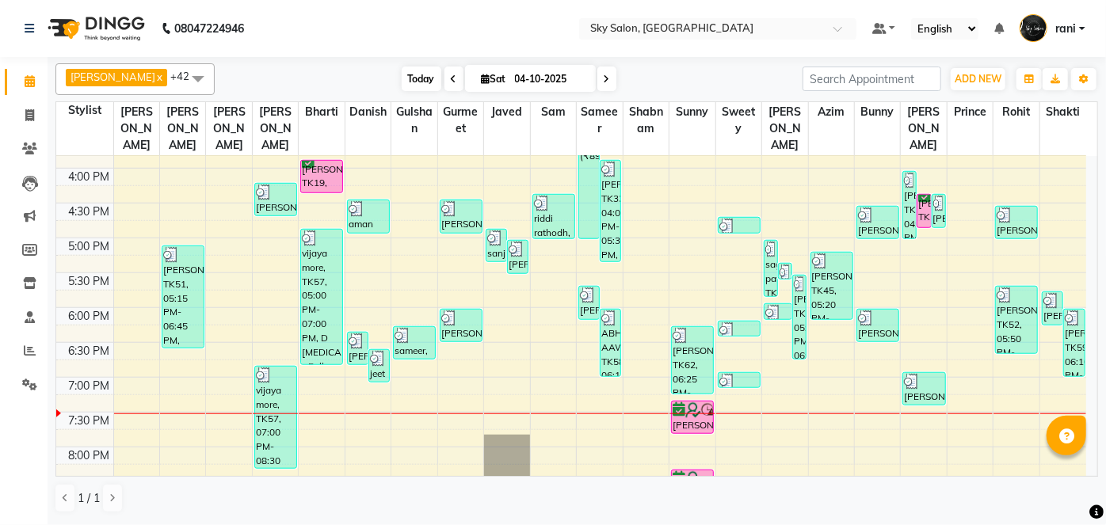
click at [402, 72] on span "Today" at bounding box center [422, 79] width 40 height 25
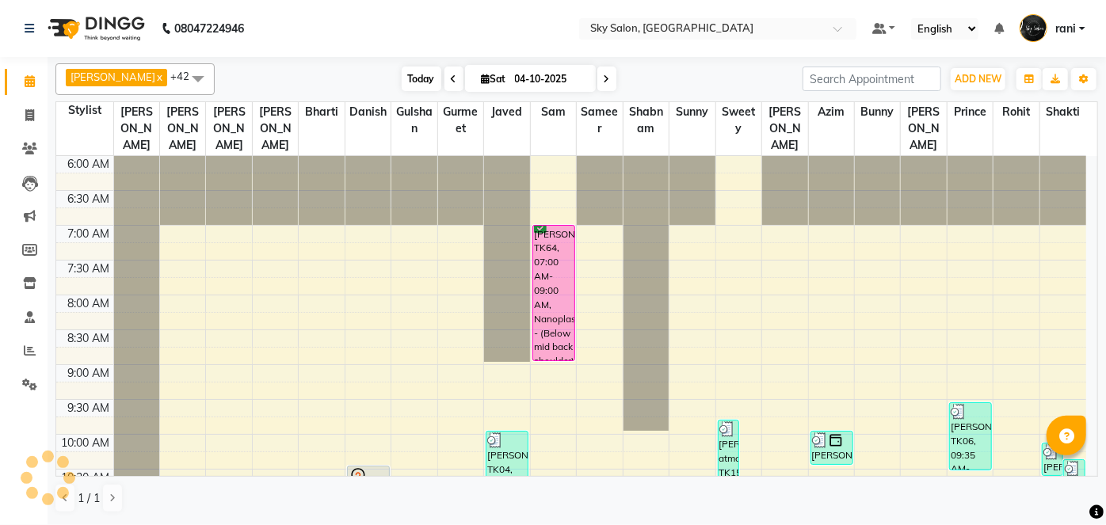
scroll to position [895, 0]
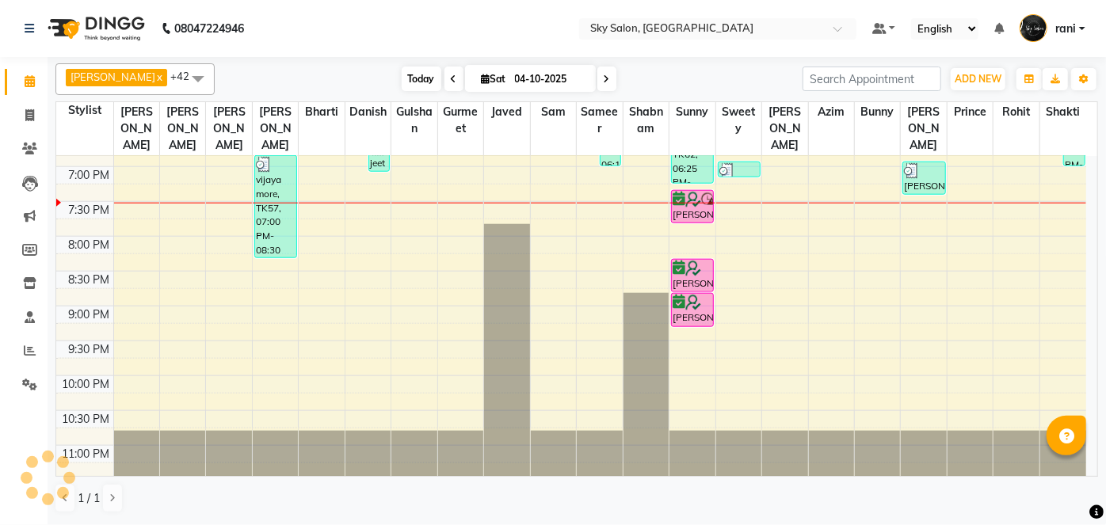
click at [402, 72] on span "Today" at bounding box center [422, 79] width 40 height 25
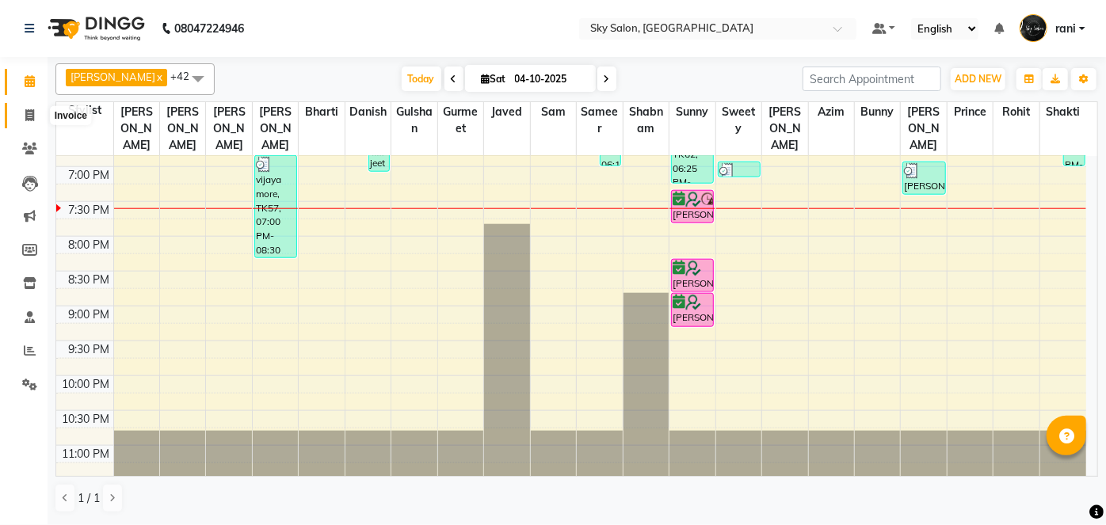
click at [25, 114] on icon at bounding box center [29, 115] width 9 height 12
select select "service"
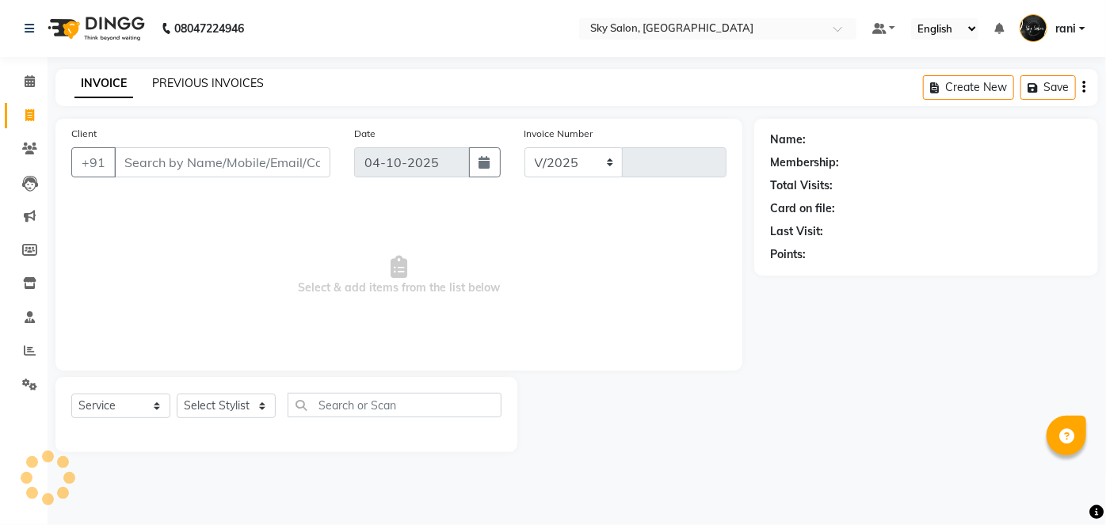
select select "3537"
type input "15086"
click at [238, 84] on link "PREVIOUS INVOICES" at bounding box center [208, 83] width 112 height 14
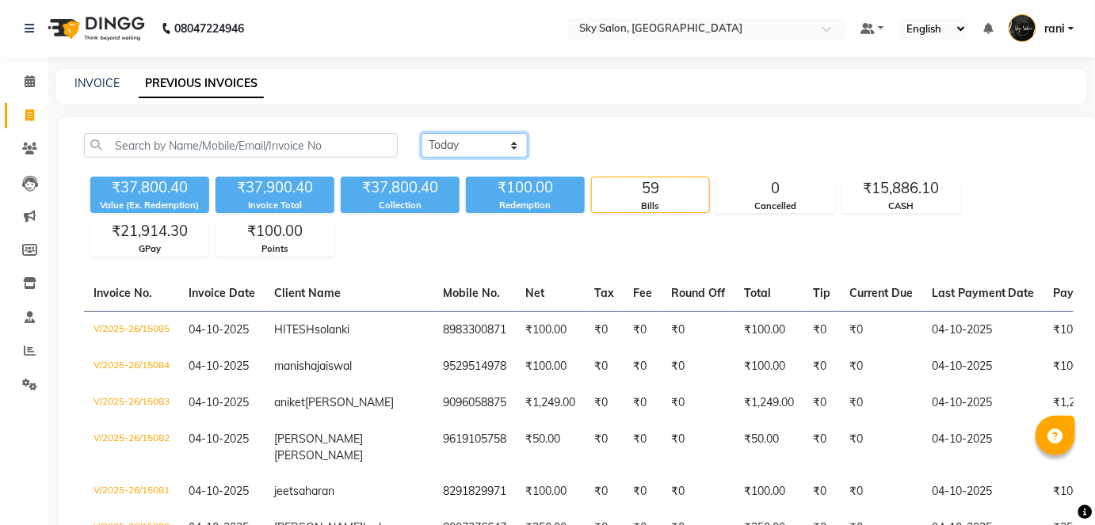
click at [501, 146] on select "[DATE] [DATE] Custom Range" at bounding box center [475, 145] width 106 height 25
click at [612, 144] on div "[DATE] [DATE] Custom Range" at bounding box center [748, 145] width 652 height 25
click at [29, 71] on link "Calendar" at bounding box center [24, 82] width 38 height 26
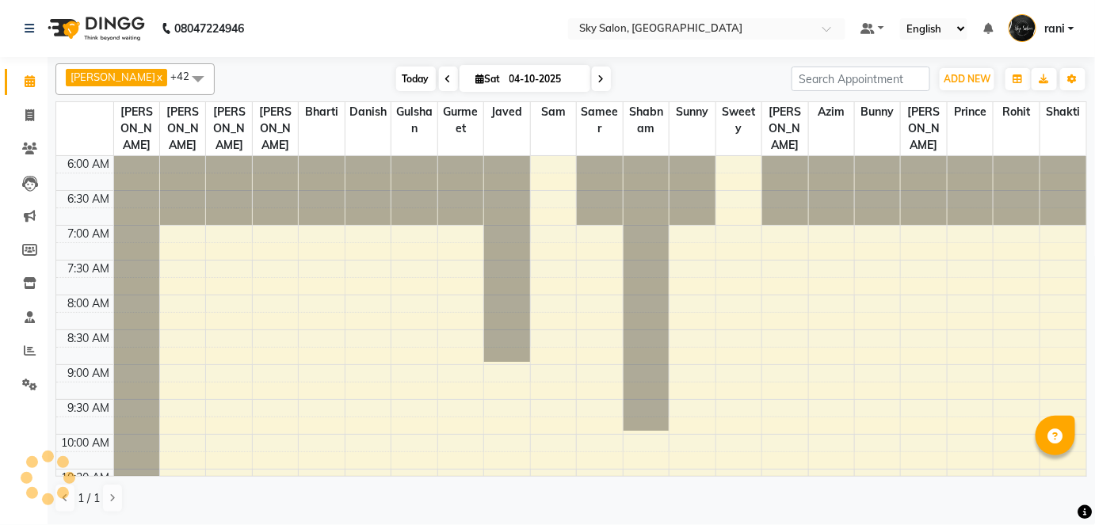
click at [396, 82] on span "Today" at bounding box center [416, 79] width 40 height 25
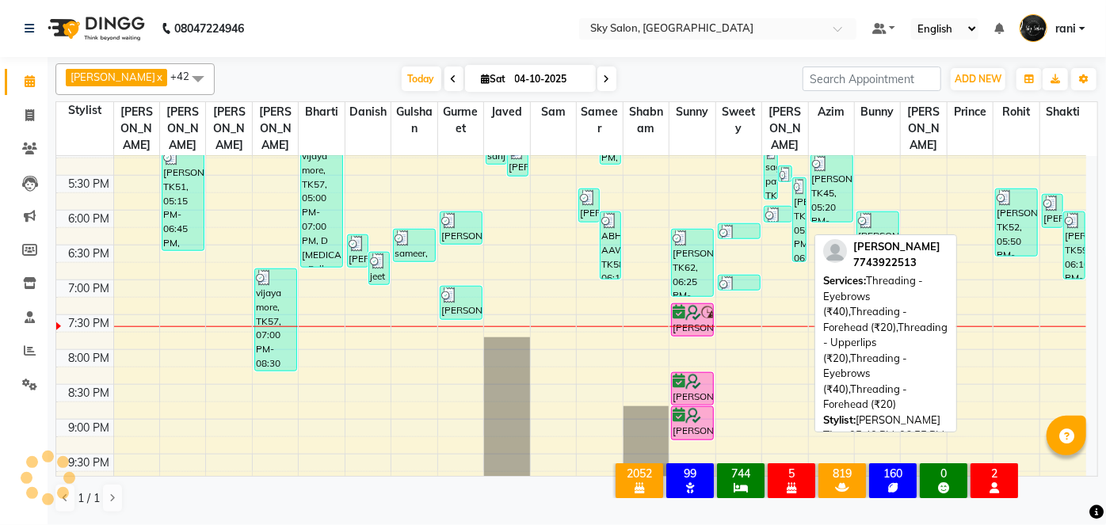
scroll to position [791, 0]
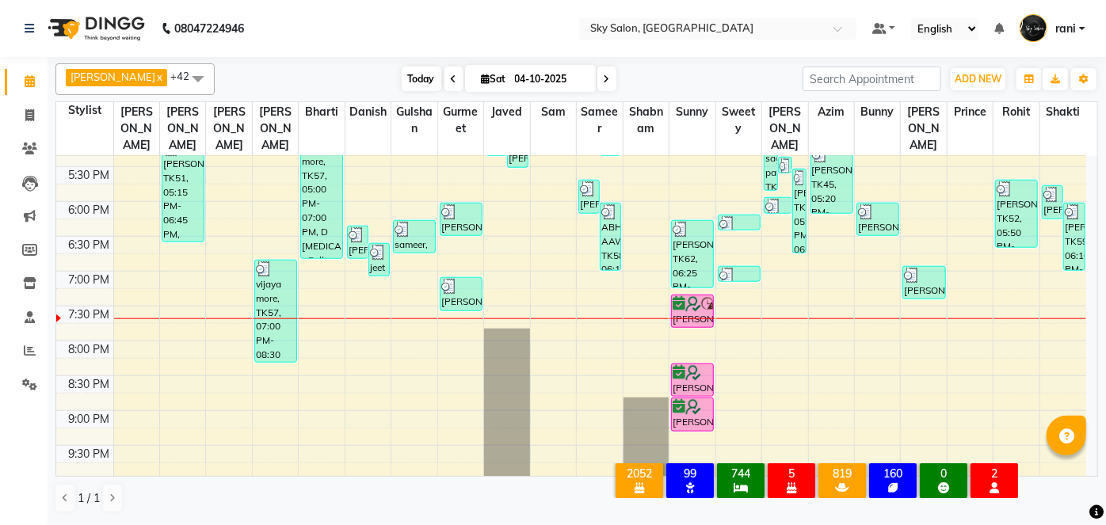
click at [402, 74] on span "Today" at bounding box center [422, 79] width 40 height 25
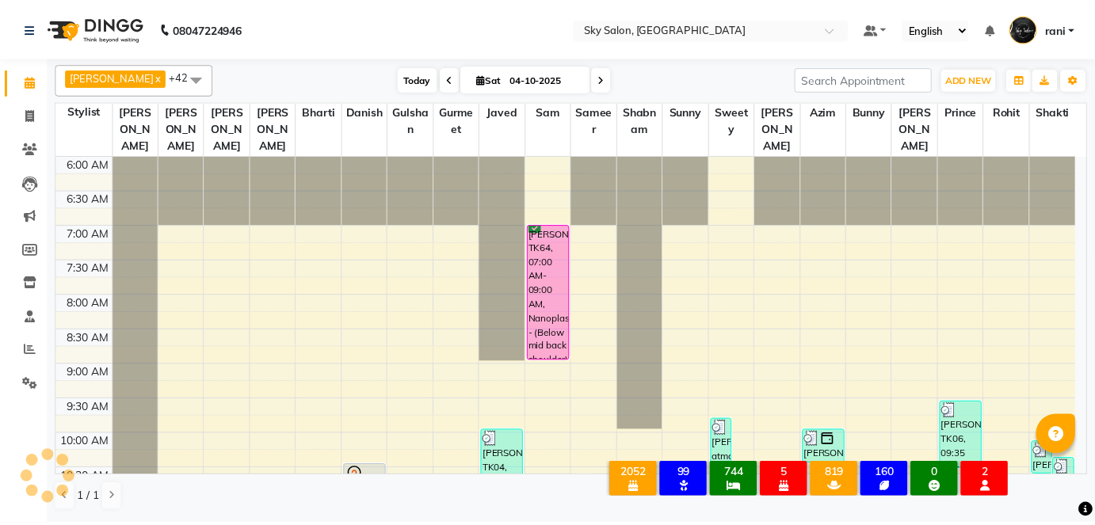
scroll to position [895, 0]
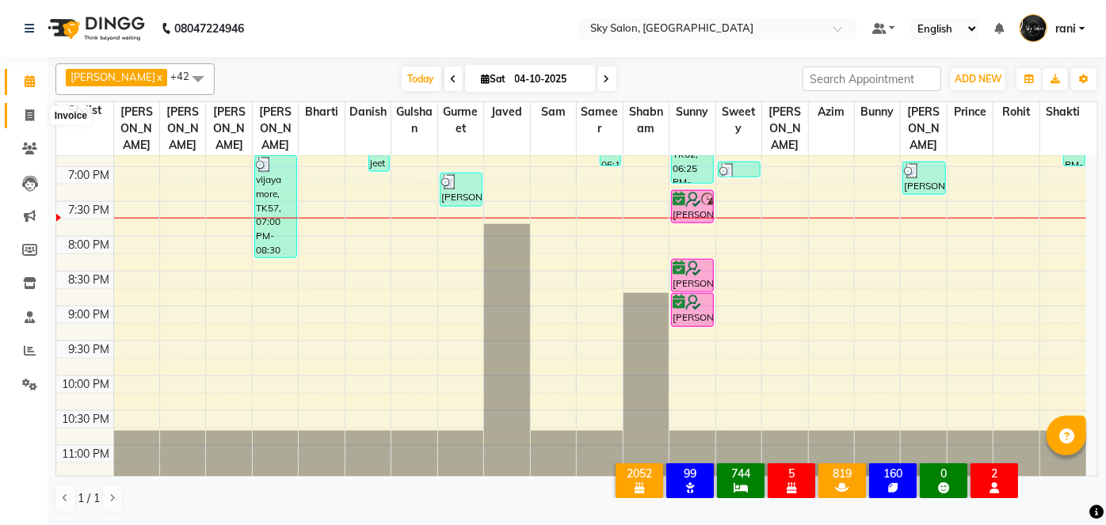
click at [24, 113] on span at bounding box center [30, 116] width 28 height 18
select select "service"
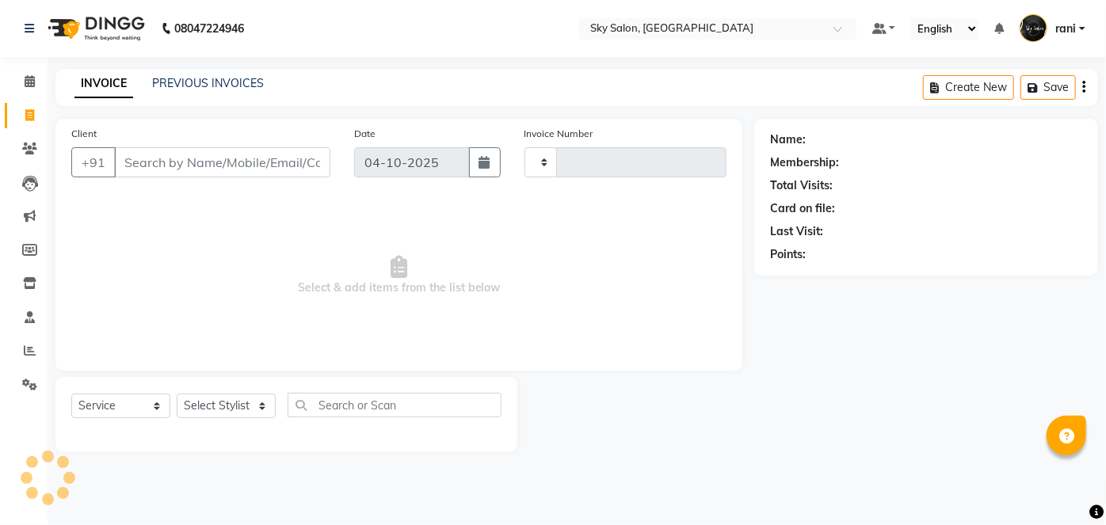
type input "15086"
select select "3537"
click at [175, 88] on link "PREVIOUS INVOICES" at bounding box center [208, 83] width 112 height 14
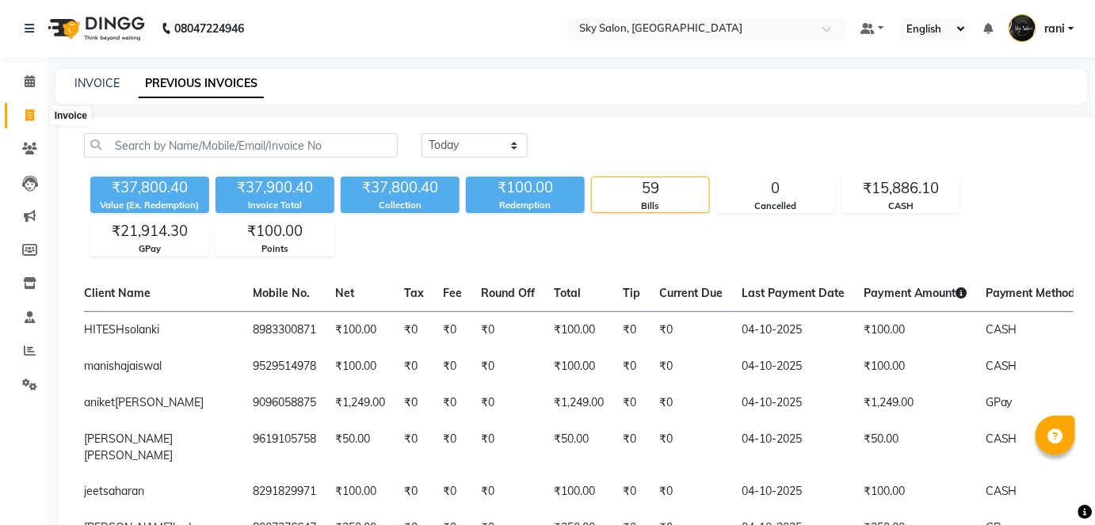
click at [37, 112] on span at bounding box center [30, 116] width 28 height 18
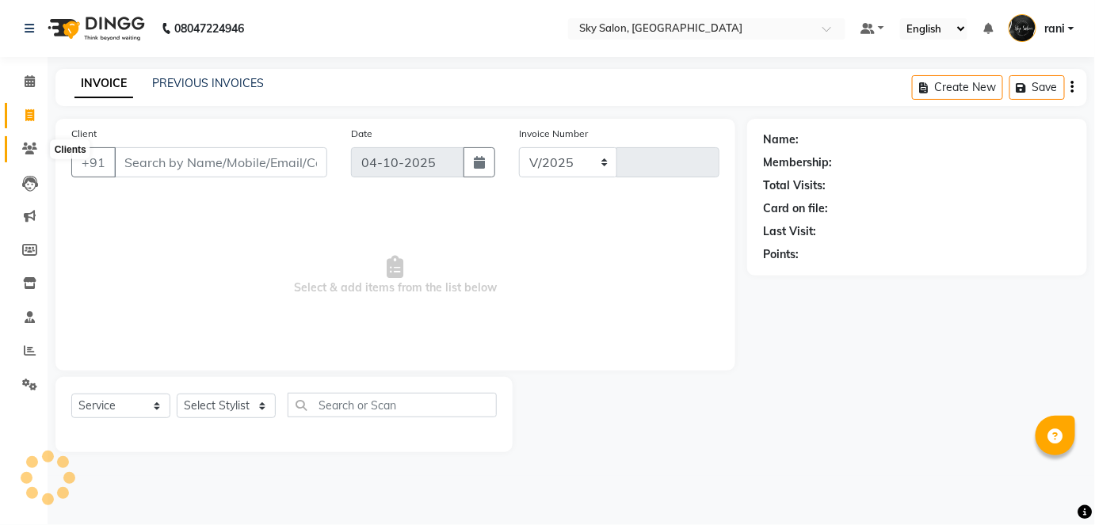
click at [32, 146] on icon at bounding box center [29, 149] width 15 height 12
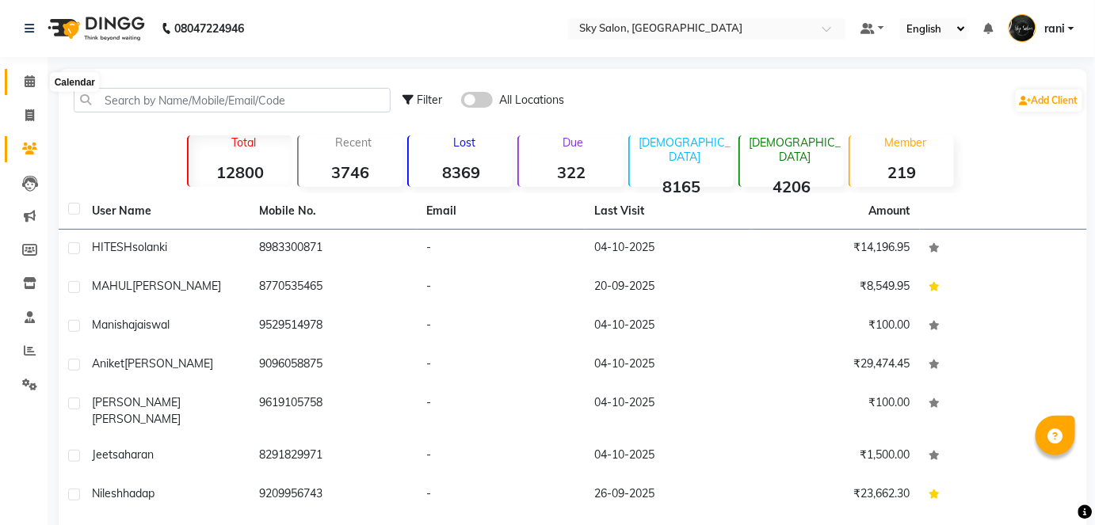
click at [23, 75] on span at bounding box center [30, 82] width 28 height 18
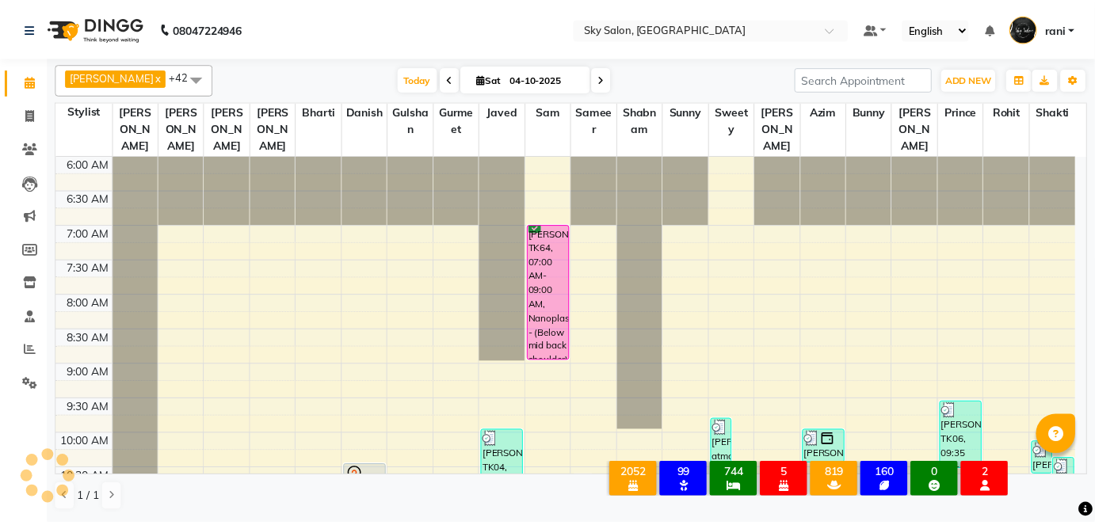
scroll to position [872, 0]
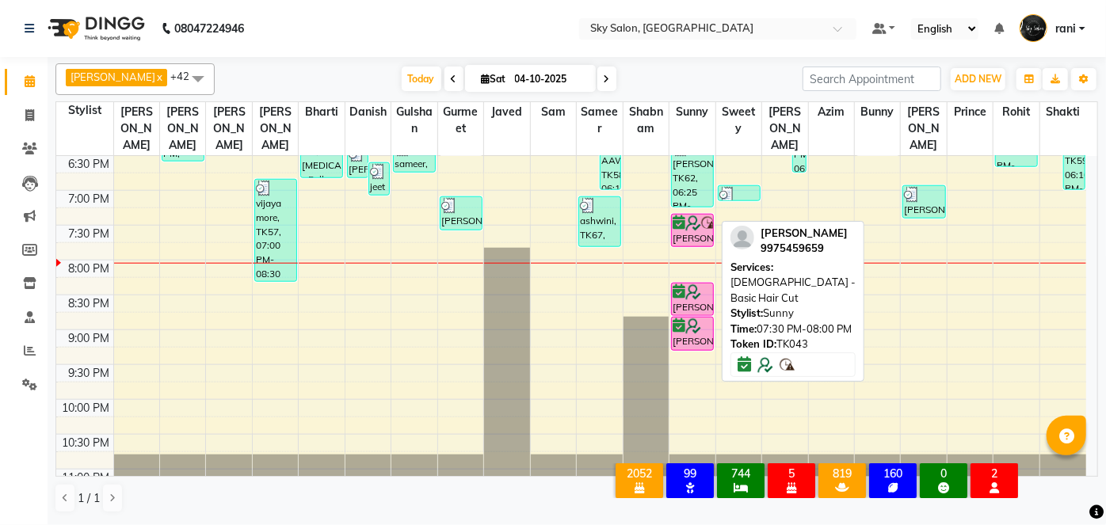
click at [695, 215] on div "[PERSON_NAME], TK43, 07:30 PM-08:00 PM, [DEMOGRAPHIC_DATA] - Basic Hair Cut" at bounding box center [692, 231] width 41 height 32
select select "6"
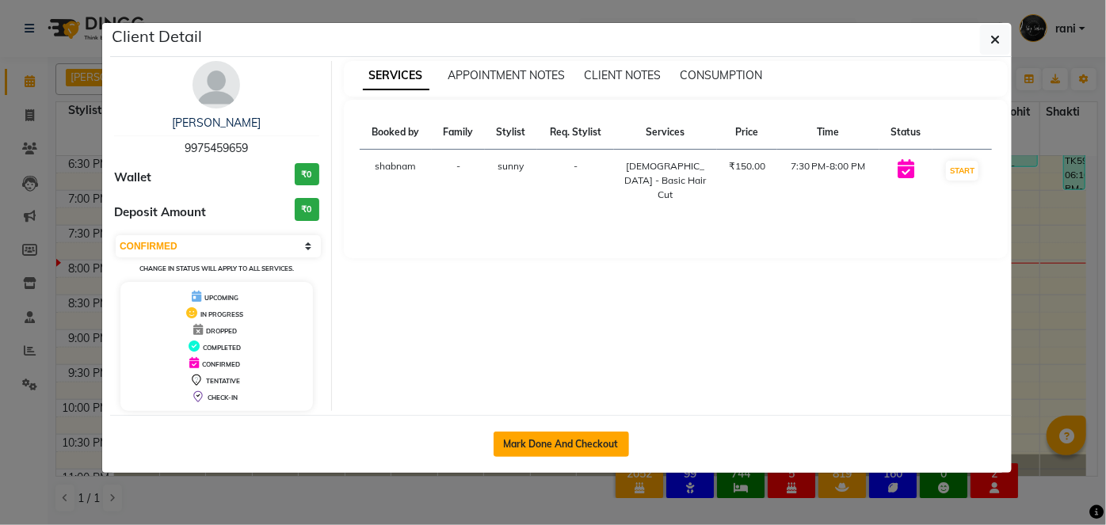
click at [566, 445] on button "Mark Done And Checkout" at bounding box center [561, 444] width 135 height 25
select select "service"
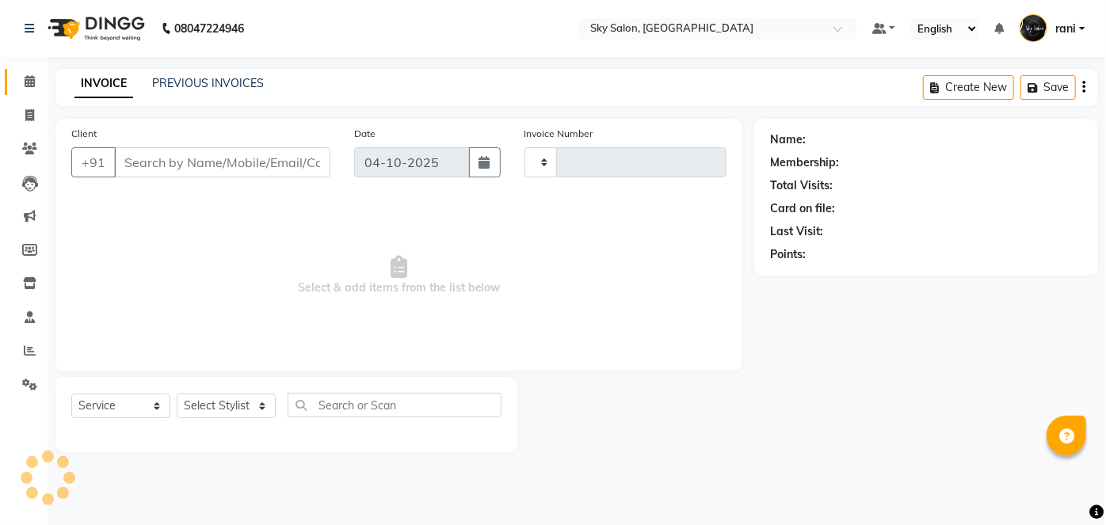
type input "15090"
select select "3537"
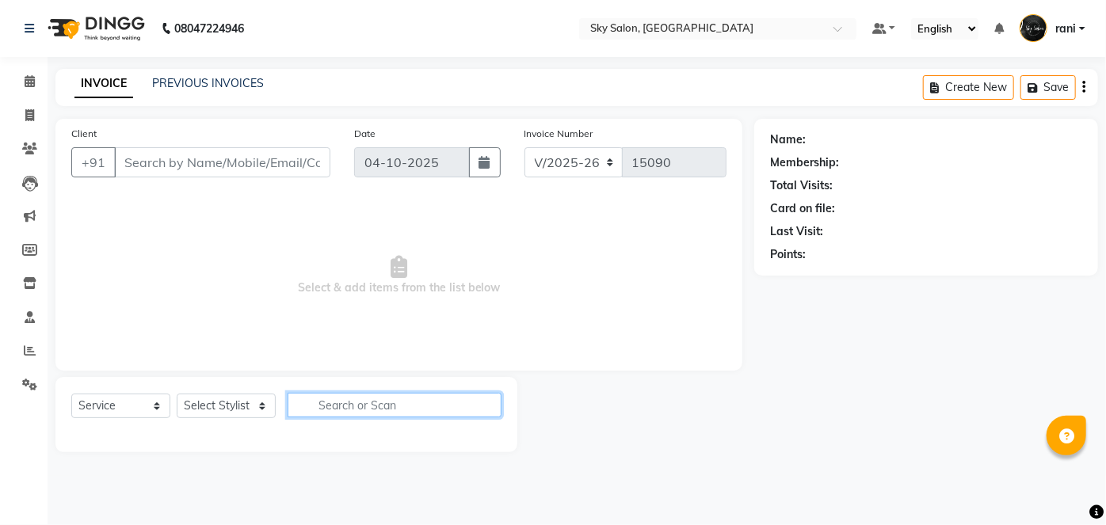
click at [425, 396] on input "text" at bounding box center [395, 405] width 214 height 25
type input "9975459659"
select select "43486"
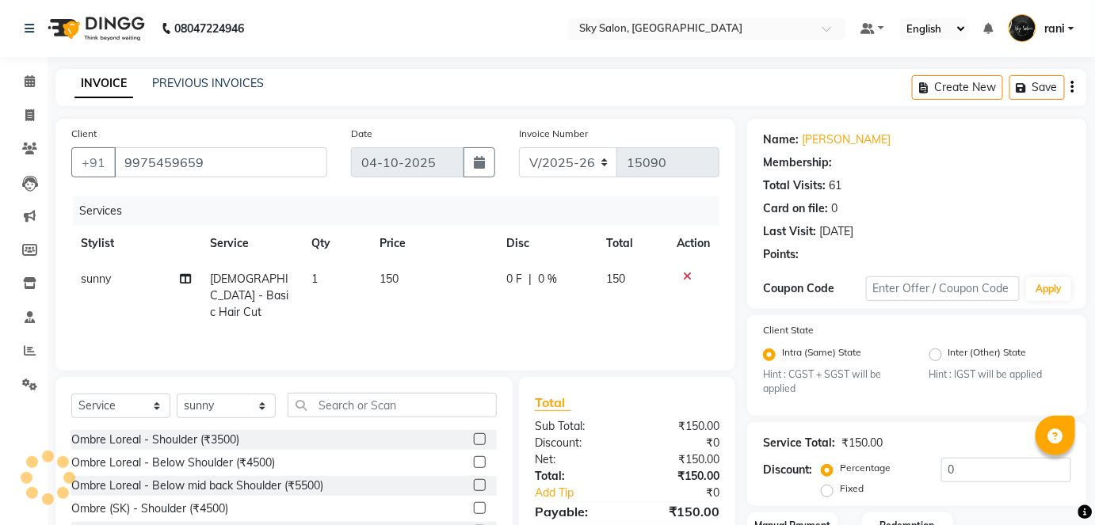
select select "1: Object"
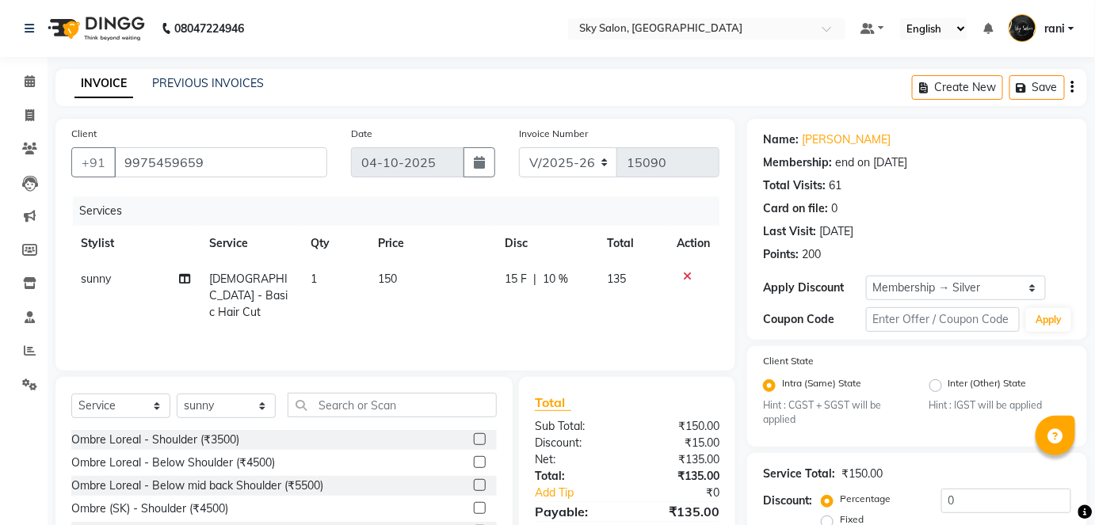
click at [252, 272] on span "[DEMOGRAPHIC_DATA] - Basic Hair Cut" at bounding box center [248, 296] width 78 height 48
type input "10"
select select "43486"
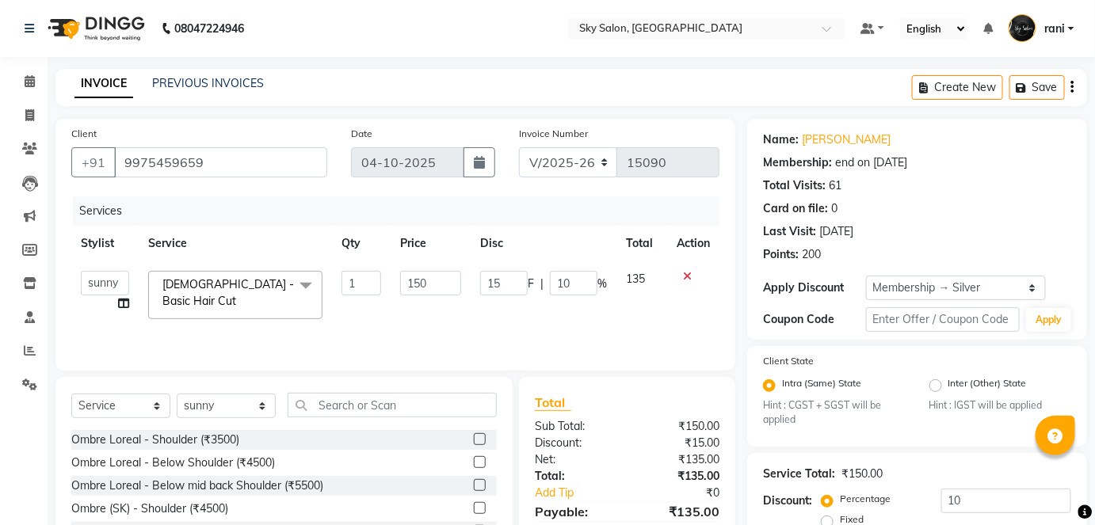
click at [247, 277] on span "[DEMOGRAPHIC_DATA] - Basic Hair Cut x" at bounding box center [227, 294] width 139 height 34
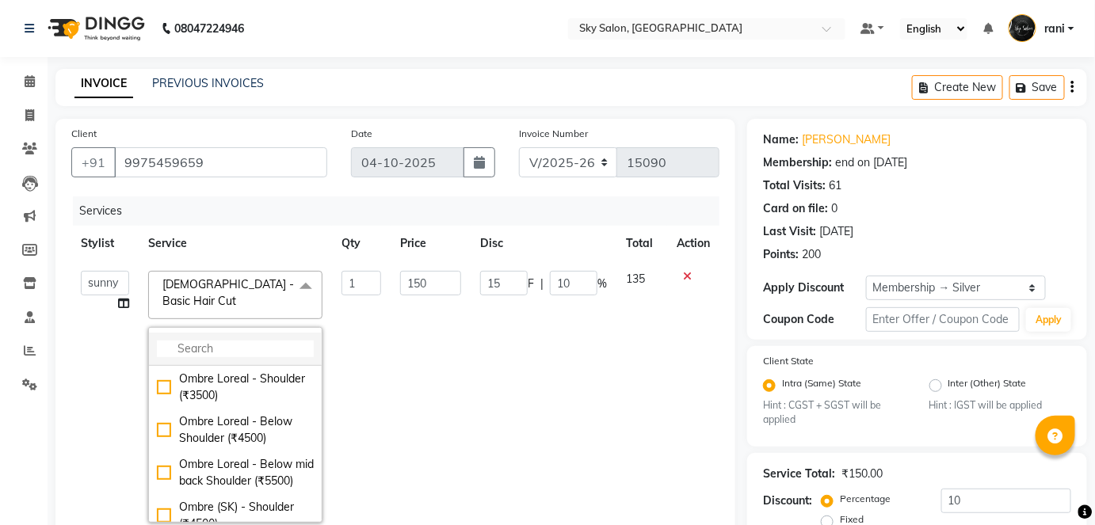
click at [229, 333] on li at bounding box center [235, 349] width 173 height 33
click at [219, 341] on input "multiselect-search" at bounding box center [235, 349] width 157 height 17
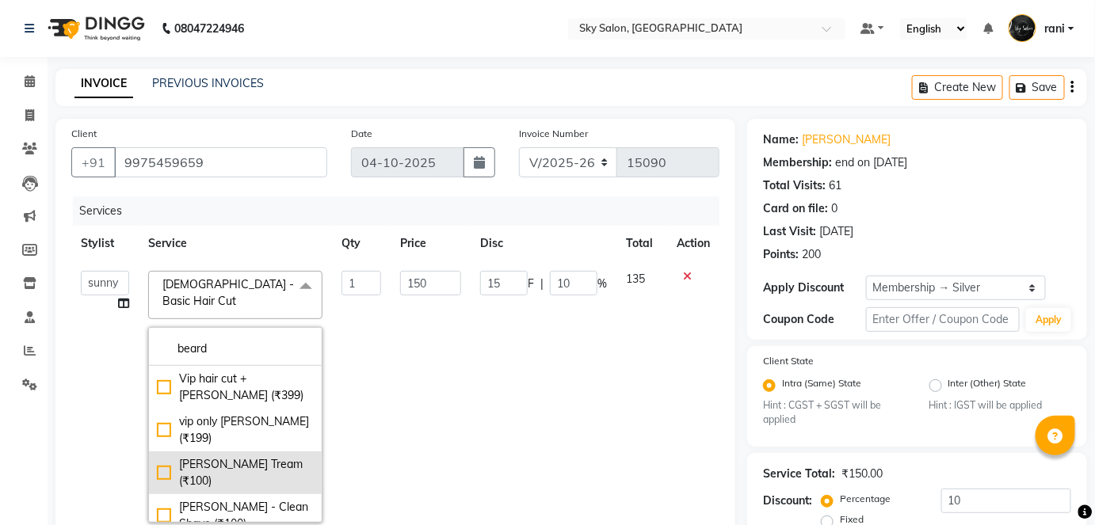
type input "beard"
click at [205, 456] on div "[PERSON_NAME] Tream (₹100)" at bounding box center [235, 472] width 157 height 33
checkbox input "true"
type input "100"
type input "10"
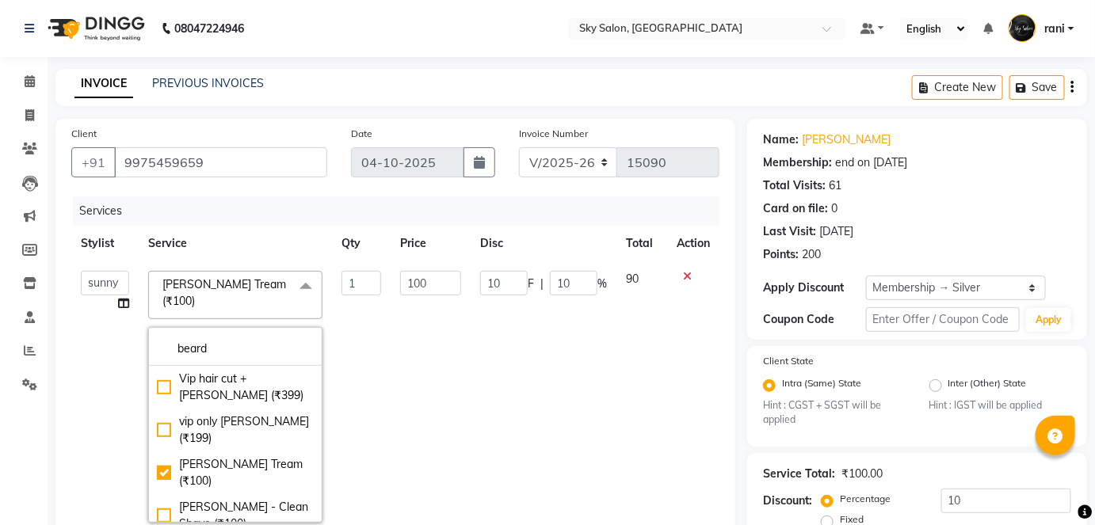
click at [425, 413] on td "100" at bounding box center [431, 396] width 80 height 271
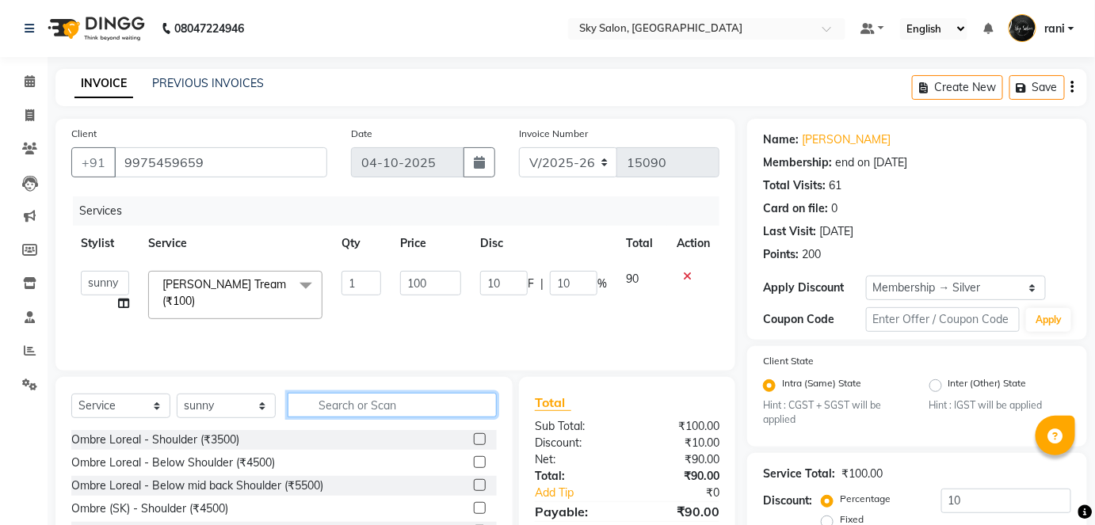
click at [391, 393] on input "text" at bounding box center [392, 405] width 209 height 25
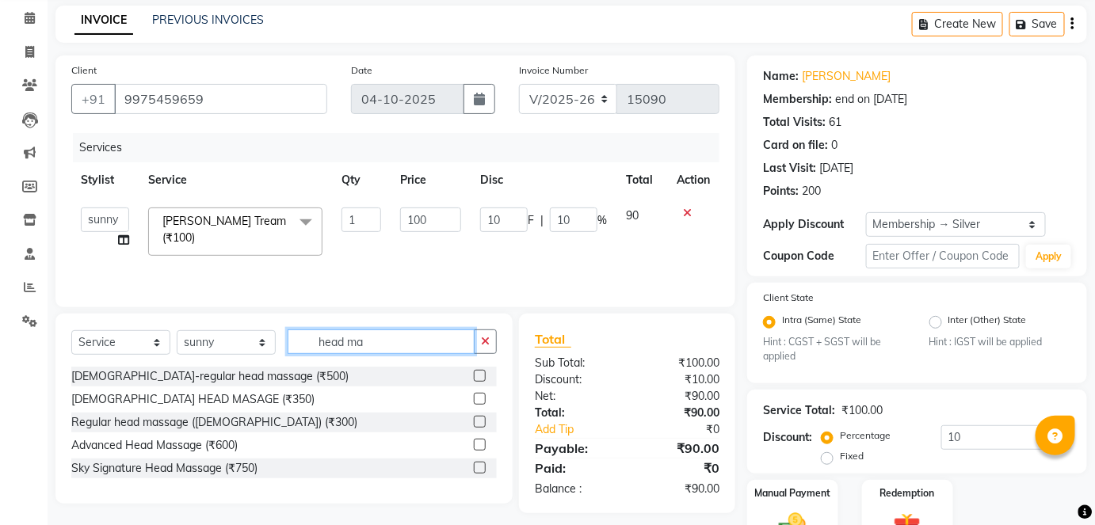
type input "head ma"
click at [483, 418] on label at bounding box center [480, 422] width 12 height 12
click at [483, 418] on input "checkbox" at bounding box center [479, 423] width 10 height 10
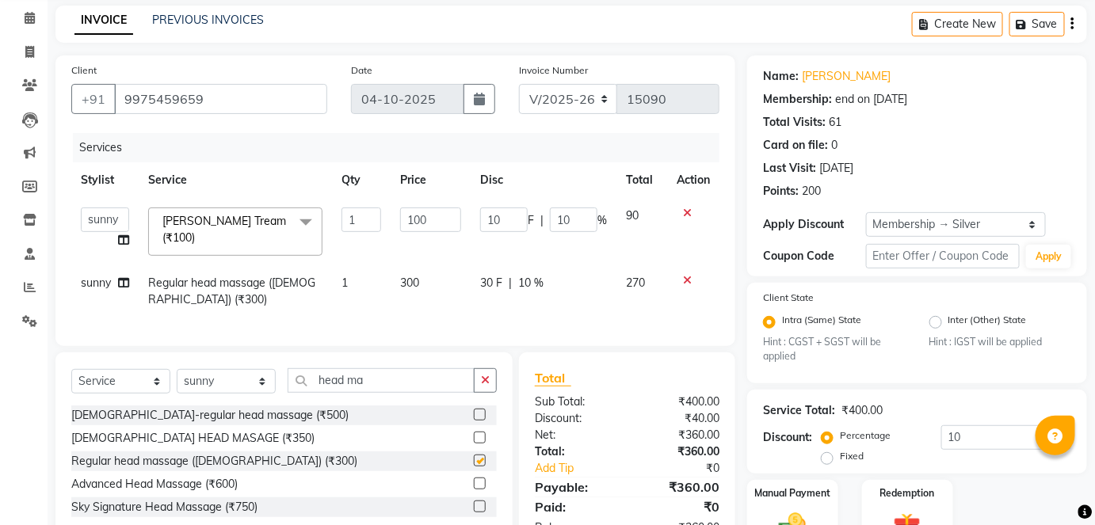
checkbox input "false"
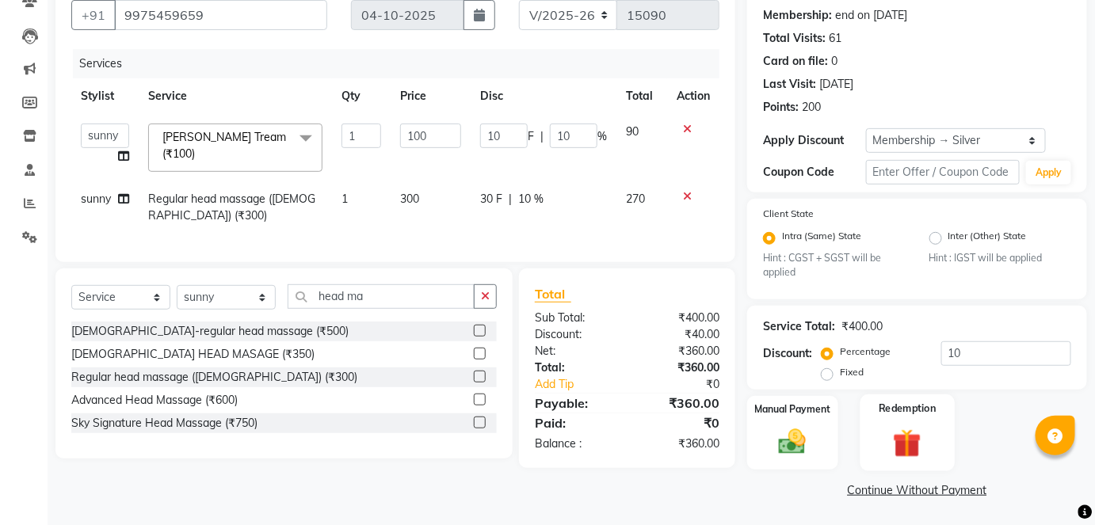
click at [890, 404] on label "Redemption" at bounding box center [907, 409] width 57 height 15
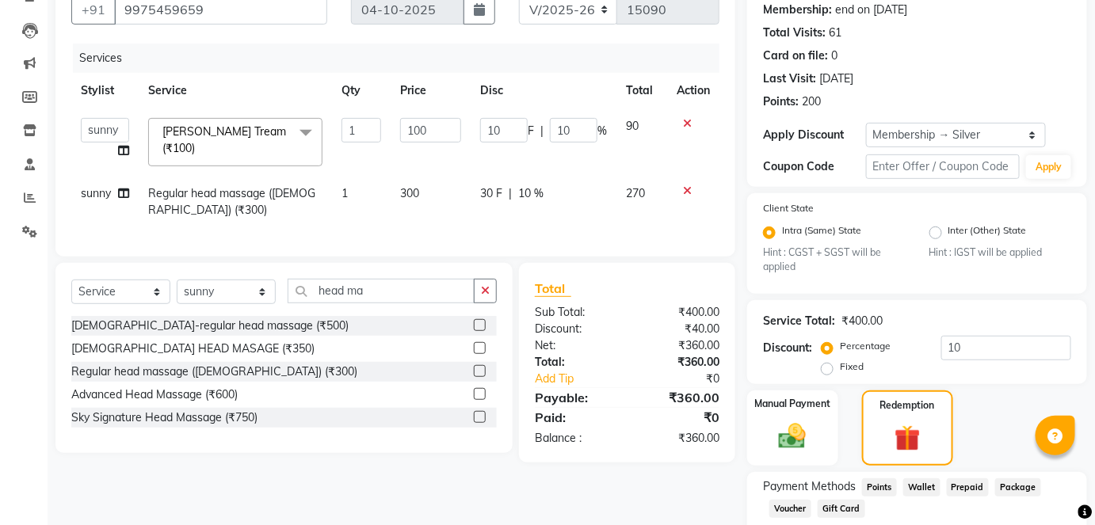
click at [874, 479] on span "Points" at bounding box center [879, 488] width 35 height 18
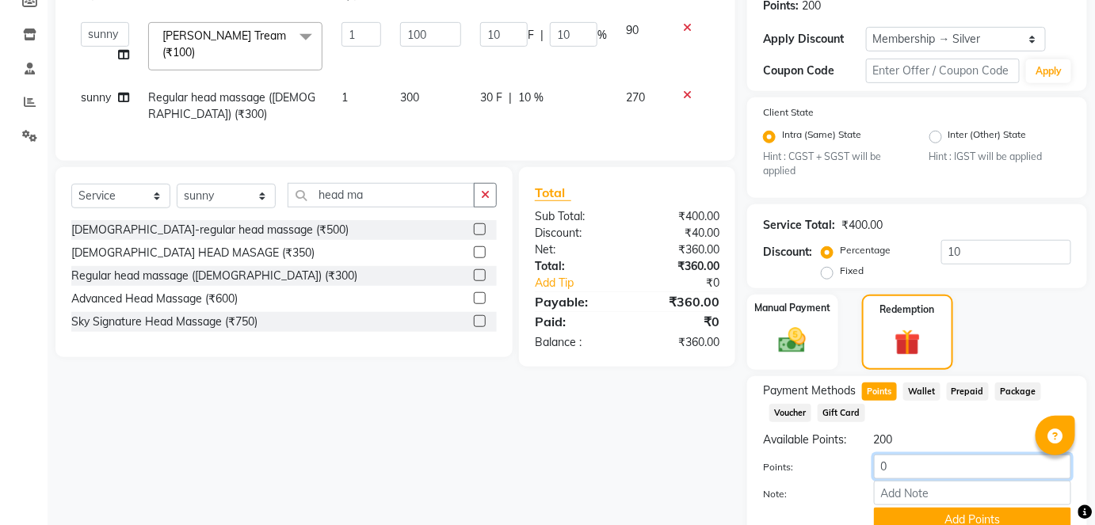
click at [882, 465] on input "0" at bounding box center [972, 467] width 197 height 25
click at [956, 461] on input "200" at bounding box center [972, 467] width 197 height 25
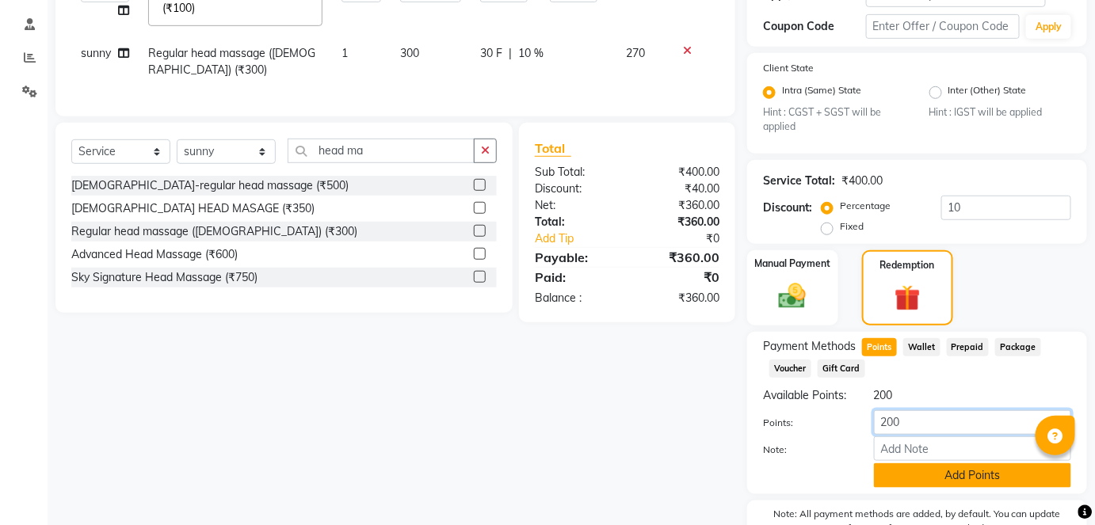
type input "200"
click at [929, 480] on button "Add Points" at bounding box center [972, 475] width 197 height 25
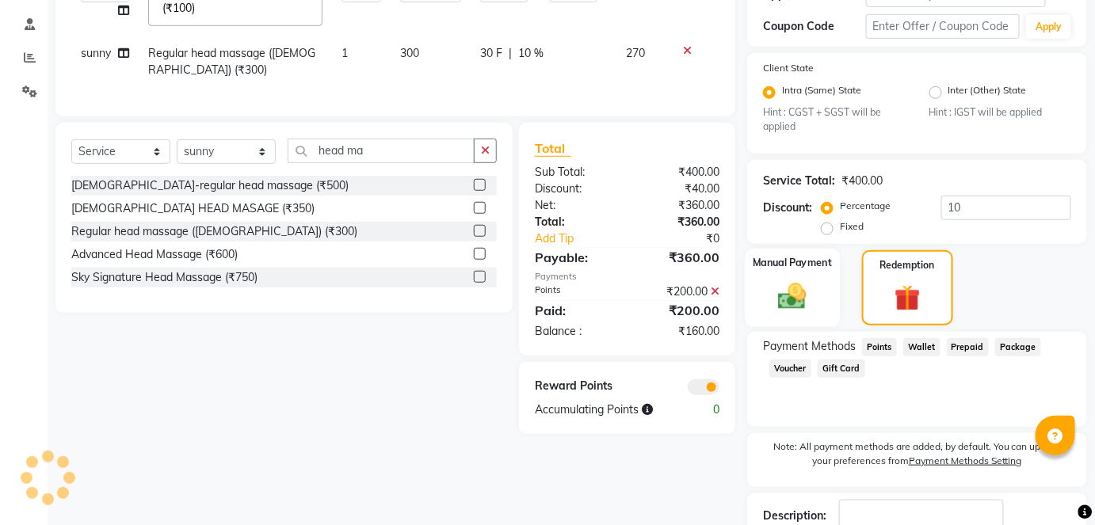
click at [803, 292] on img at bounding box center [792, 296] width 46 height 32
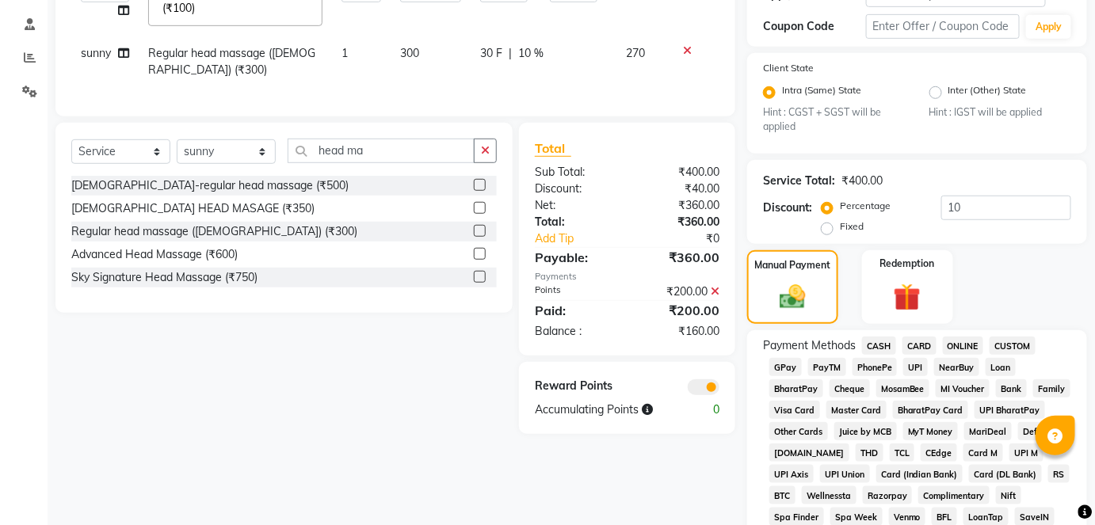
click at [785, 365] on span "GPay" at bounding box center [785, 367] width 32 height 18
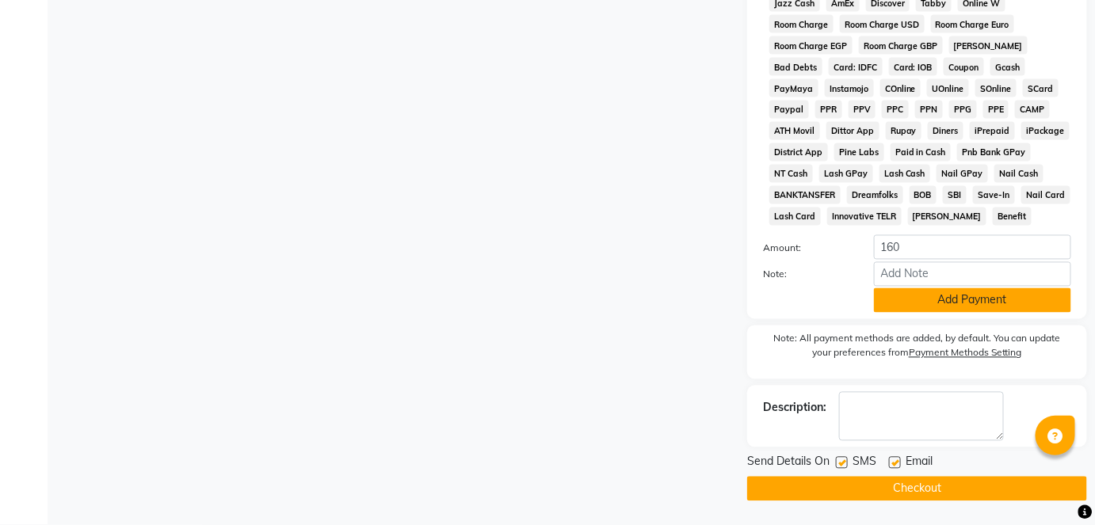
click at [920, 296] on button "Add Payment" at bounding box center [972, 300] width 197 height 25
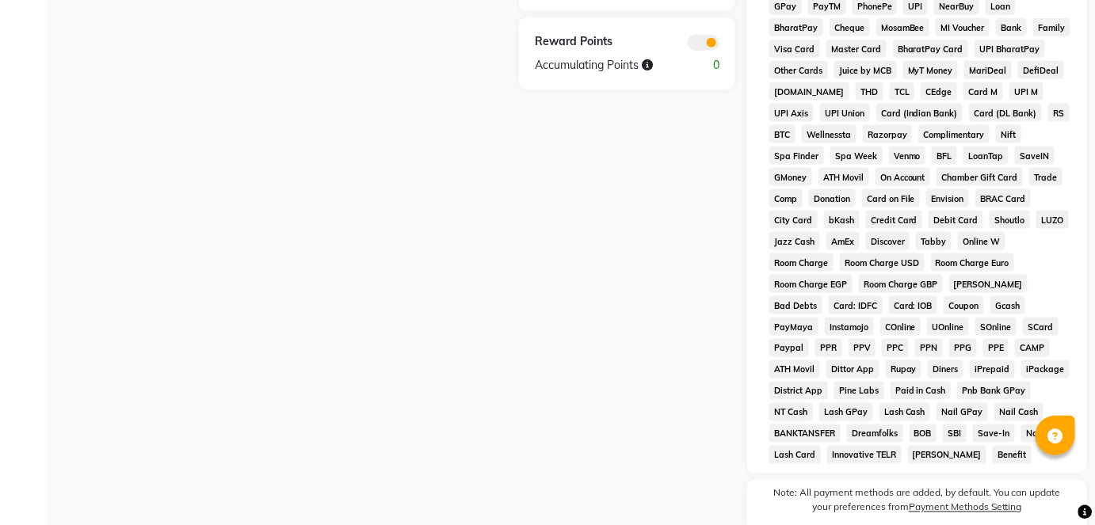
scroll to position [811, 0]
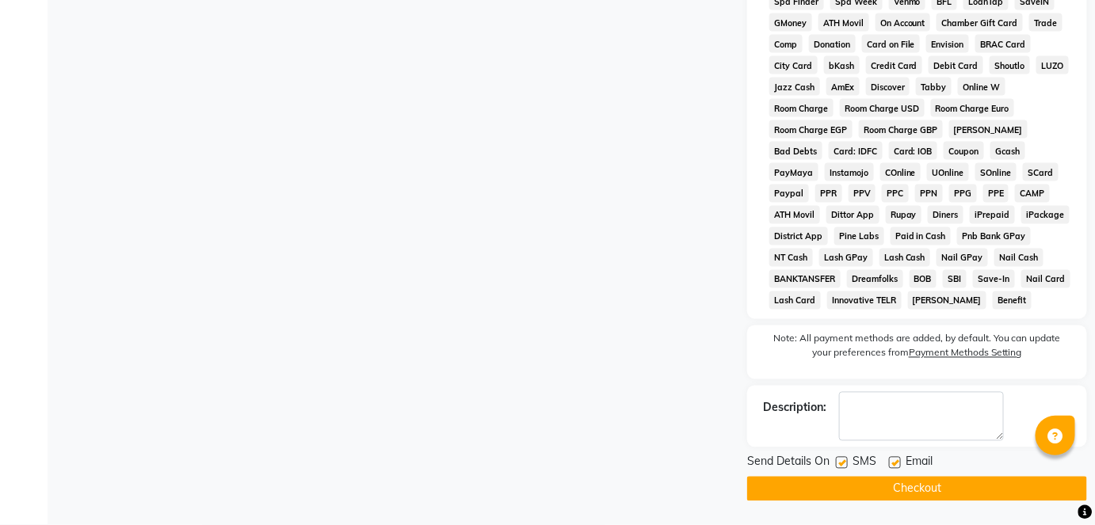
click at [844, 460] on label at bounding box center [842, 463] width 12 height 12
click at [844, 460] on input "checkbox" at bounding box center [841, 464] width 10 height 10
checkbox input "false"
click at [875, 492] on button "Checkout" at bounding box center [917, 489] width 340 height 25
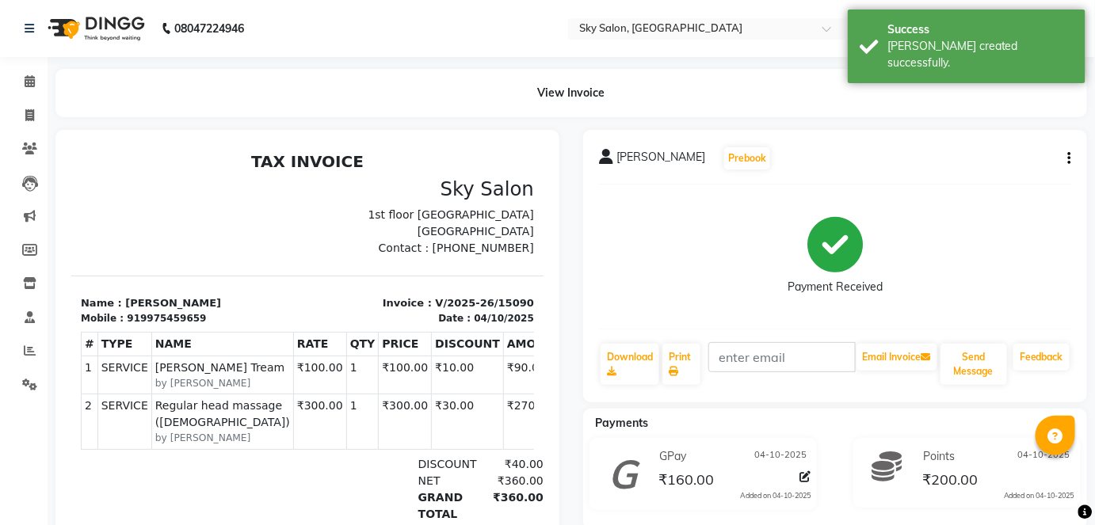
click at [1, 95] on li "Calendar" at bounding box center [24, 82] width 48 height 34
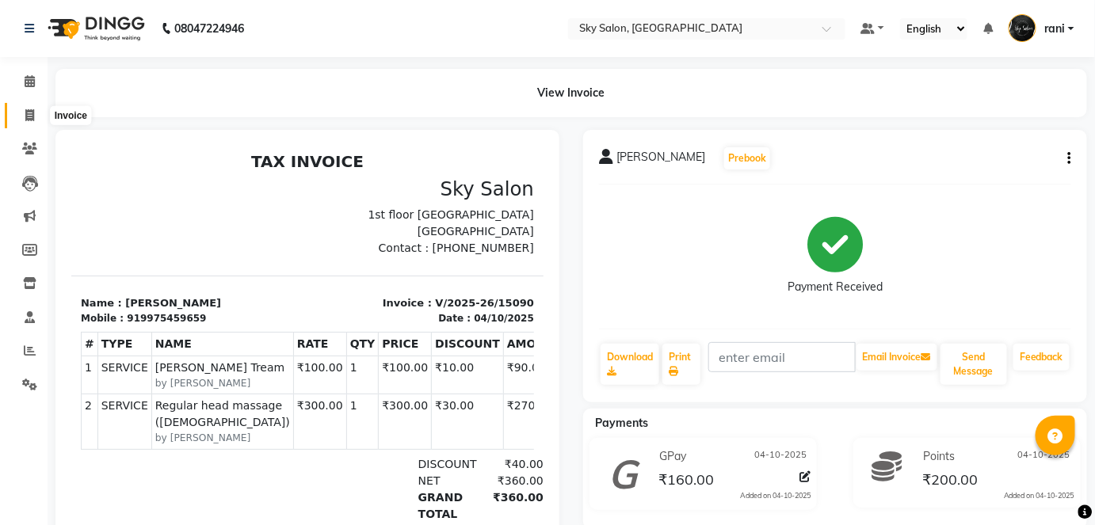
click at [36, 113] on span at bounding box center [30, 116] width 28 height 18
select select "service"
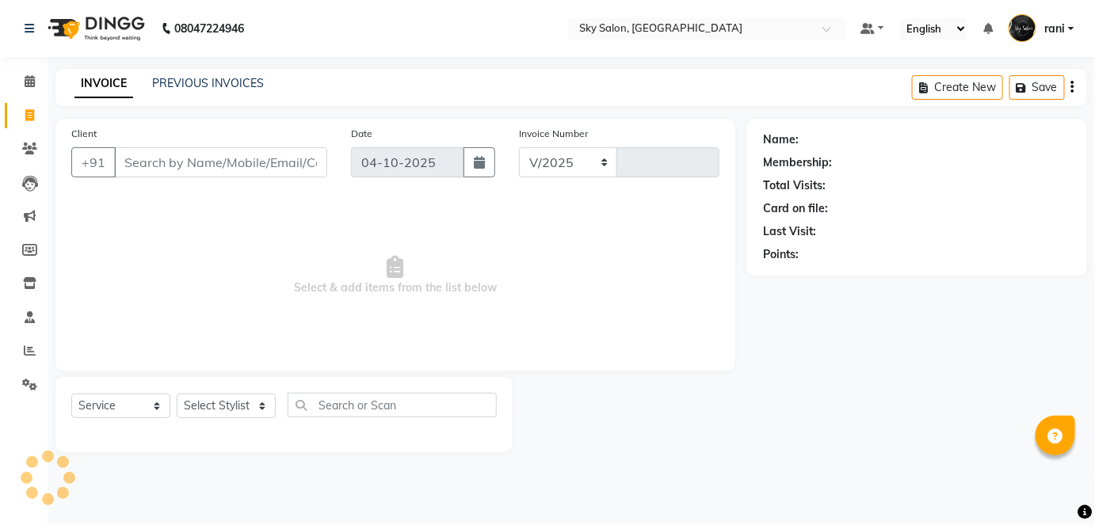
select select "3537"
type input "15091"
click at [166, 154] on input "Client" at bounding box center [222, 162] width 216 height 30
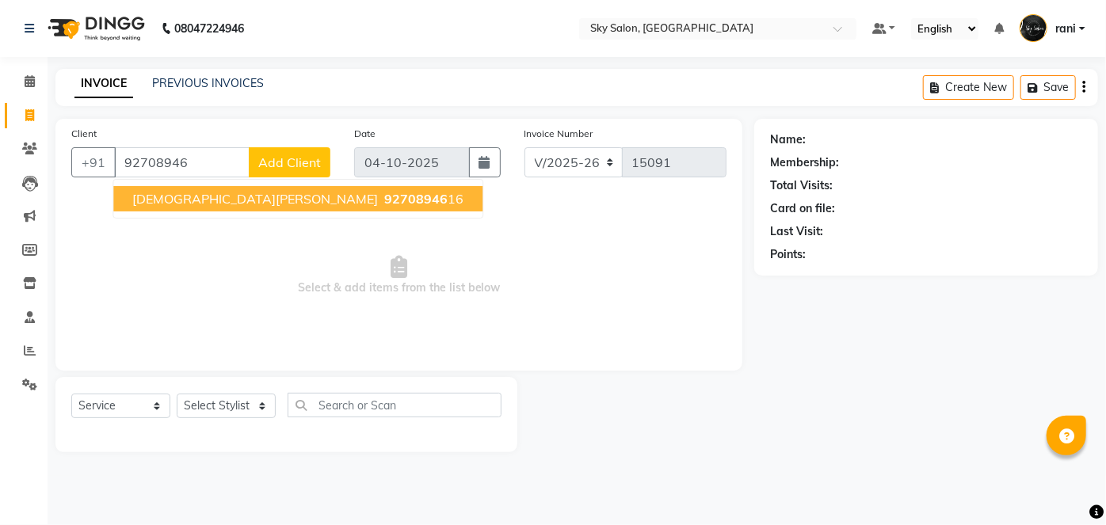
click at [183, 196] on span "[DEMOGRAPHIC_DATA][PERSON_NAME]" at bounding box center [255, 199] width 246 height 16
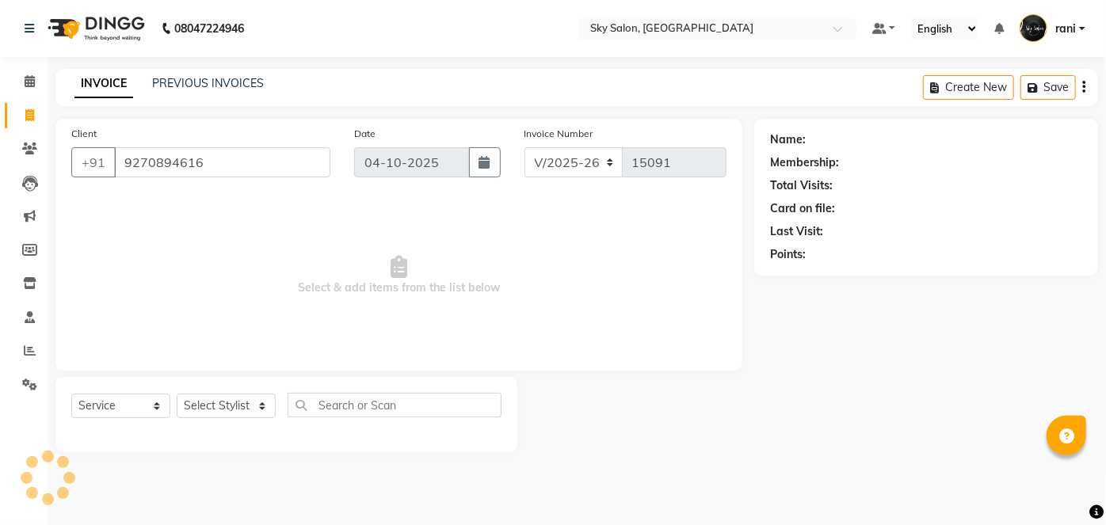
type input "9270894616"
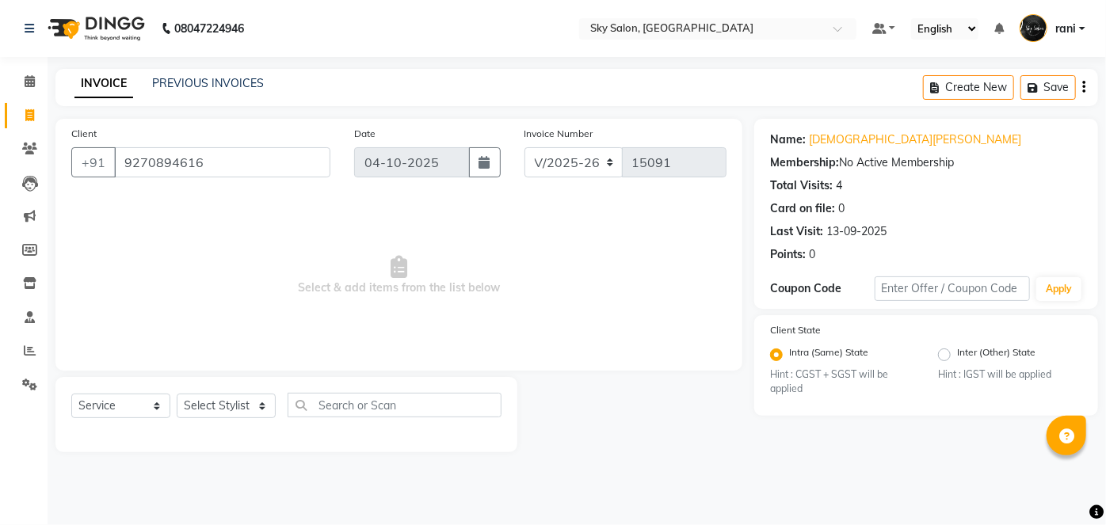
click at [223, 422] on div "Select Service Product Membership Package Voucher Prepaid Gift Card Select Styl…" at bounding box center [286, 411] width 430 height 37
click at [222, 411] on select "Select Stylist afreen [PERSON_NAME] saha [PERSON_NAME] [PERSON_NAME] [PERSON_NA…" at bounding box center [226, 406] width 99 height 25
select select "90727"
click at [177, 394] on select "Select Stylist afreen [PERSON_NAME] saha [PERSON_NAME] [PERSON_NAME] [PERSON_NA…" at bounding box center [226, 406] width 99 height 25
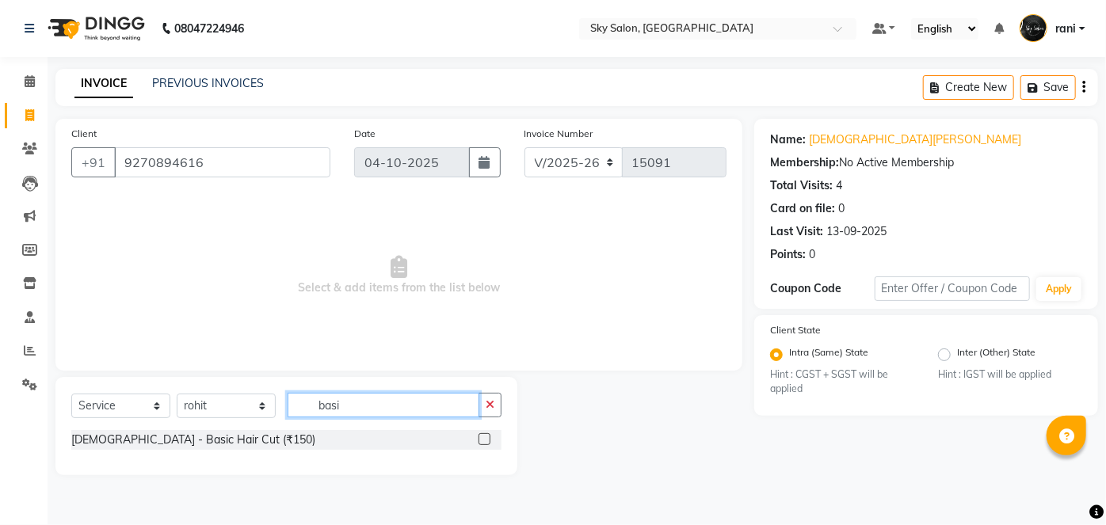
type input "basi"
drag, startPoint x: 486, startPoint y: 448, endPoint x: 482, endPoint y: 437, distance: 12.1
click at [482, 437] on div at bounding box center [484, 441] width 10 height 17
click at [482, 437] on label at bounding box center [485, 439] width 12 height 12
click at [482, 437] on input "checkbox" at bounding box center [484, 440] width 10 height 10
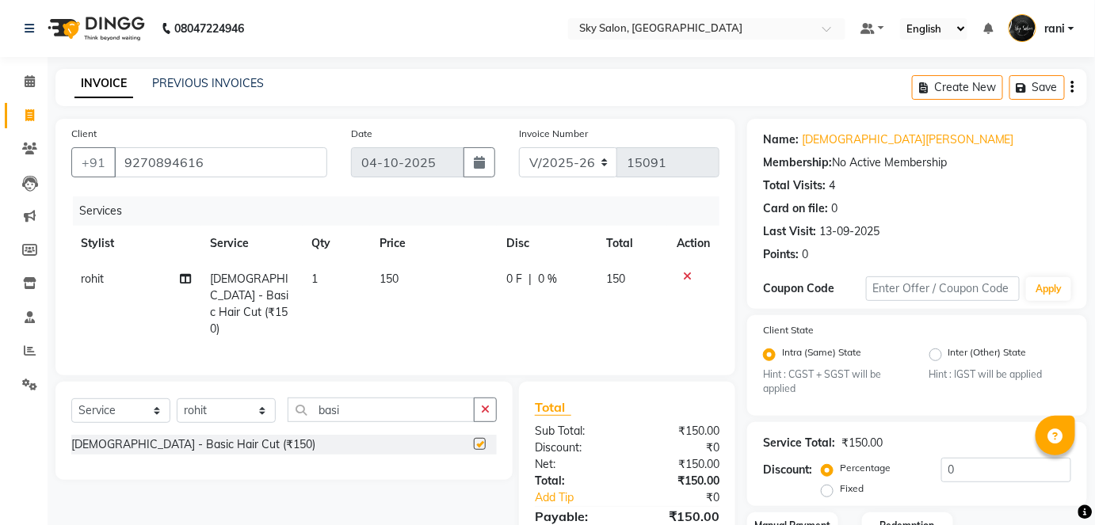
checkbox input "false"
click at [221, 399] on select "Select Stylist afreen [PERSON_NAME] saha [PERSON_NAME] [PERSON_NAME] [PERSON_NA…" at bounding box center [226, 411] width 99 height 25
click at [177, 399] on select "Select Stylist afreen [PERSON_NAME] saha [PERSON_NAME] [PERSON_NAME] [PERSON_NA…" at bounding box center [226, 411] width 99 height 25
click at [221, 399] on select "Select Stylist afreen [PERSON_NAME] saha [PERSON_NAME] [PERSON_NAME] [PERSON_NA…" at bounding box center [226, 411] width 99 height 25
select select "57500"
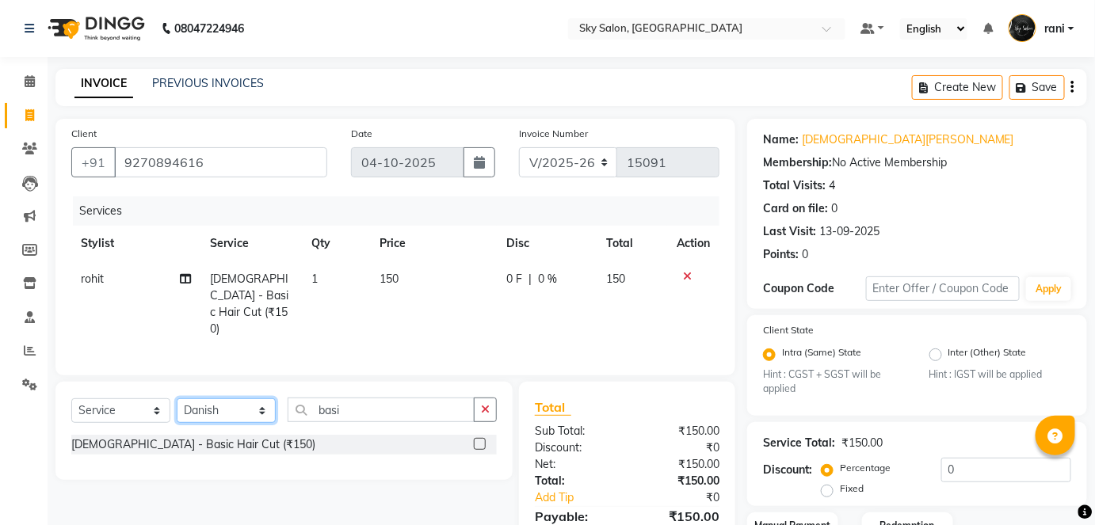
click at [177, 399] on select "Select Stylist afreen [PERSON_NAME] saha [PERSON_NAME] [PERSON_NAME] [PERSON_NA…" at bounding box center [226, 411] width 99 height 25
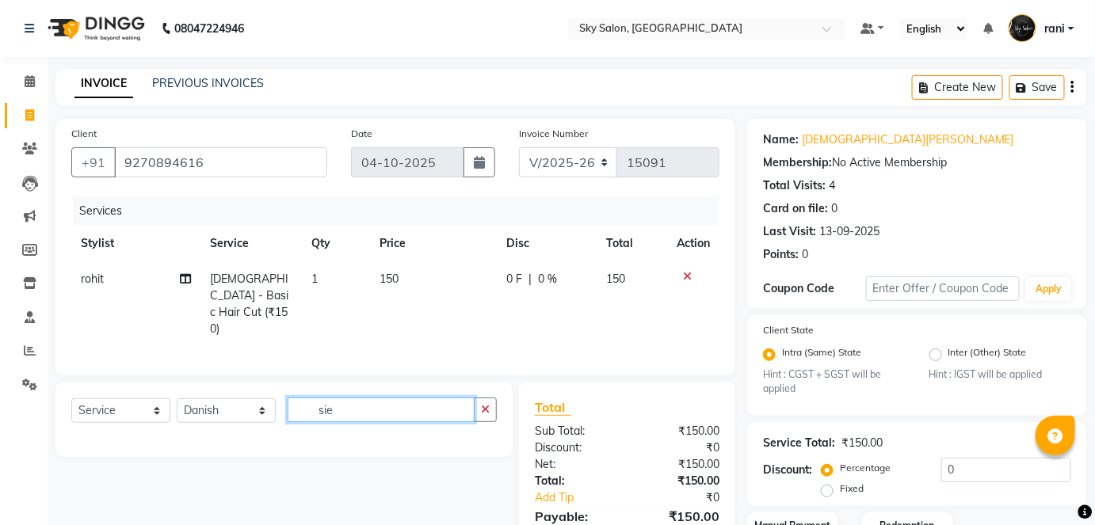
scroll to position [116, 0]
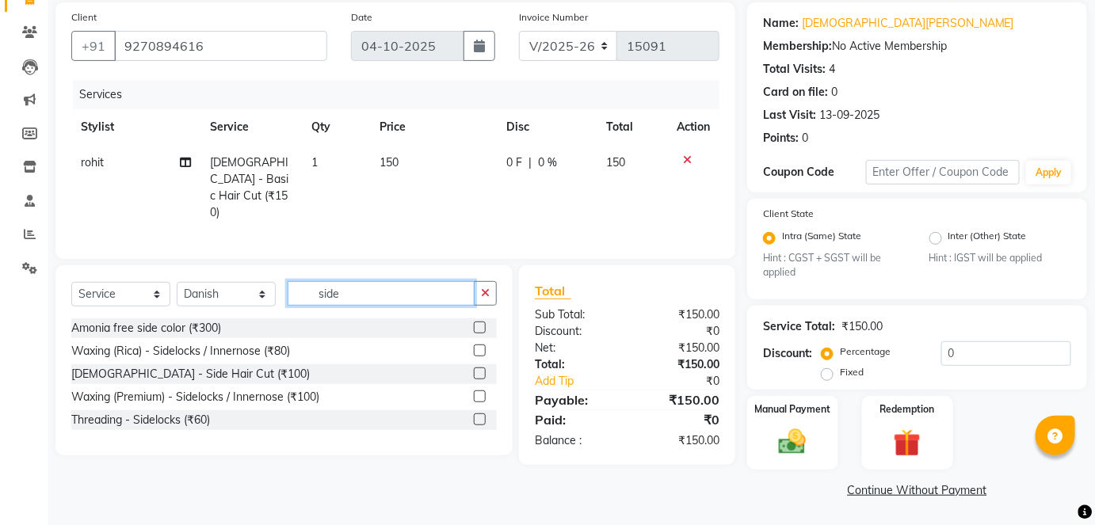
type input "side"
drag, startPoint x: 488, startPoint y: 362, endPoint x: 479, endPoint y: 364, distance: 9.6
click at [479, 364] on div at bounding box center [485, 374] width 23 height 20
click at [479, 368] on label at bounding box center [480, 374] width 12 height 12
click at [479, 369] on input "checkbox" at bounding box center [479, 374] width 10 height 10
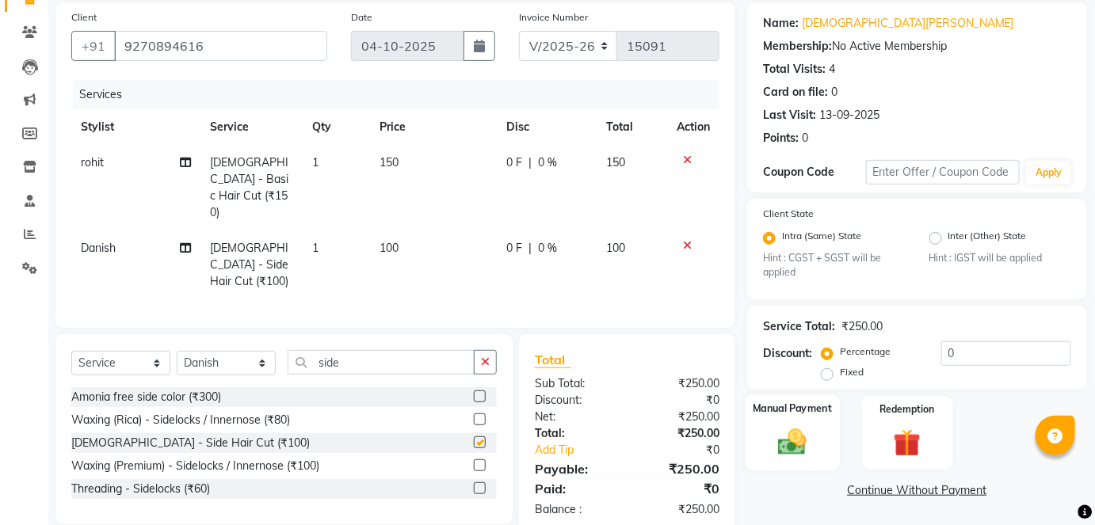
checkbox input "false"
click at [781, 431] on img at bounding box center [792, 442] width 46 height 32
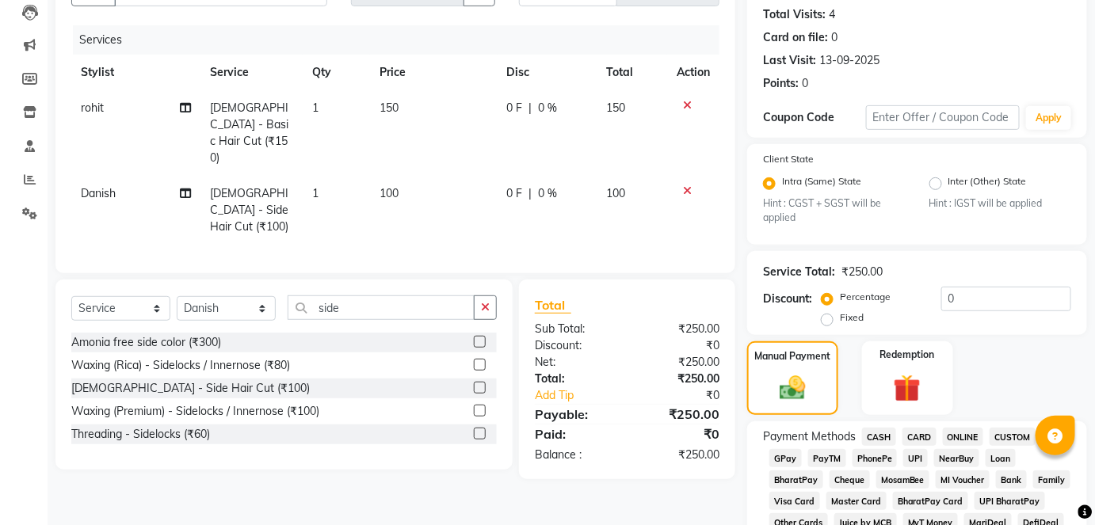
scroll to position [204, 0]
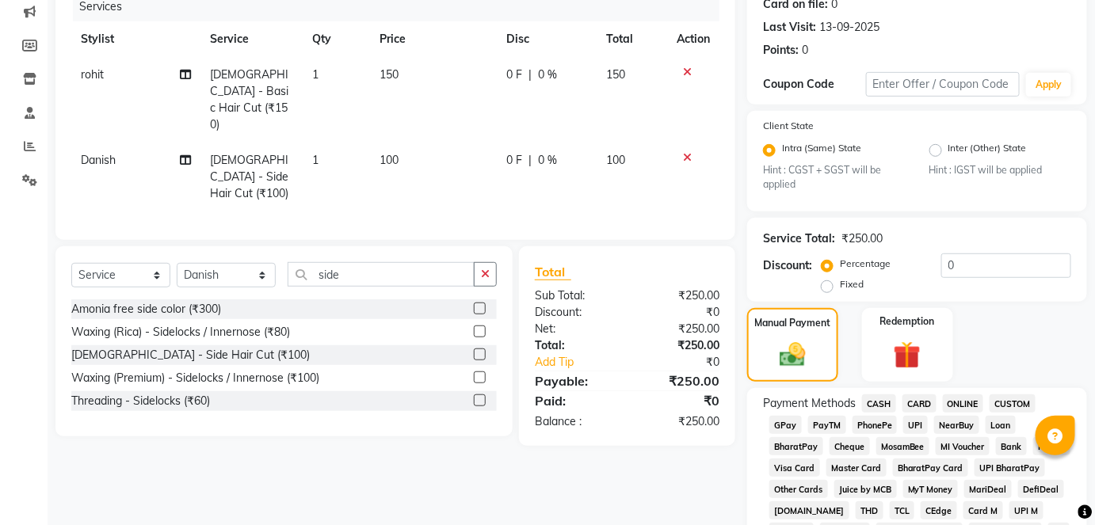
click at [882, 399] on span "CASH" at bounding box center [879, 404] width 34 height 18
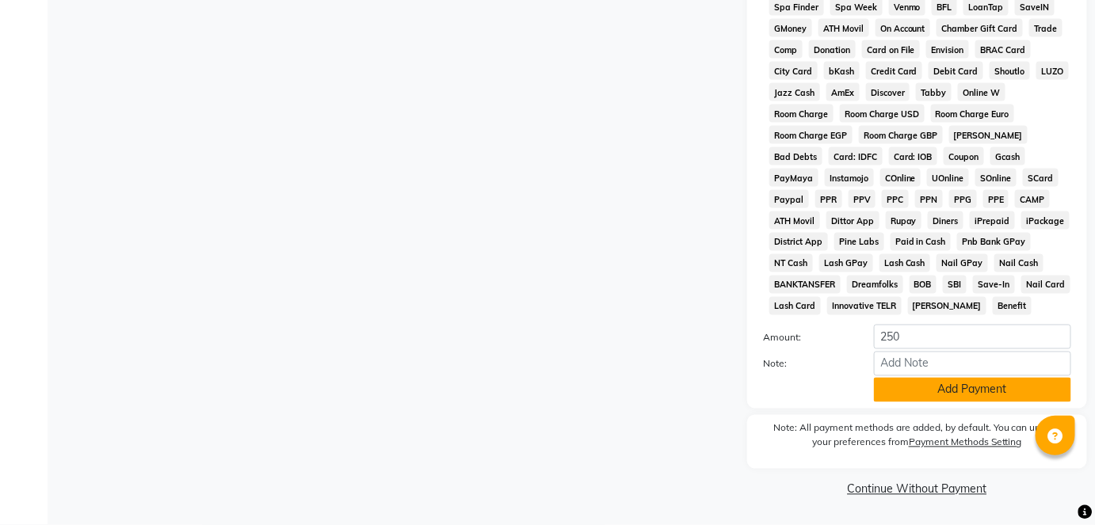
click at [906, 388] on button "Add Payment" at bounding box center [972, 390] width 197 height 25
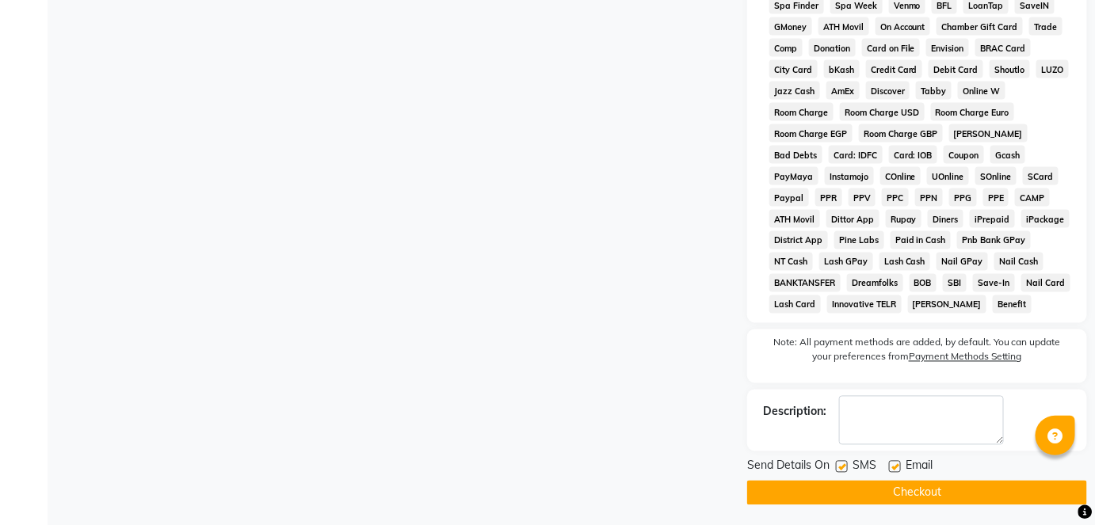
click at [843, 463] on label at bounding box center [842, 467] width 12 height 12
click at [843, 463] on input "checkbox" at bounding box center [841, 468] width 10 height 10
checkbox input "false"
click at [855, 501] on button "Checkout" at bounding box center [917, 493] width 340 height 25
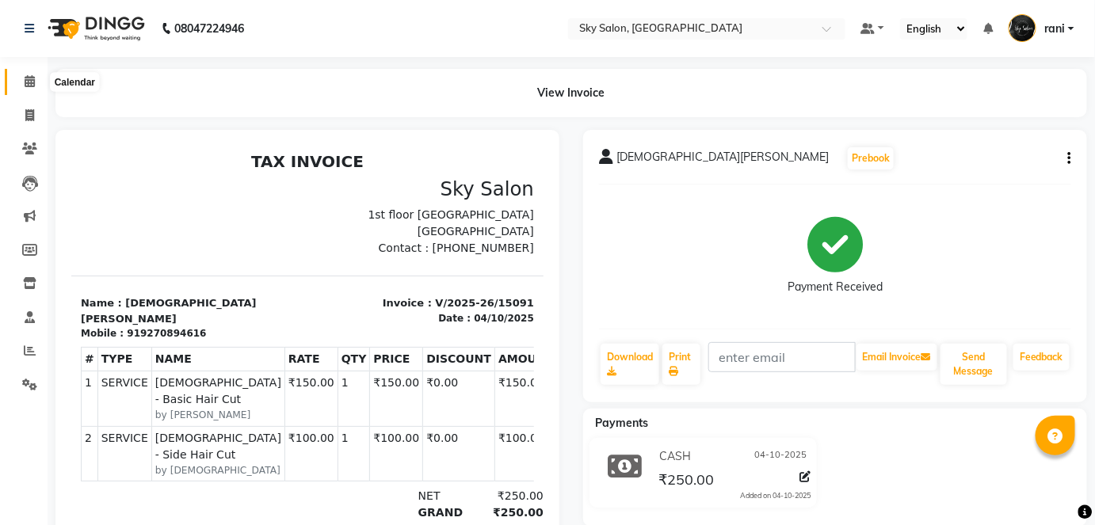
click at [28, 87] on icon at bounding box center [30, 81] width 10 height 12
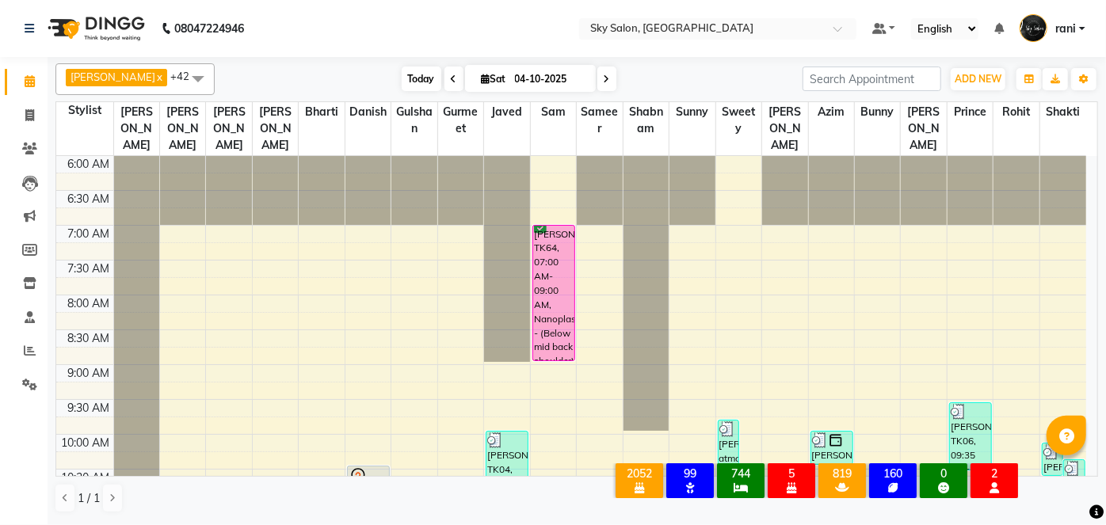
click at [402, 76] on span "Today" at bounding box center [422, 79] width 40 height 25
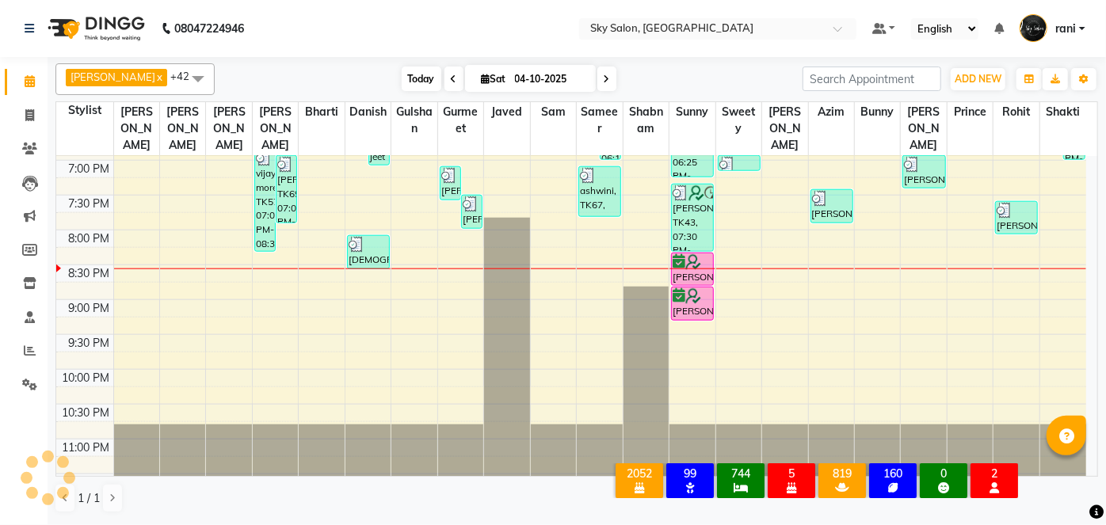
click at [402, 76] on span "Today" at bounding box center [422, 79] width 40 height 25
